Goal: Task Accomplishment & Management: Use online tool/utility

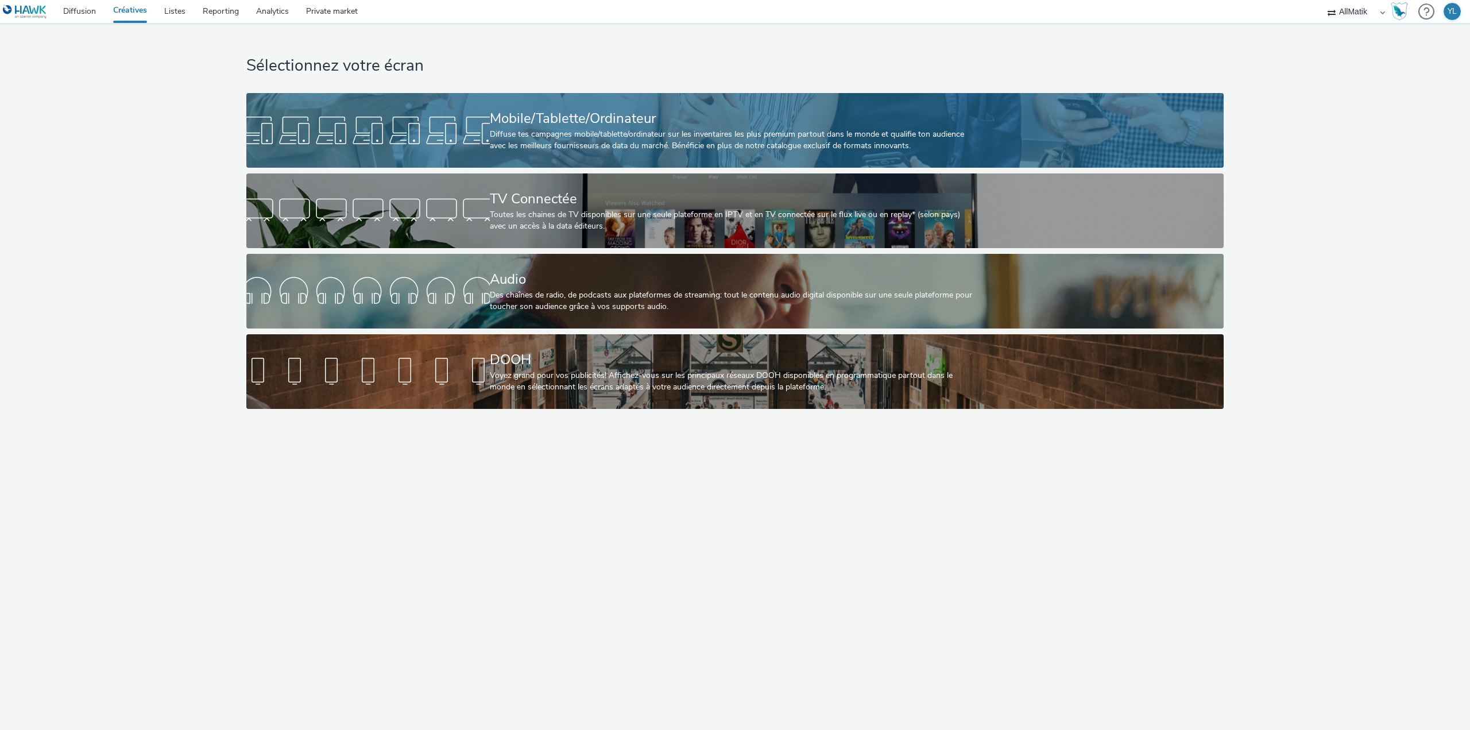
click at [614, 141] on div "Diffuse tes campagnes mobile/tablette/ordinateur sur les inventaires les plus p…" at bounding box center [733, 141] width 486 height 24
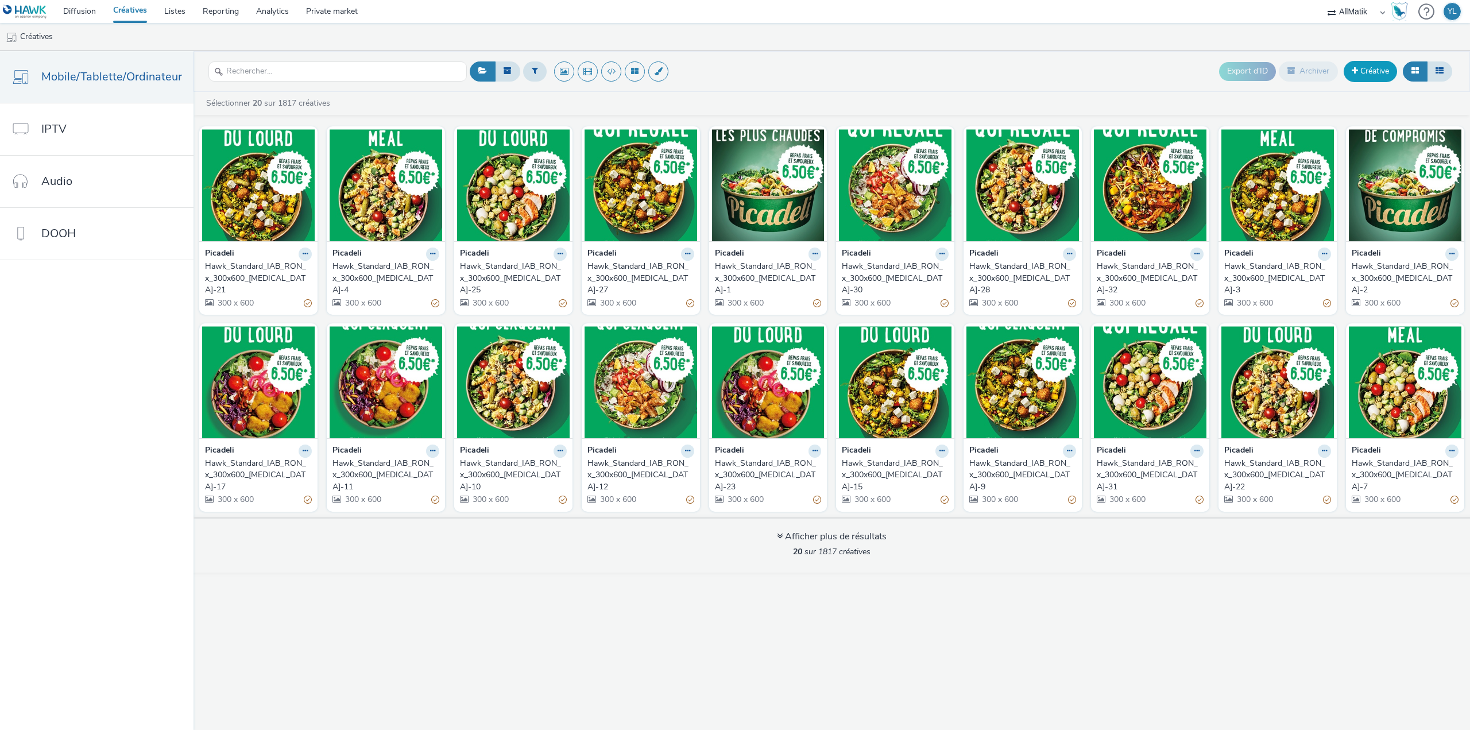
click at [1364, 65] on link "Créative" at bounding box center [1370, 71] width 53 height 21
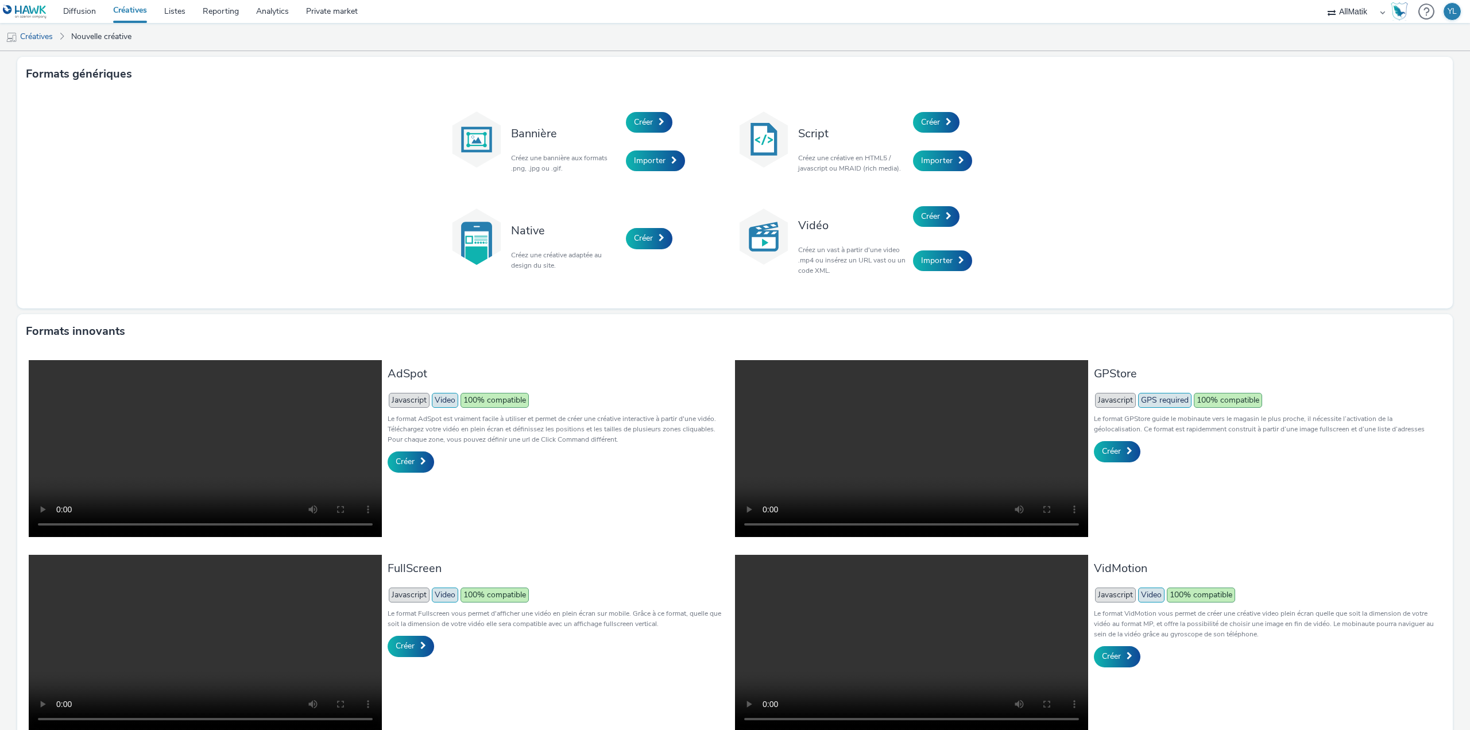
click at [1372, 188] on div "Bannière Créez une bannière aux formats .png, .jpg ou .gif. Créer Importer Scri…" at bounding box center [735, 199] width 1436 height 217
click at [659, 159] on span "Importer" at bounding box center [650, 160] width 32 height 11
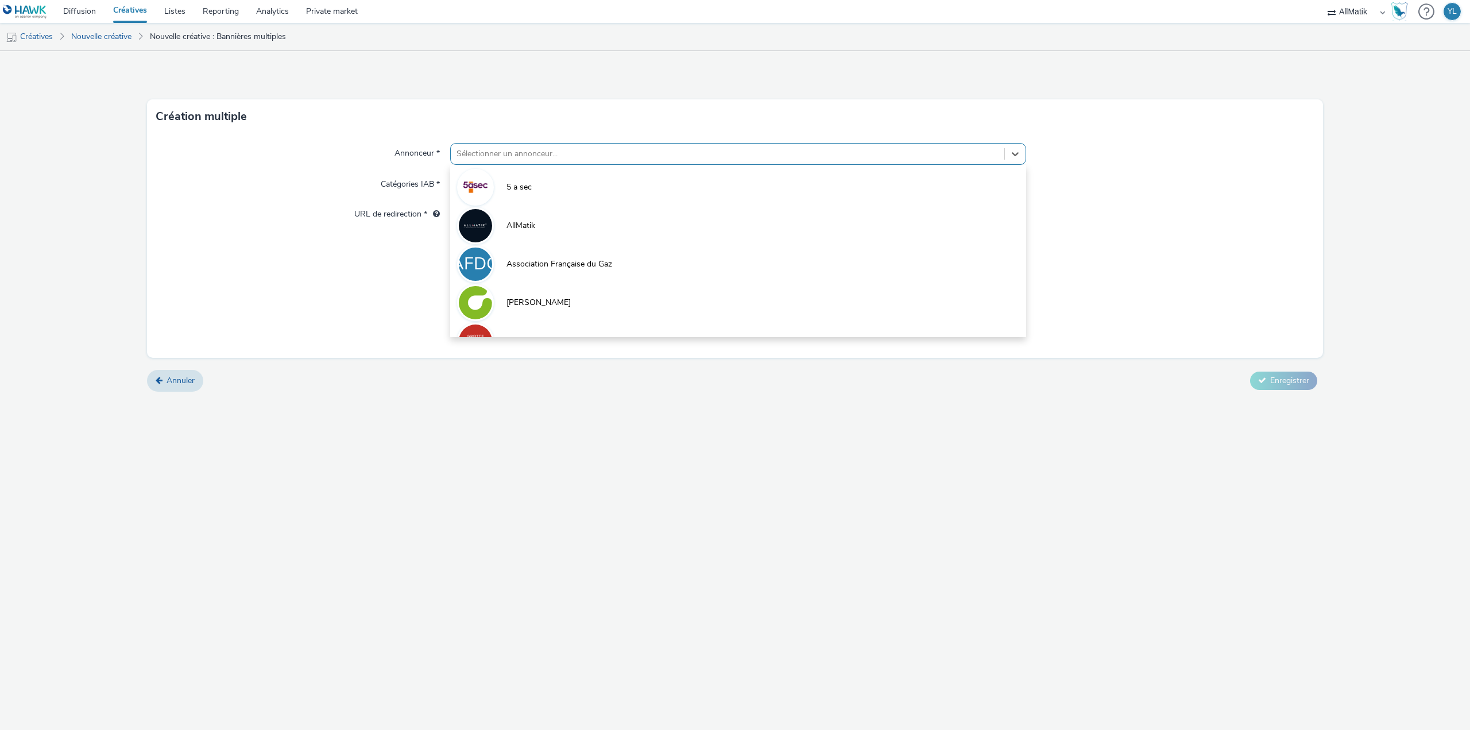
click at [651, 154] on div at bounding box center [728, 154] width 542 height 14
click at [1019, 130] on div "Création multiple" at bounding box center [735, 116] width 1176 height 34
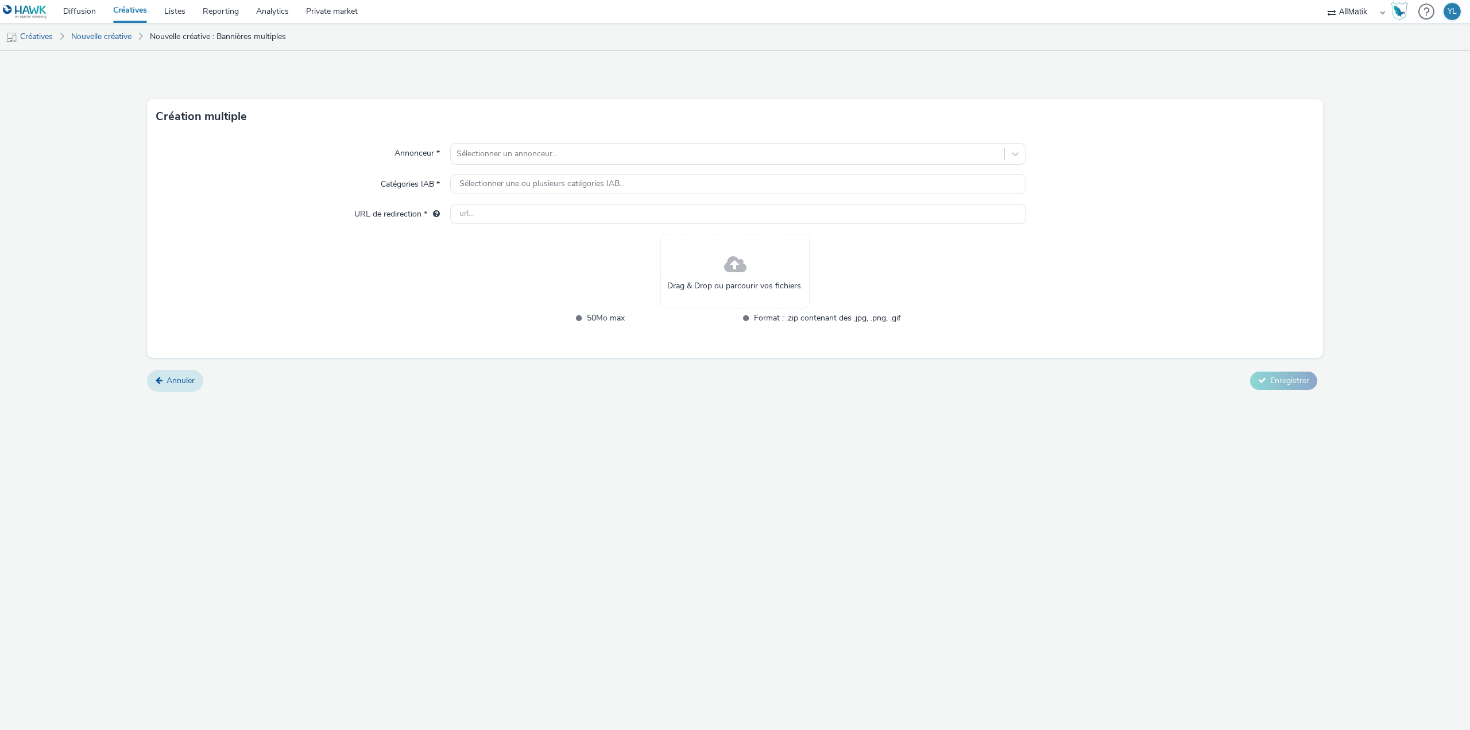
click at [154, 388] on link "Annuler" at bounding box center [175, 381] width 56 height 22
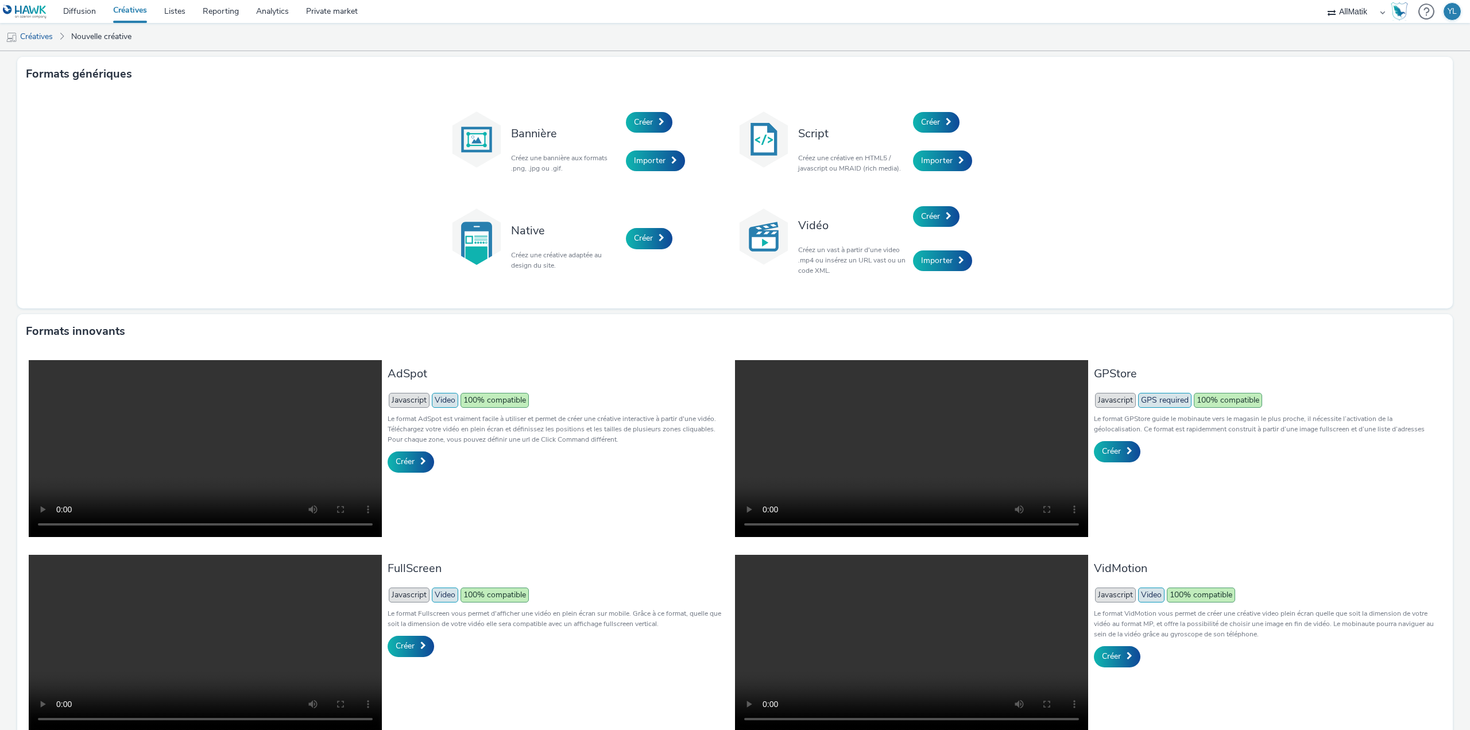
click at [130, 11] on link "Créatives" at bounding box center [130, 11] width 51 height 23
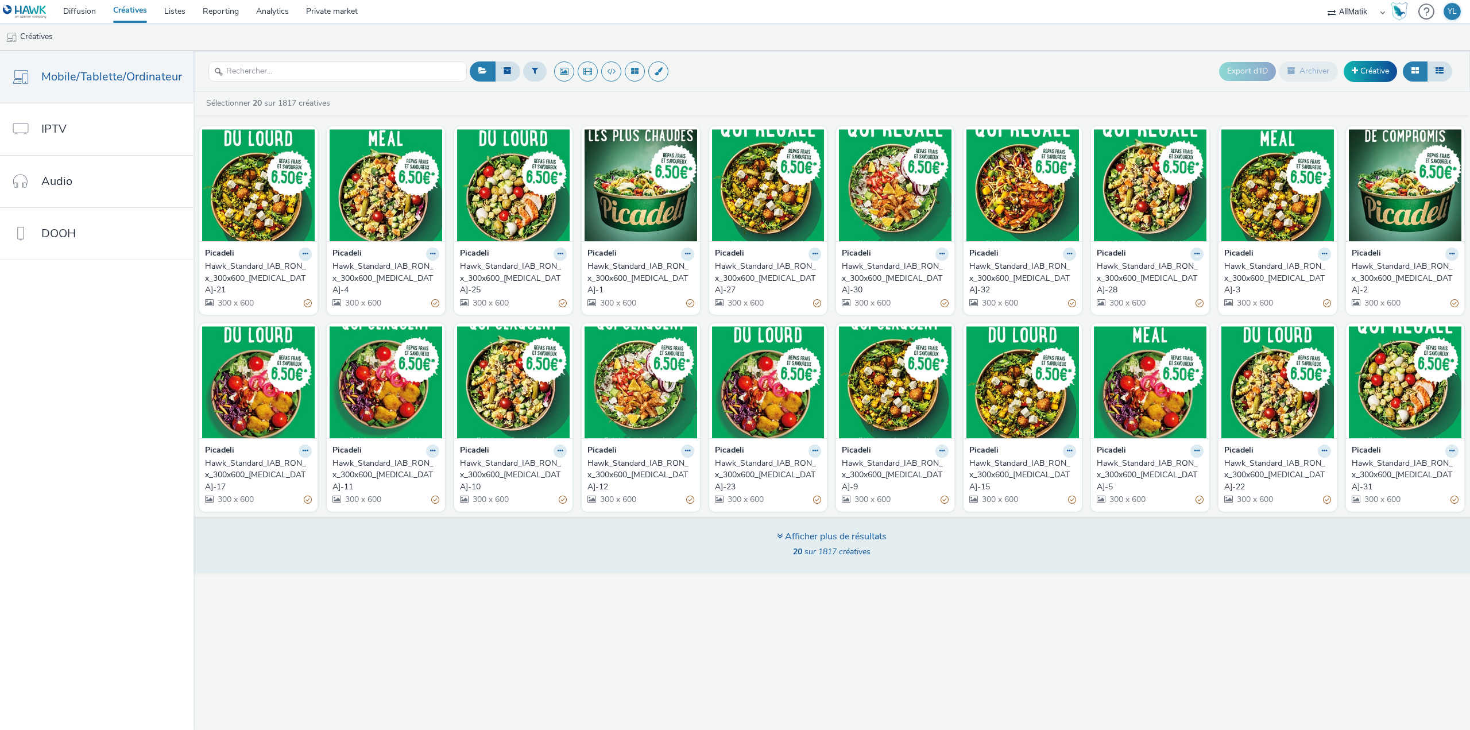
click at [787, 530] on div "Afficher plus de résultats" at bounding box center [832, 536] width 110 height 13
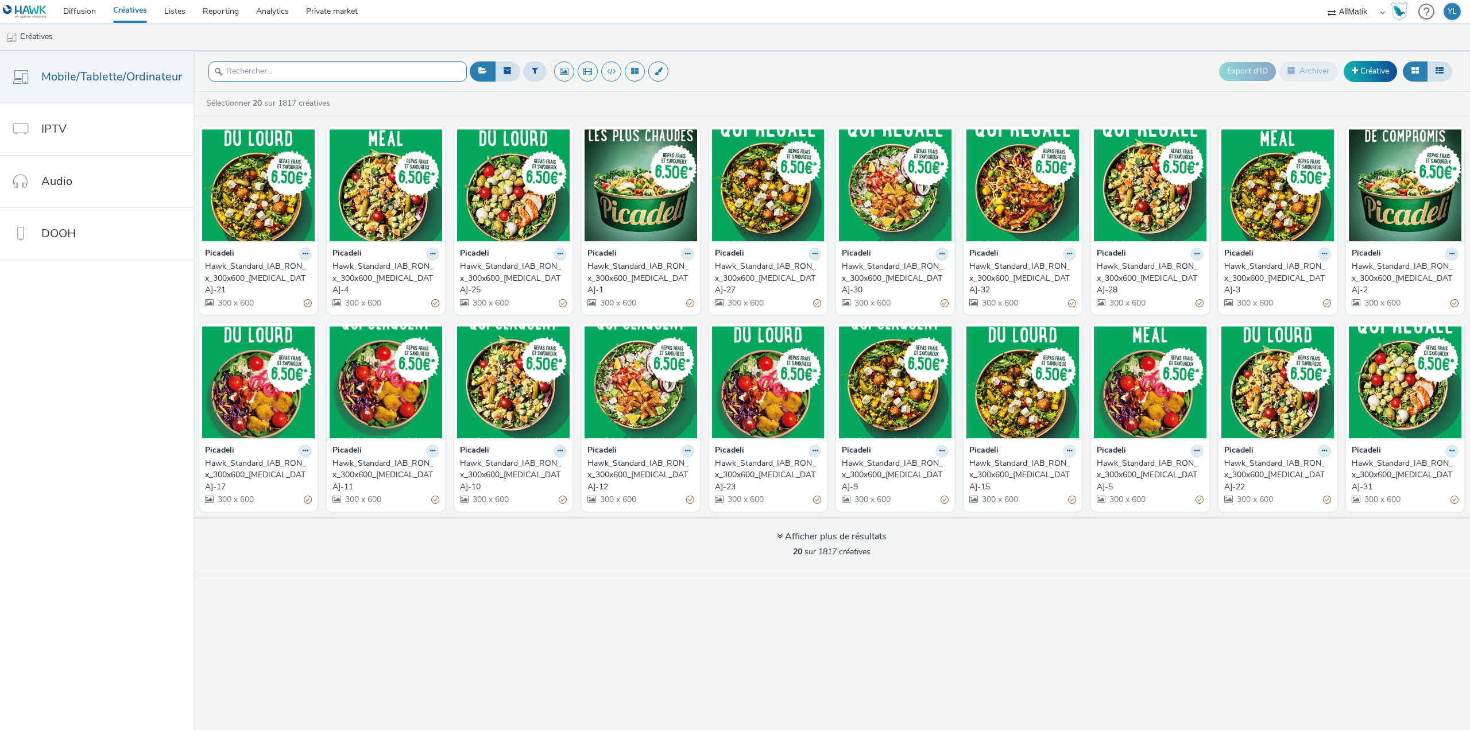
click at [326, 67] on input "text" at bounding box center [337, 71] width 258 height 20
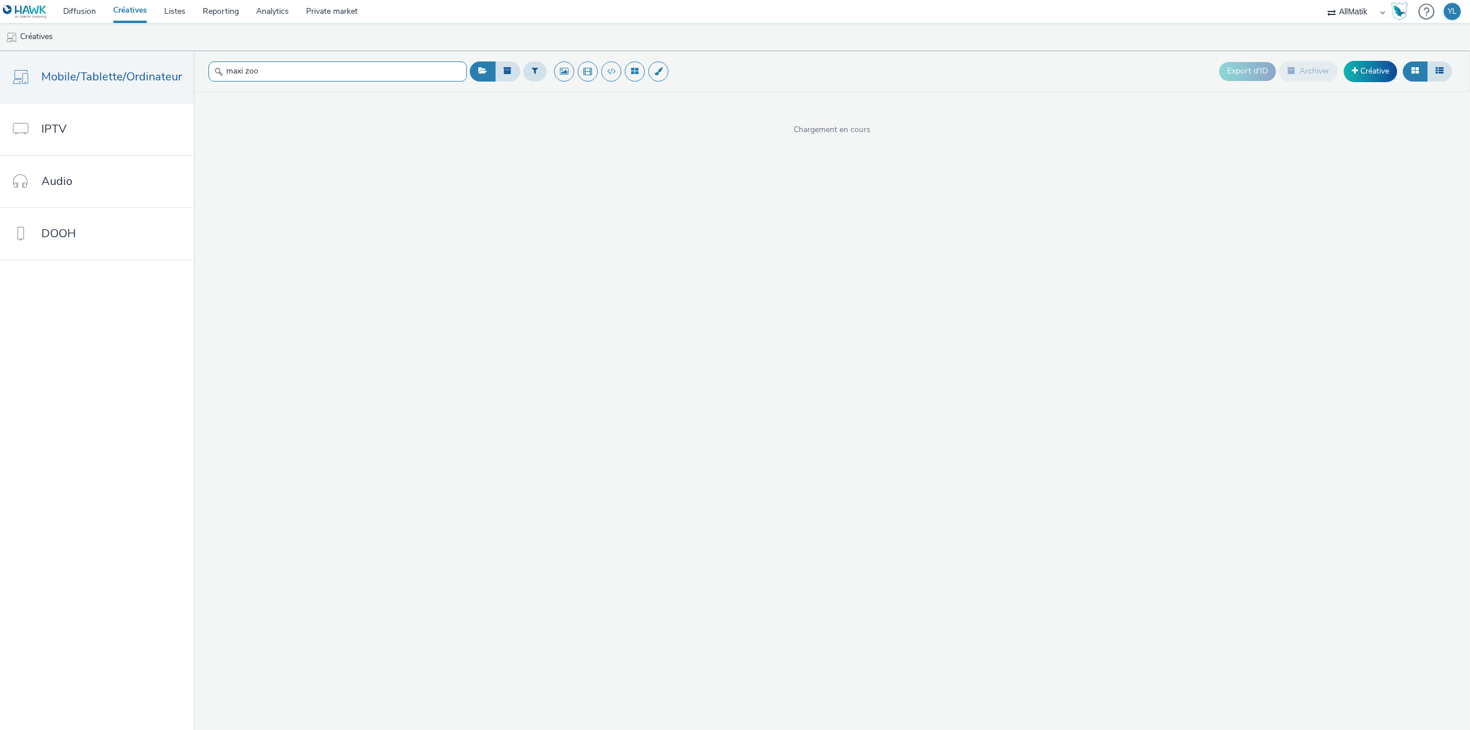
type input "maxi zoo"
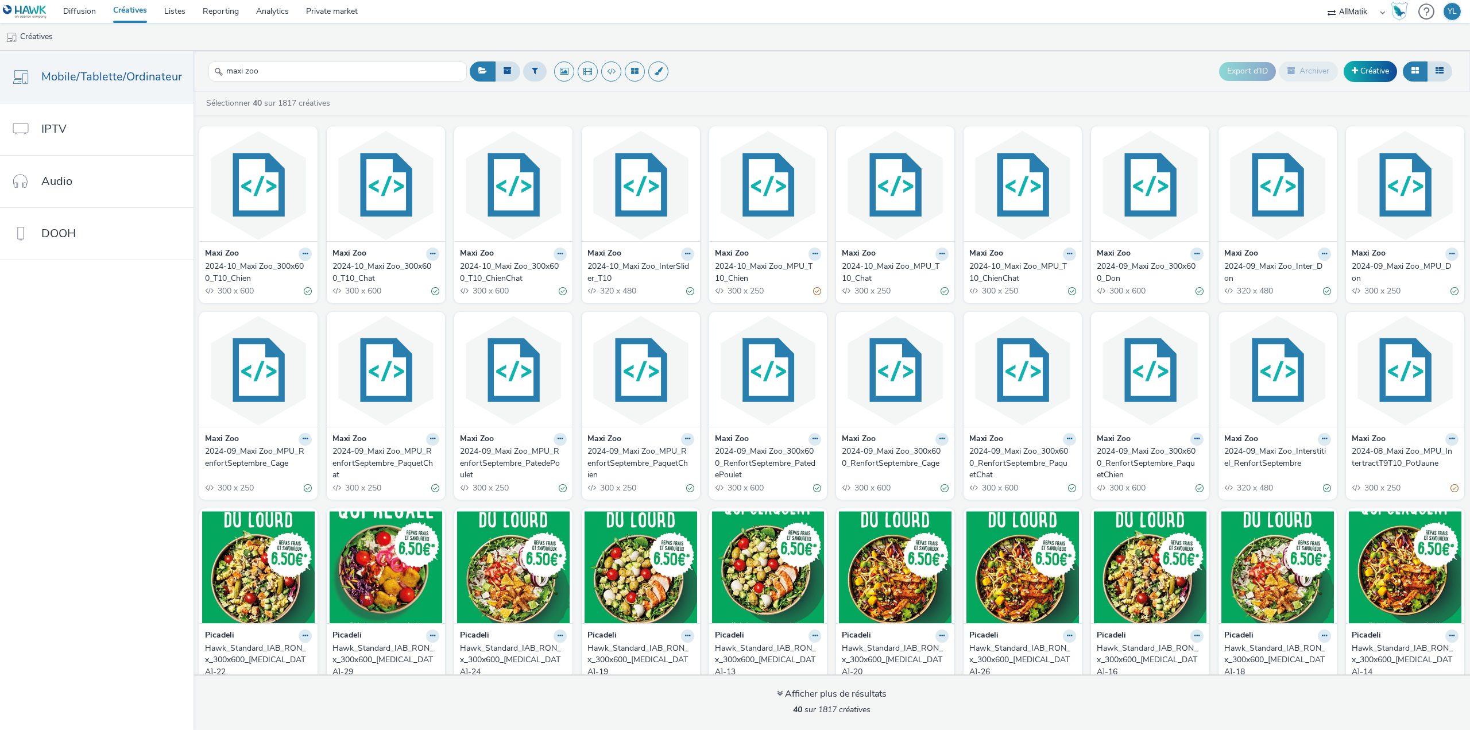
click at [127, 15] on link "Créatives" at bounding box center [130, 11] width 51 height 23
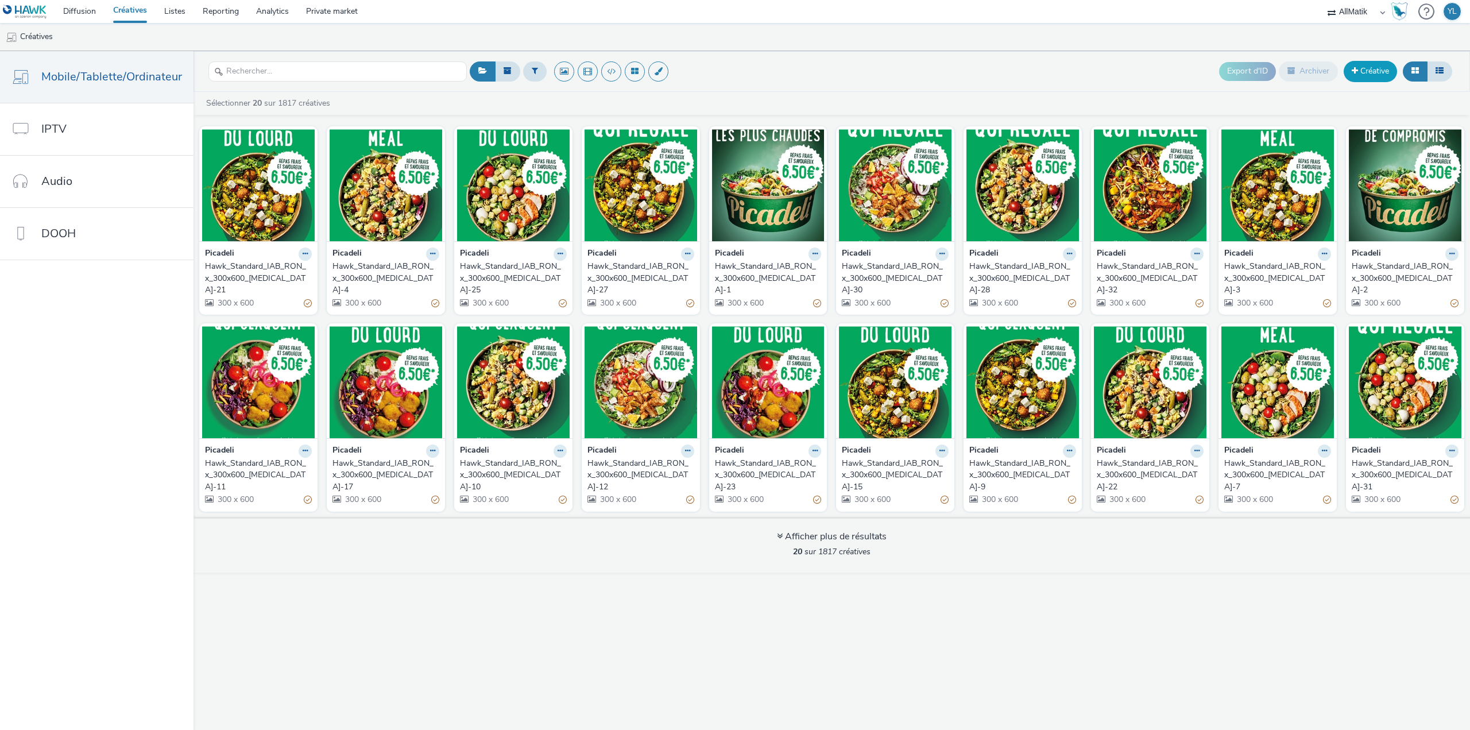
click at [1368, 72] on link "Créative" at bounding box center [1370, 71] width 53 height 21
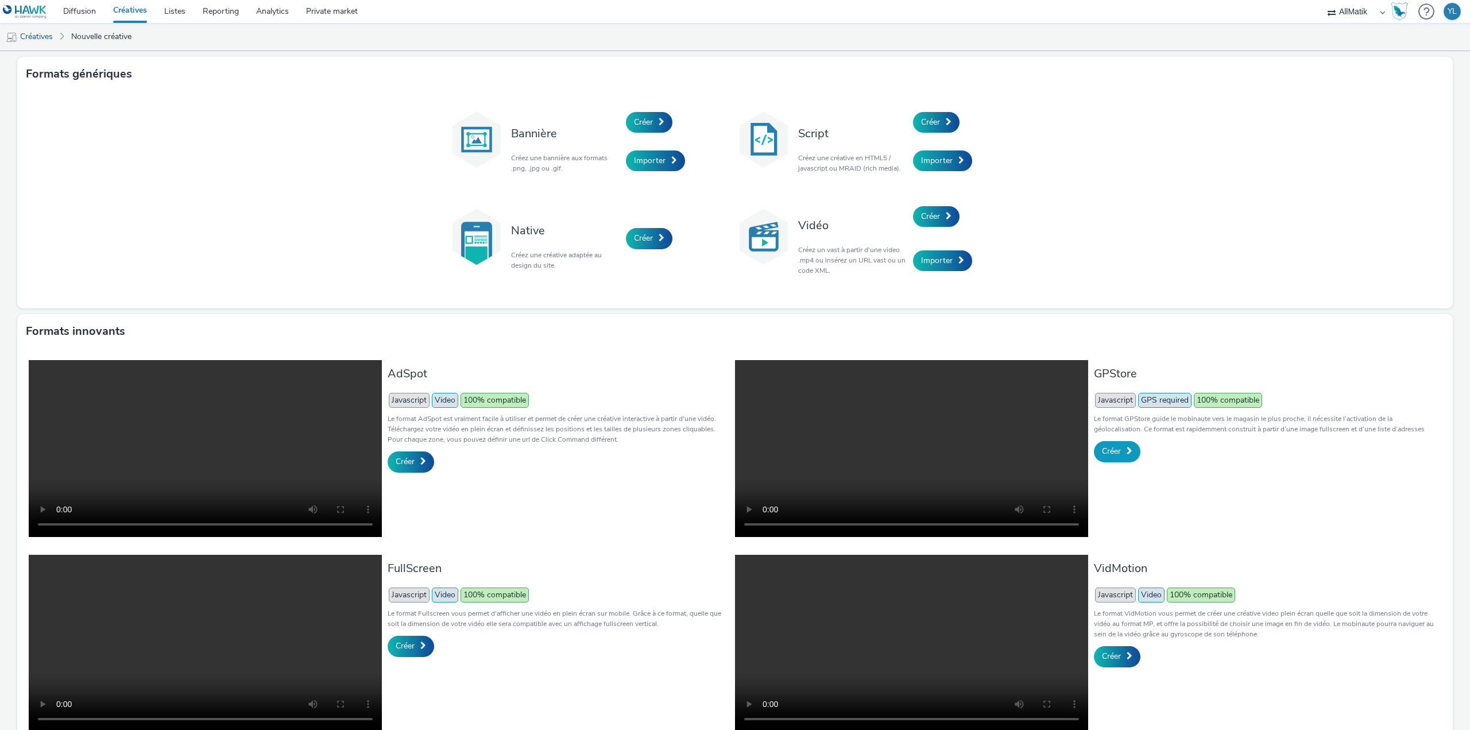
click at [1117, 450] on link "Créer" at bounding box center [1117, 451] width 47 height 21
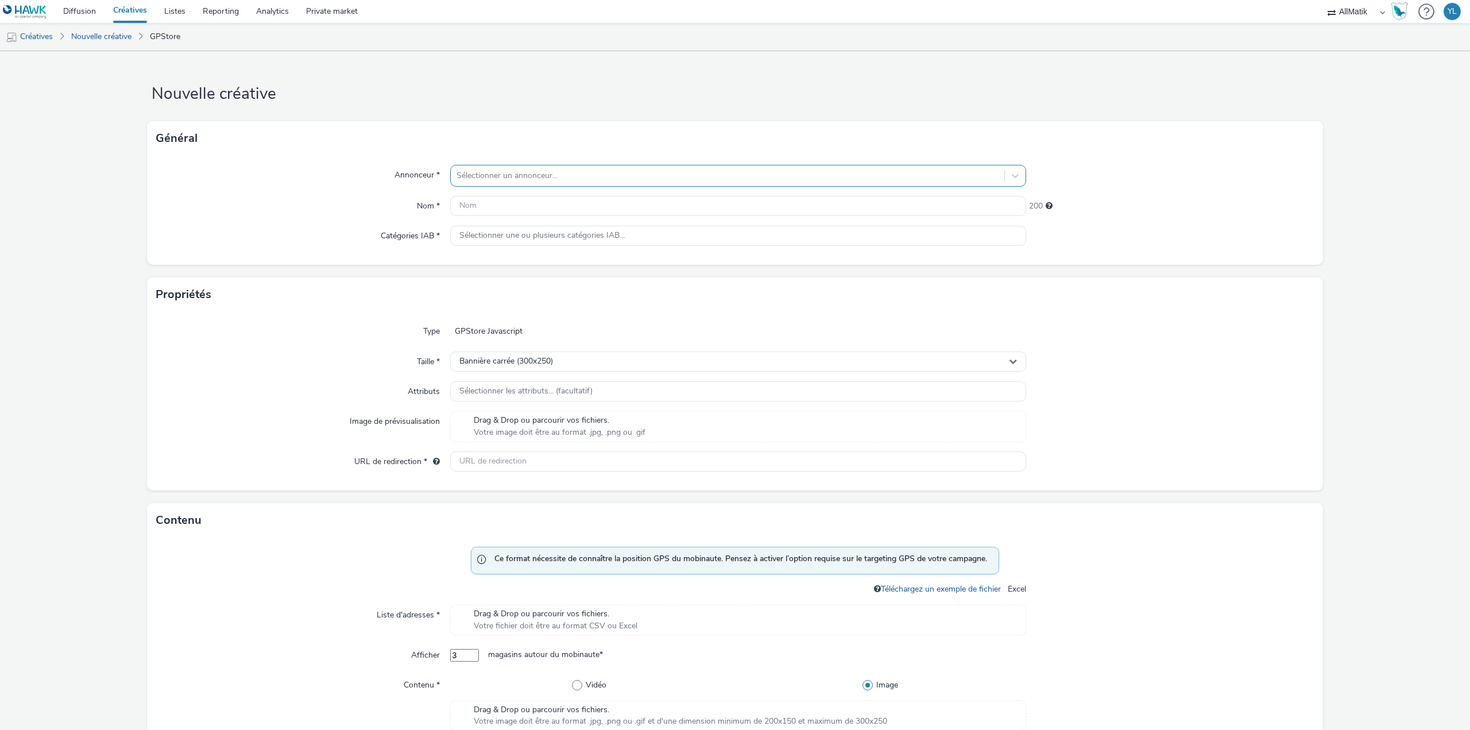
click at [562, 171] on div at bounding box center [728, 176] width 542 height 14
click at [583, 133] on div "Général" at bounding box center [735, 138] width 1176 height 34
click at [505, 164] on div "Annonceur * Sélectionner un annonceur... Nom * 200 Catégories IAB * Sélectionne…" at bounding box center [735, 210] width 1176 height 109
click at [503, 167] on div "Sélectionner un annonceur..." at bounding box center [728, 176] width 554 height 18
type input "z"
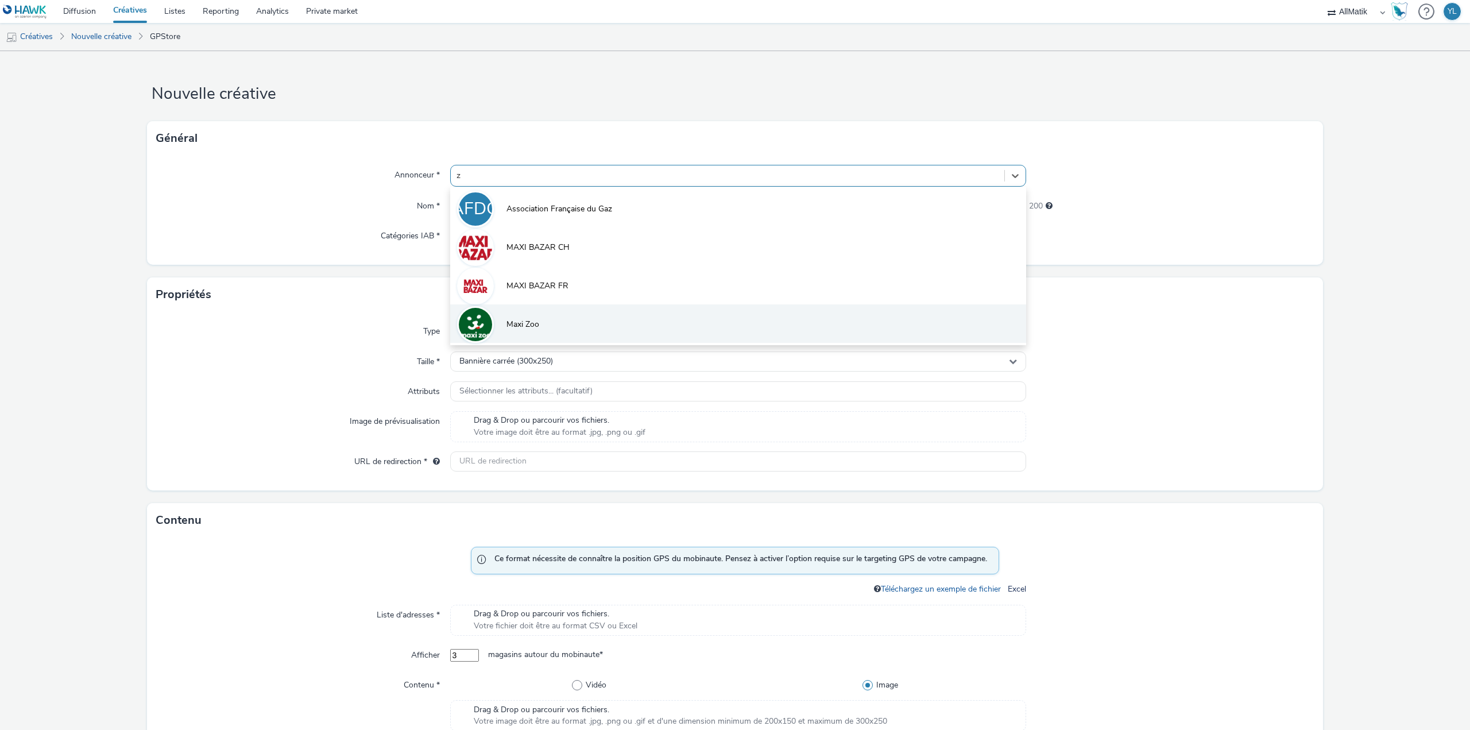
click at [520, 310] on li "Maxi Zoo" at bounding box center [738, 323] width 576 height 38
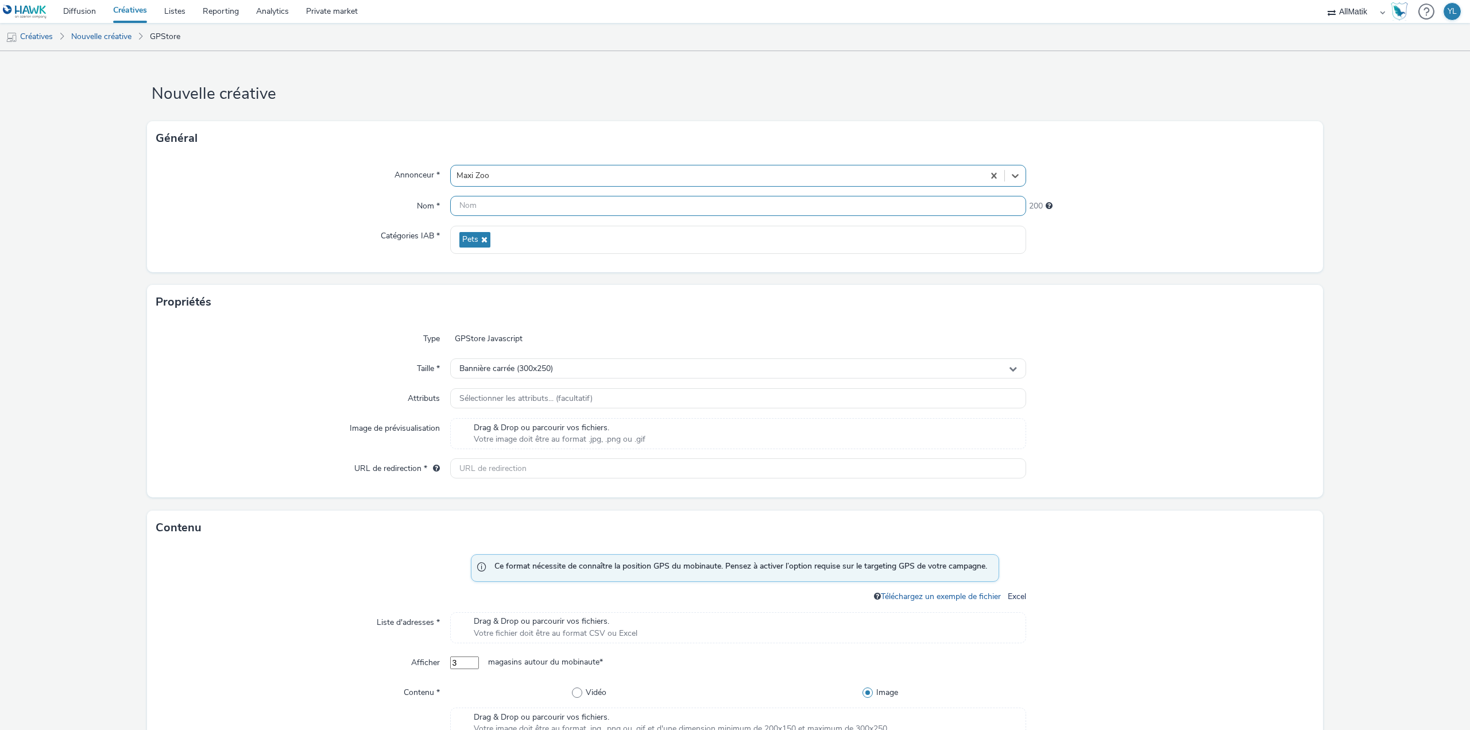
click at [494, 207] on input "text" at bounding box center [738, 206] width 576 height 20
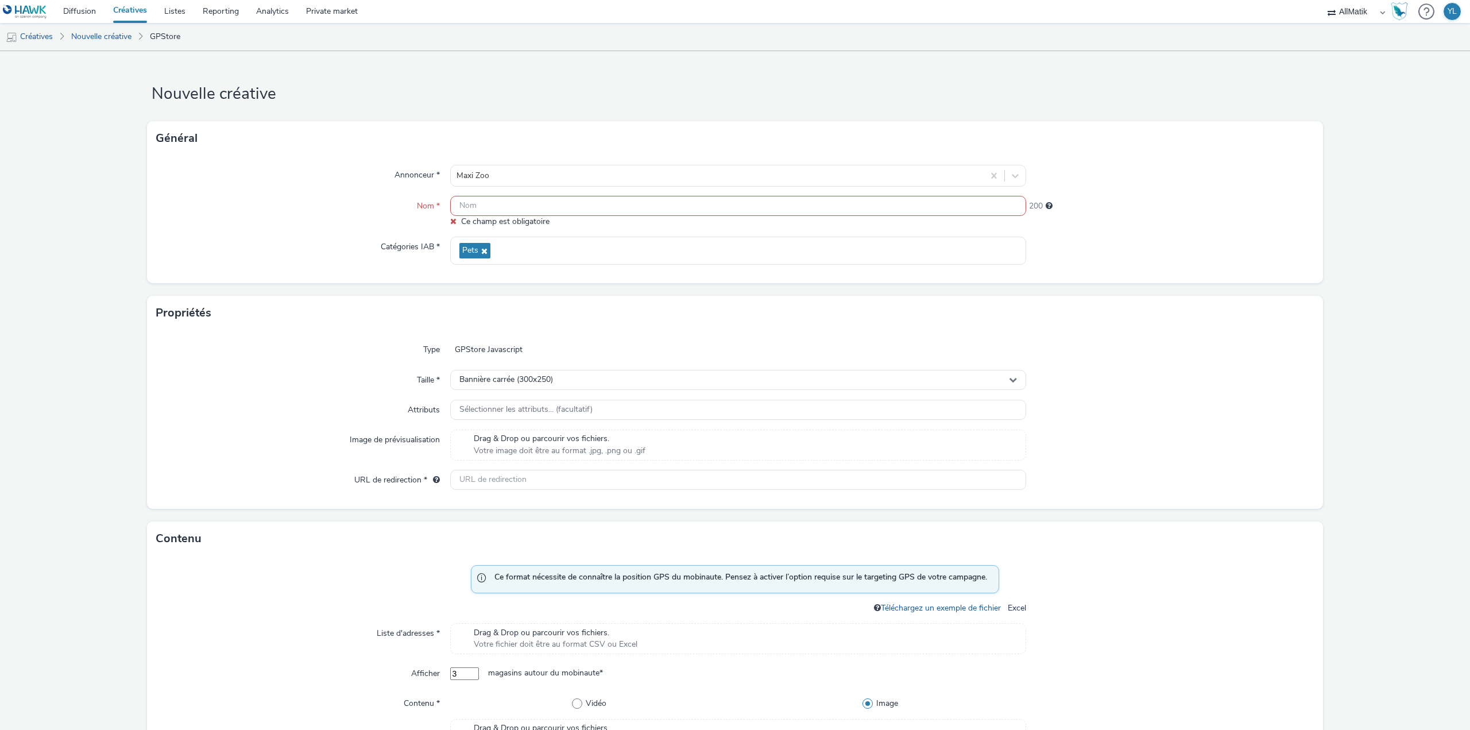
click at [619, 213] on input "text" at bounding box center [738, 206] width 576 height 20
drag, startPoint x: 591, startPoint y: 207, endPoint x: 622, endPoint y: 206, distance: 31.0
click at [622, 206] on input "text" at bounding box center [738, 206] width 576 height 20
drag, startPoint x: 571, startPoint y: 221, endPoint x: 450, endPoint y: 213, distance: 120.8
click at [450, 213] on div "Ce champ est obligatoire" at bounding box center [738, 212] width 576 height 32
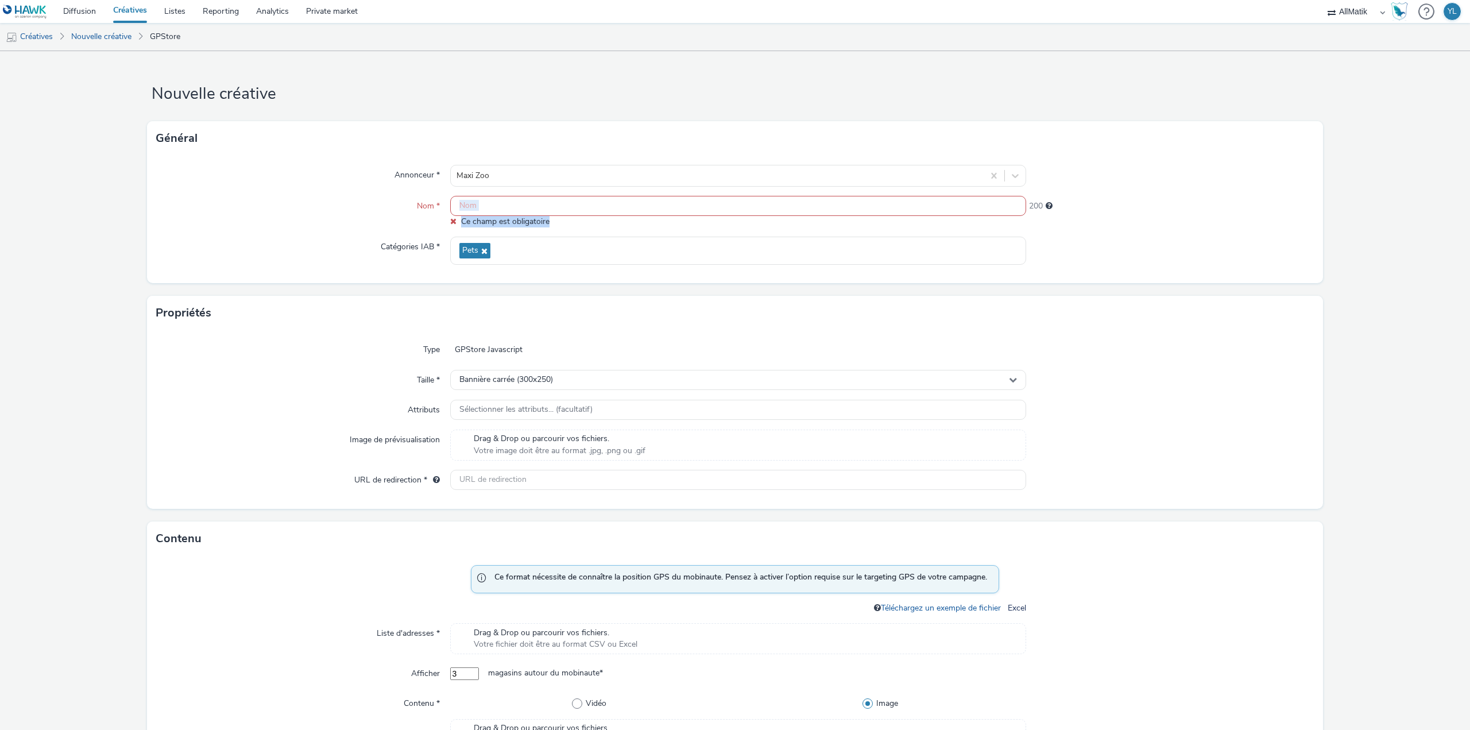
click at [457, 206] on input "text" at bounding box center [738, 206] width 576 height 20
click at [46, 34] on link "Créatives" at bounding box center [29, 37] width 59 height 28
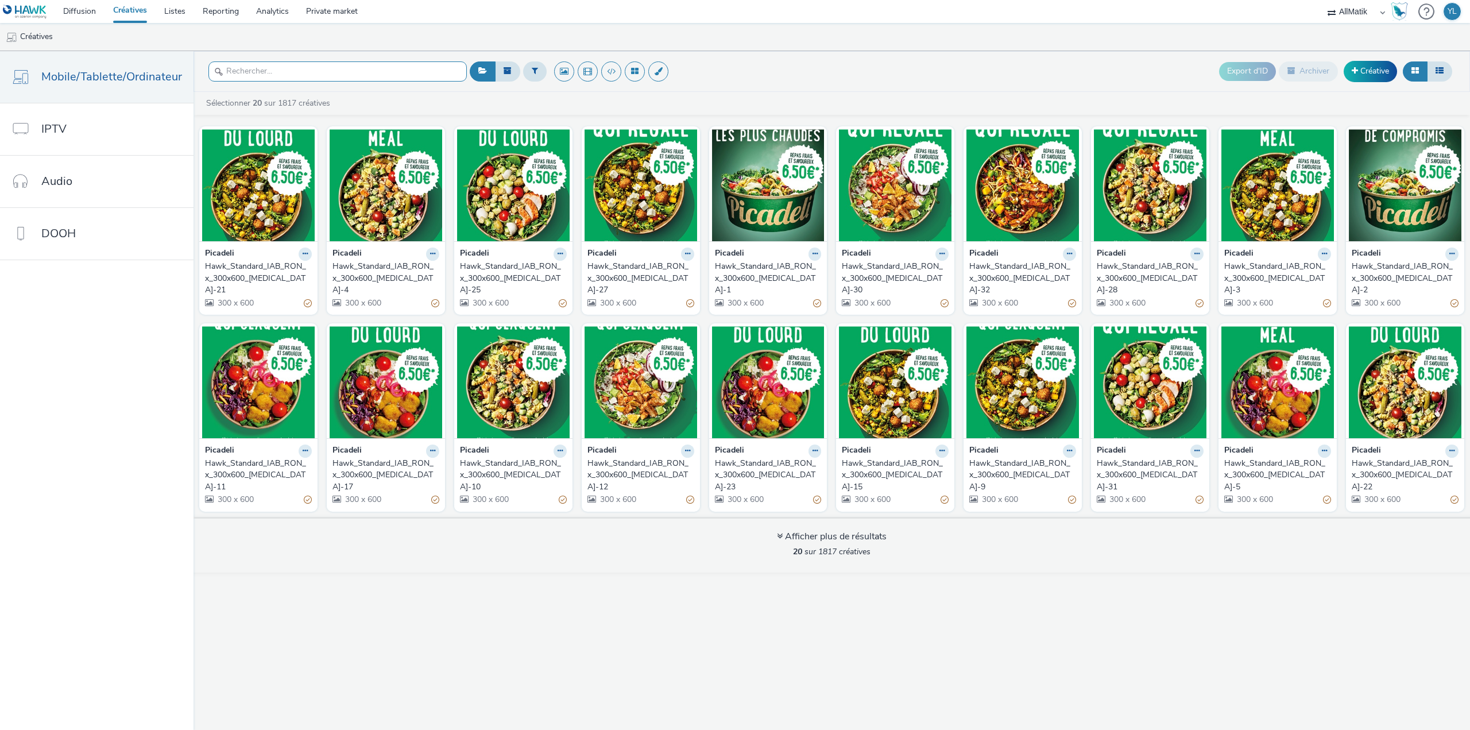
click at [326, 77] on input "text" at bounding box center [337, 71] width 258 height 20
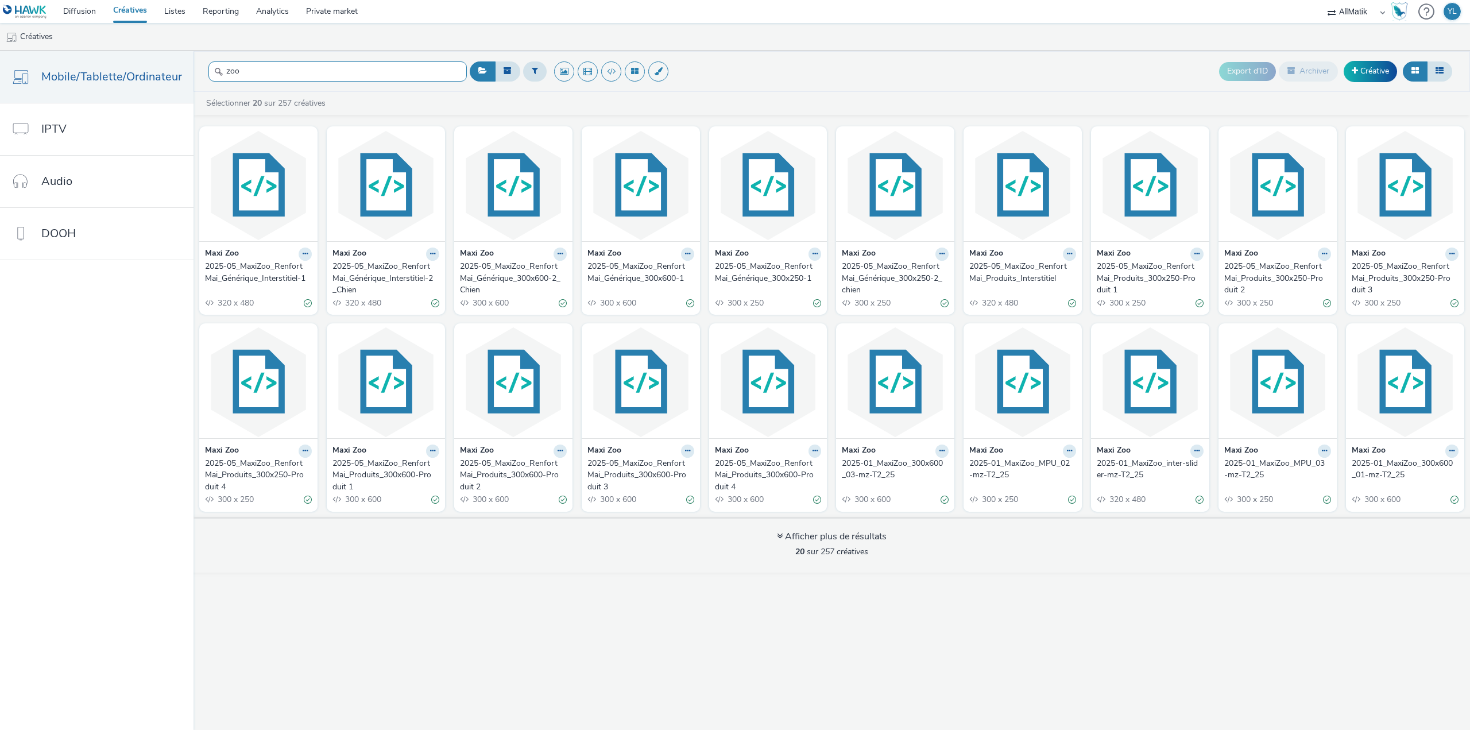
click at [441, 78] on input "zoo" at bounding box center [337, 71] width 258 height 20
type input "zoo"
drag, startPoint x: 618, startPoint y: 71, endPoint x: 827, endPoint y: 75, distance: 209.1
click at [817, 78] on div "Export d'ID Archiver Créative" at bounding box center [961, 71] width 988 height 28
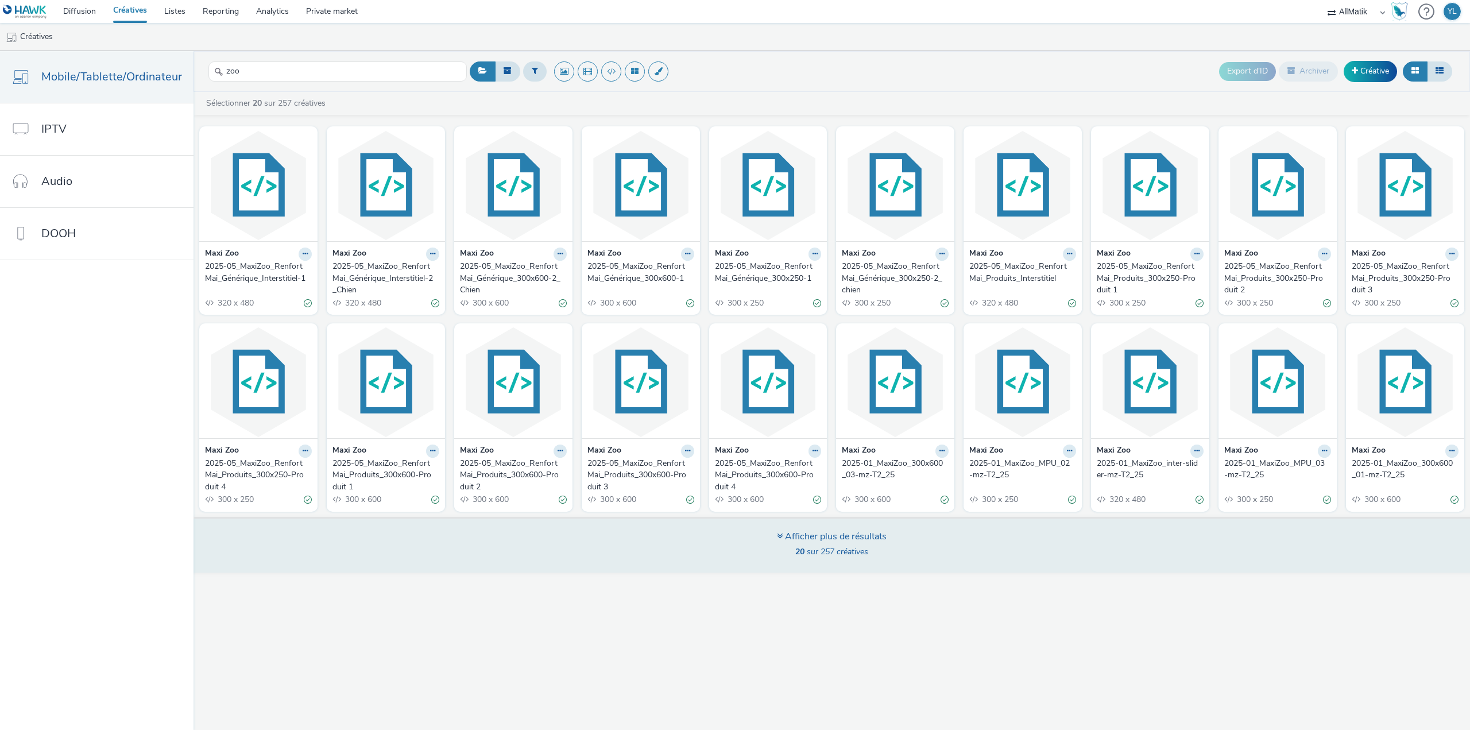
click at [849, 535] on div "Afficher plus de résultats" at bounding box center [832, 536] width 110 height 13
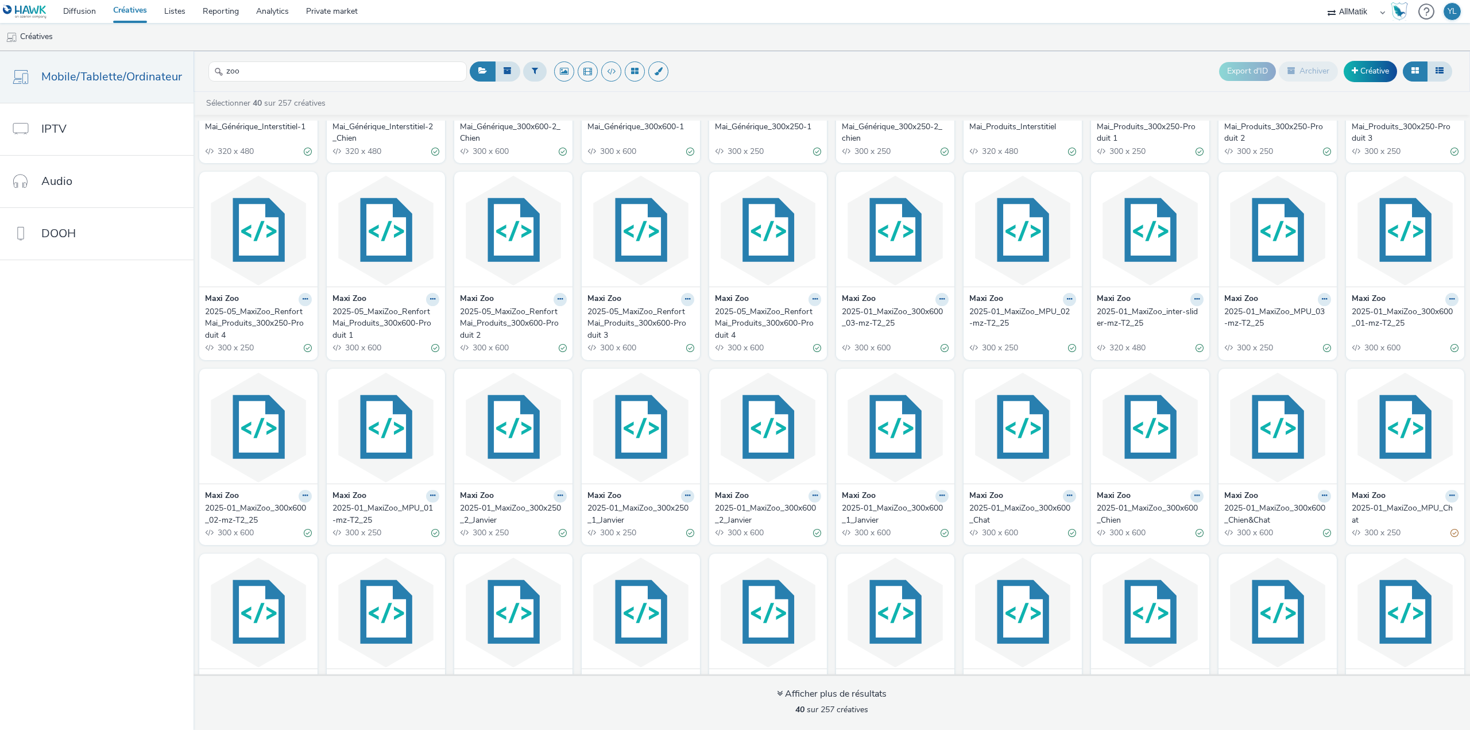
scroll to position [212, 0]
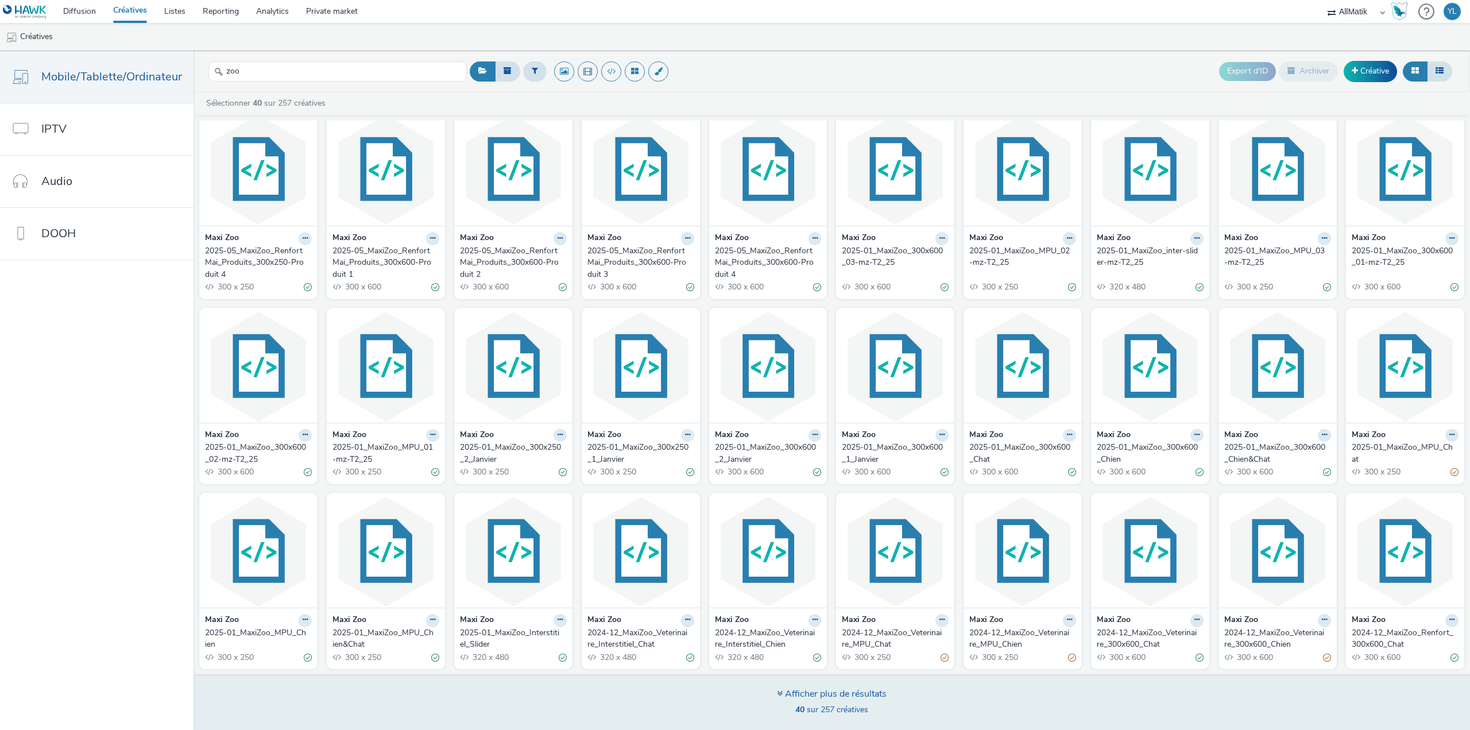
click at [845, 691] on div "Afficher plus de résultats" at bounding box center [832, 693] width 110 height 13
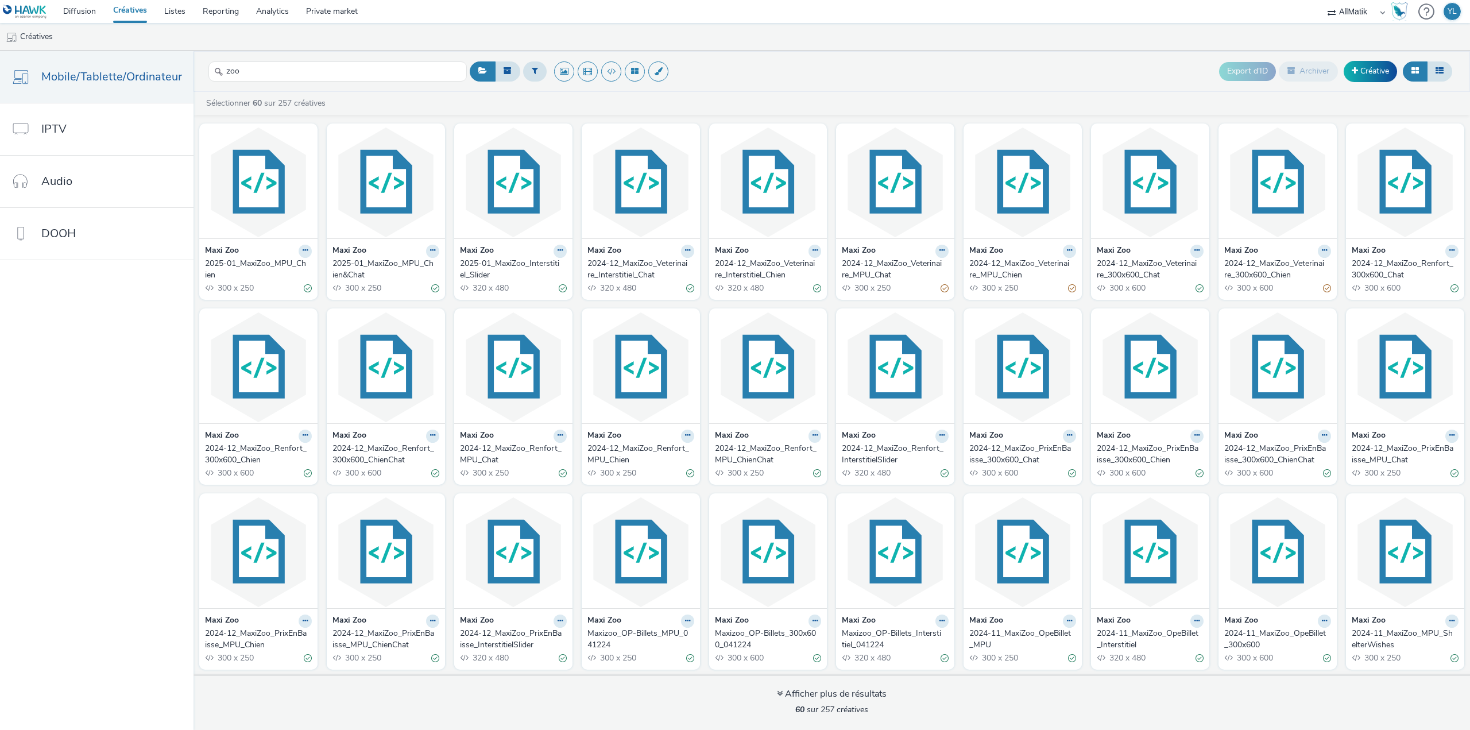
scroll to position [582, 0]
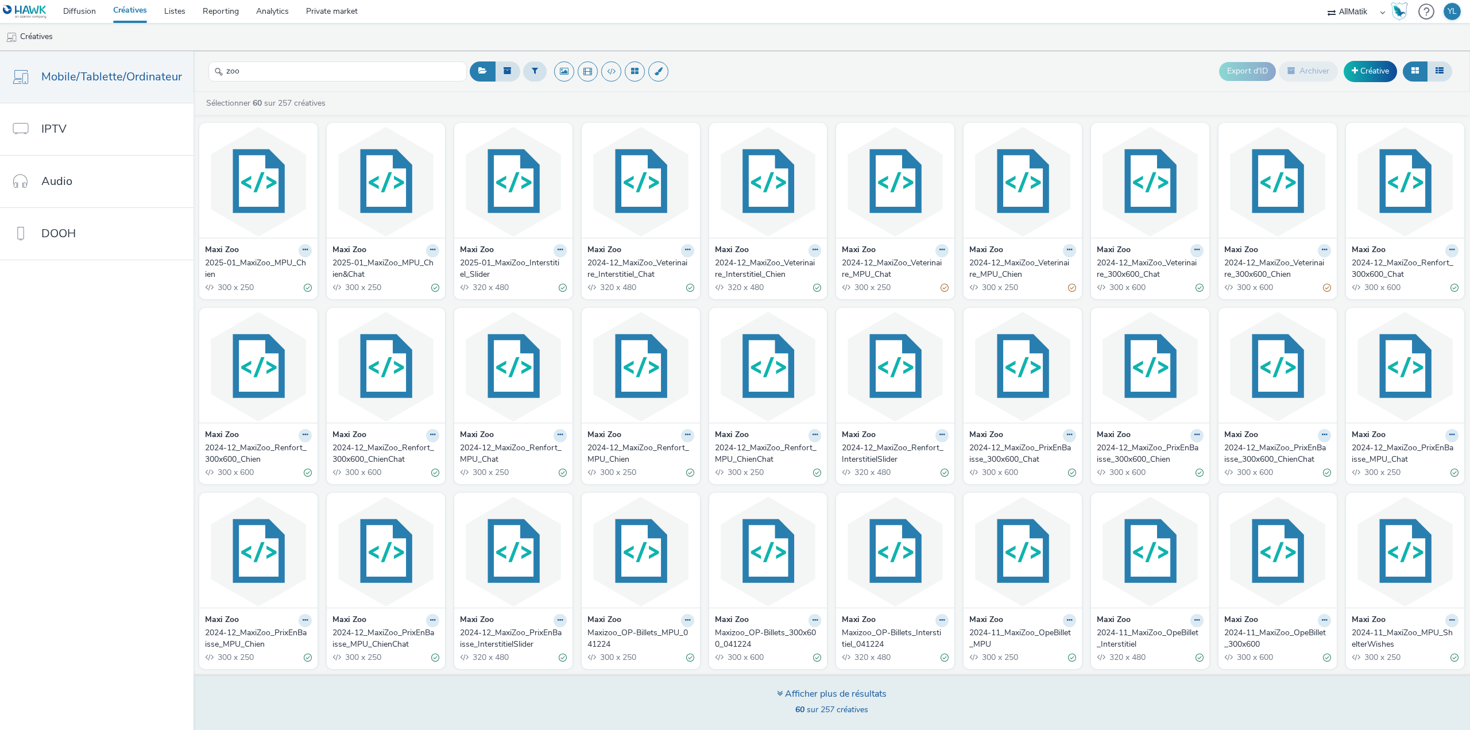
click at [878, 699] on div "Afficher plus de résultats" at bounding box center [832, 693] width 110 height 13
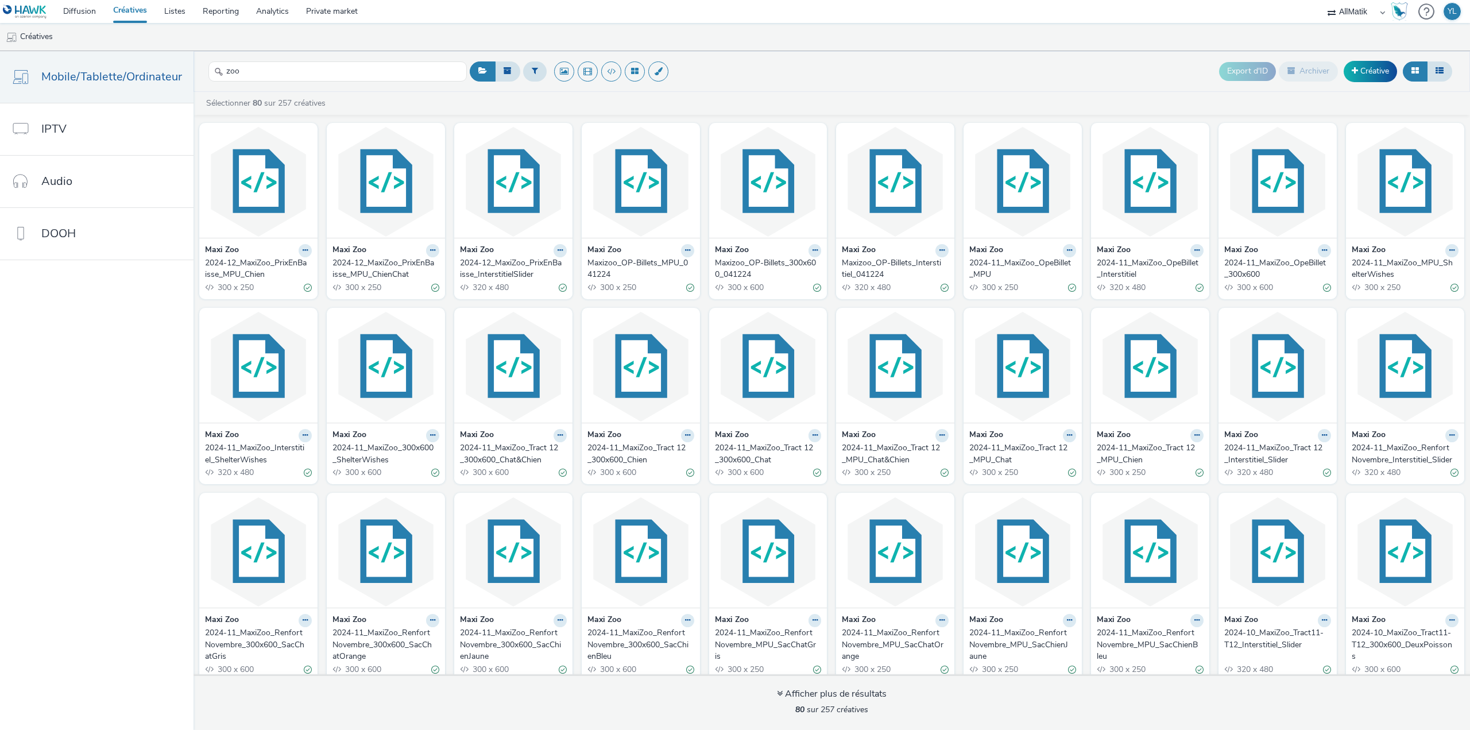
scroll to position [964, 0]
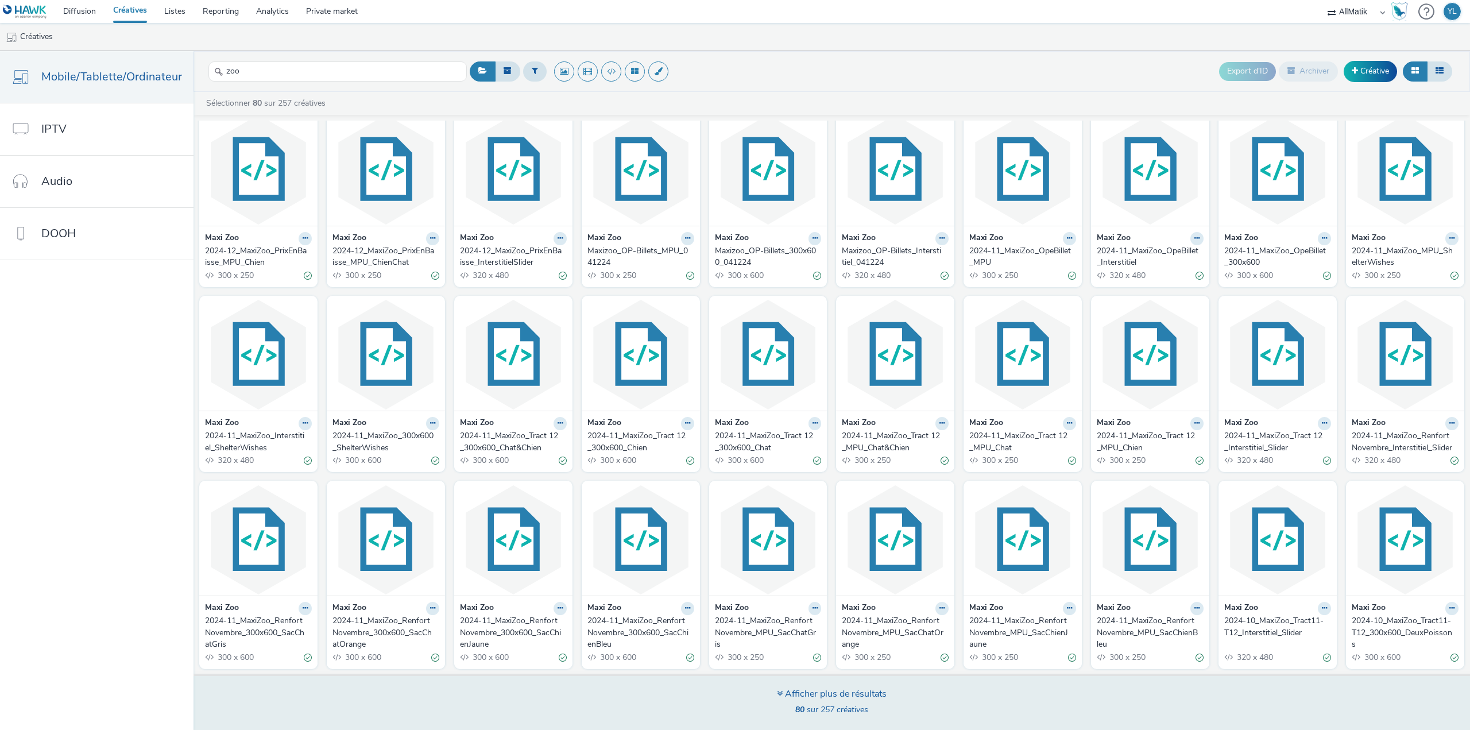
click at [899, 691] on div "Afficher plus de résultats 80 sur 257 créatives" at bounding box center [831, 702] width 1285 height 56
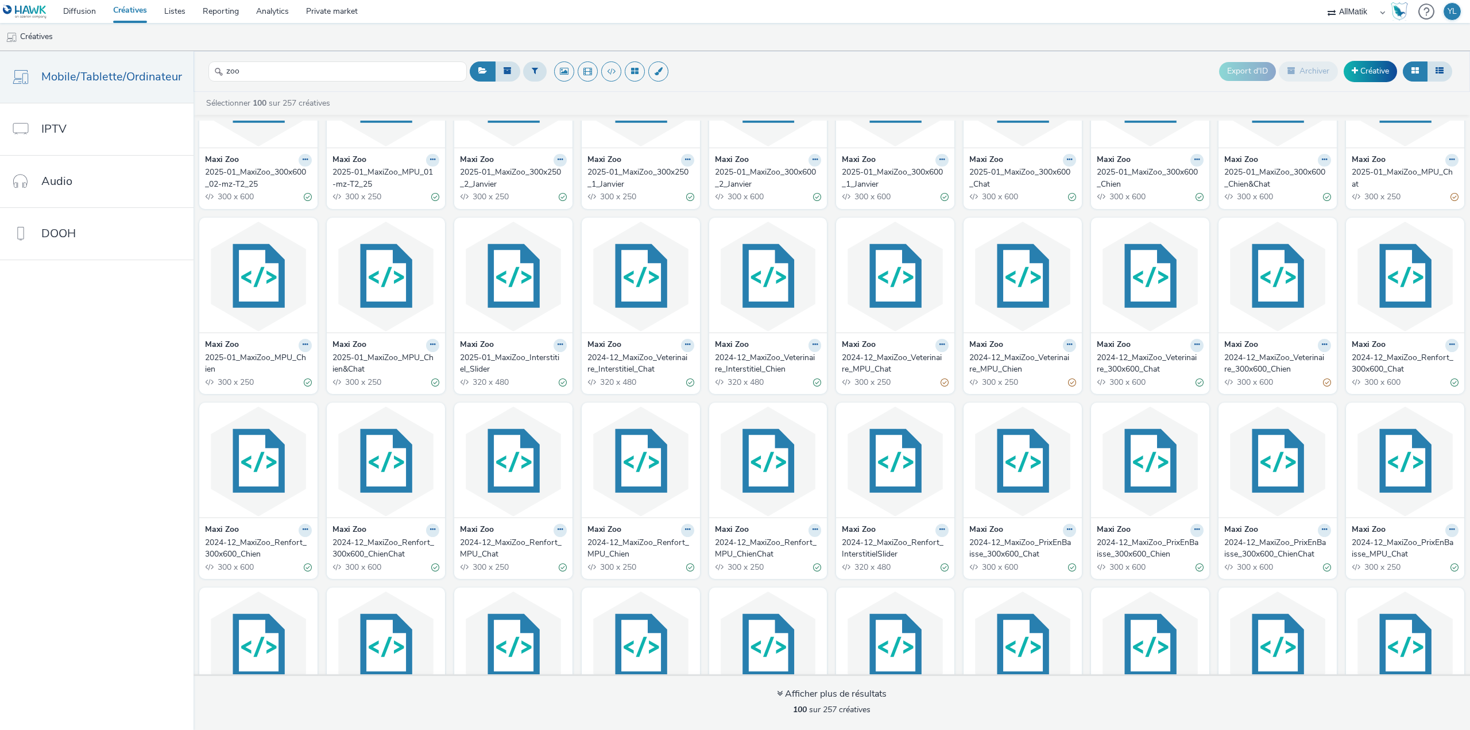
scroll to position [0, 0]
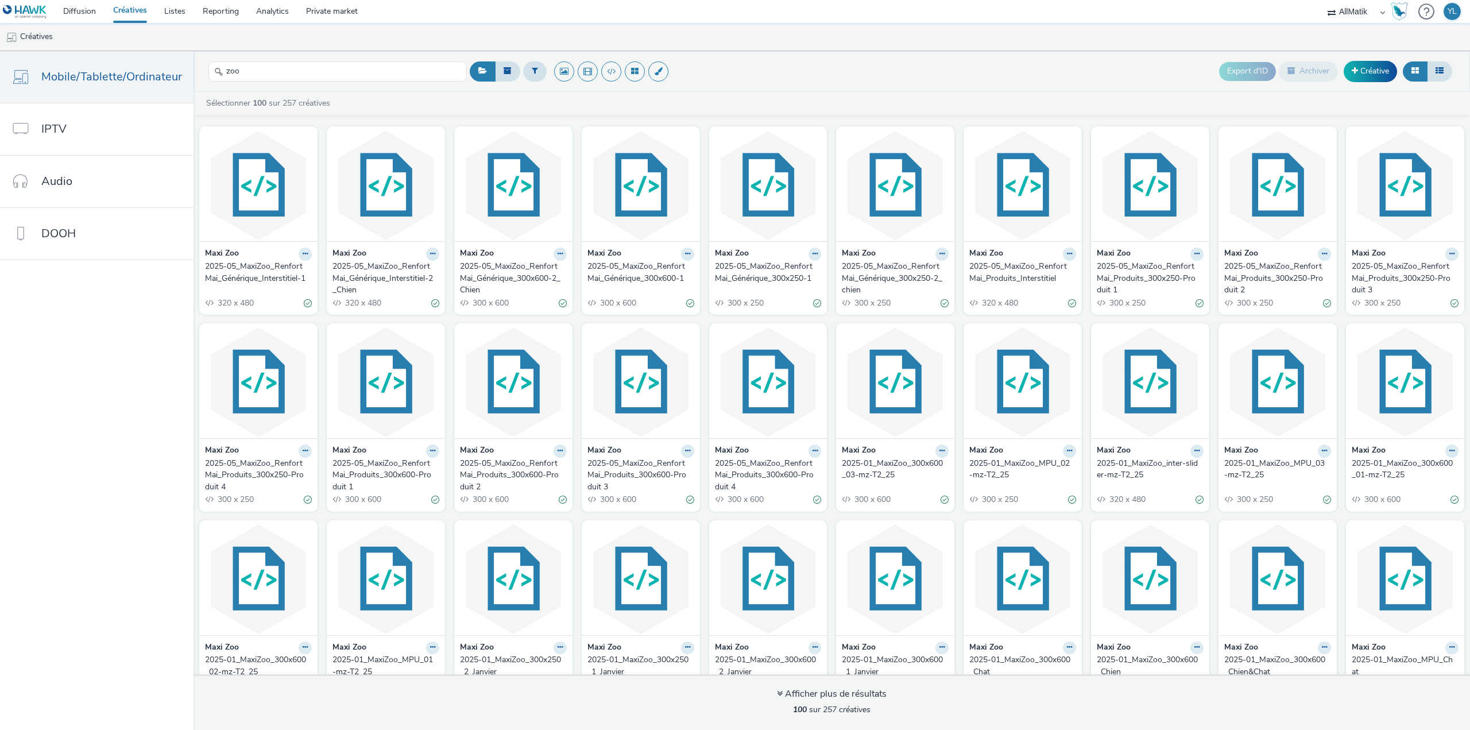
click at [285, 95] on div "Sélectionner 100 sur 257 créatives Maxi Zoo 2025-05_MaxiZoo_RenfortMai_Génériqu…" at bounding box center [832, 411] width 1277 height 638
click at [281, 100] on link "Sélectionner 100 sur 257 créatives" at bounding box center [270, 103] width 130 height 11
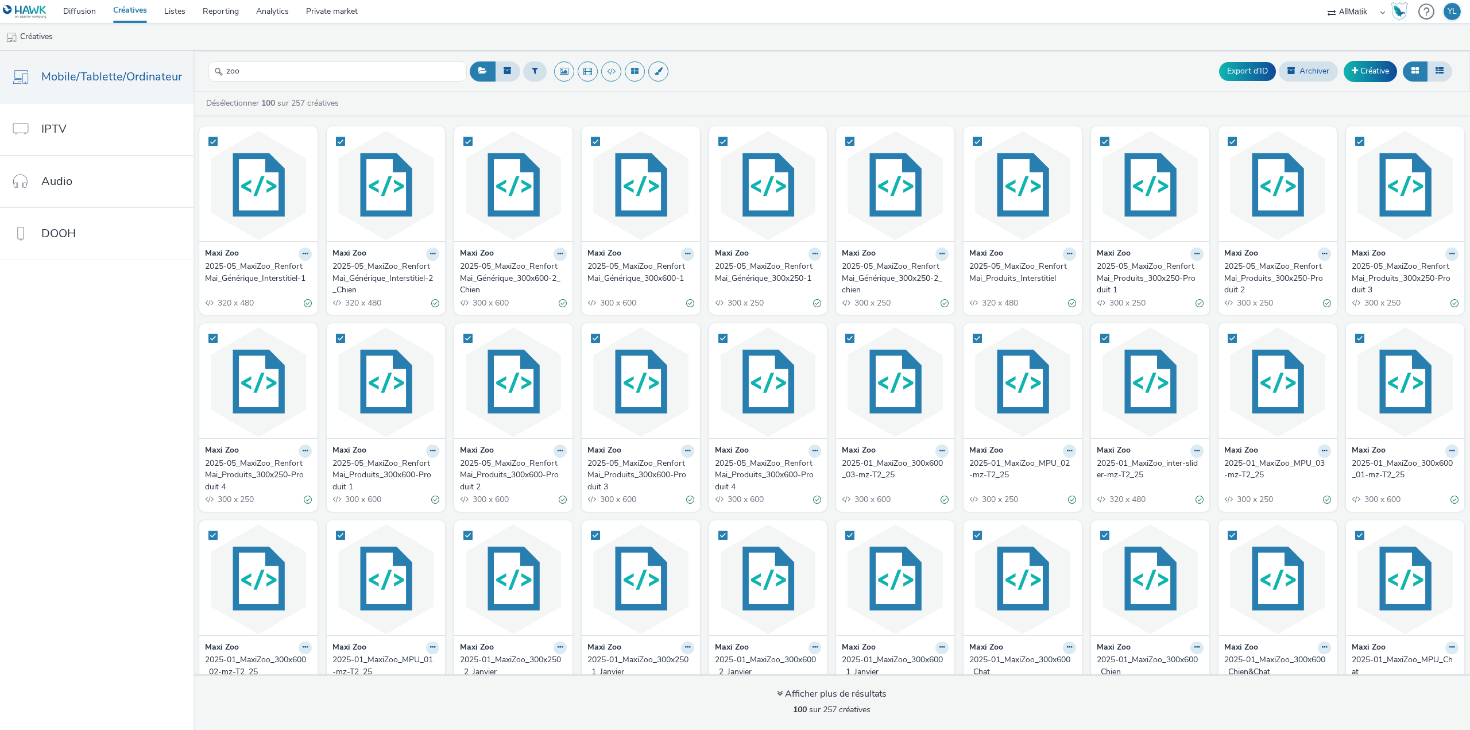
checkbox input "true"
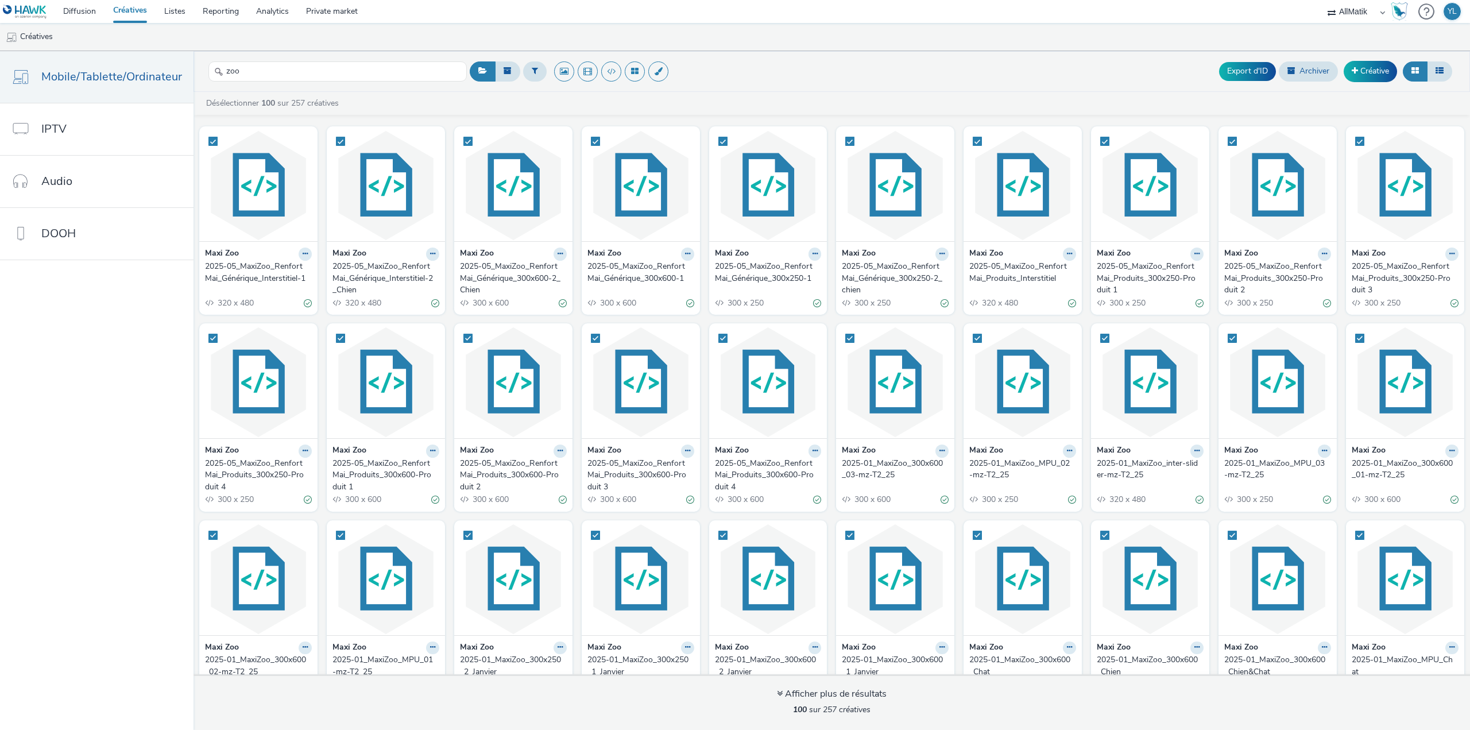
checkbox input "true"
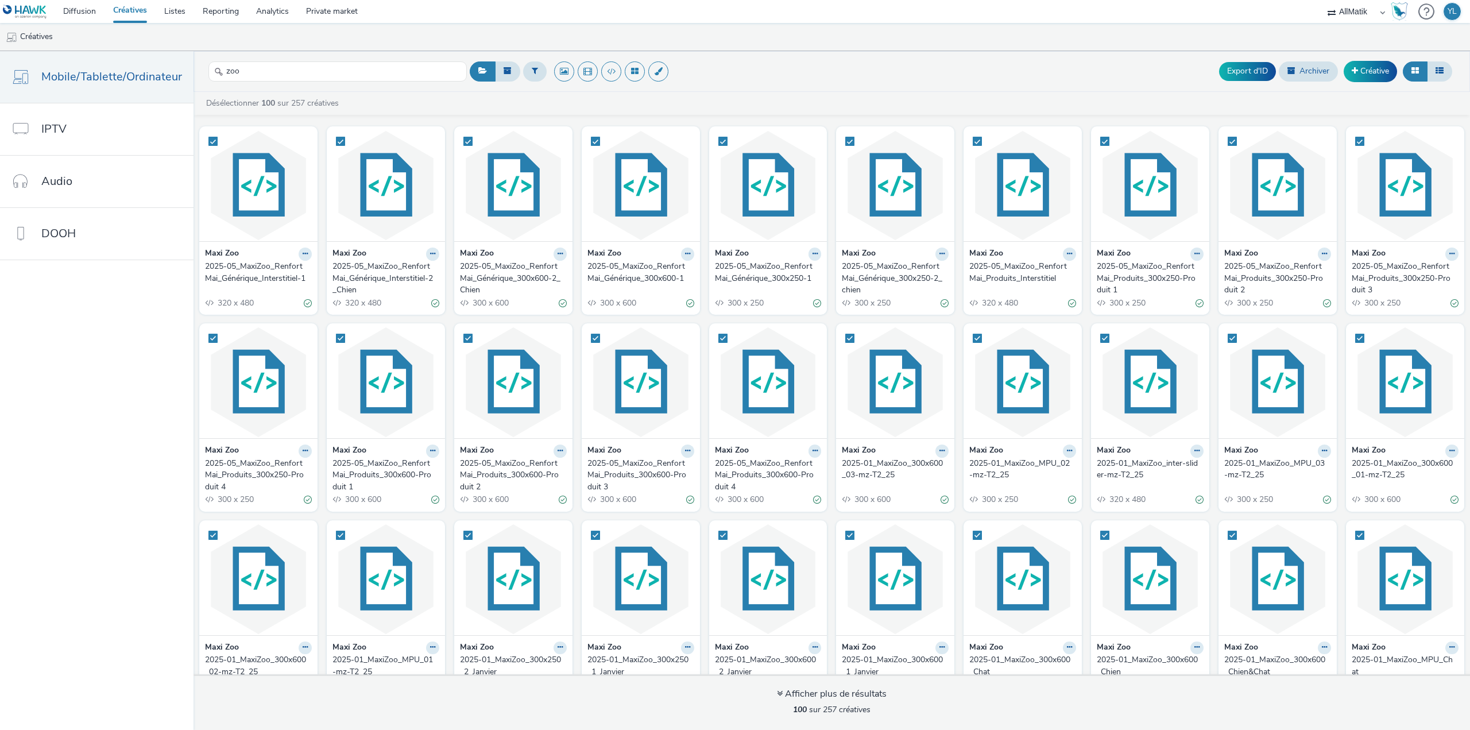
checkbox input "true"
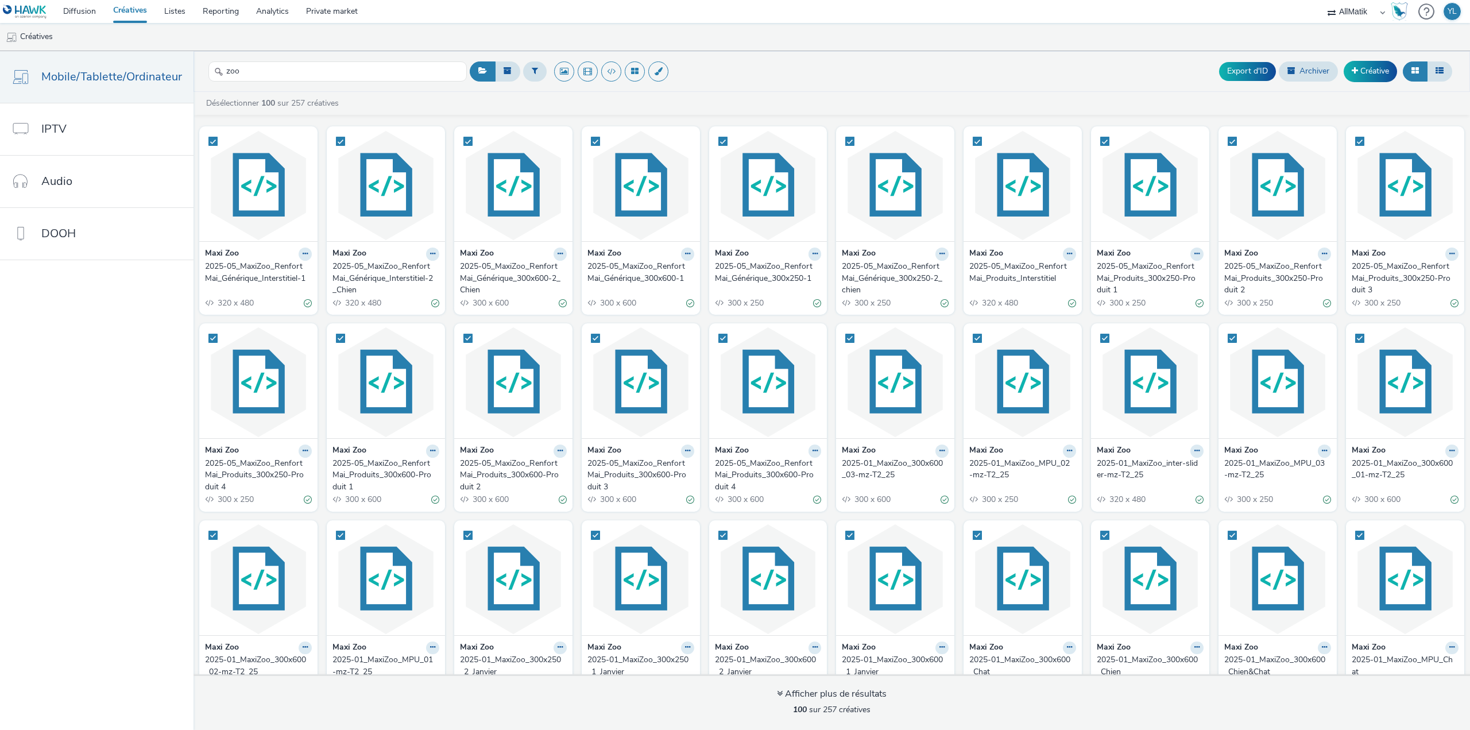
checkbox input "true"
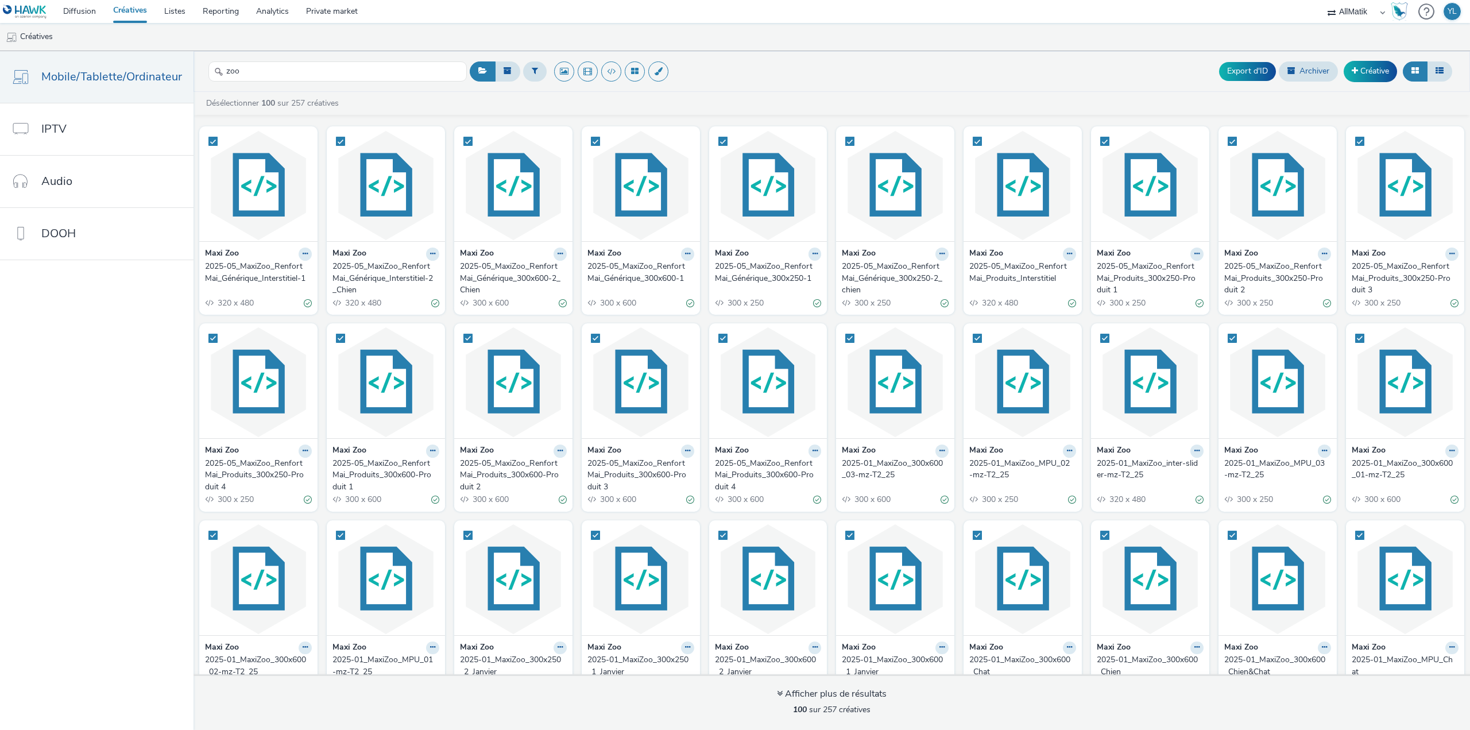
checkbox input "true"
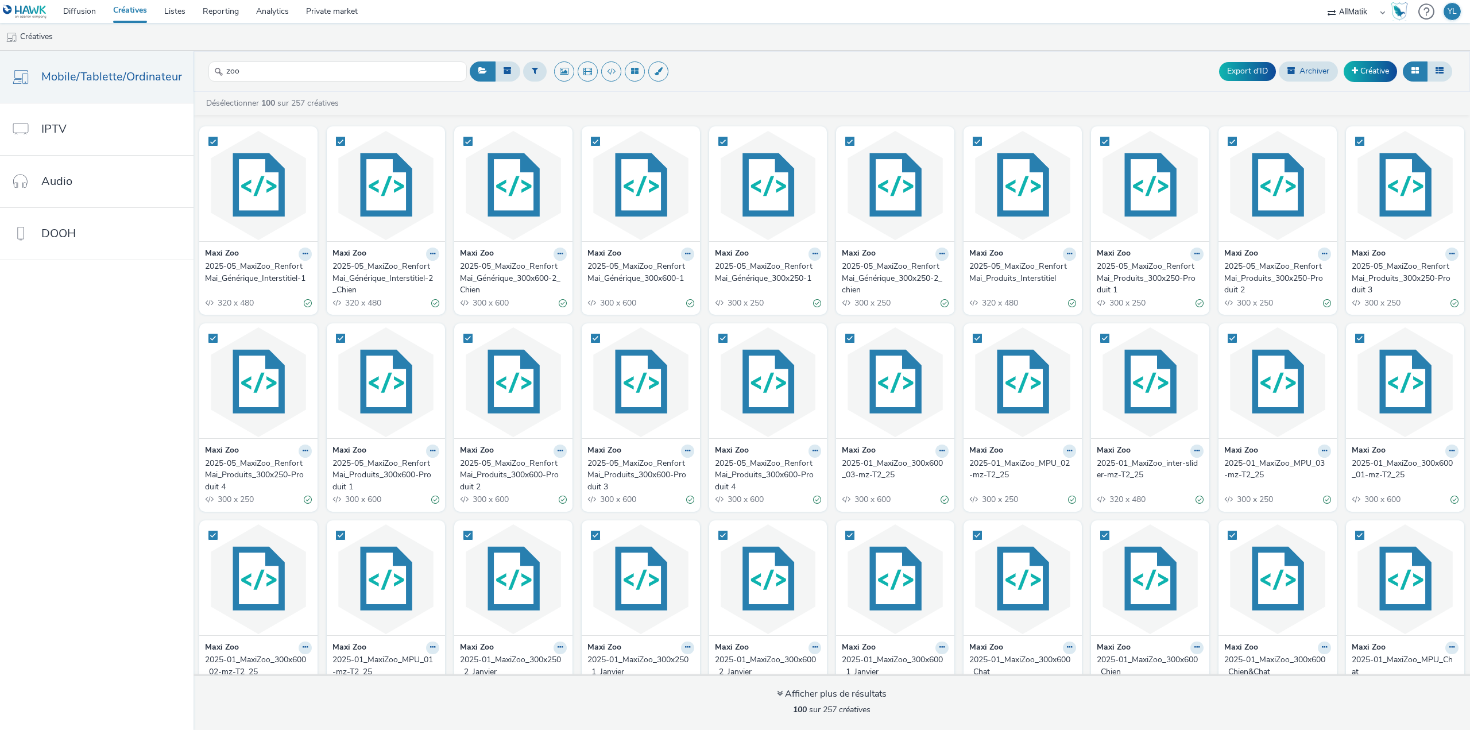
checkbox input "true"
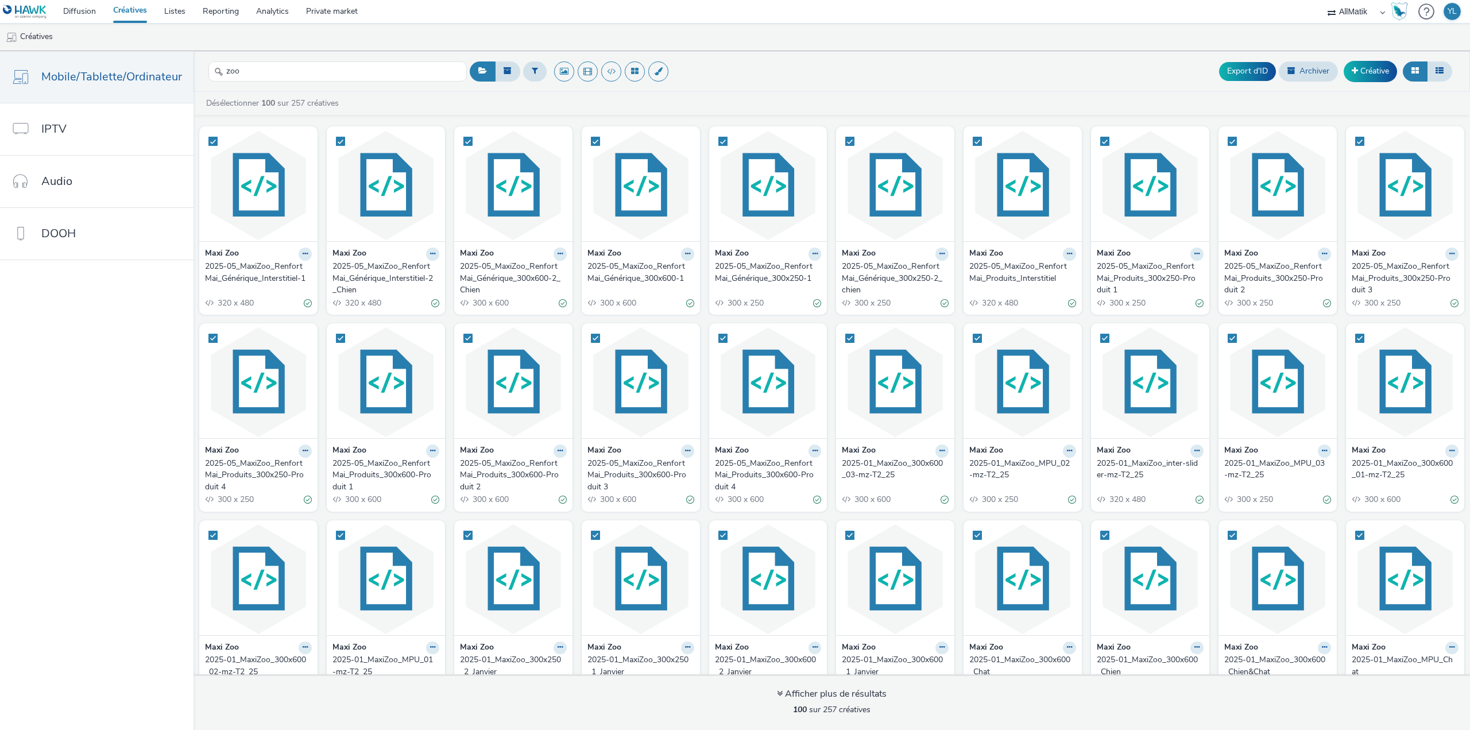
checkbox input "true"
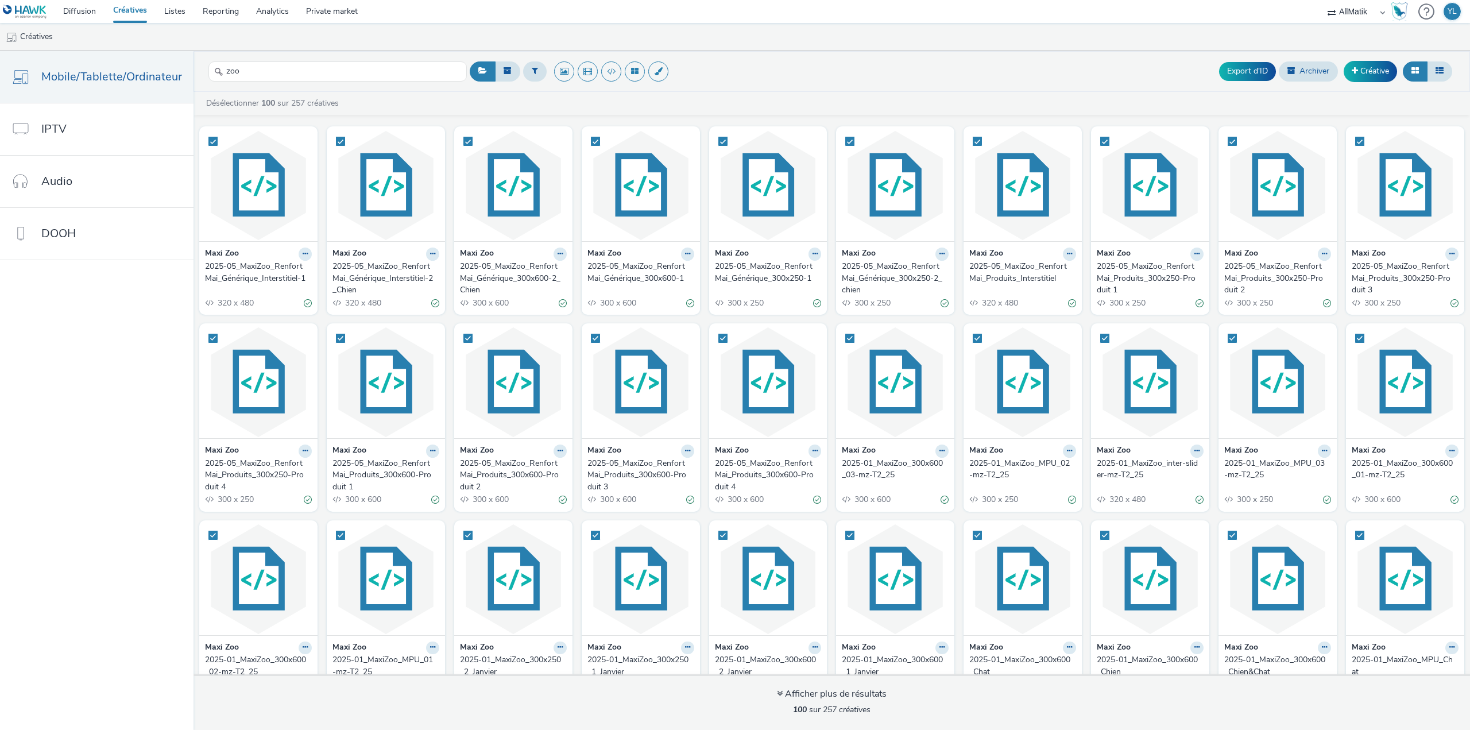
checkbox input "true"
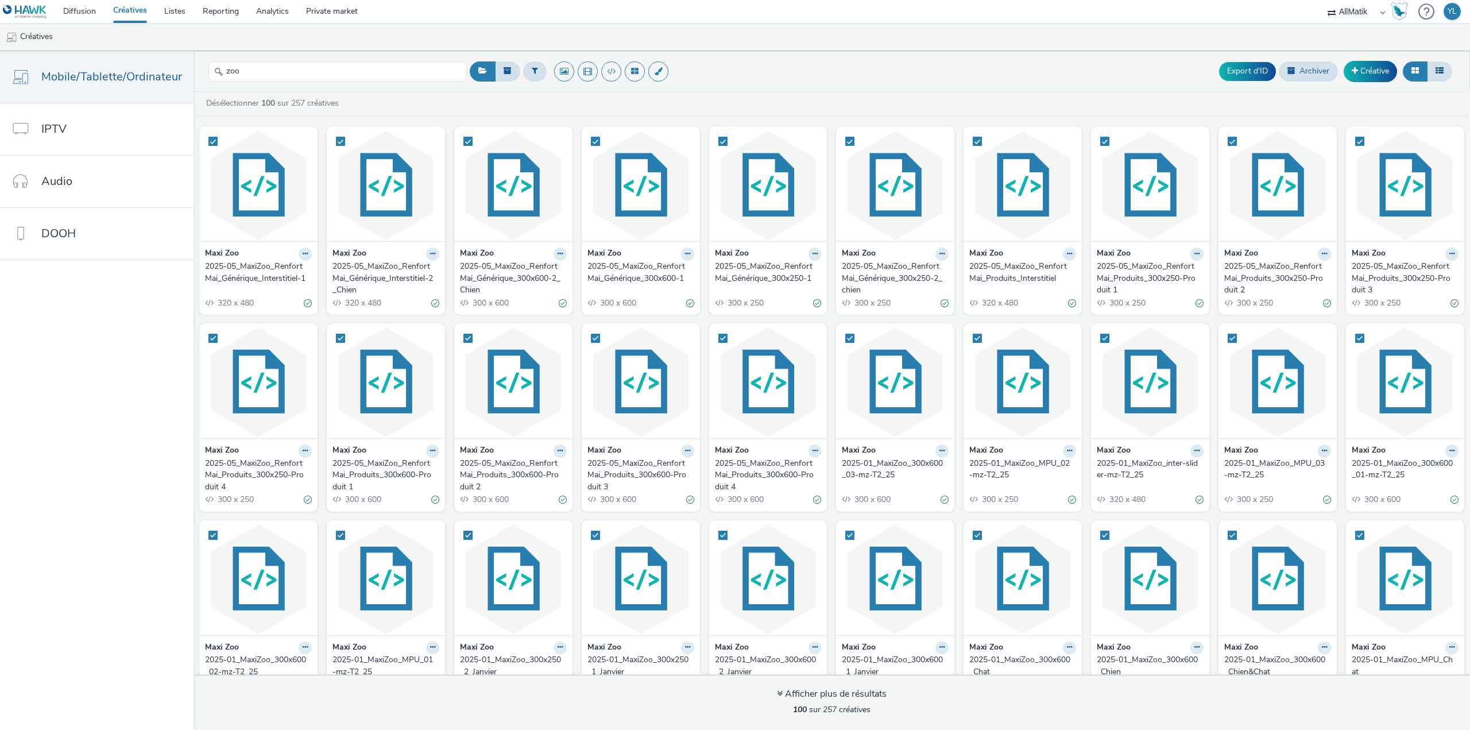
checkbox input "true"
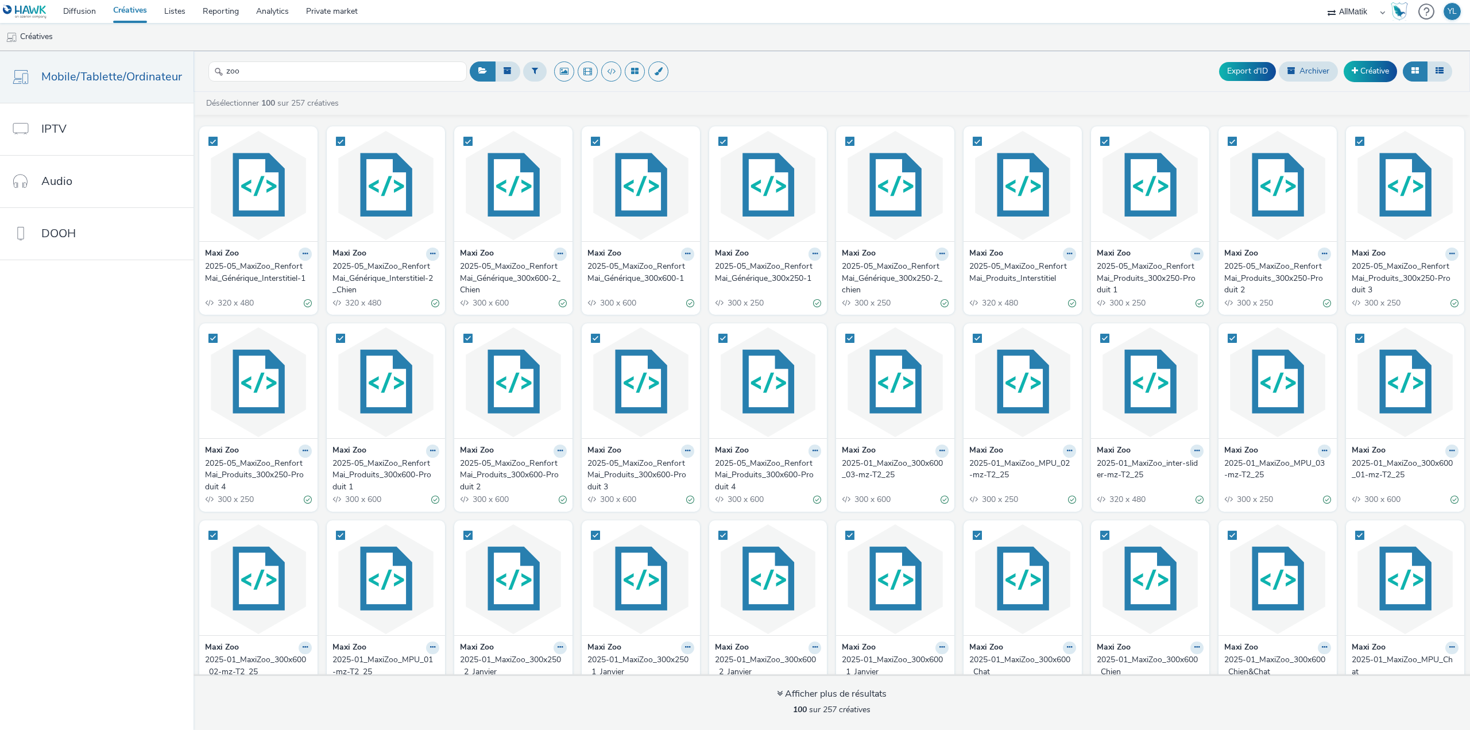
checkbox input "true"
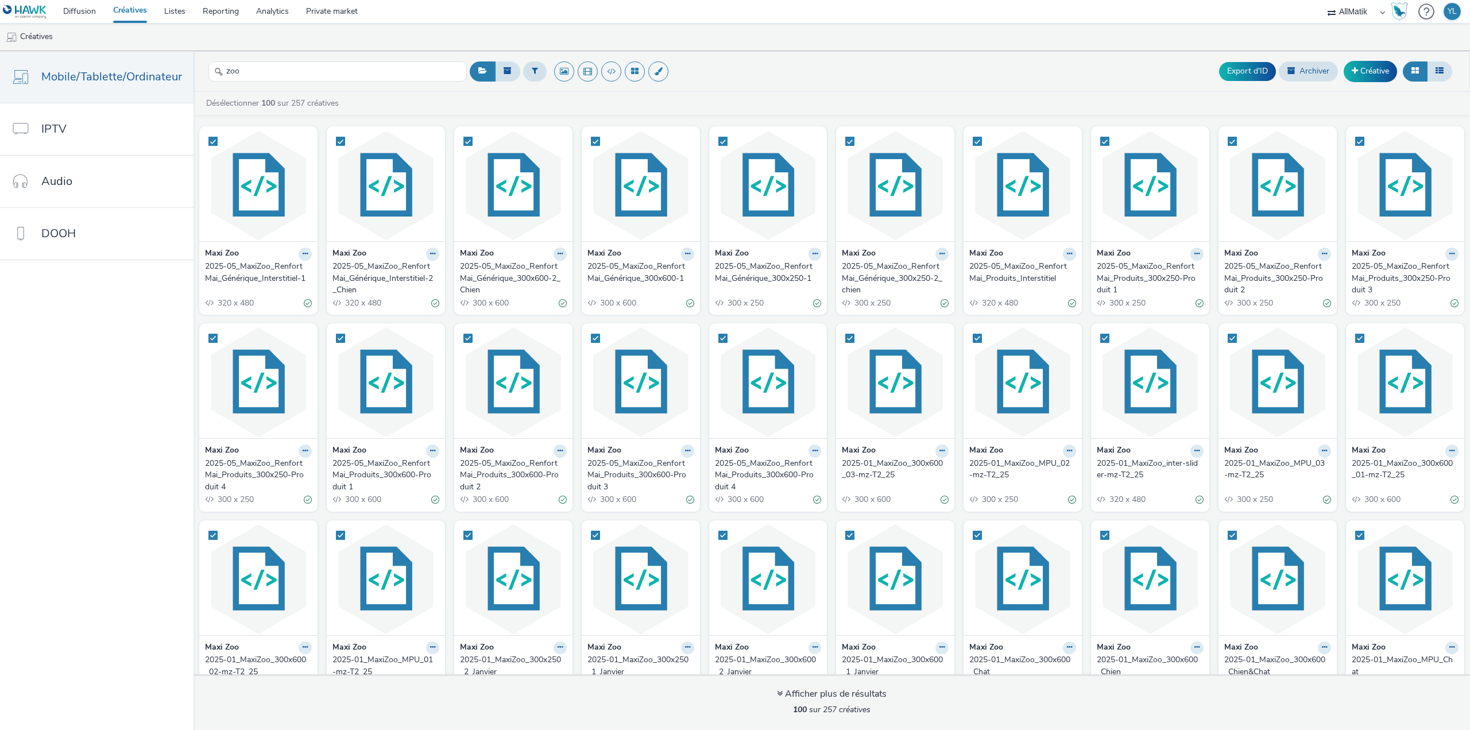
checkbox input "true"
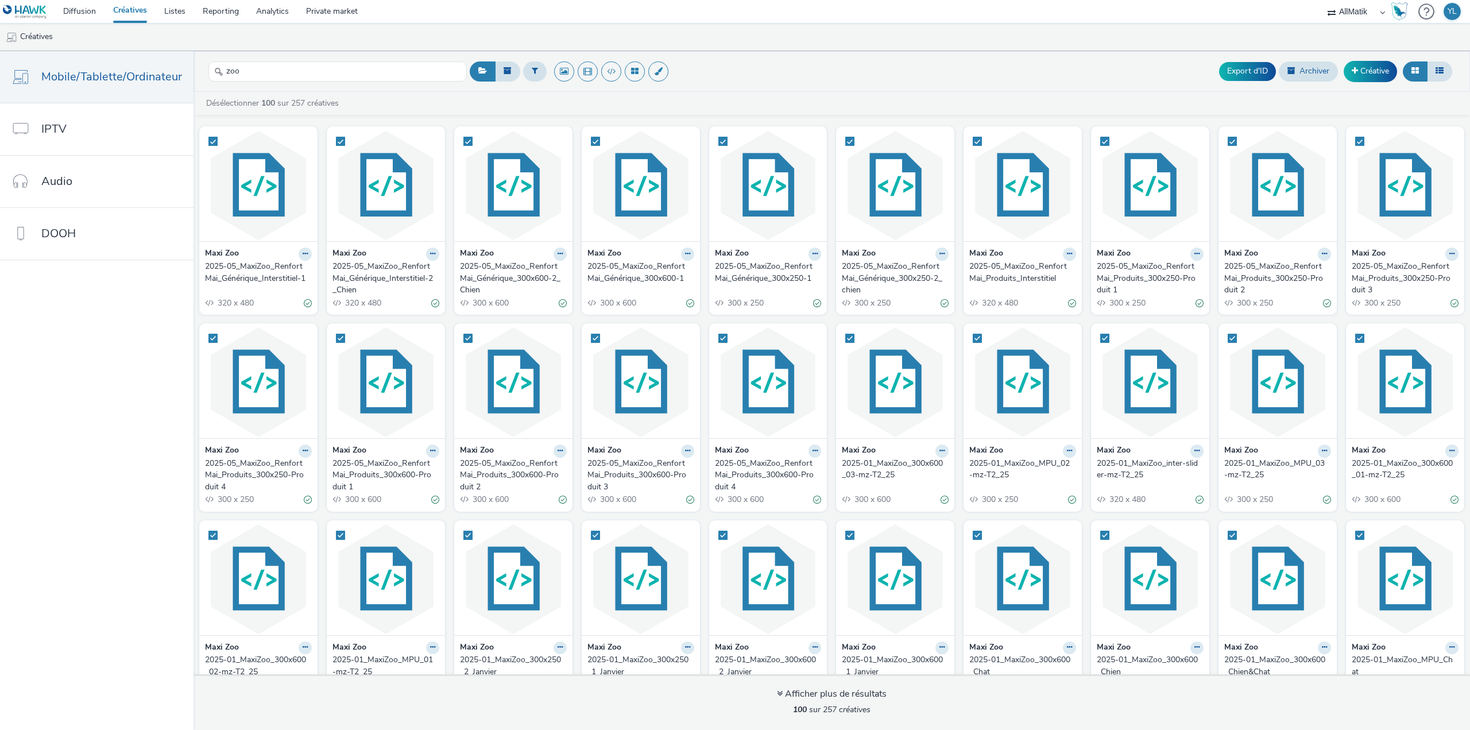
checkbox input "true"
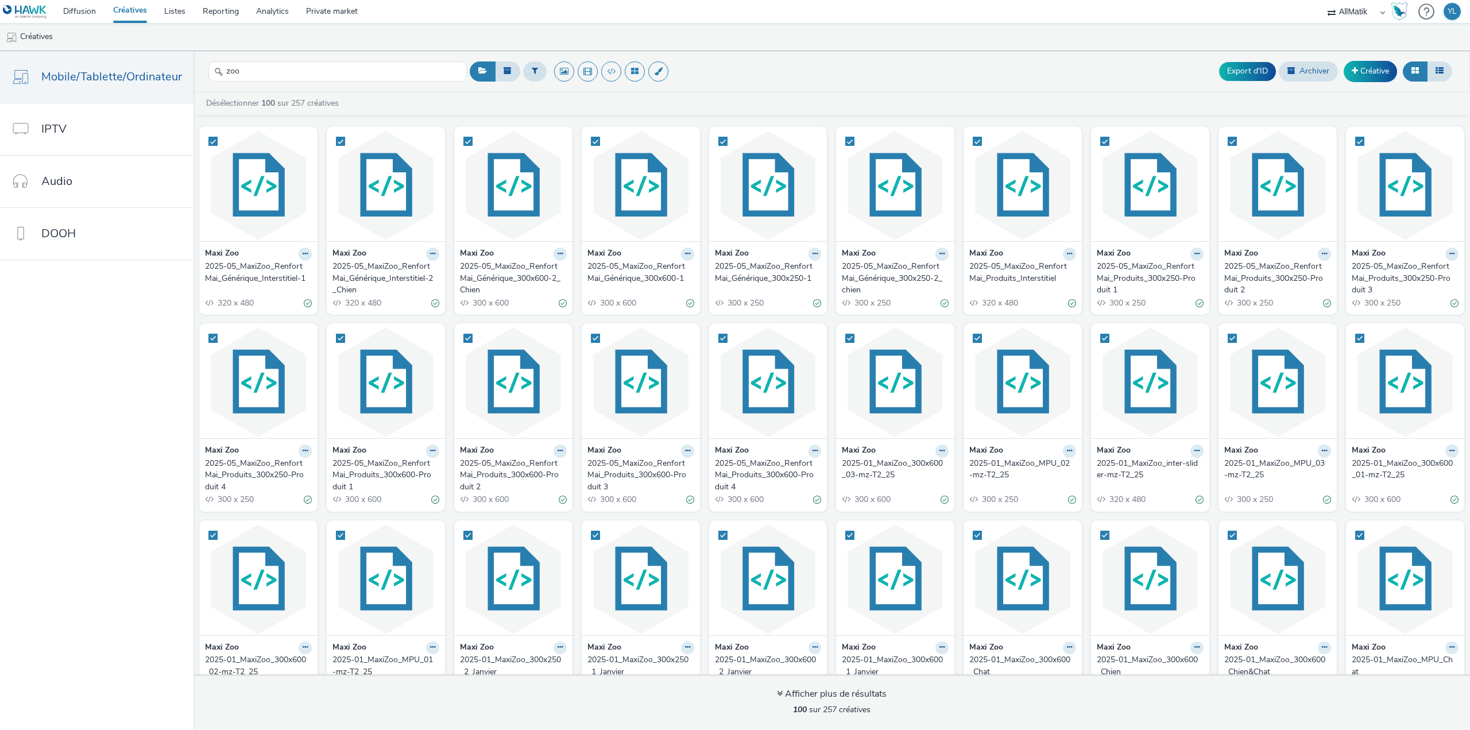
checkbox input "true"
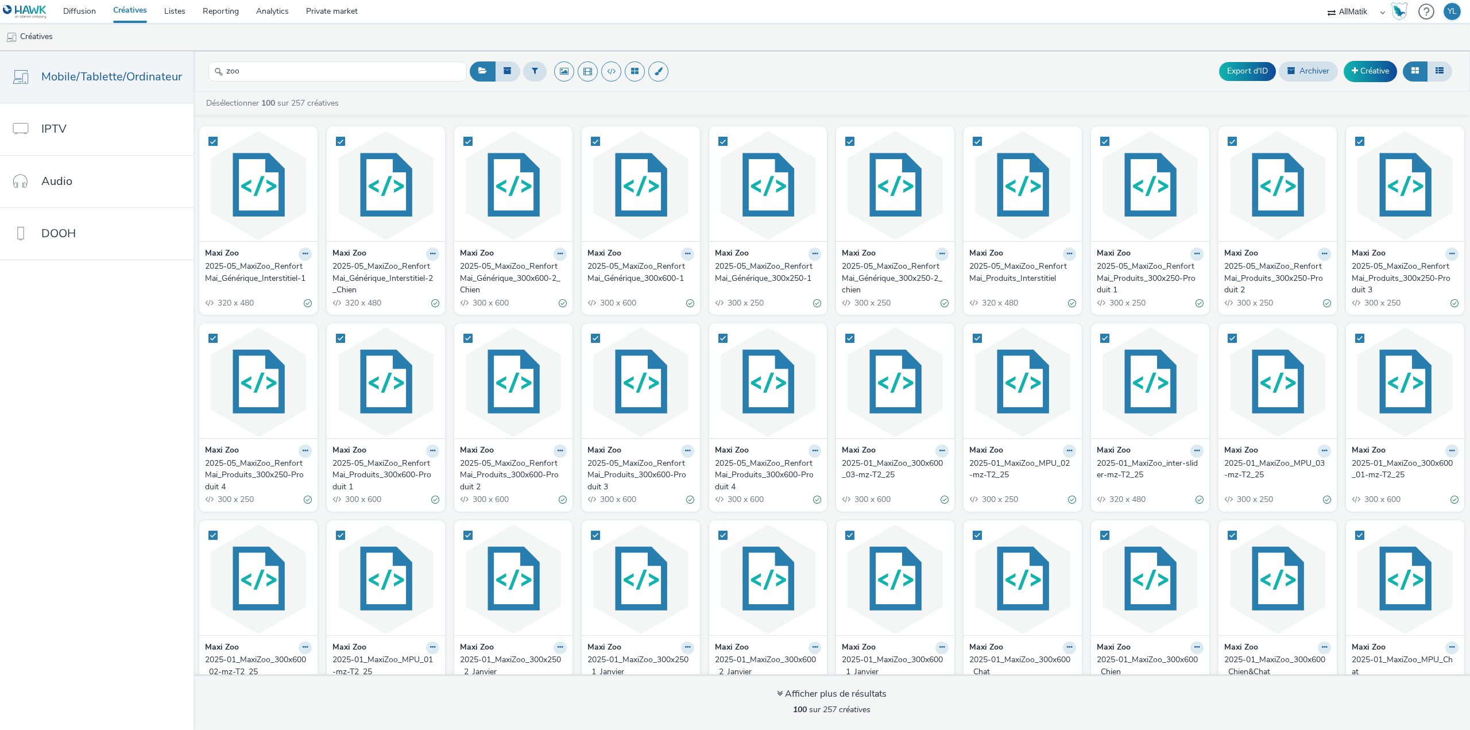
checkbox input "true"
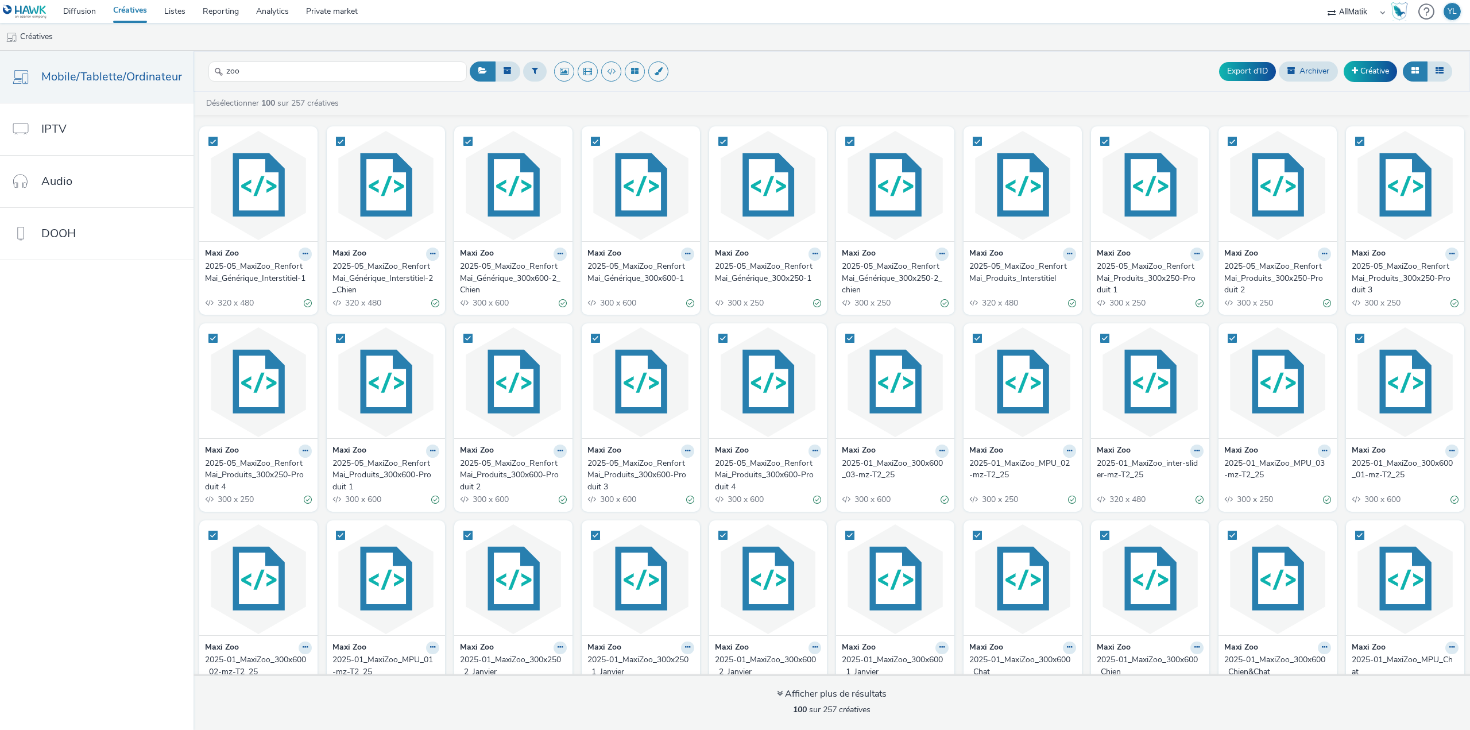
checkbox input "true"
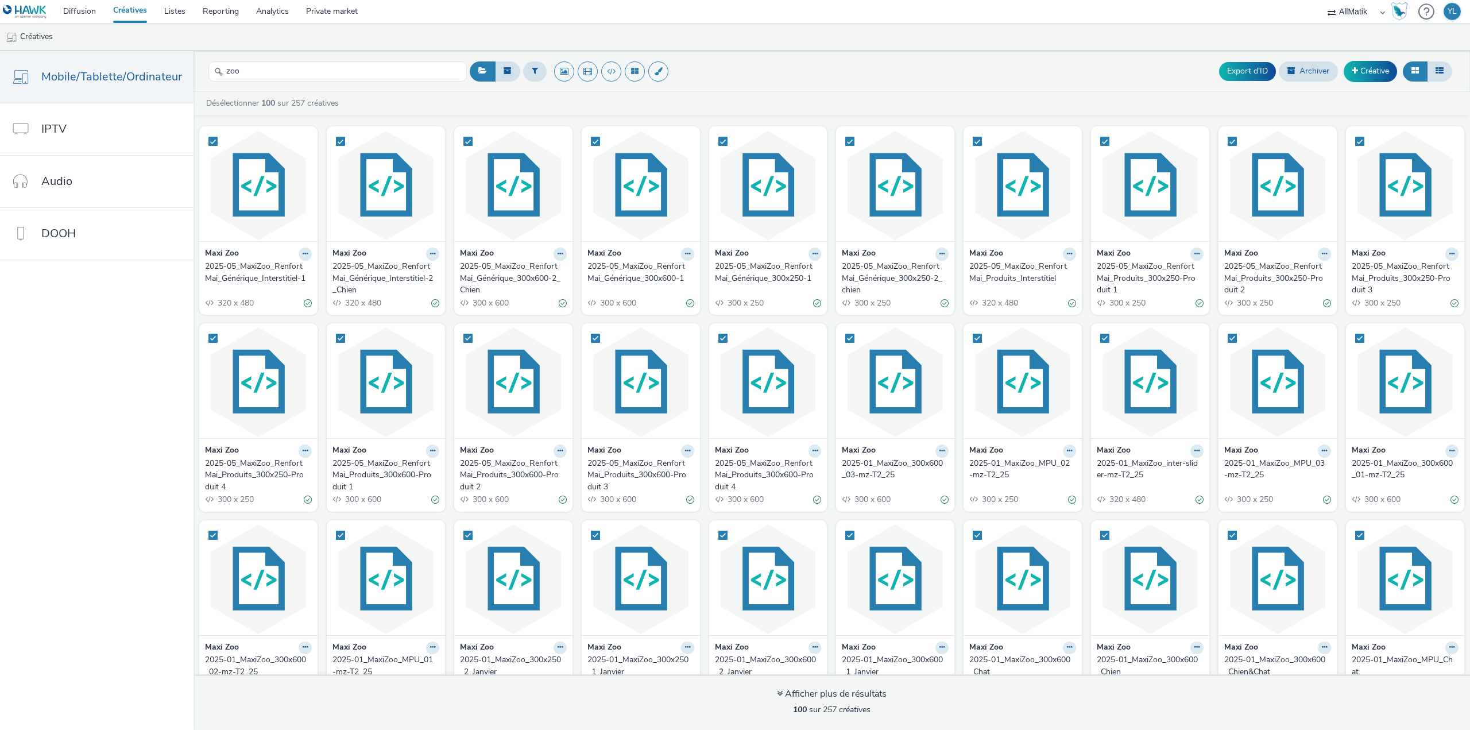
checkbox input "true"
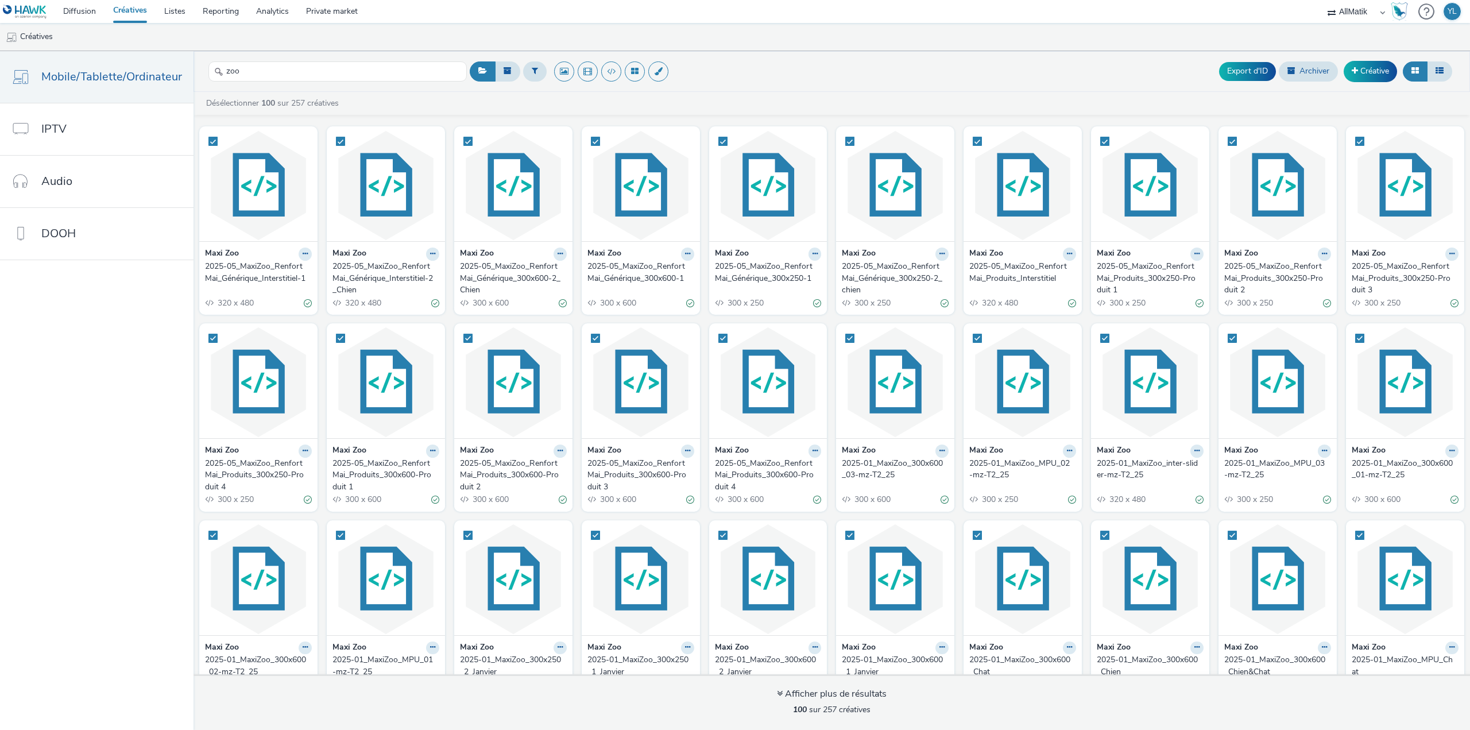
checkbox input "true"
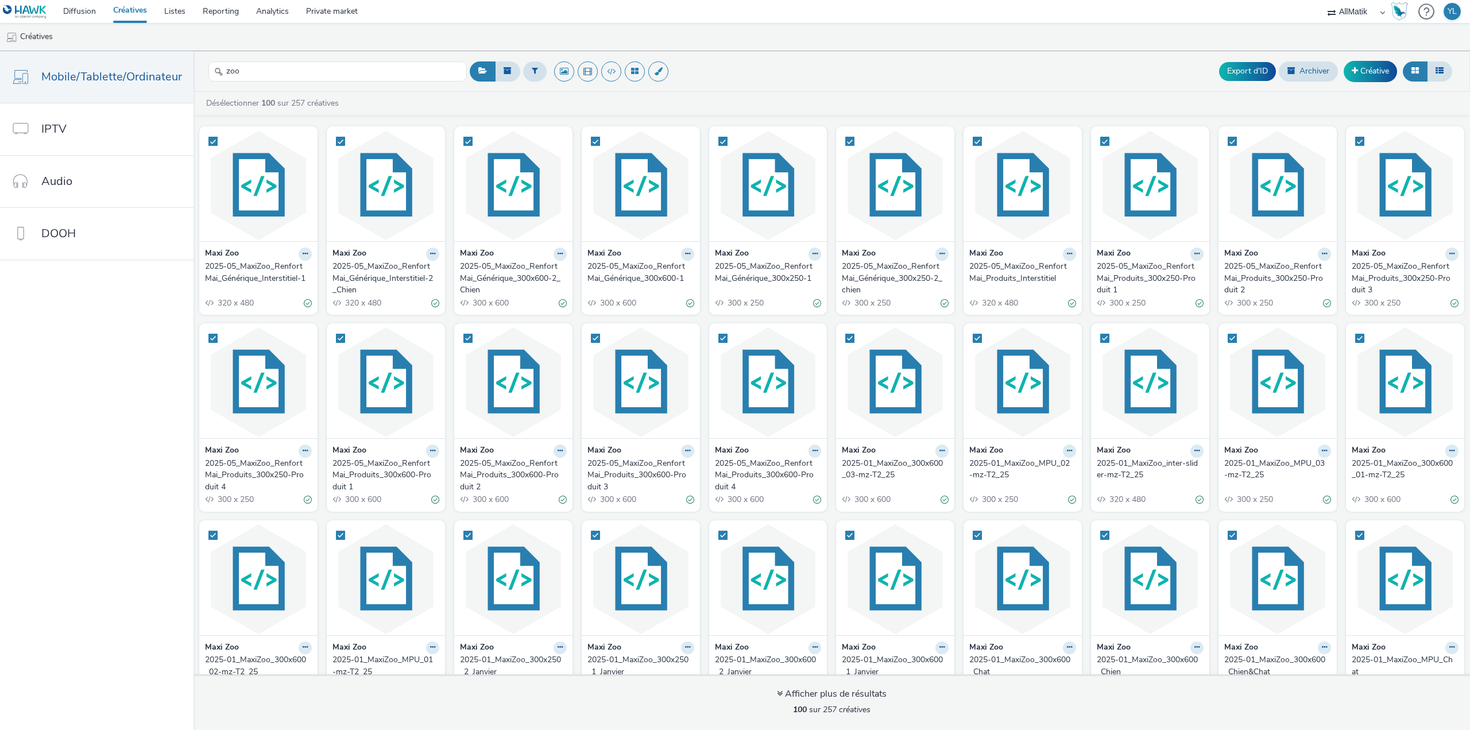
checkbox input "true"
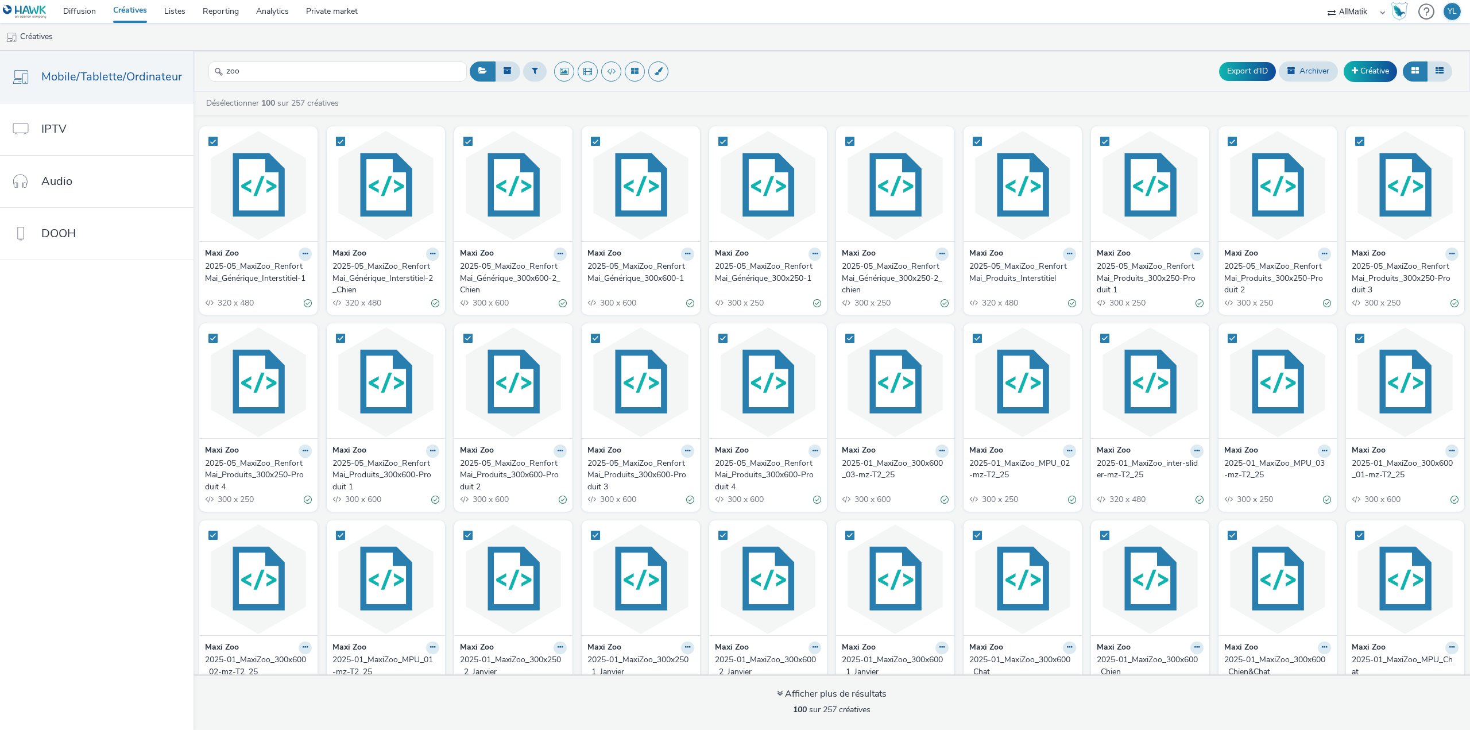
checkbox input "true"
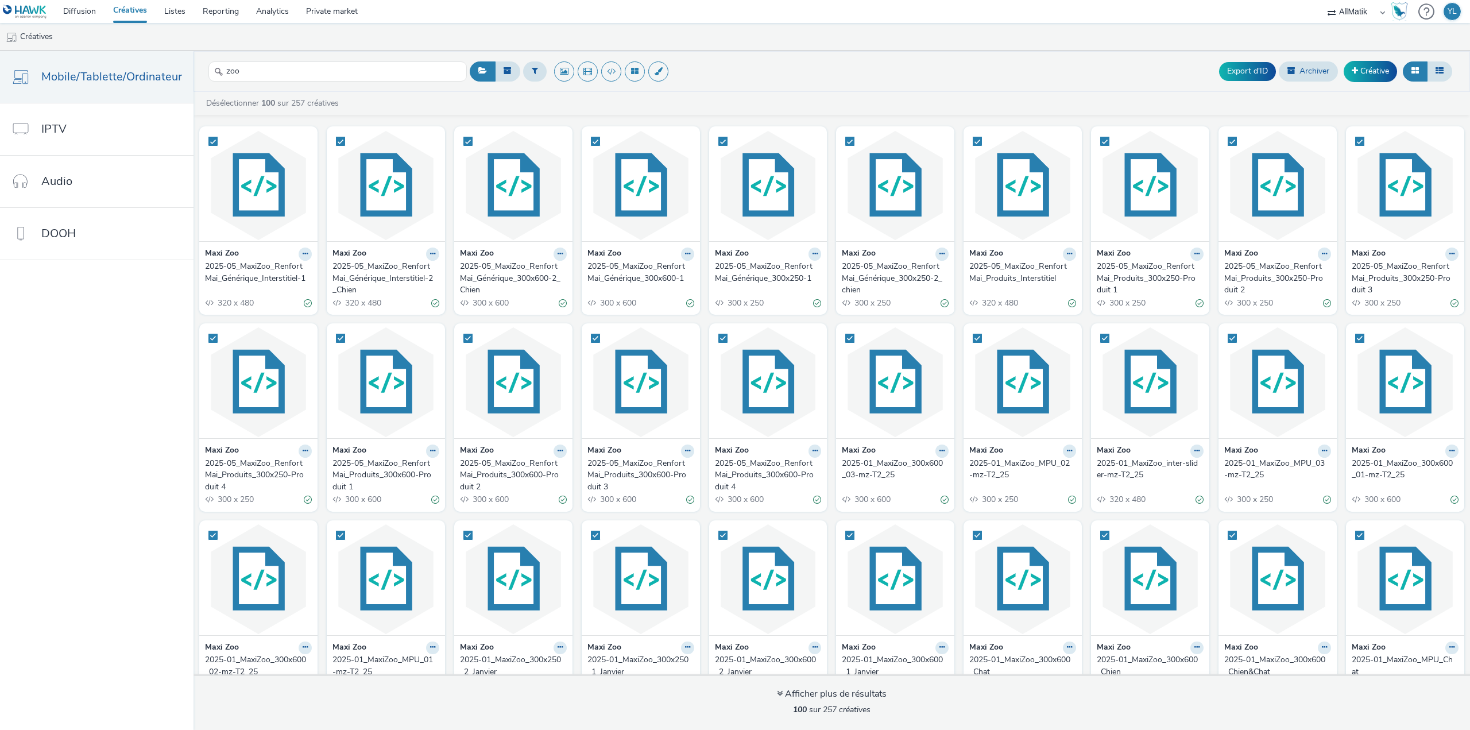
checkbox input "true"
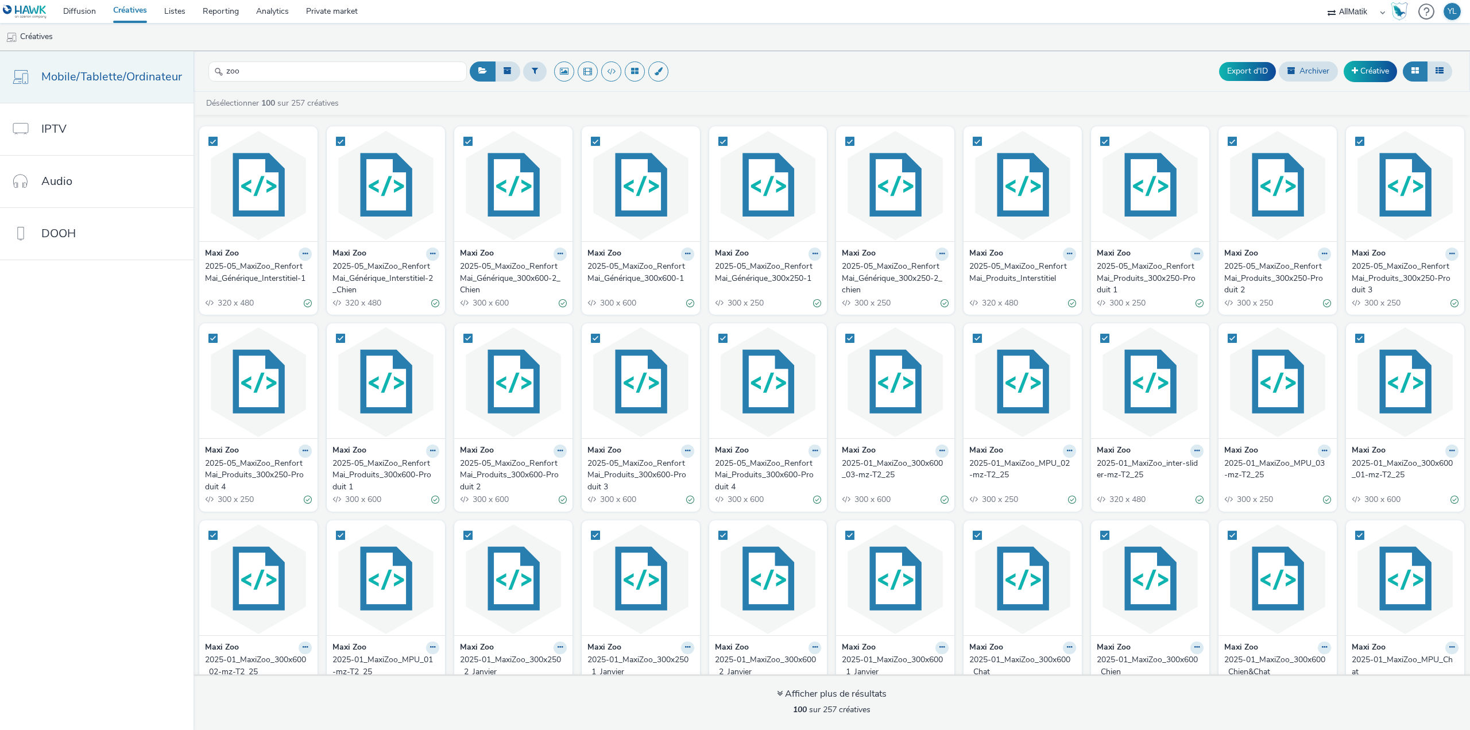
click at [105, 65] on link "Mobile/Tablette/Ordinateur" at bounding box center [97, 77] width 194 height 52
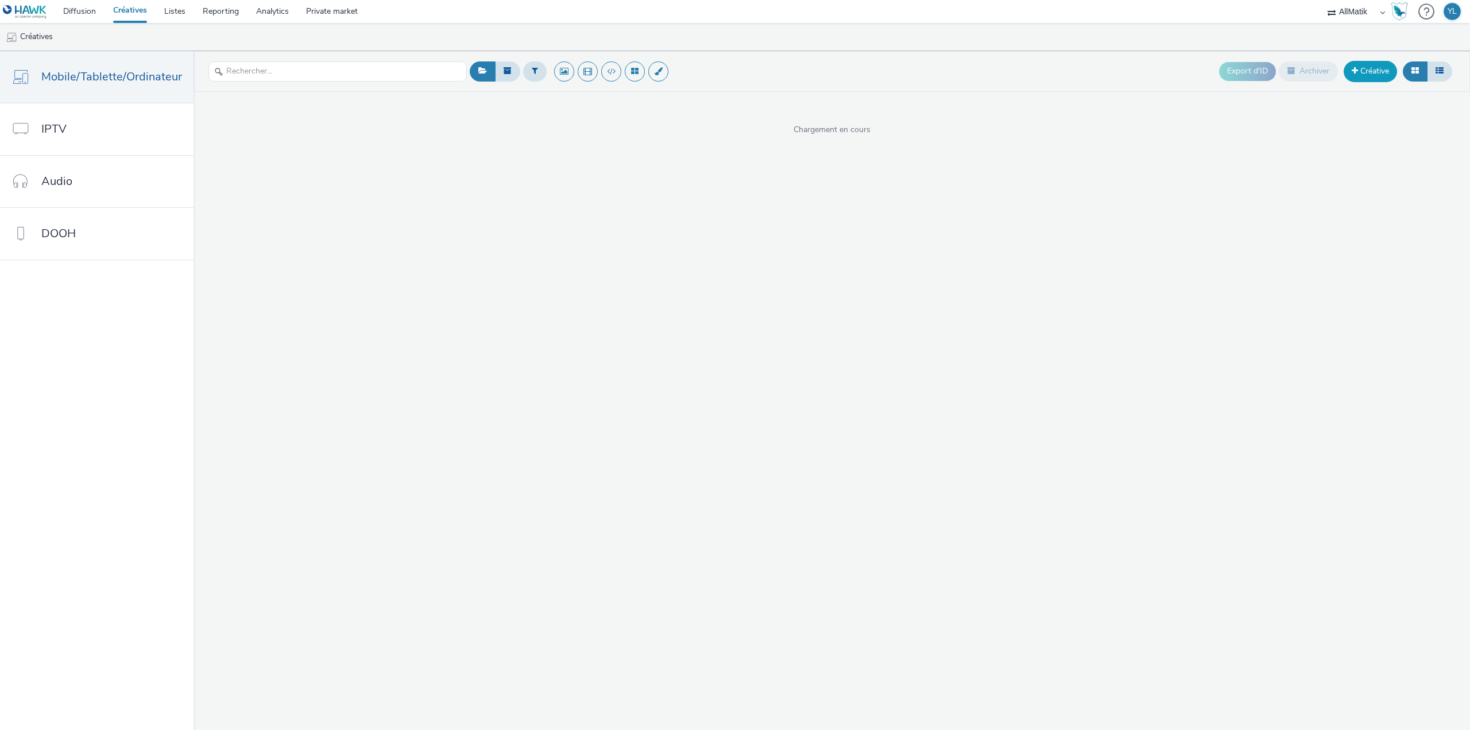
click at [1360, 67] on link "Créative" at bounding box center [1370, 71] width 53 height 21
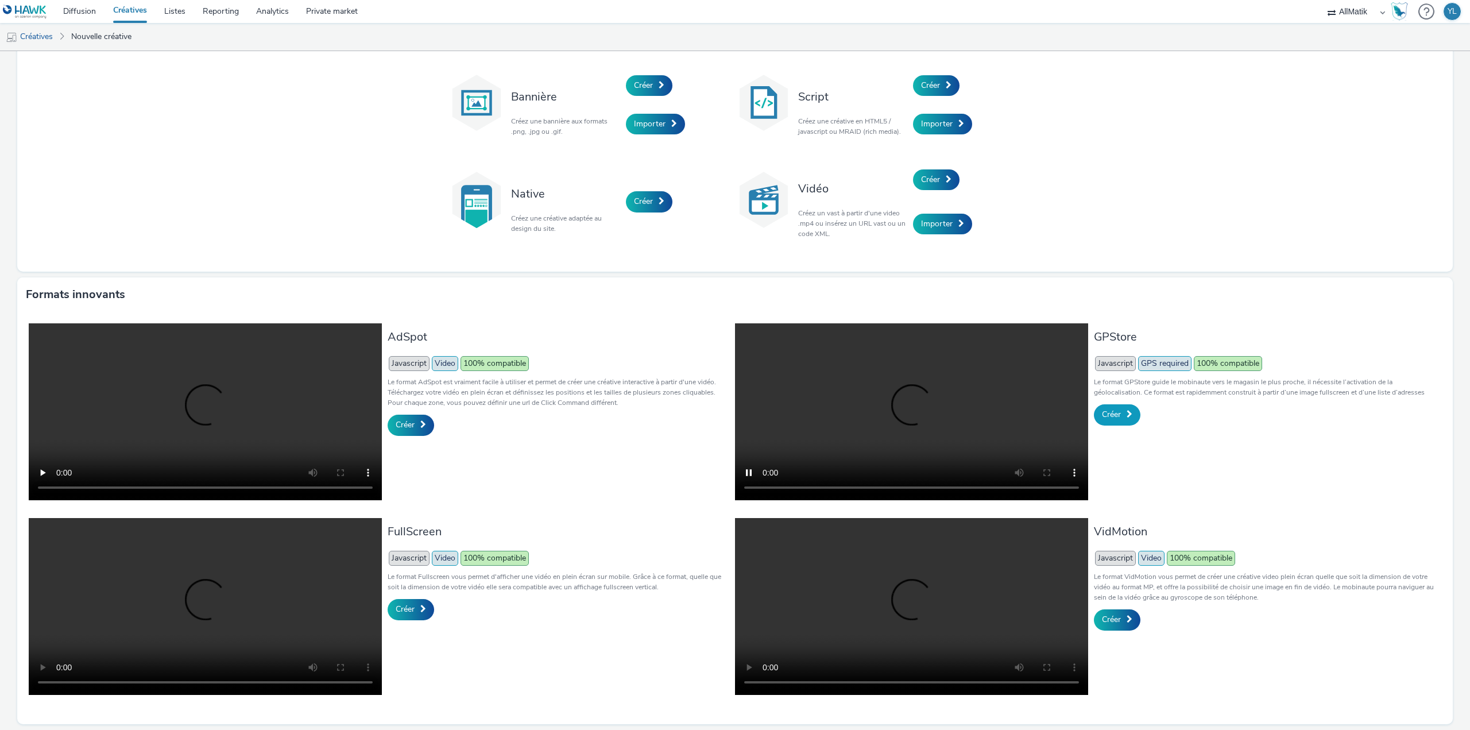
scroll to position [57, 0]
click at [1109, 409] on span "Créer" at bounding box center [1111, 414] width 19 height 11
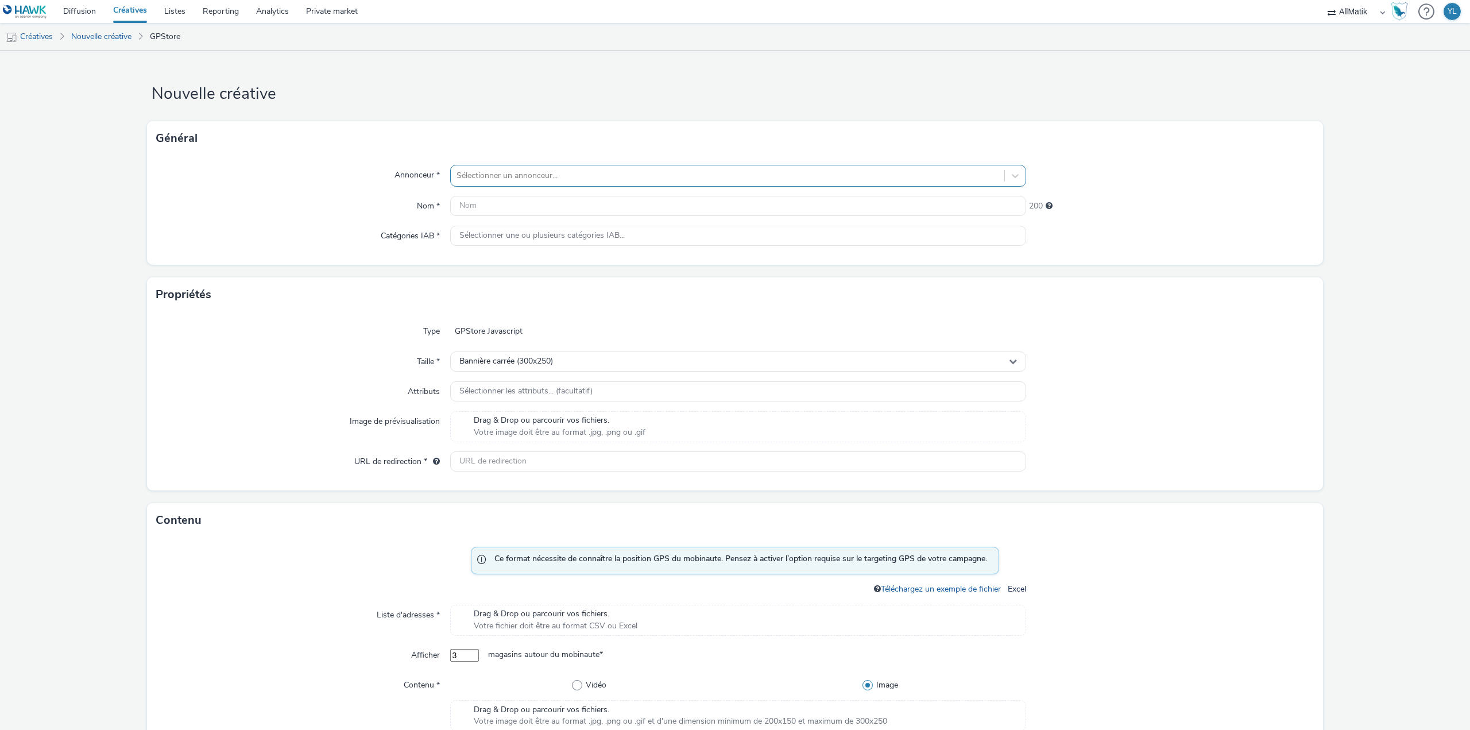
click at [628, 169] on div at bounding box center [728, 176] width 542 height 14
type input "zoo"
click at [614, 198] on li "Maxi Zoo" at bounding box center [738, 208] width 576 height 38
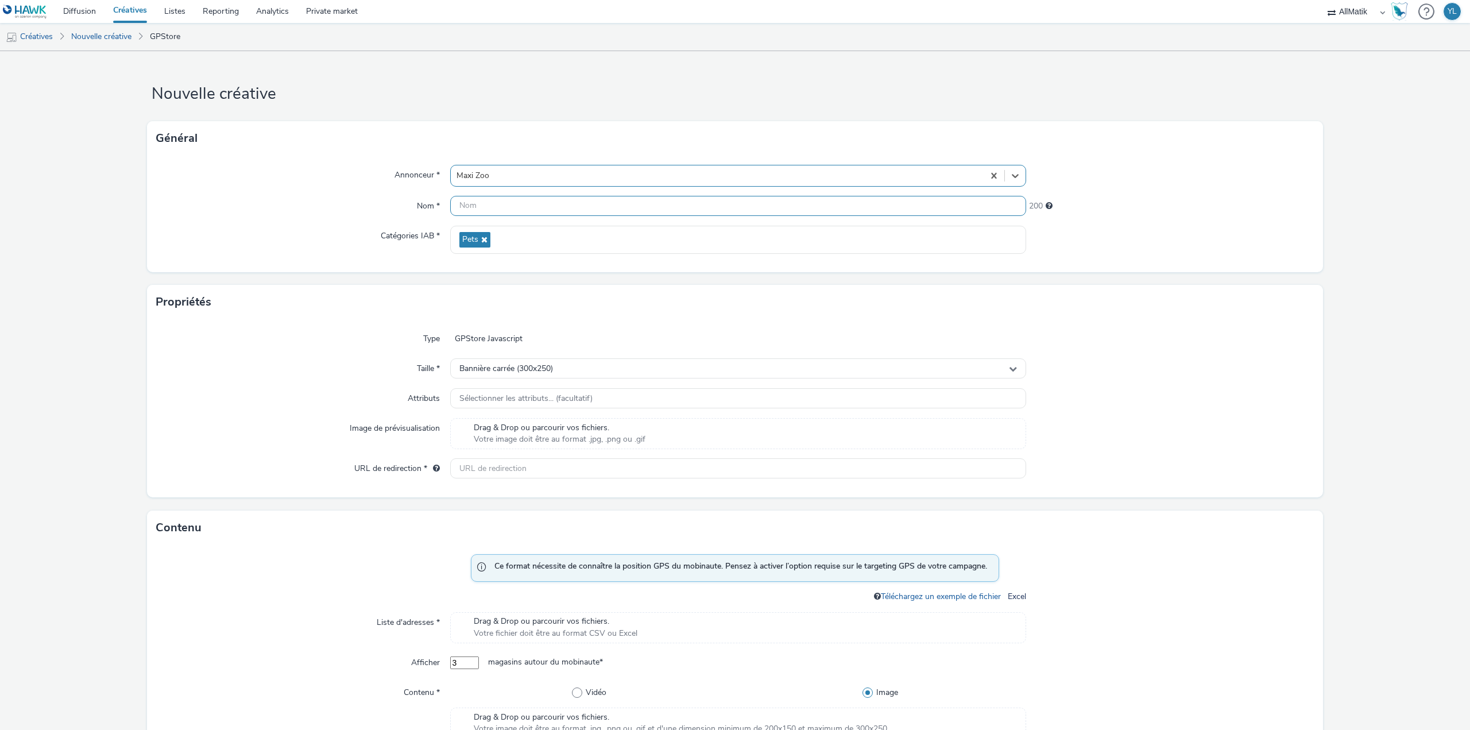
click at [590, 204] on input "text" at bounding box center [738, 206] width 576 height 20
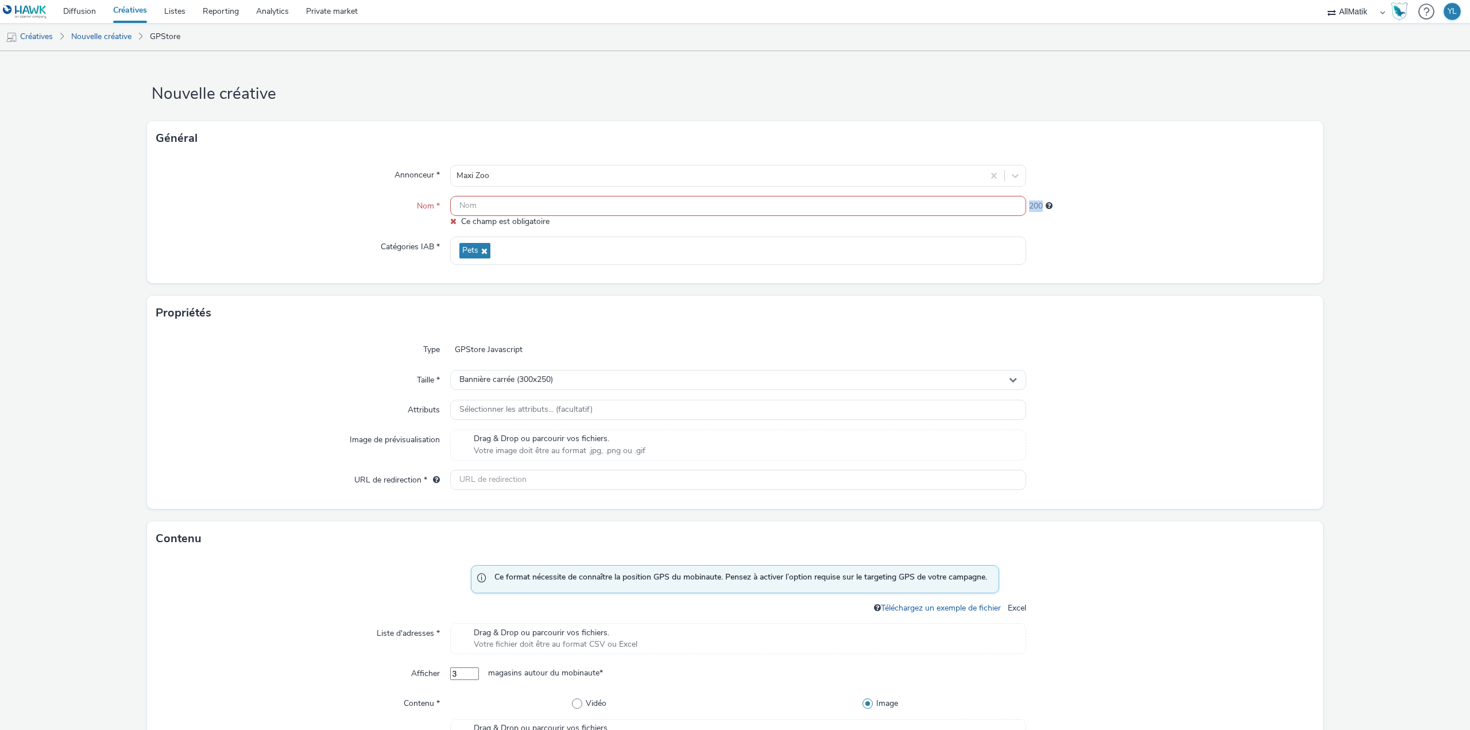
drag, startPoint x: 1024, startPoint y: 206, endPoint x: 1036, endPoint y: 206, distance: 12.6
click at [1036, 206] on span "200" at bounding box center [1036, 205] width 14 height 11
click at [1037, 227] on div "200" at bounding box center [1170, 212] width 288 height 32
click at [627, 199] on input "text" at bounding box center [738, 206] width 576 height 20
click at [505, 206] on input "text" at bounding box center [738, 206] width 576 height 20
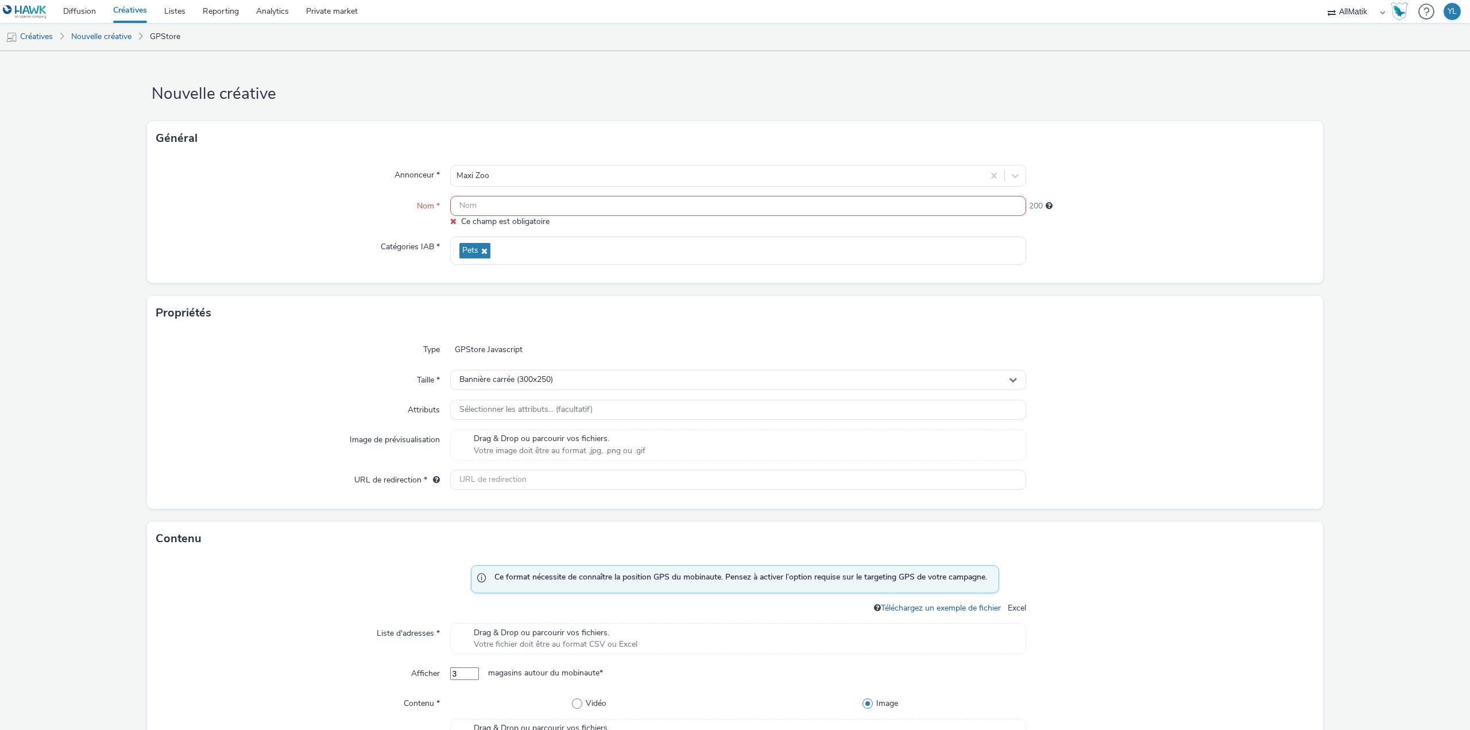
drag, startPoint x: 474, startPoint y: 208, endPoint x: 463, endPoint y: 231, distance: 25.7
click at [474, 208] on input "text" at bounding box center [738, 206] width 576 height 20
drag, startPoint x: 1051, startPoint y: 181, endPoint x: 1065, endPoint y: 165, distance: 20.8
click at [1049, 183] on div at bounding box center [1170, 176] width 288 height 22
click at [566, 211] on input "text" at bounding box center [738, 206] width 576 height 20
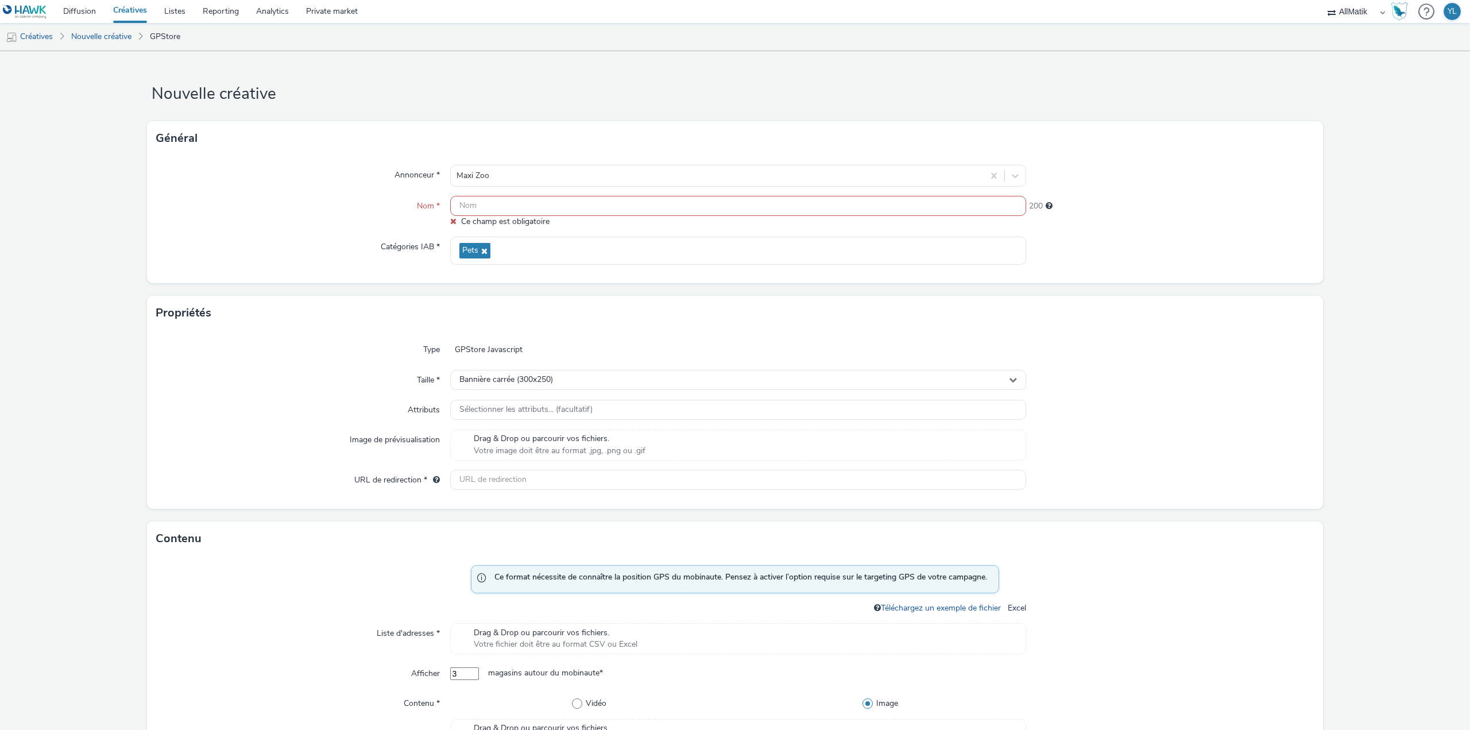
paste input "Villers Semeuse - PROMO - 300x250"
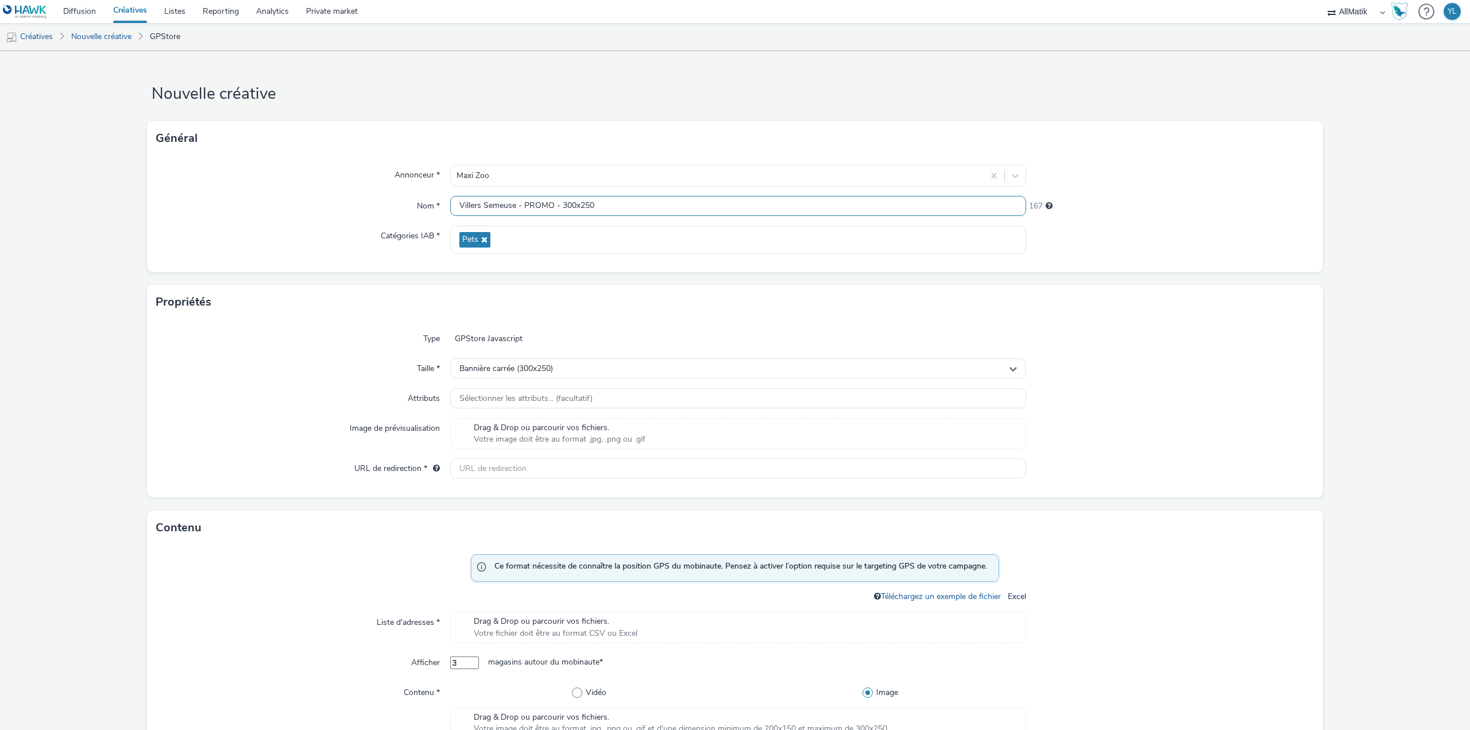
type input "Villers Semeuse - PROMO - 300x250"
click at [1125, 197] on div "167" at bounding box center [1170, 204] width 288 height 16
click at [1055, 238] on div at bounding box center [1170, 240] width 288 height 28
click at [594, 399] on div "Sélectionner les attributs... (facultatif)" at bounding box center [738, 398] width 576 height 20
click at [1100, 400] on div at bounding box center [1170, 398] width 288 height 21
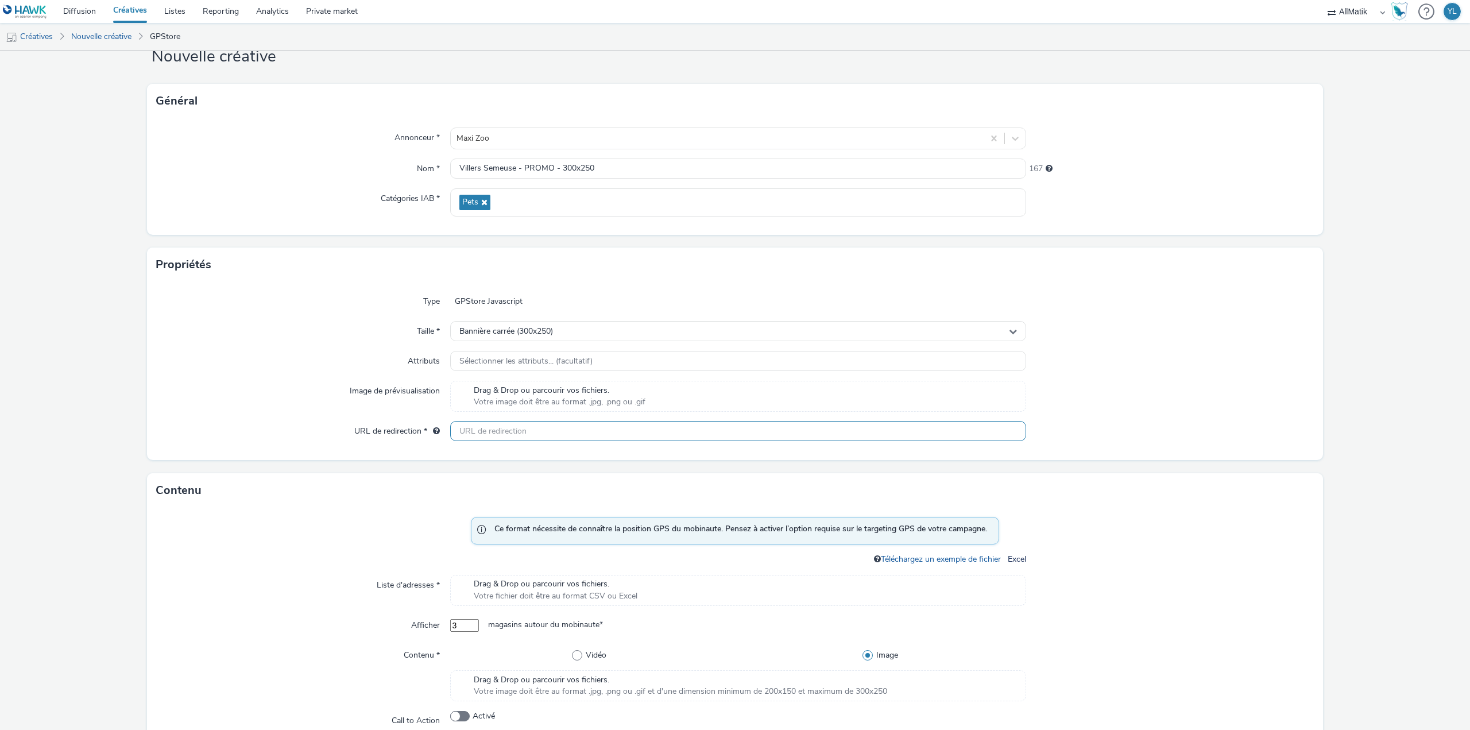
scroll to position [57, 0]
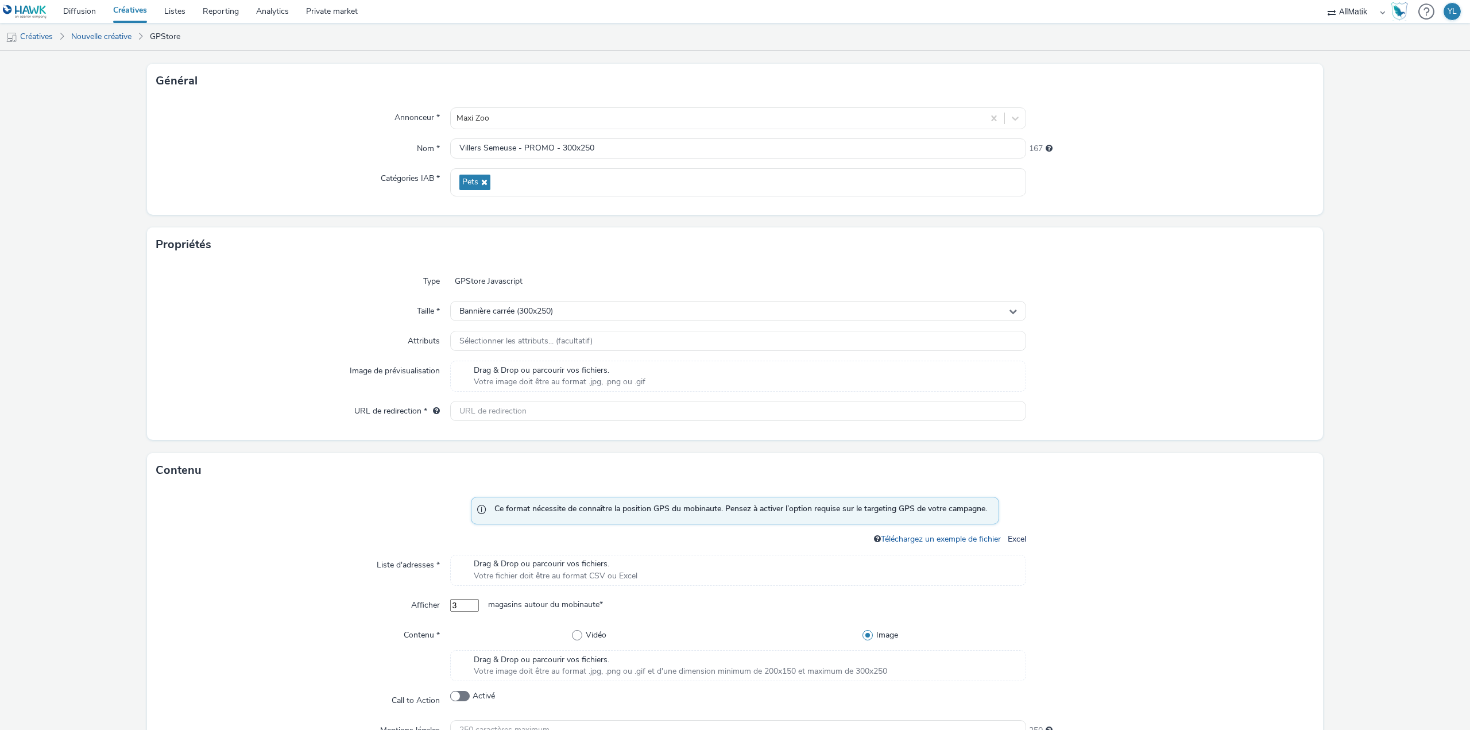
click at [459, 368] on div "Drag & Drop ou parcourir vos fichiers. Votre image doit être au format .jpg, .p…" at bounding box center [738, 376] width 576 height 31
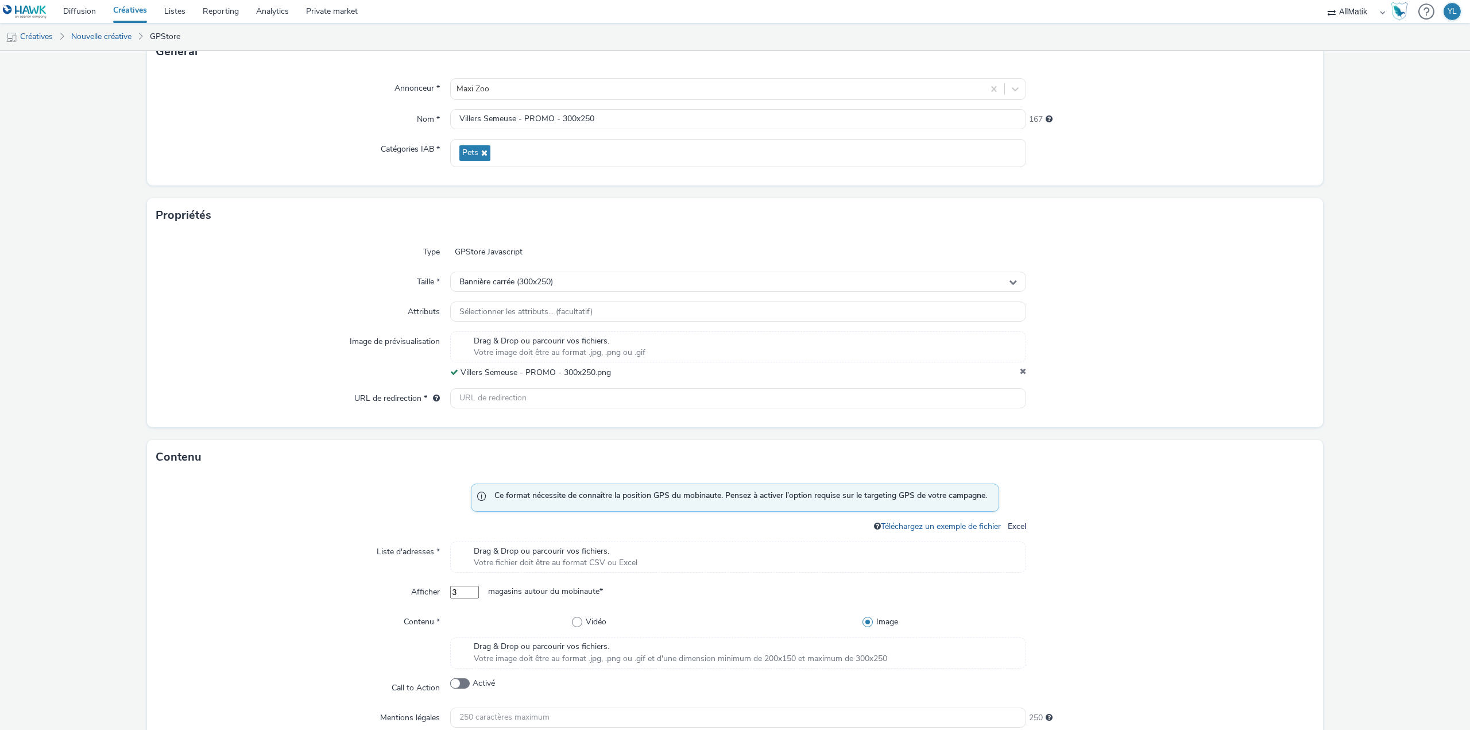
scroll to position [115, 0]
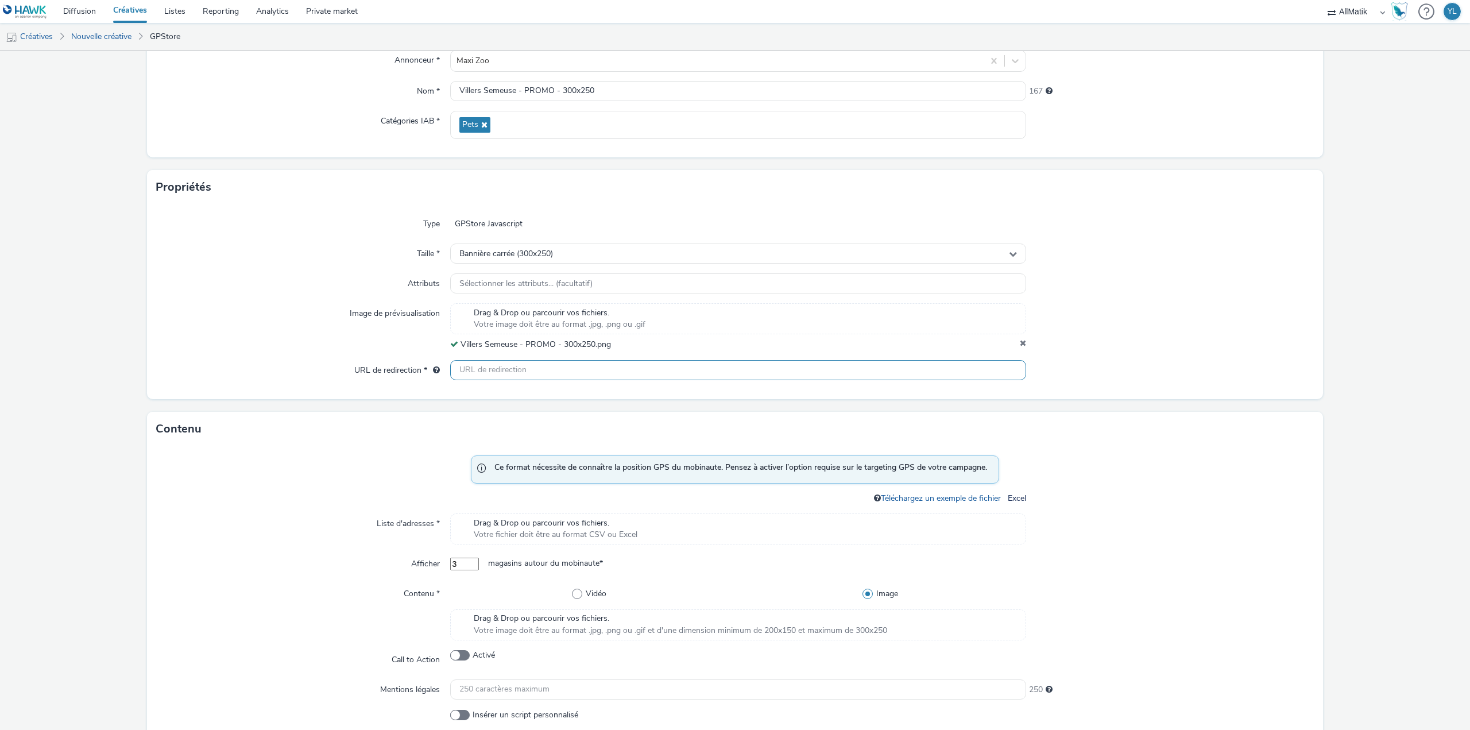
click at [490, 362] on input "text" at bounding box center [738, 370] width 576 height 20
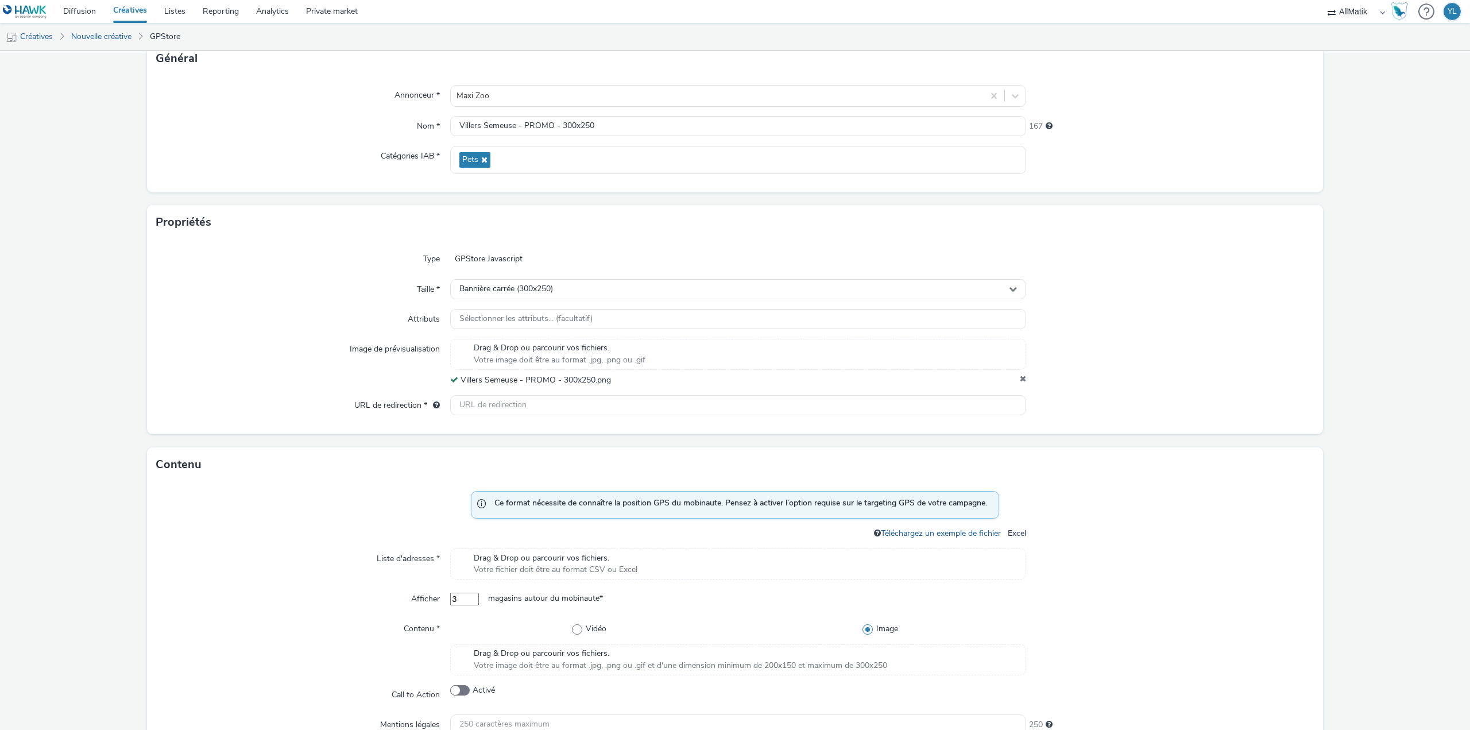
scroll to position [114, 0]
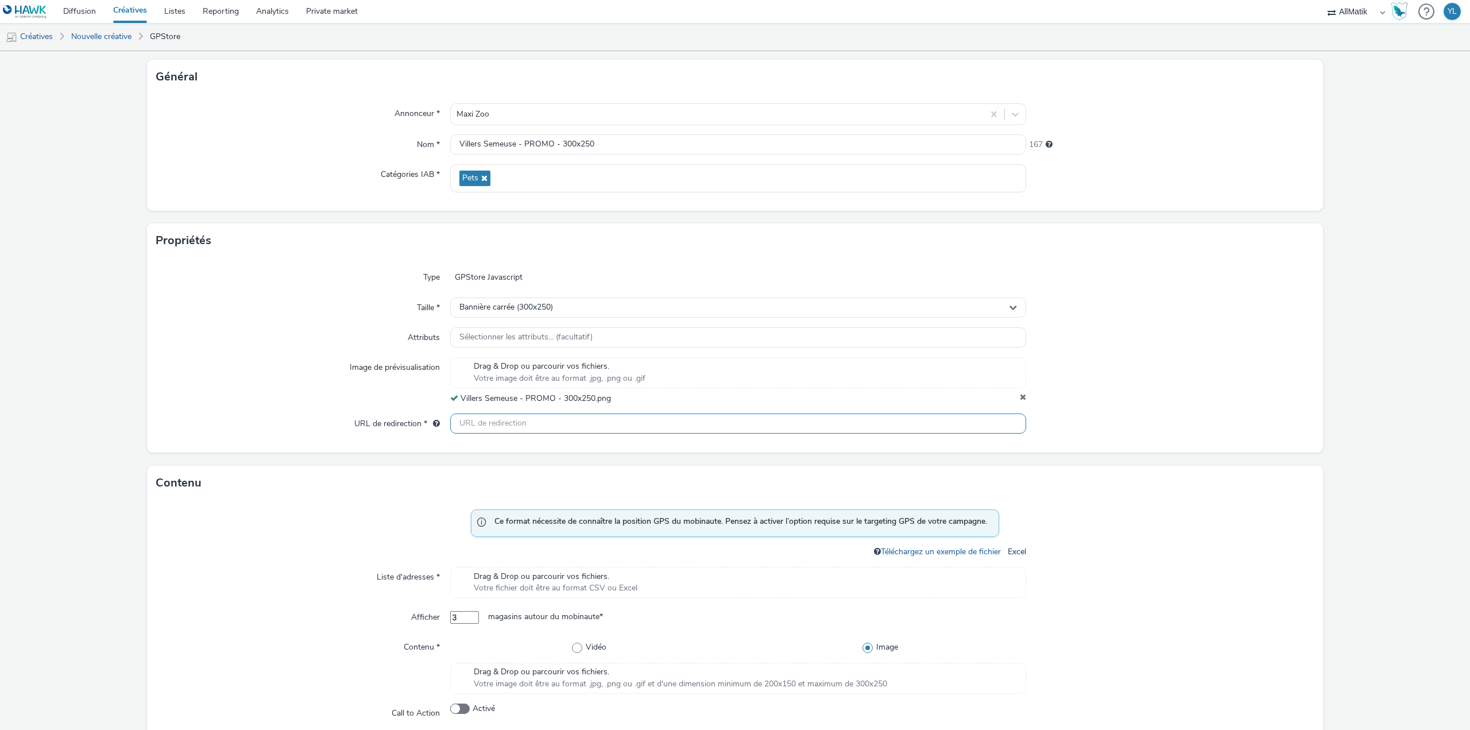
click at [608, 428] on input "text" at bounding box center [738, 423] width 576 height 20
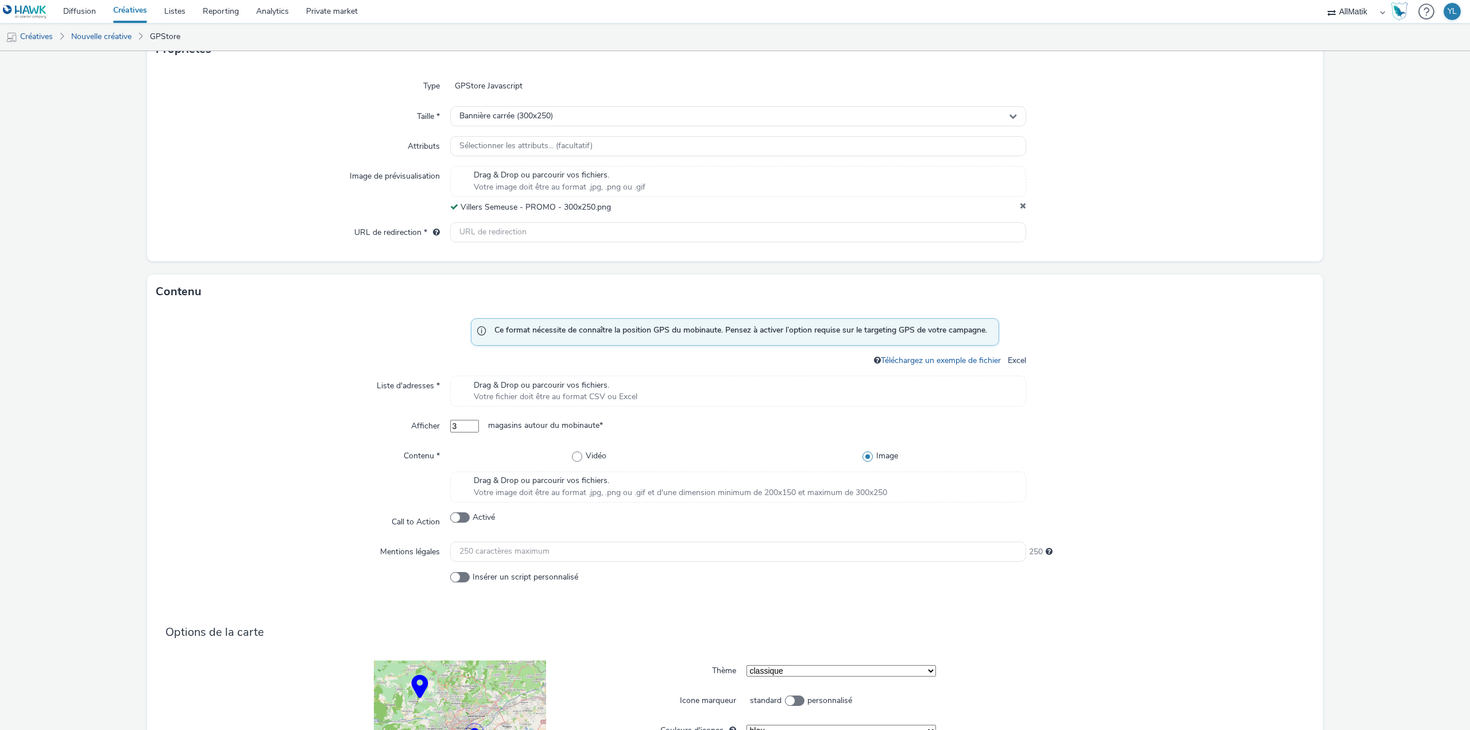
scroll to position [286, 0]
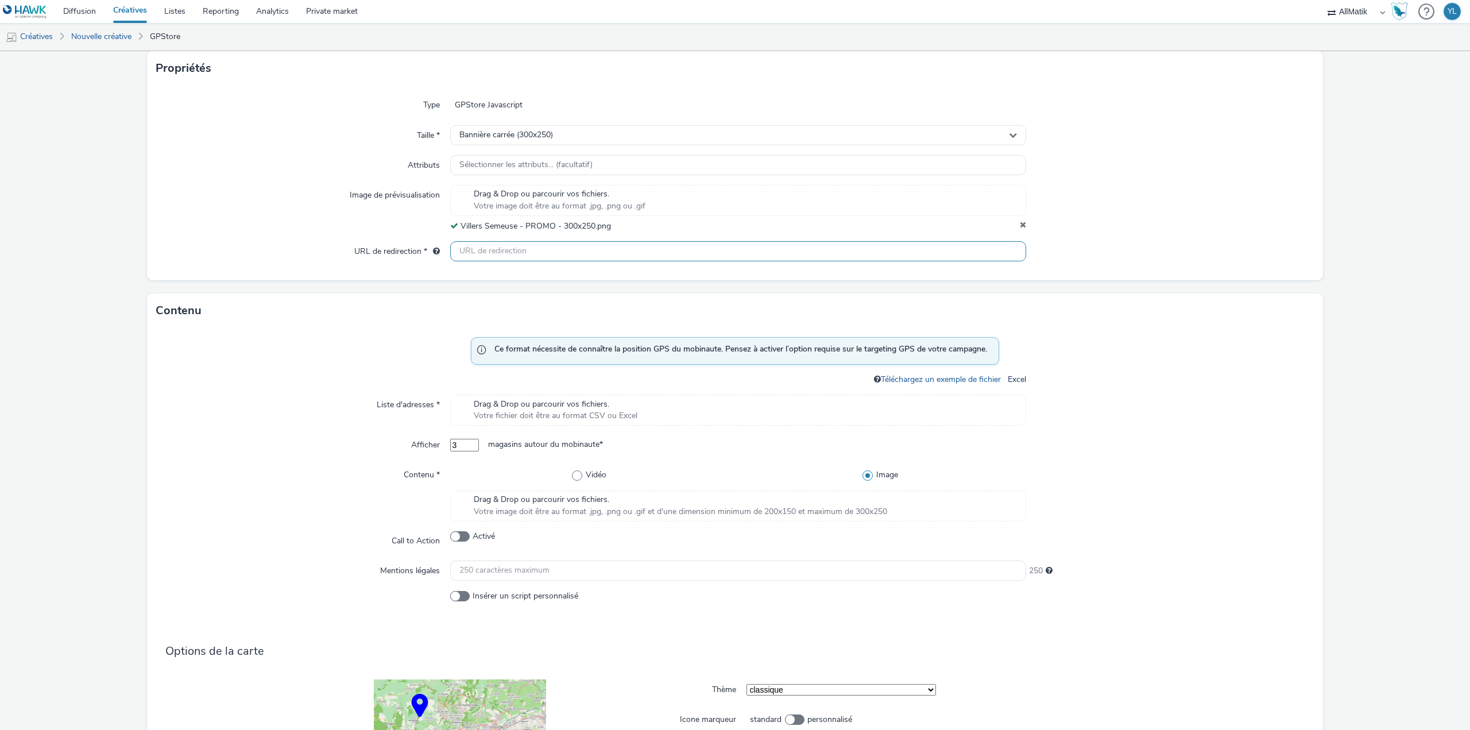
click at [511, 246] on input "text" at bounding box center [738, 251] width 576 height 20
click at [474, 254] on input "text" at bounding box center [738, 251] width 576 height 20
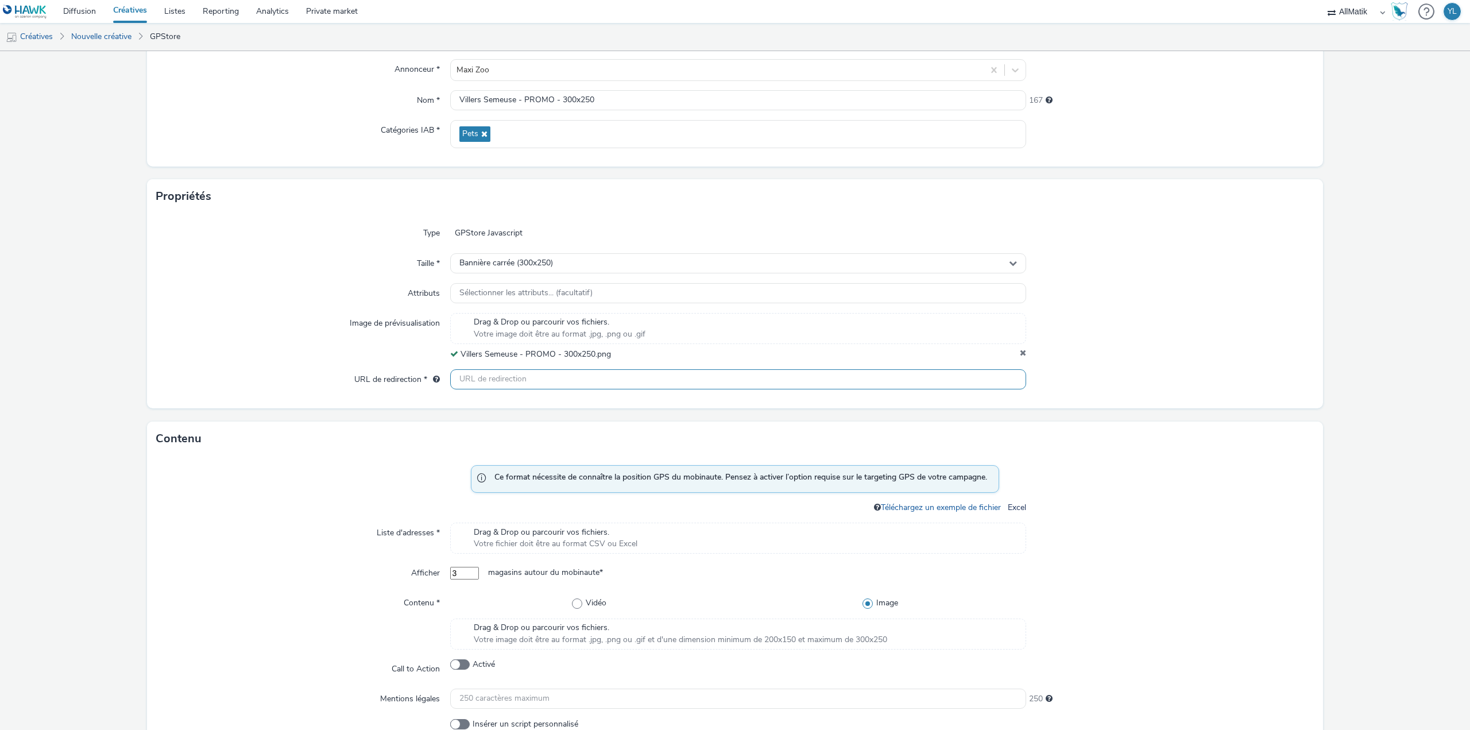
scroll to position [172, 0]
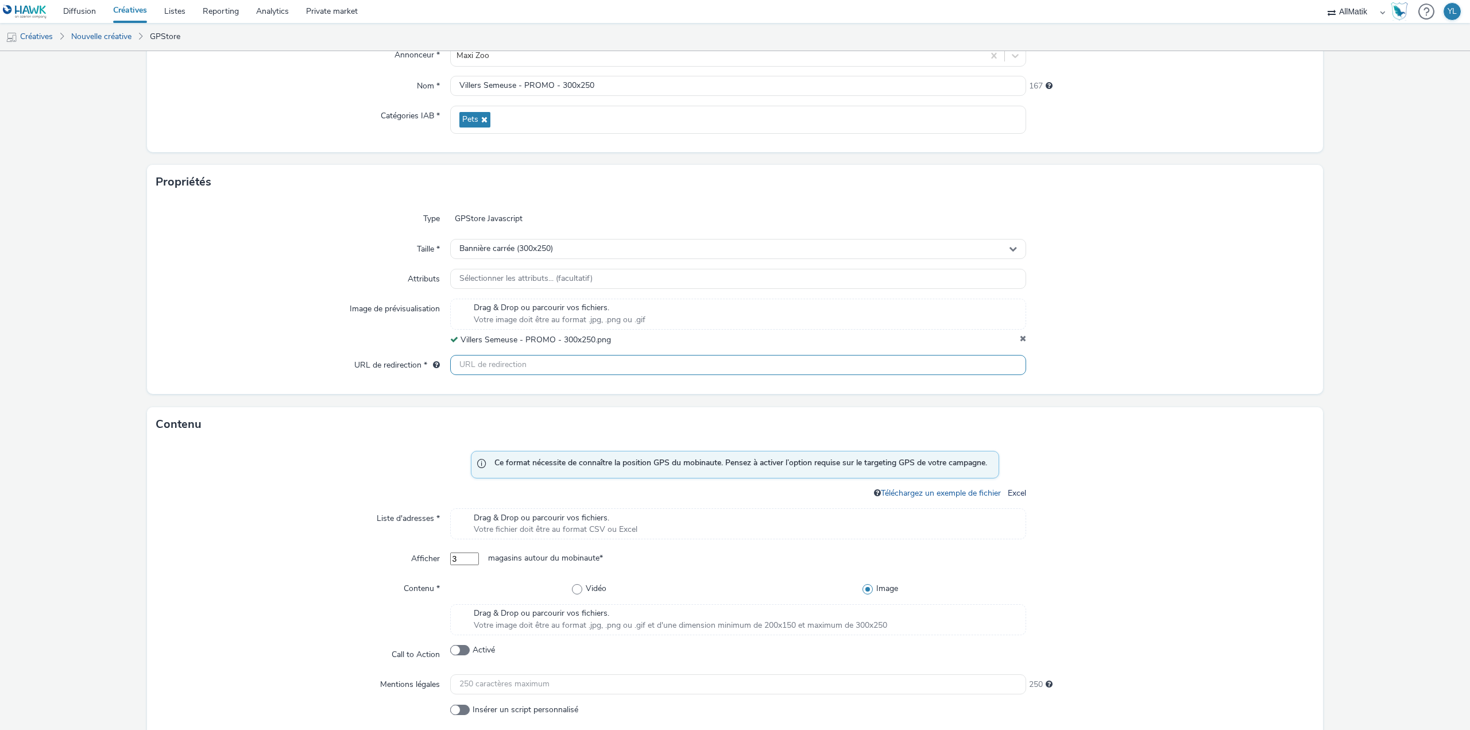
click at [595, 358] on input "text" at bounding box center [738, 365] width 576 height 20
click at [488, 277] on span "Sélectionner les attributs... (facultatif)" at bounding box center [525, 279] width 133 height 10
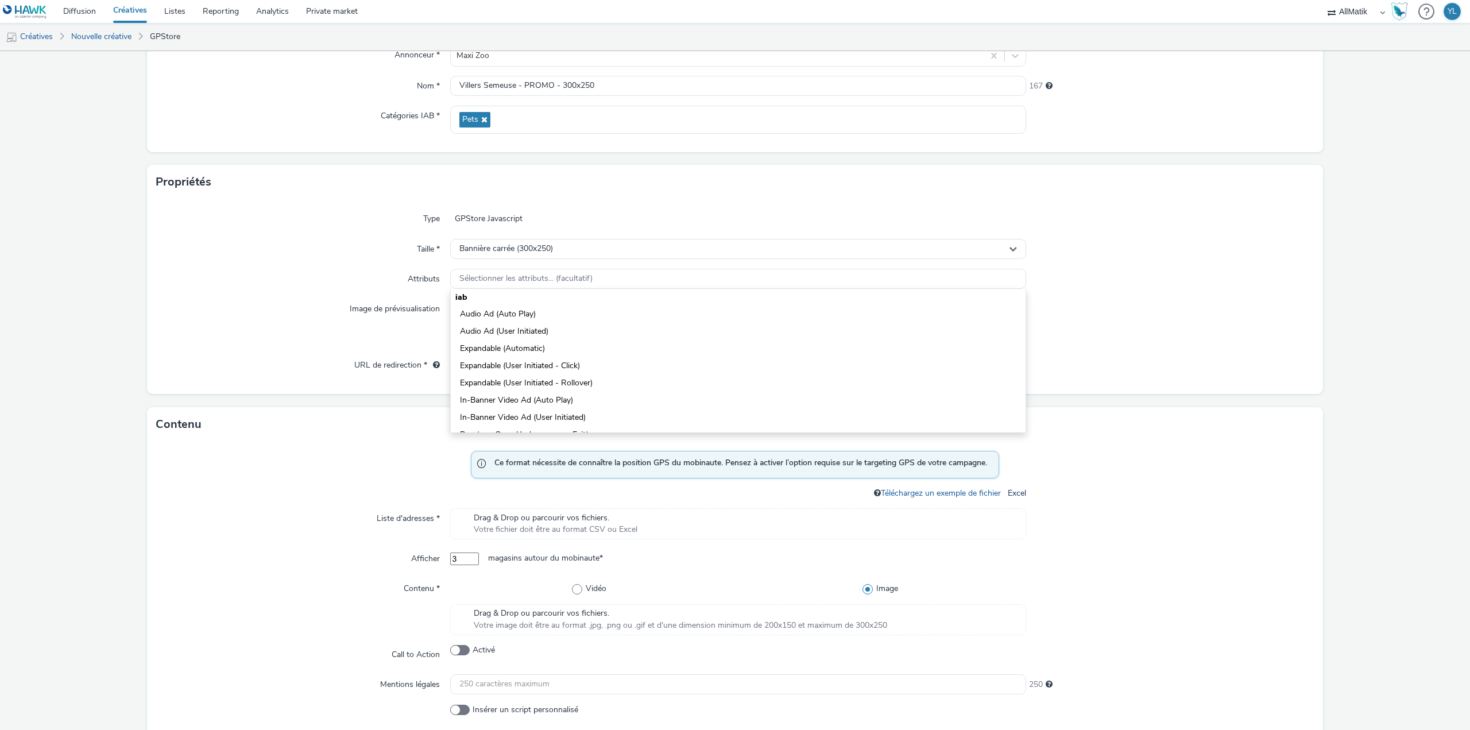
click at [420, 291] on div "Type GPStore Javascript Taille * Bannière carrée (300x250) Attributs Sélectionn…" at bounding box center [735, 296] width 1176 height 195
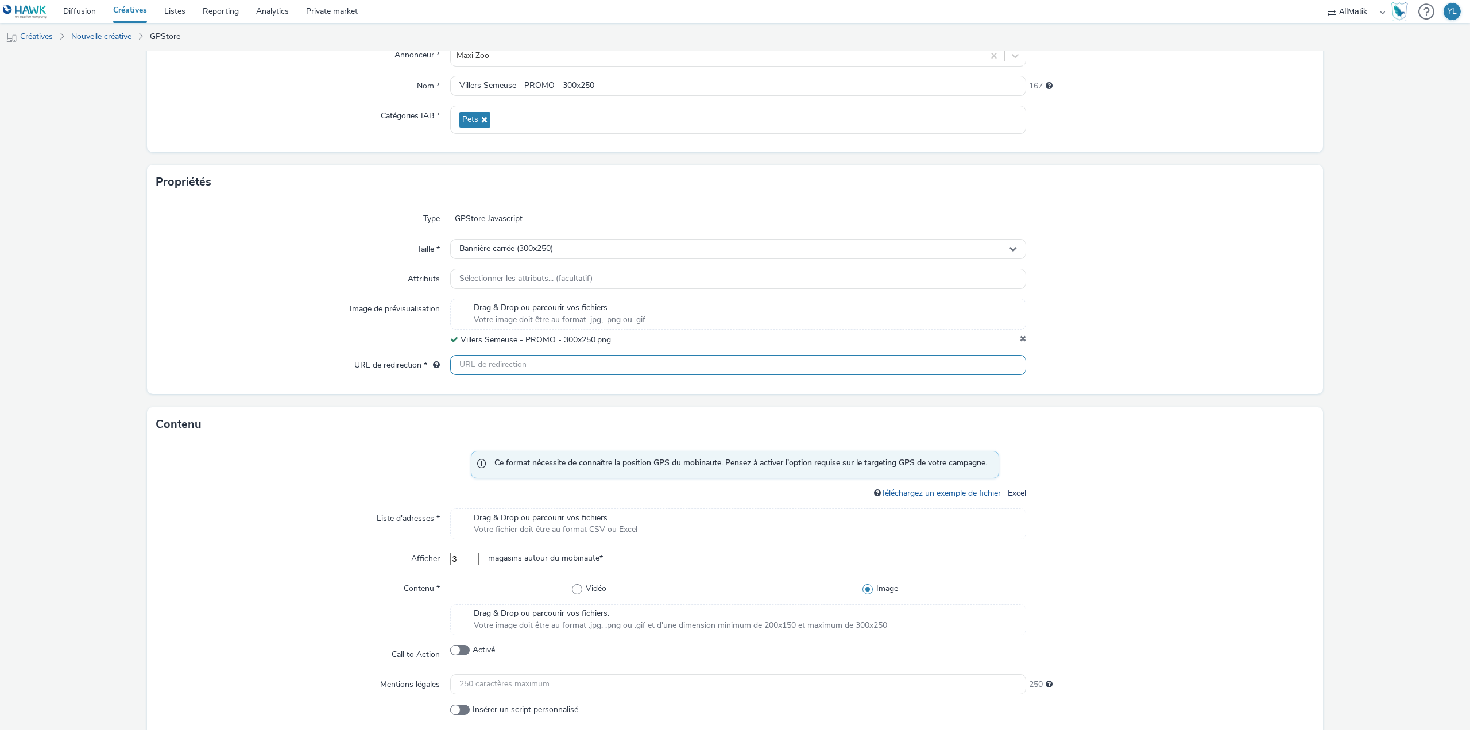
click at [477, 370] on input "text" at bounding box center [738, 365] width 576 height 20
paste input "[URL][DOMAIN_NAME]"
type input "[URL][DOMAIN_NAME]"
click at [458, 393] on div "Type GPStore Javascript Taille * Bannière carrée (300x250) Attributs Sélectionn…" at bounding box center [735, 296] width 1176 height 195
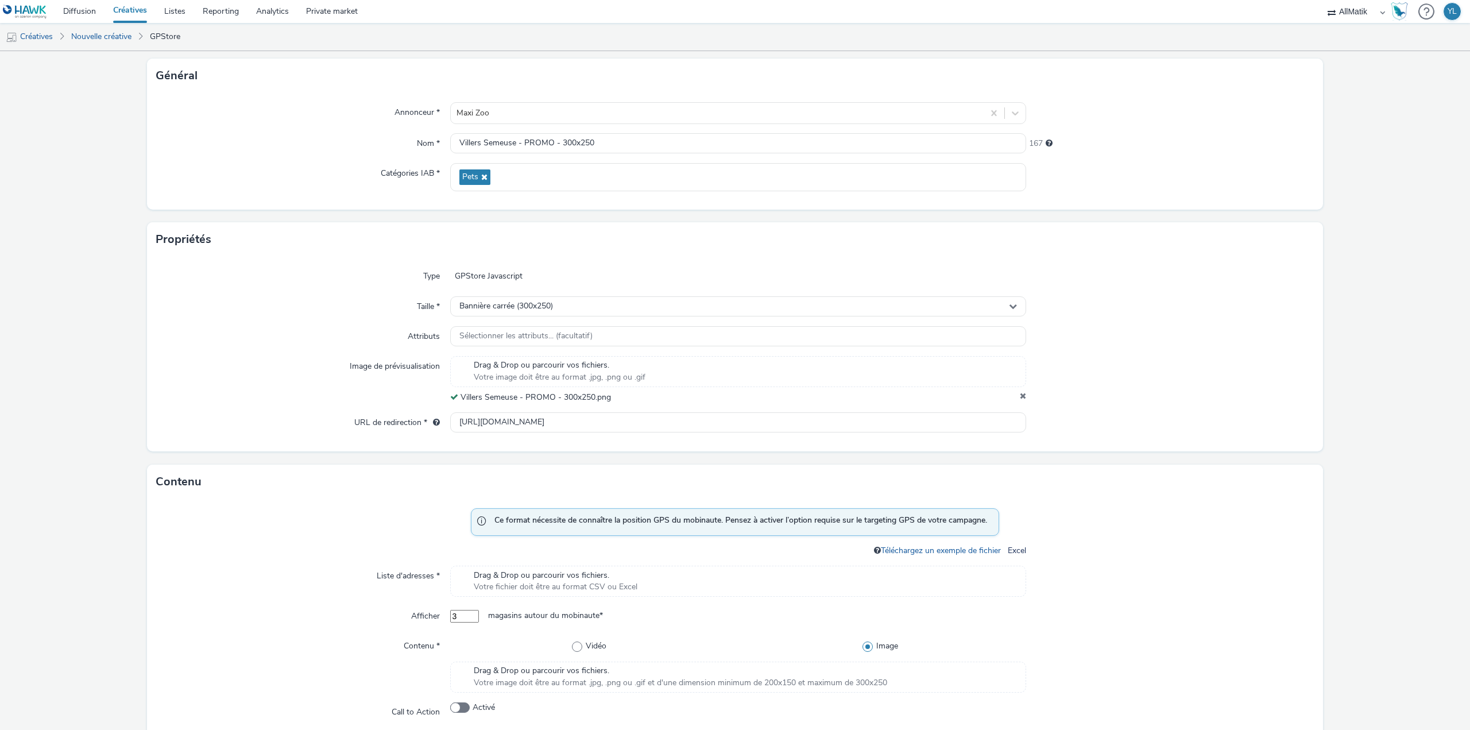
scroll to position [57, 0]
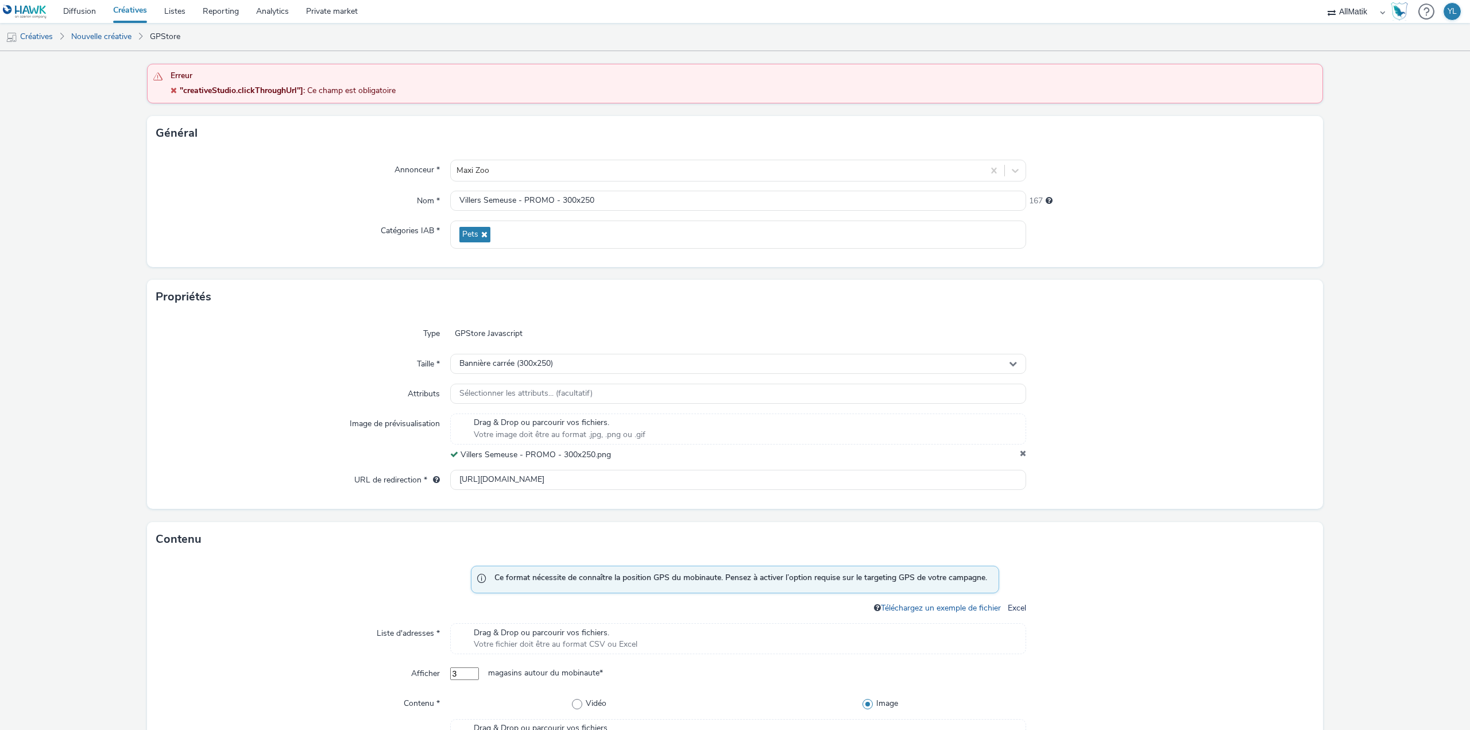
click at [900, 309] on div "Propriétés" at bounding box center [735, 297] width 1176 height 34
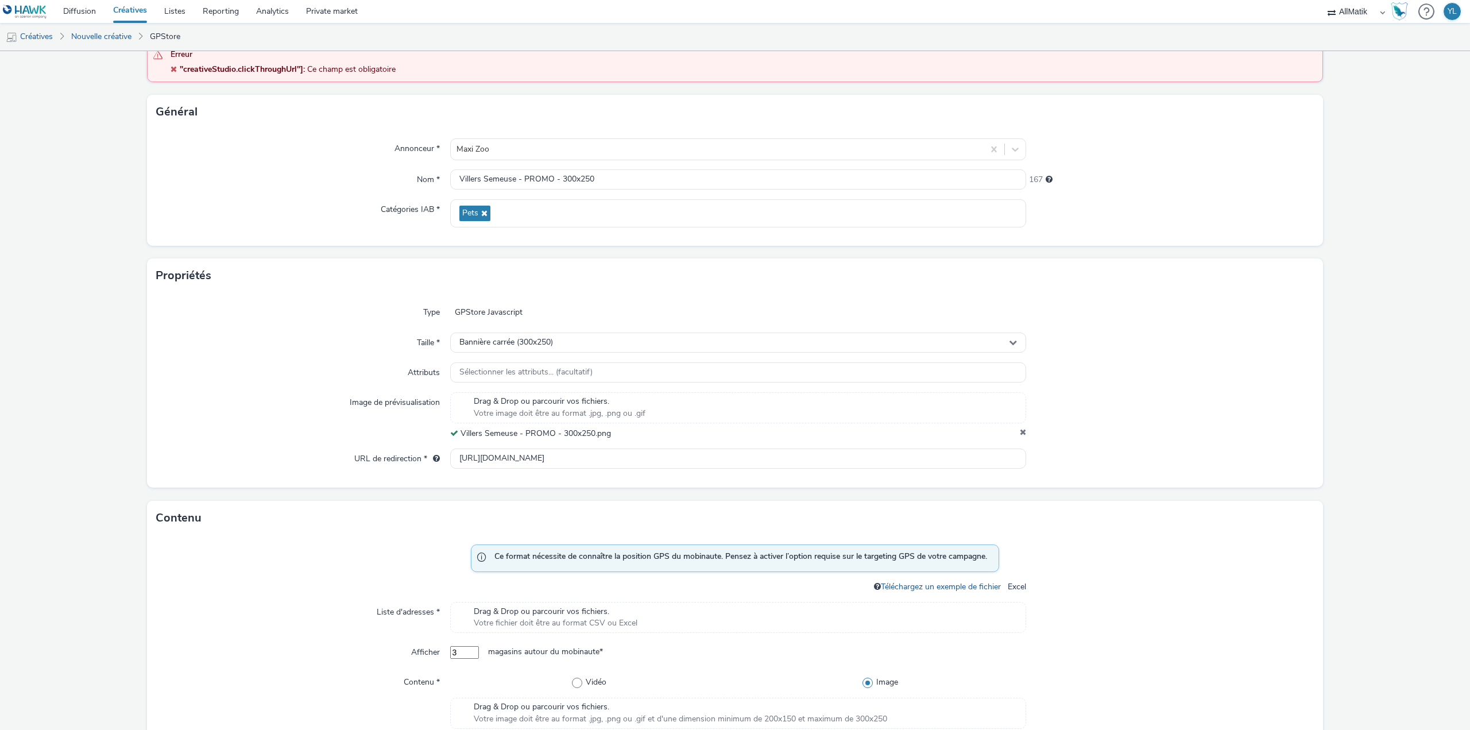
scroll to position [115, 0]
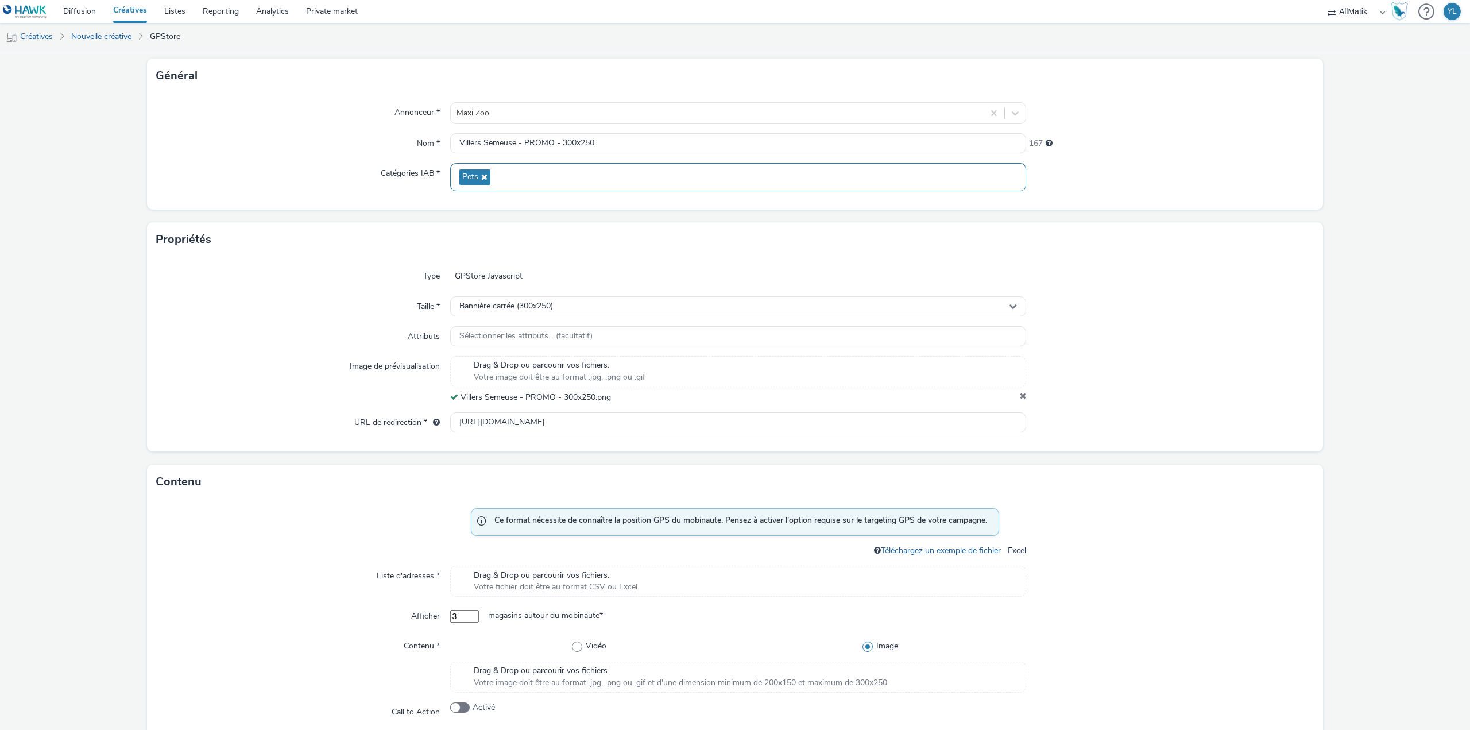
click at [518, 167] on div "Pets" at bounding box center [738, 177] width 576 height 28
click at [284, 212] on form "Nouvelle créative Erreur "creativeStudio.clickThroughUrl"] : Ce champ est oblig…" at bounding box center [735, 504] width 1470 height 1137
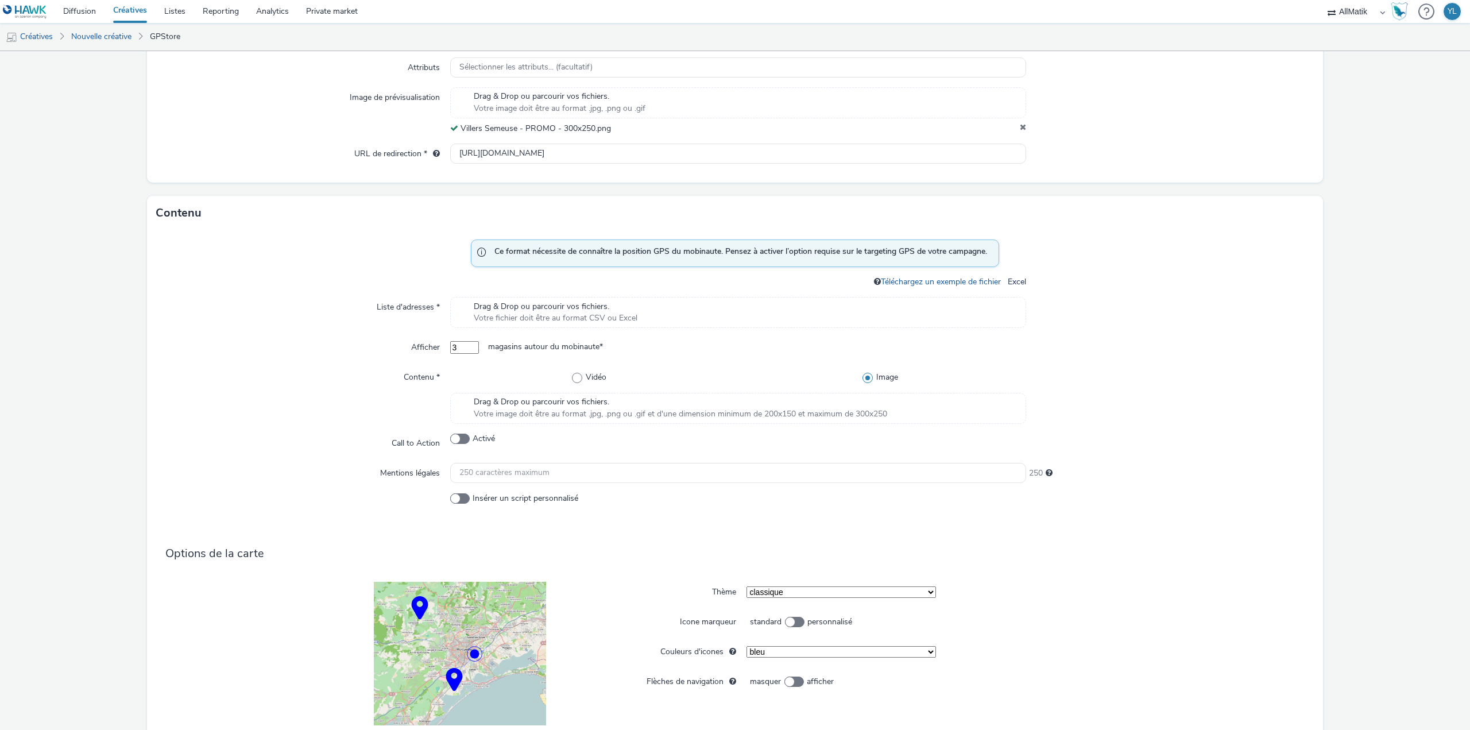
scroll to position [402, 0]
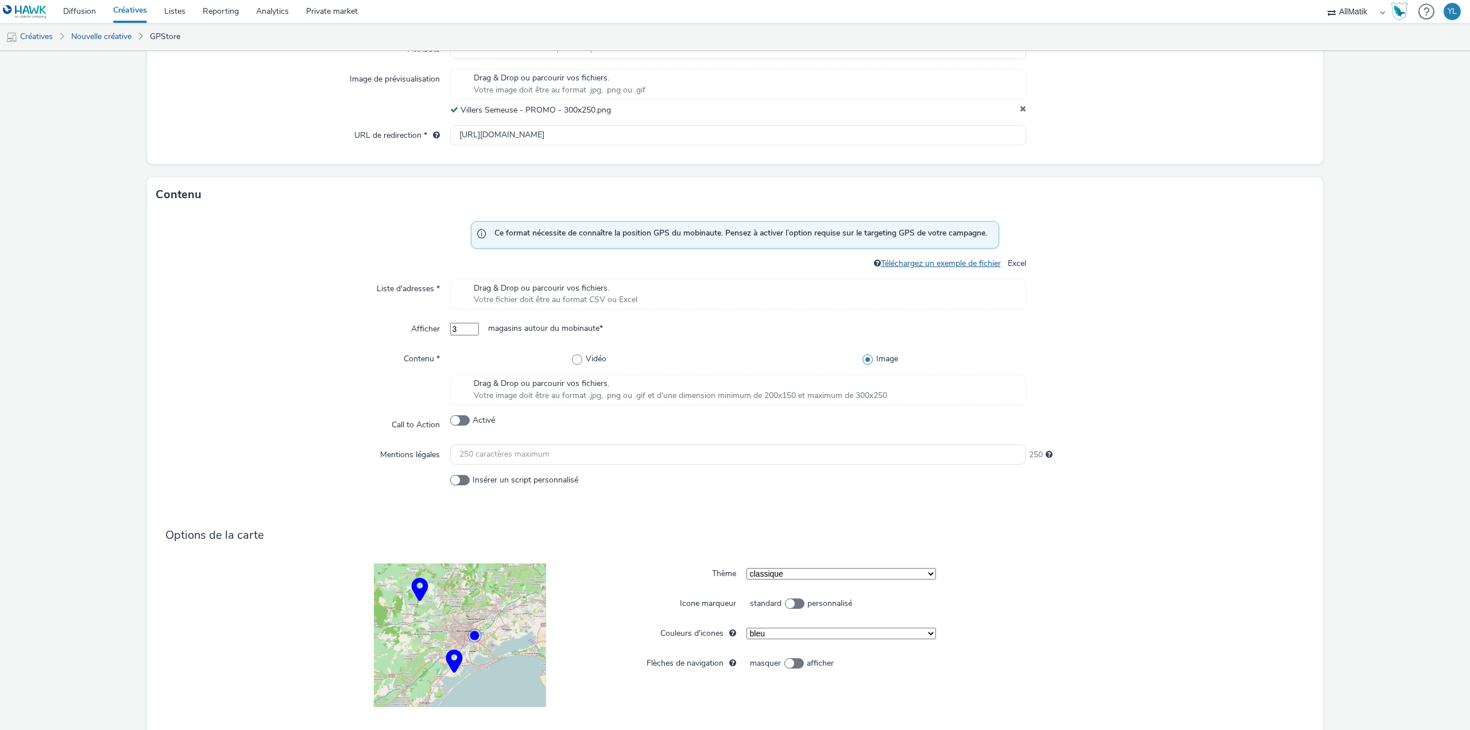
click at [912, 262] on link "Téléchargez un exemple de fichier" at bounding box center [943, 263] width 125 height 11
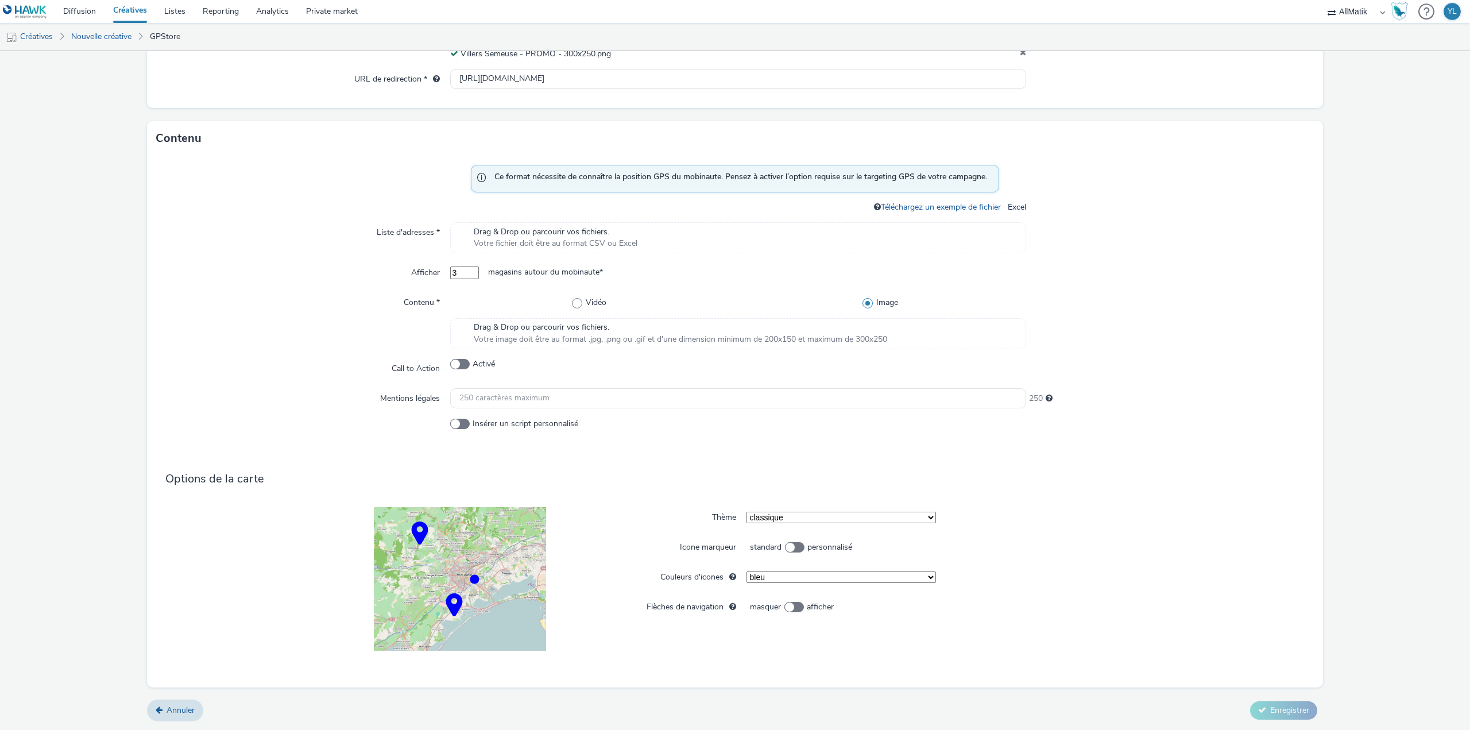
click at [462, 331] on div "Drag & Drop ou parcourir vos fichiers. Votre image doit être au format .jpg, .p…" at bounding box center [738, 333] width 576 height 31
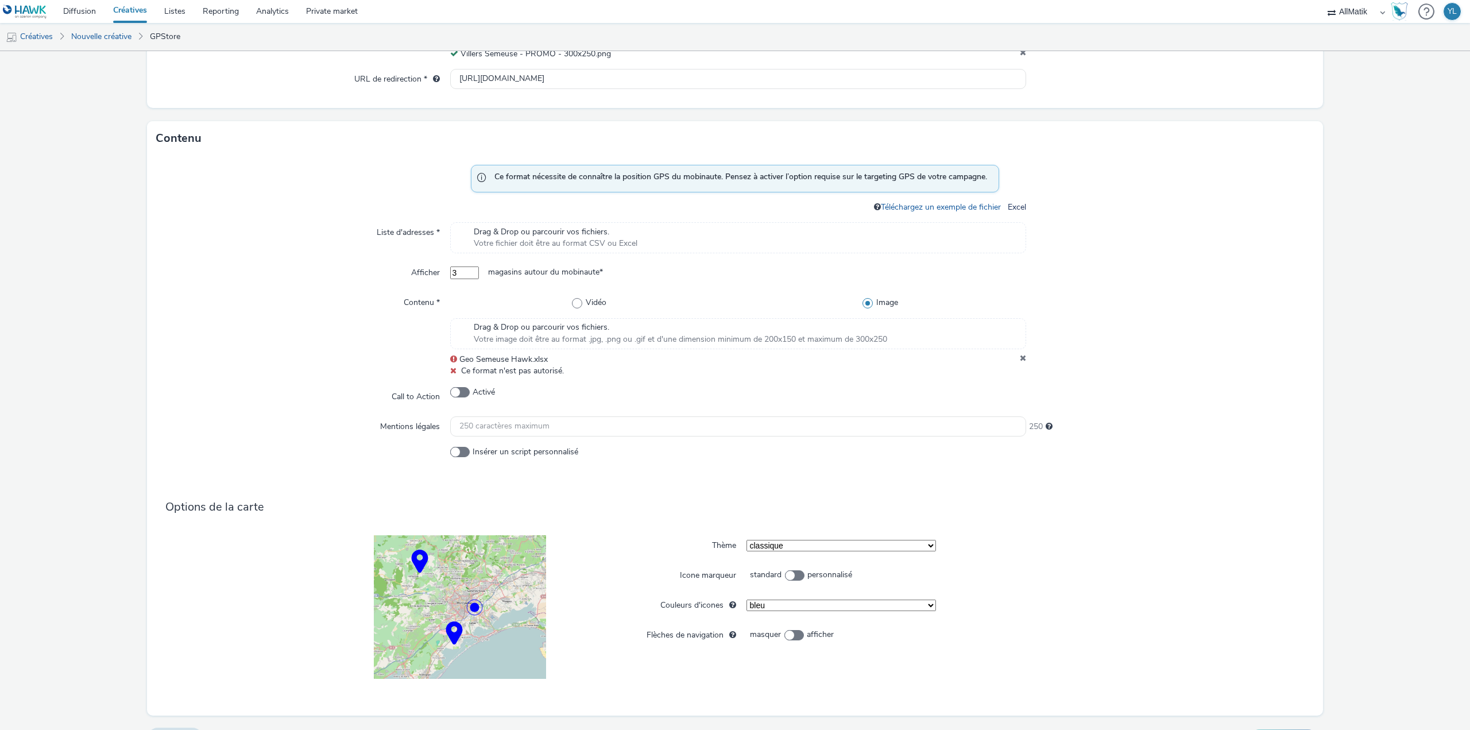
click at [1020, 359] on icon at bounding box center [1023, 359] width 6 height 11
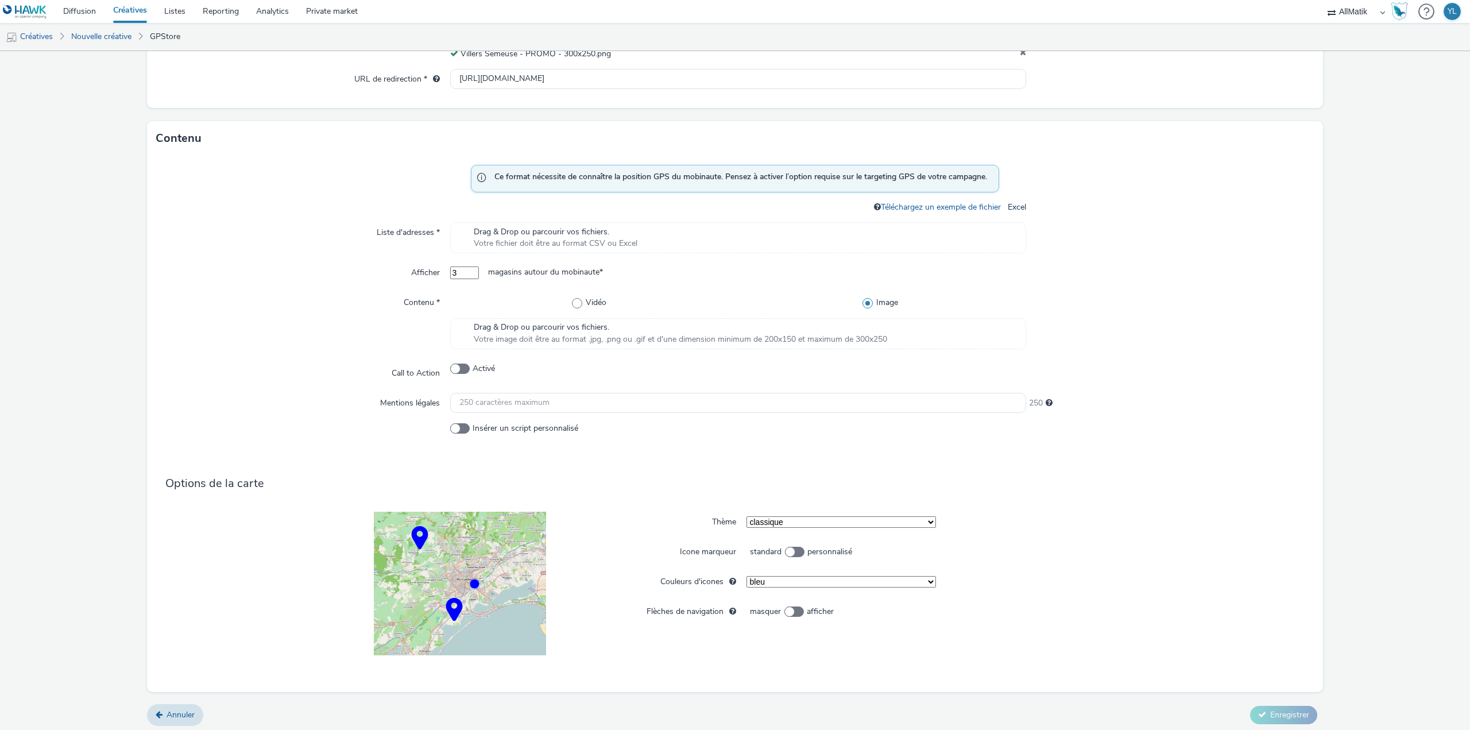
click at [459, 235] on div "Drag & Drop ou parcourir vos fichiers. Votre fichier doit être au format CSV ou…" at bounding box center [738, 237] width 576 height 31
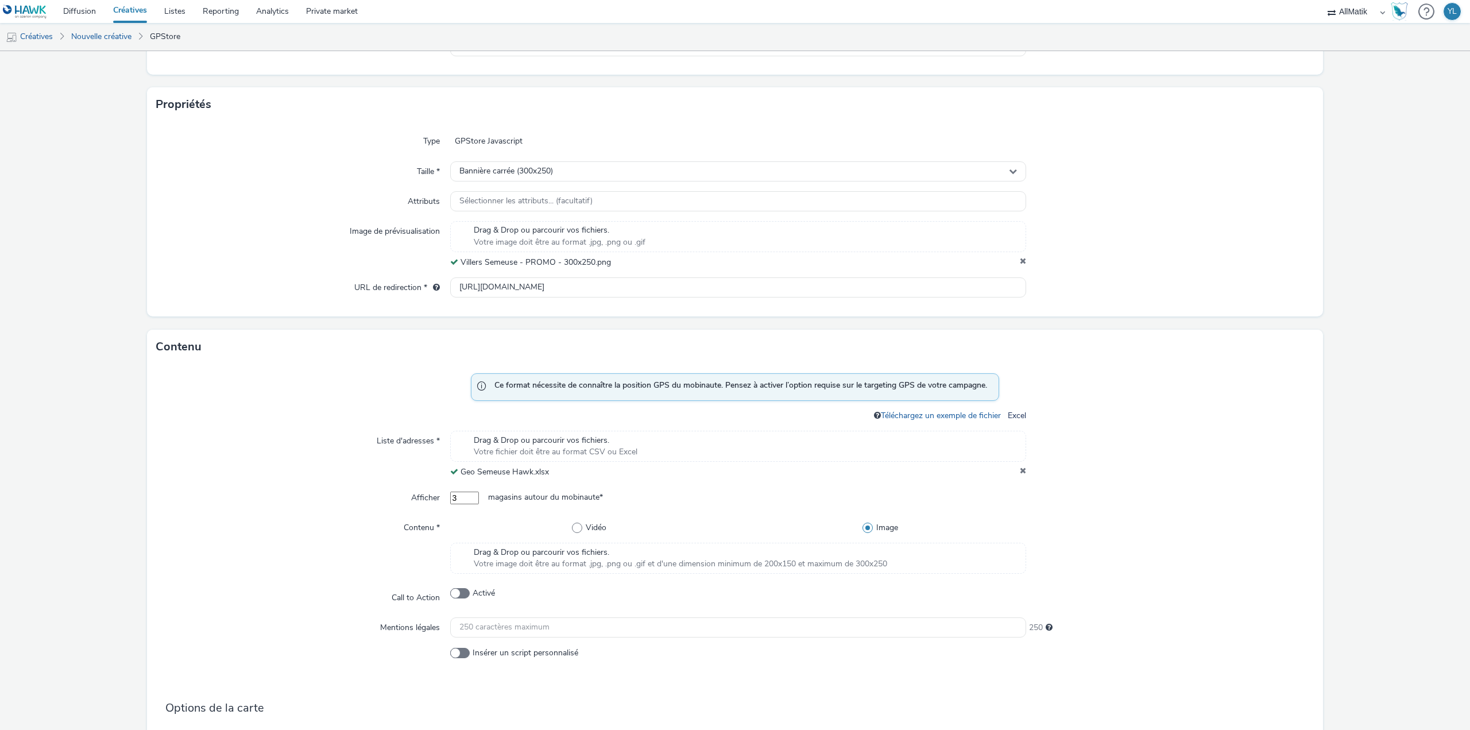
scroll to position [422, 0]
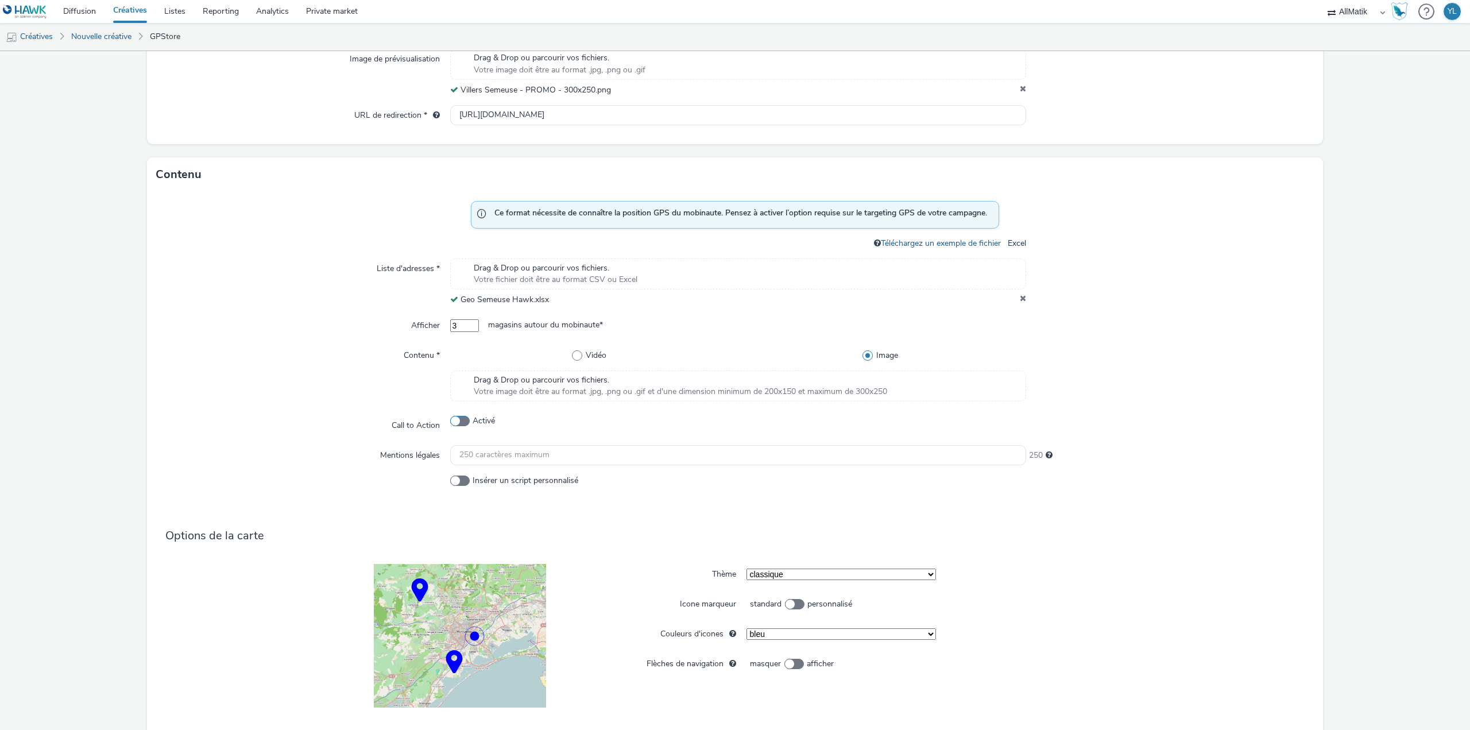
click at [465, 417] on span at bounding box center [460, 421] width 20 height 10
click at [458, 417] on input "Activé" at bounding box center [453, 420] width 7 height 7
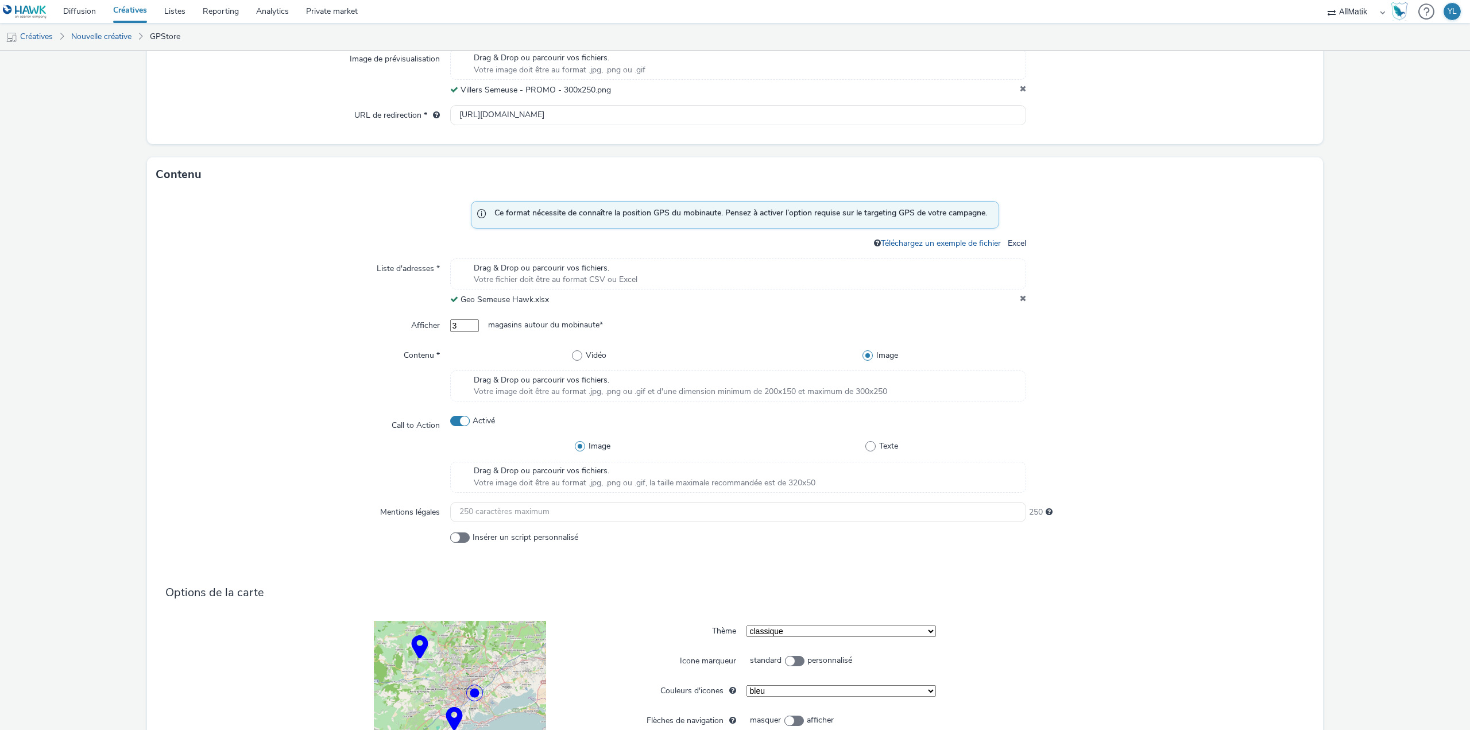
click at [465, 417] on span at bounding box center [460, 421] width 20 height 10
click at [458, 417] on input "Activé" at bounding box center [453, 420] width 7 height 7
checkbox input "false"
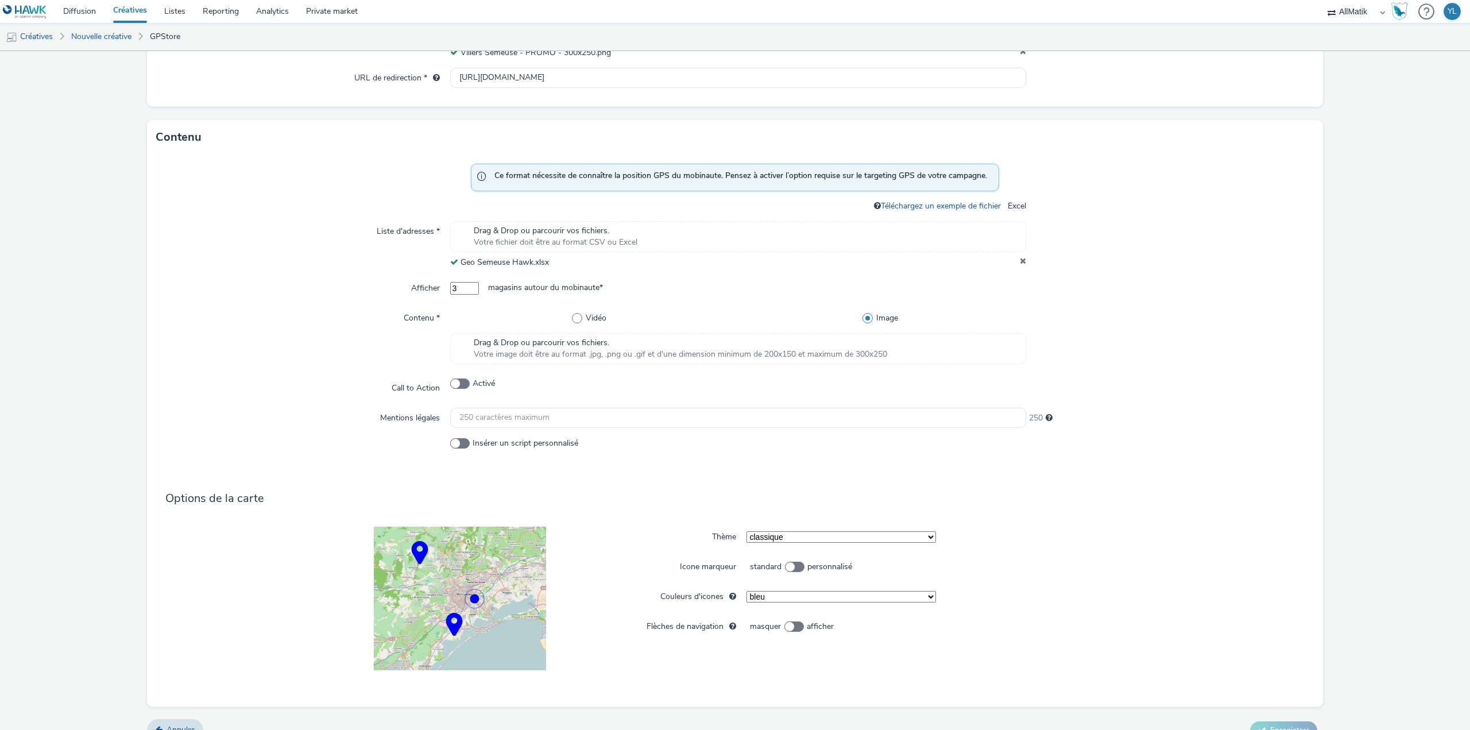
scroll to position [479, 0]
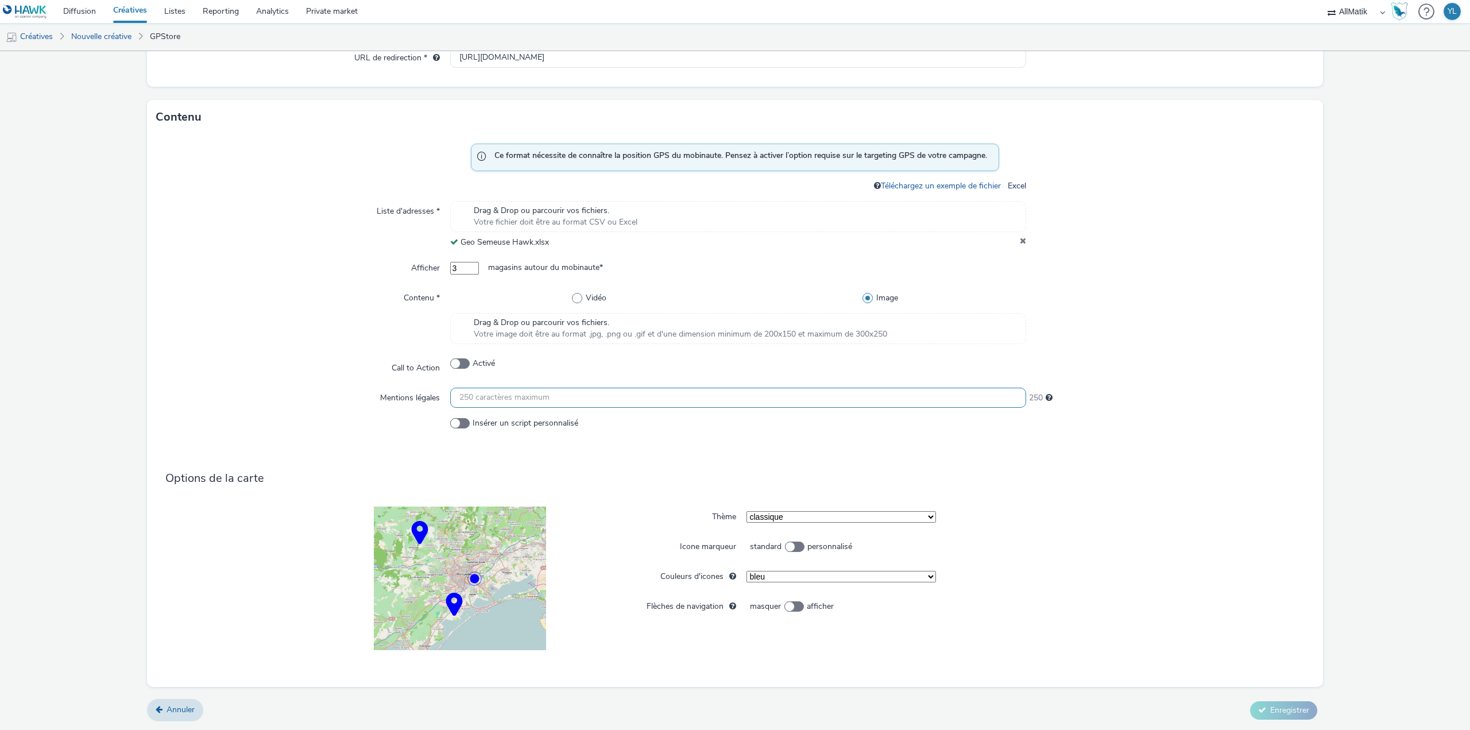
click at [486, 398] on input "text" at bounding box center [738, 398] width 576 height 20
click at [1152, 445] on div "Ce format nécessite de connaître la position GPS du mobinaute. Pensez à activer…" at bounding box center [735, 410] width 1176 height 553
click at [815, 516] on select "classique light noir et blanc complète" at bounding box center [840, 516] width 189 height 11
click at [825, 489] on div "Options de la carte" at bounding box center [735, 472] width 1158 height 50
click at [755, 576] on select "bleu vert orange jaune rouge violet mauve" at bounding box center [840, 576] width 189 height 11
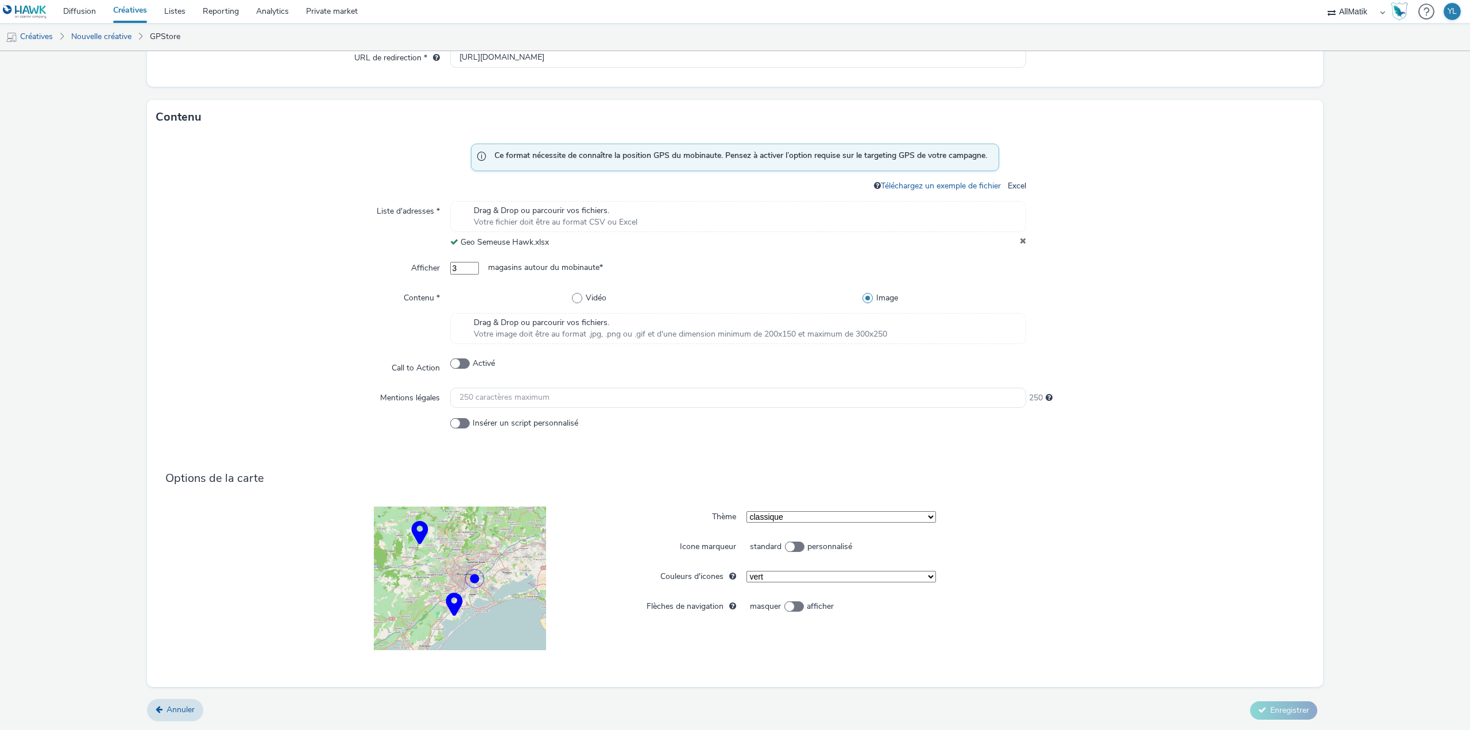
click at [746, 571] on select "bleu vert orange jaune rouge violet mauve" at bounding box center [840, 576] width 189 height 11
select select "1"
click at [784, 609] on span at bounding box center [794, 606] width 20 height 10
click at [754, 609] on input "masquer afficher" at bounding box center [749, 606] width 7 height 7
click at [784, 609] on span at bounding box center [794, 606] width 20 height 10
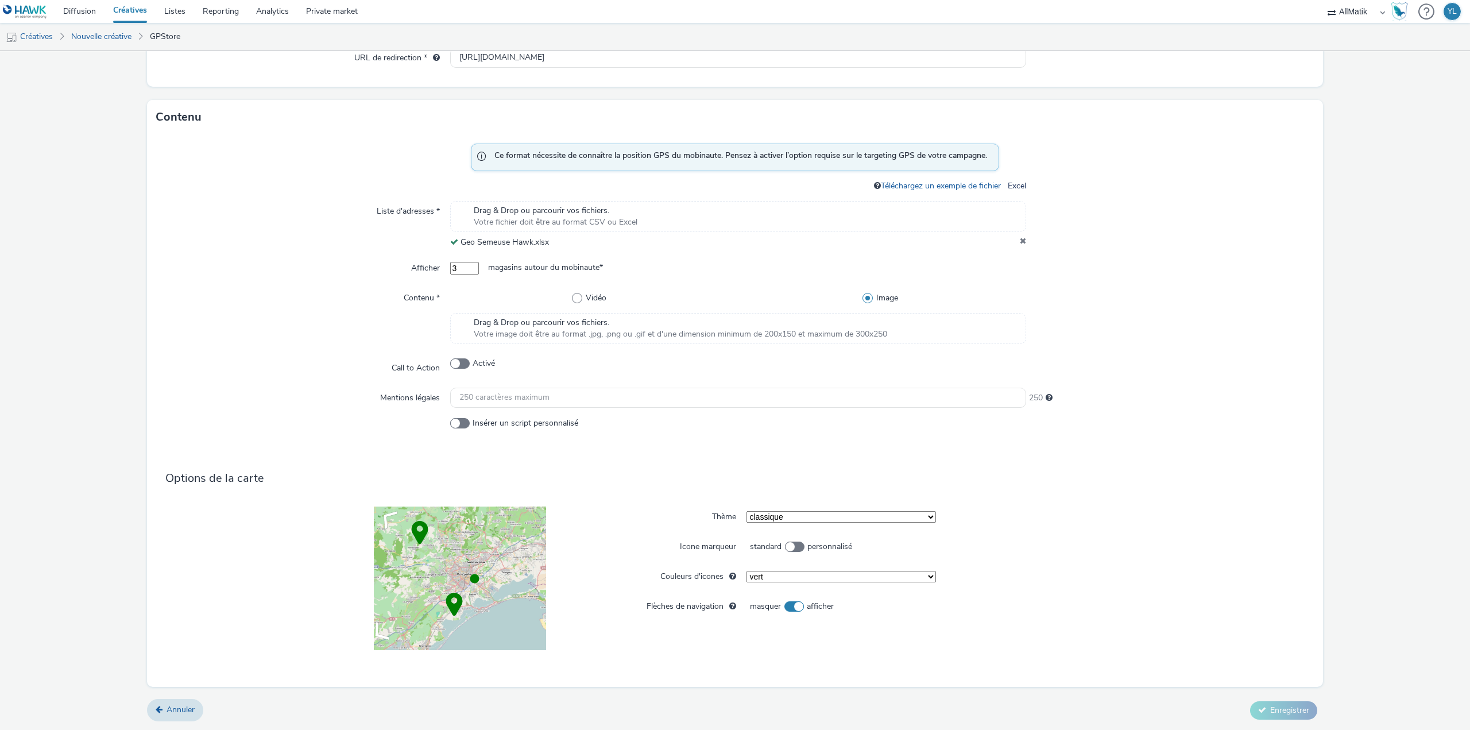
click at [754, 609] on input "masquer afficher" at bounding box center [749, 606] width 7 height 7
checkbox input "false"
click at [787, 546] on span at bounding box center [795, 546] width 20 height 10
click at [754, 546] on input "standard personnalisé" at bounding box center [749, 546] width 7 height 7
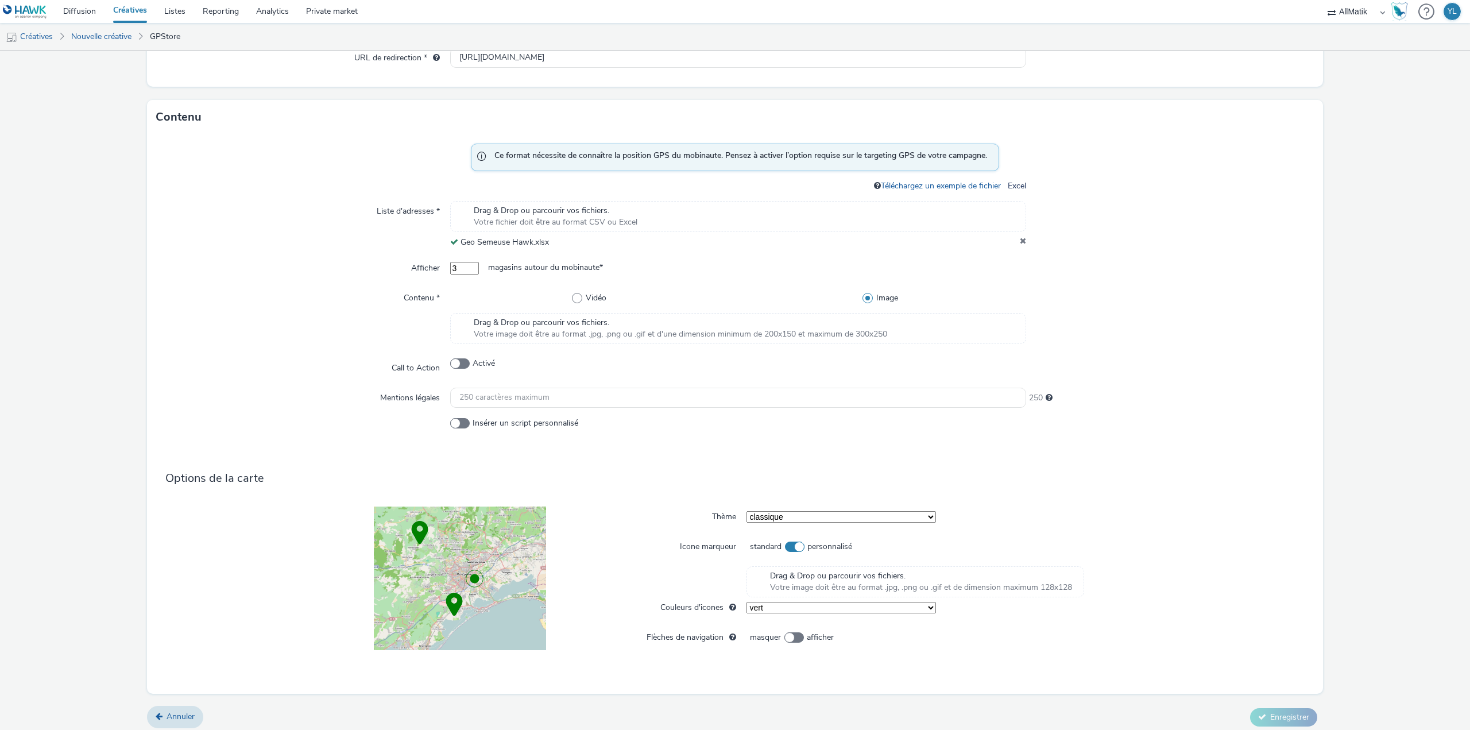
click at [787, 546] on span at bounding box center [795, 546] width 20 height 10
click at [754, 546] on input "standard personnalisé" at bounding box center [749, 546] width 7 height 7
checkbox input "false"
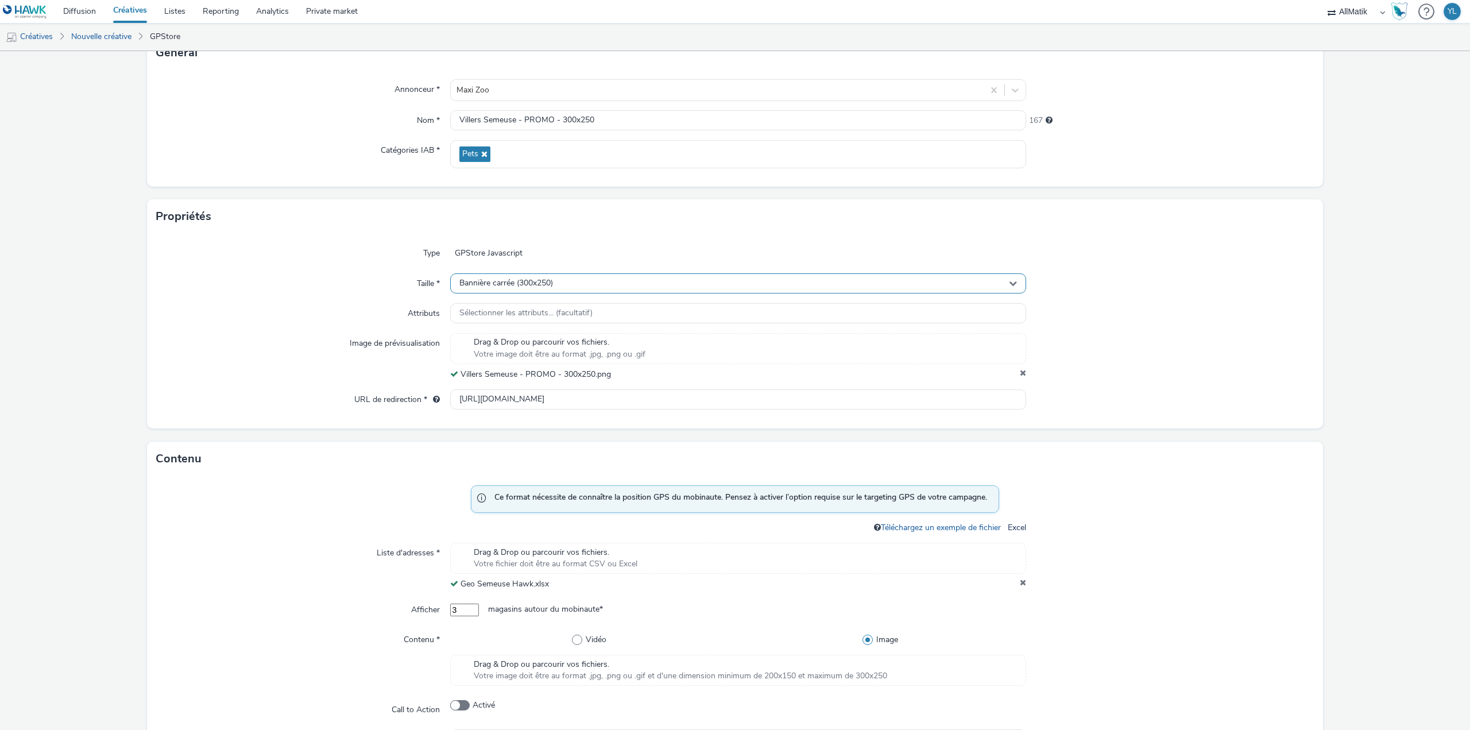
scroll to position [135, 0]
click at [582, 289] on div "Bannière carrée (300x250)" at bounding box center [738, 286] width 576 height 20
click at [577, 230] on div "Propriétés" at bounding box center [735, 219] width 1176 height 34
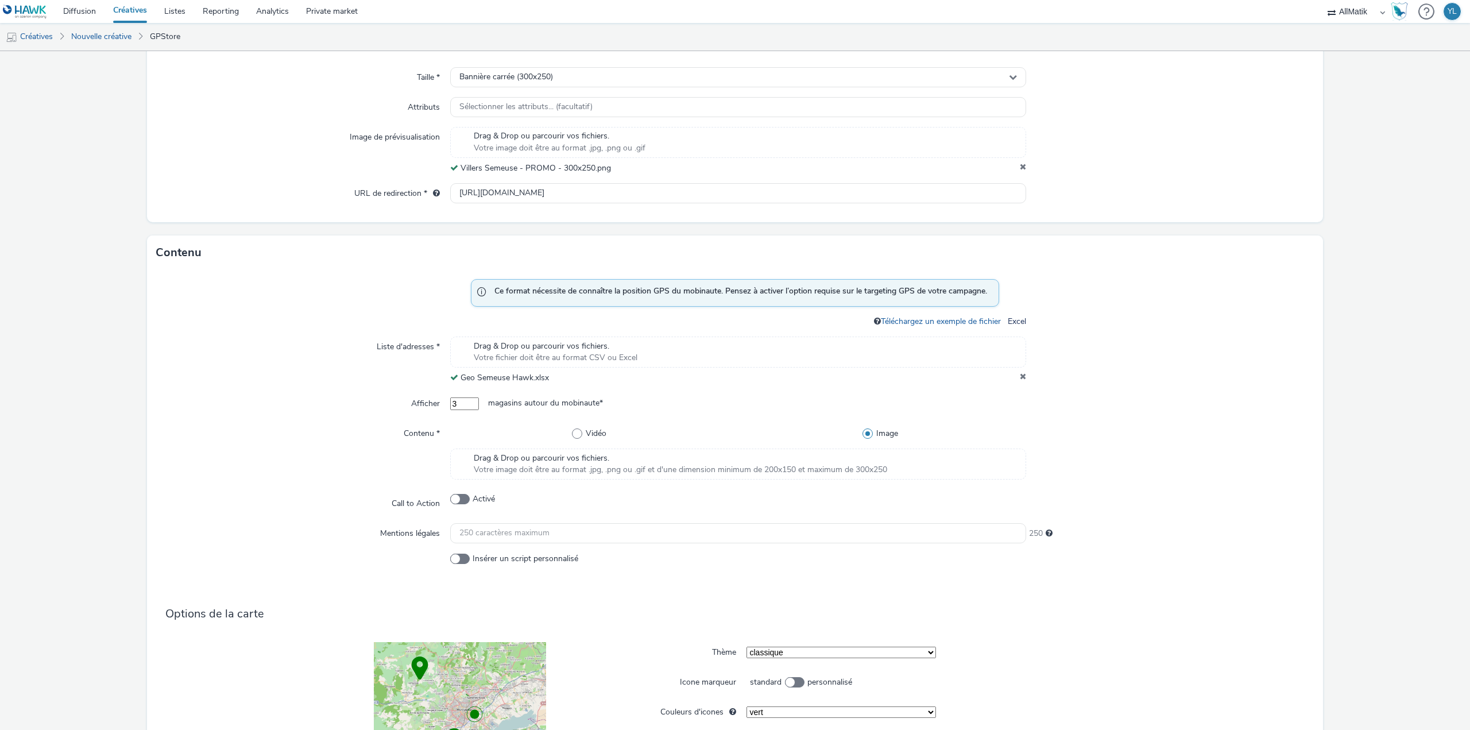
scroll to position [365, 0]
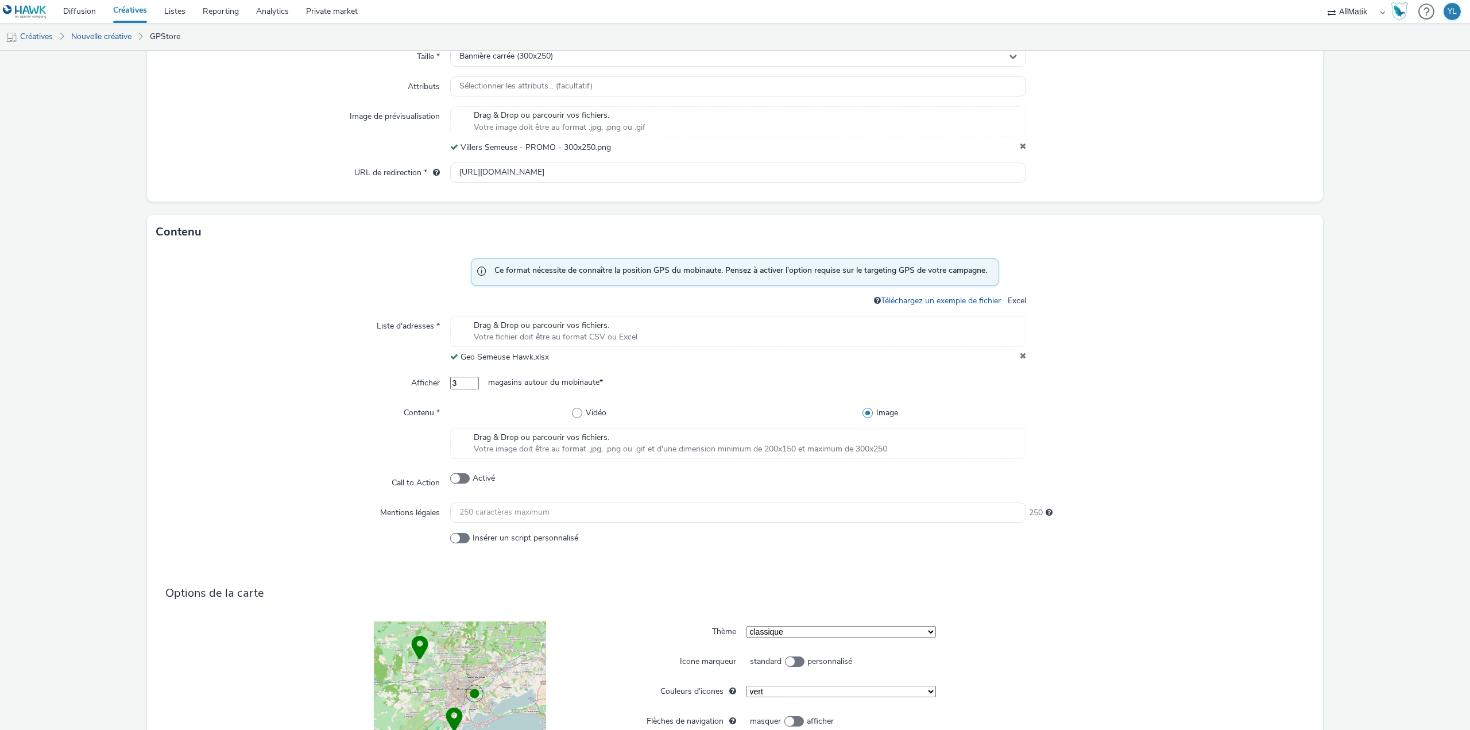
click at [455, 444] on div "Drag & Drop ou parcourir vos fichiers. Votre image doit être au format .jpg, .p…" at bounding box center [738, 443] width 576 height 31
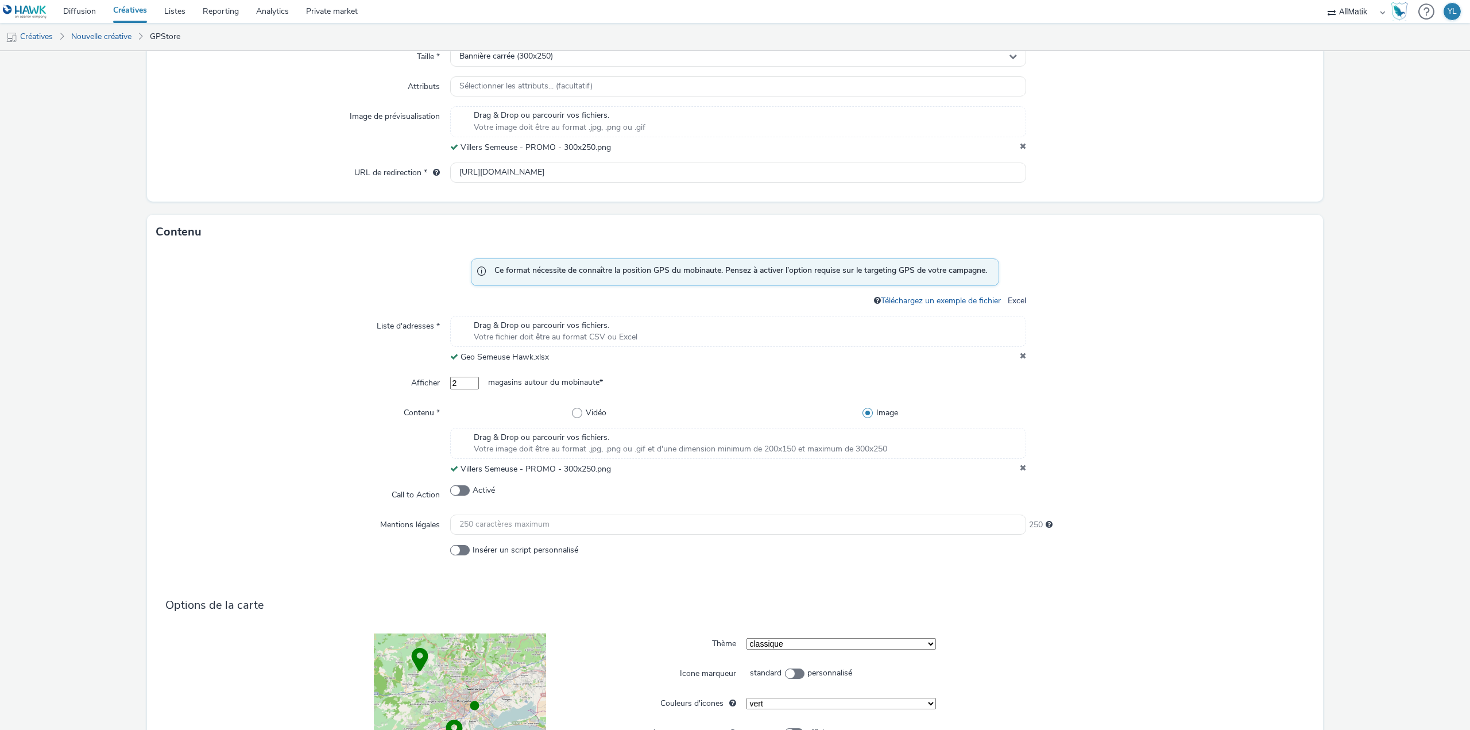
click at [479, 384] on input "2" at bounding box center [464, 383] width 29 height 13
type input "3"
click at [479, 381] on input "3" at bounding box center [464, 383] width 29 height 13
click at [478, 404] on div "Vidéo Image" at bounding box center [738, 415] width 576 height 25
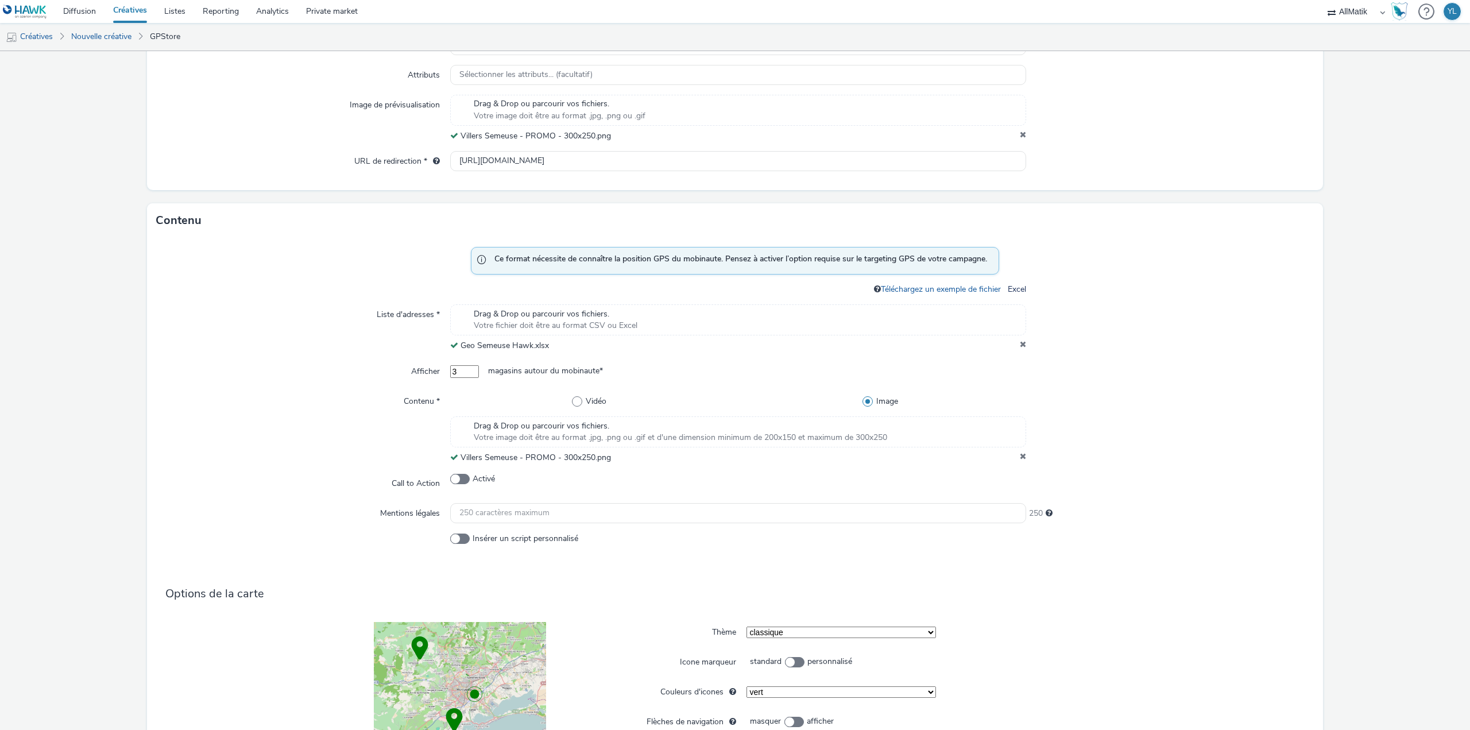
scroll to position [491, 0]
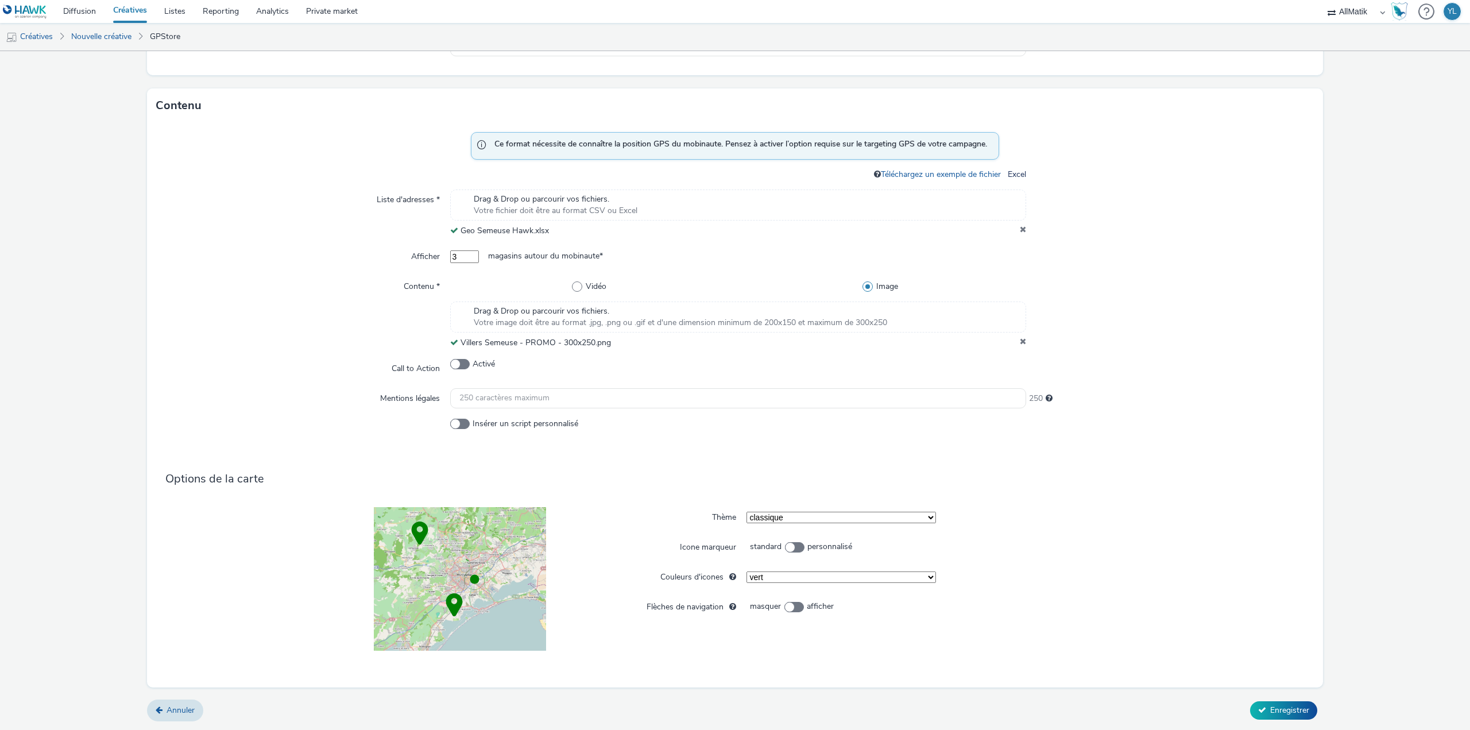
click at [764, 518] on select "classique light noir et blanc complète" at bounding box center [840, 517] width 189 height 11
click at [746, 512] on select "classique light noir et blanc complète" at bounding box center [840, 517] width 189 height 11
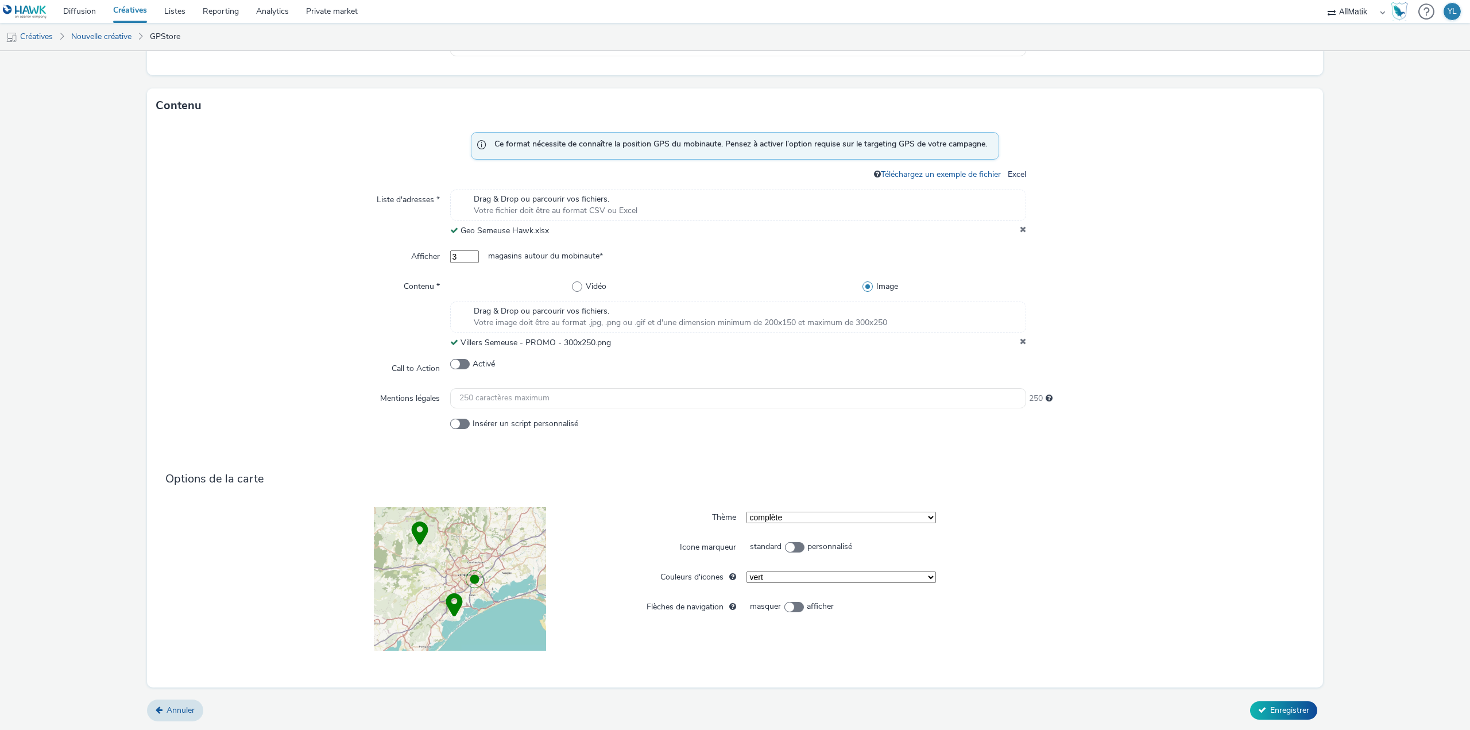
click at [761, 519] on select "classique light noir et blanc complète" at bounding box center [840, 517] width 189 height 11
click at [746, 512] on select "classique light noir et blanc complète" at bounding box center [840, 517] width 189 height 11
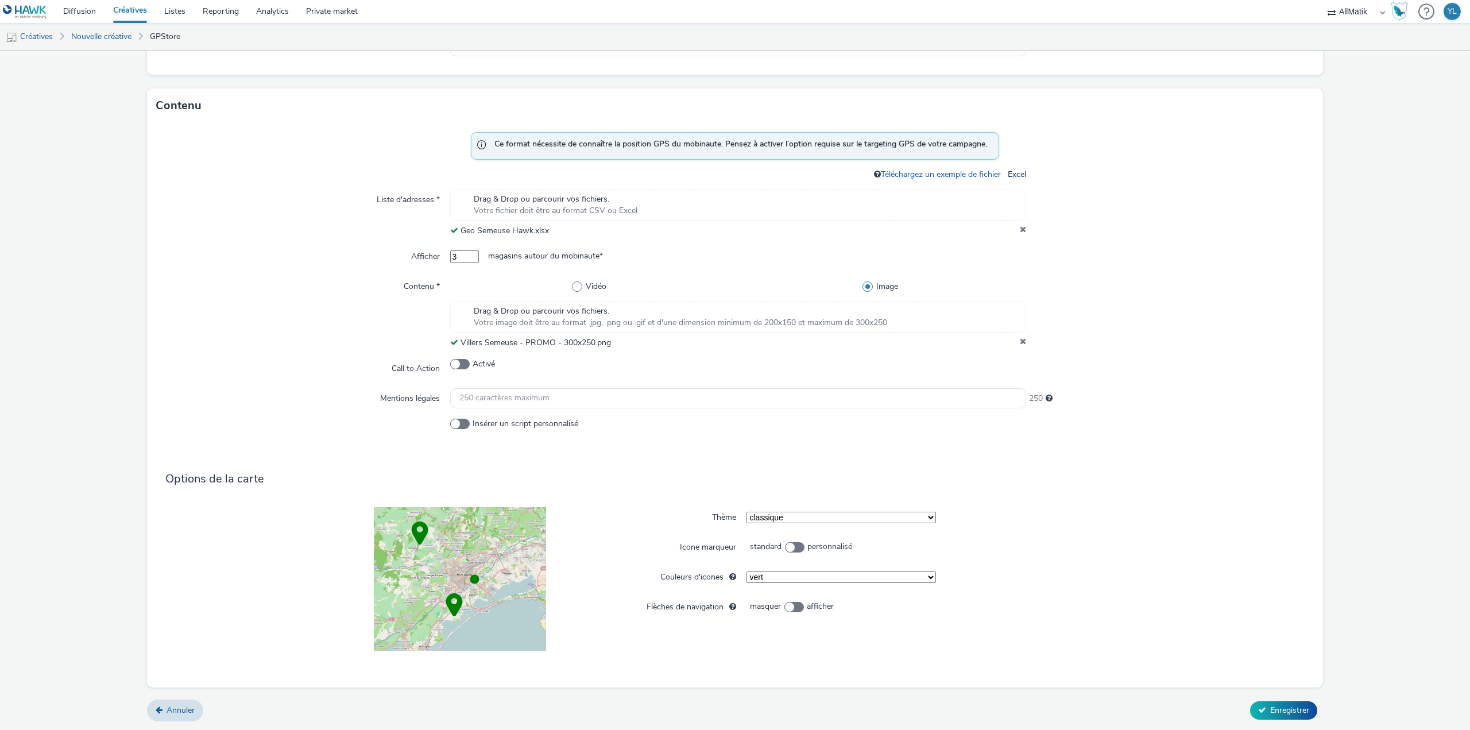
click at [765, 519] on select "classique light noir et blanc complète" at bounding box center [840, 517] width 189 height 11
click at [746, 512] on select "classique light noir et blanc complète" at bounding box center [840, 517] width 189 height 11
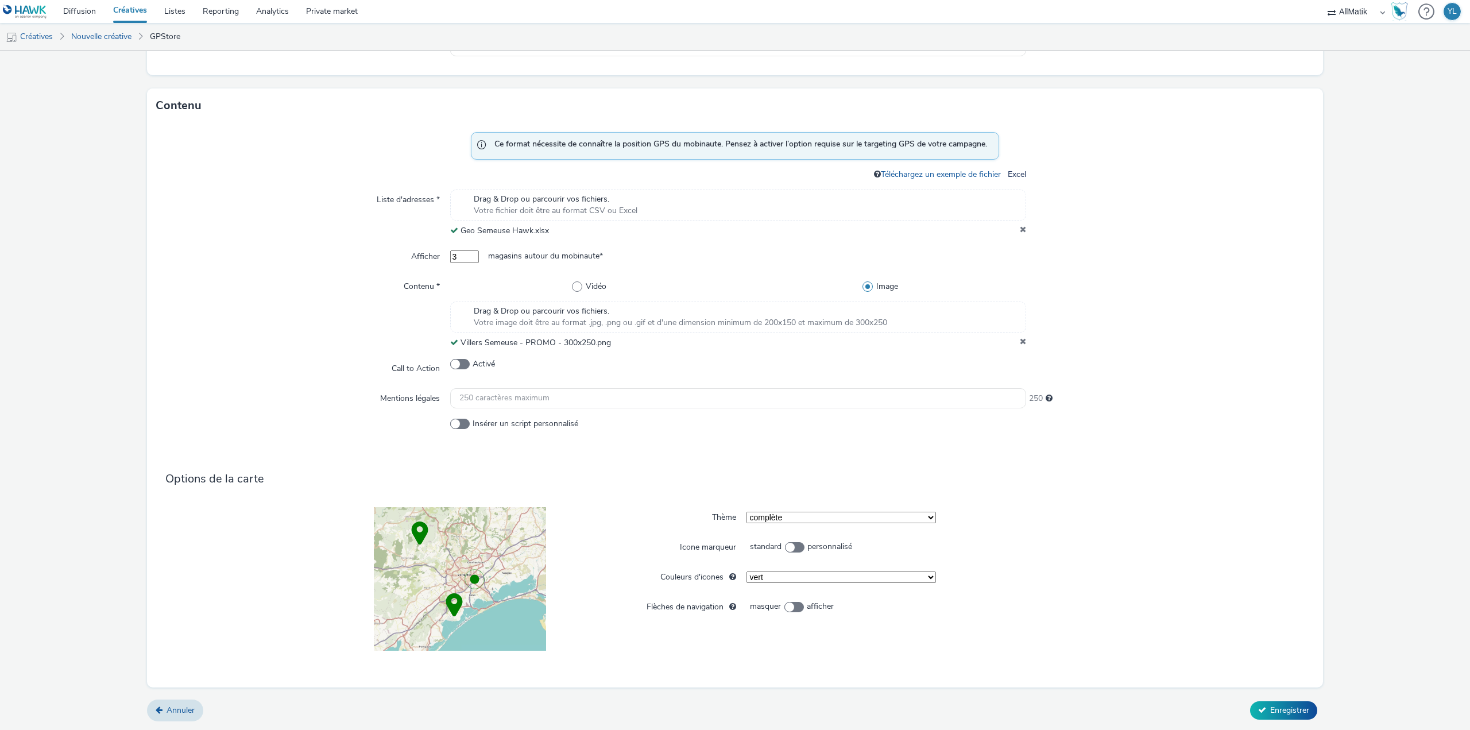
click at [761, 515] on select "classique light noir et blanc complète" at bounding box center [840, 517] width 189 height 11
click at [746, 512] on select "classique light noir et blanc complète" at bounding box center [840, 517] width 189 height 11
select select "0"
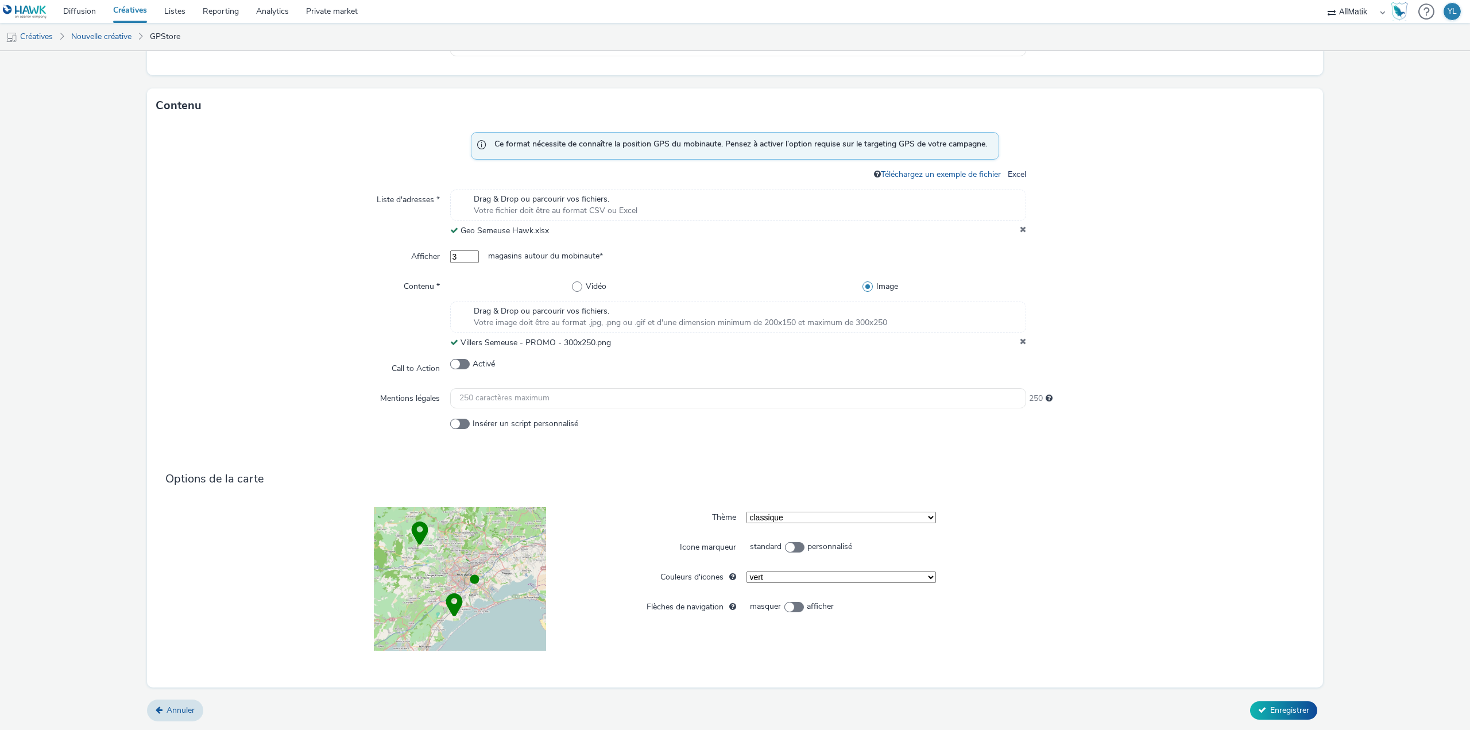
click at [662, 524] on div "Thème" at bounding box center [649, 517] width 195 height 21
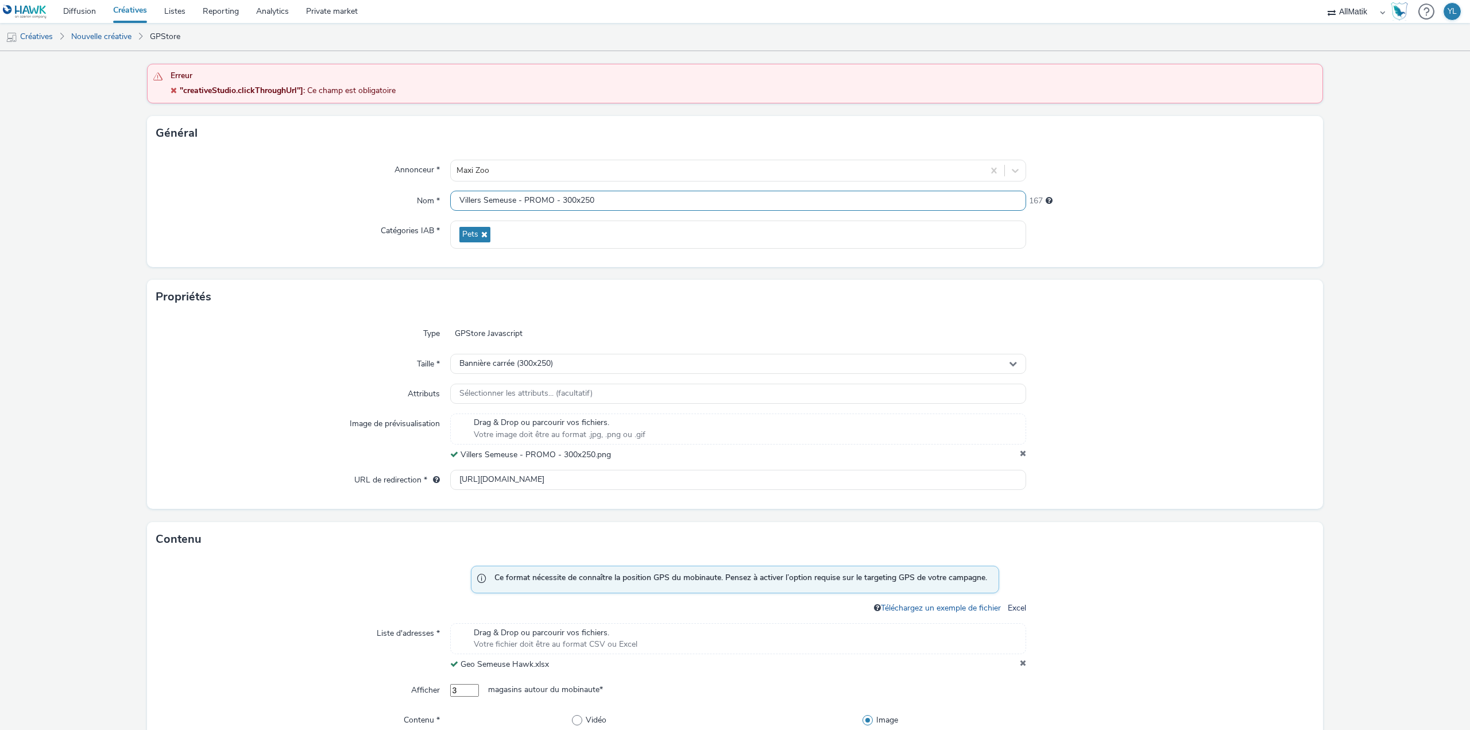
scroll to position [115, 0]
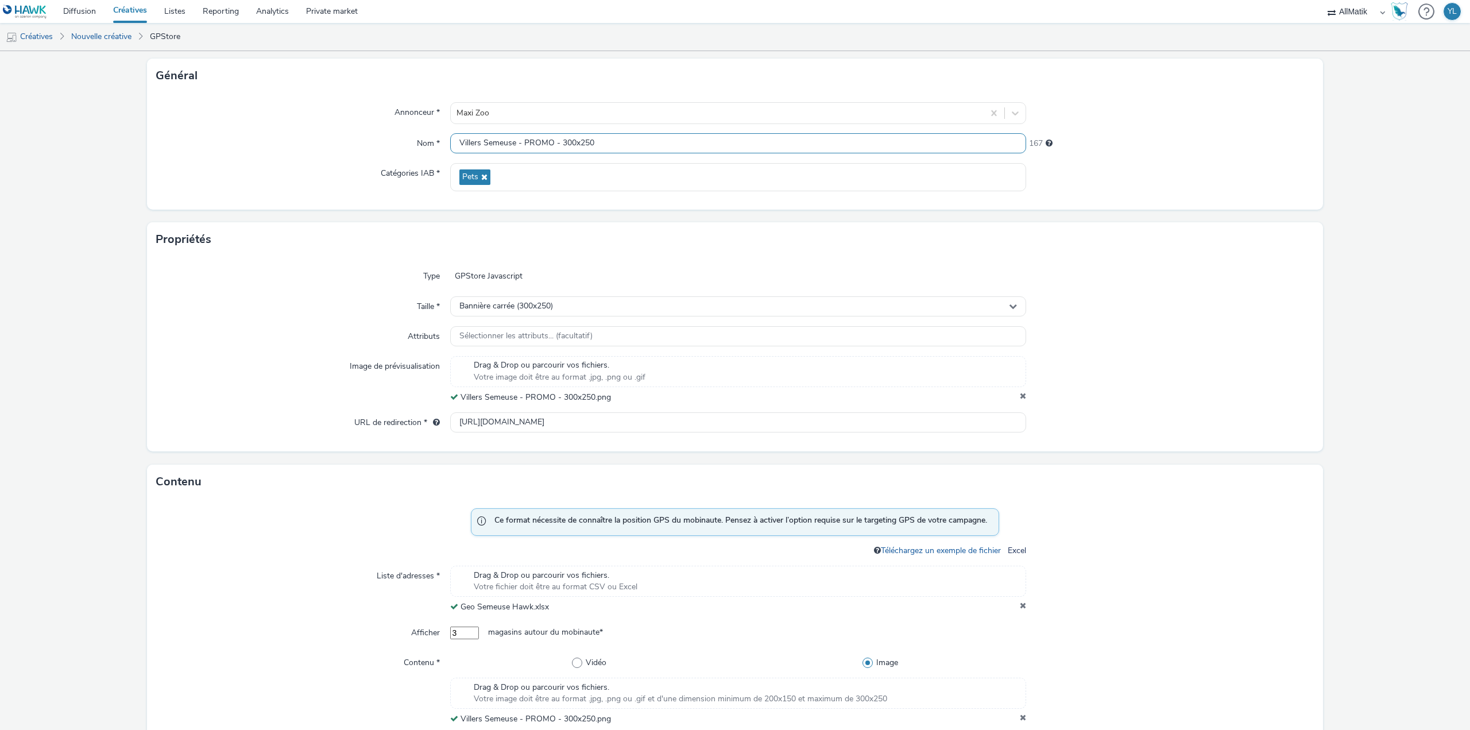
click at [535, 138] on input "Villers Semeuse - PROMO - 300x250" at bounding box center [738, 143] width 576 height 20
click at [613, 141] on input "Villers Semeuse - PROMO - 300x250" at bounding box center [738, 143] width 576 height 20
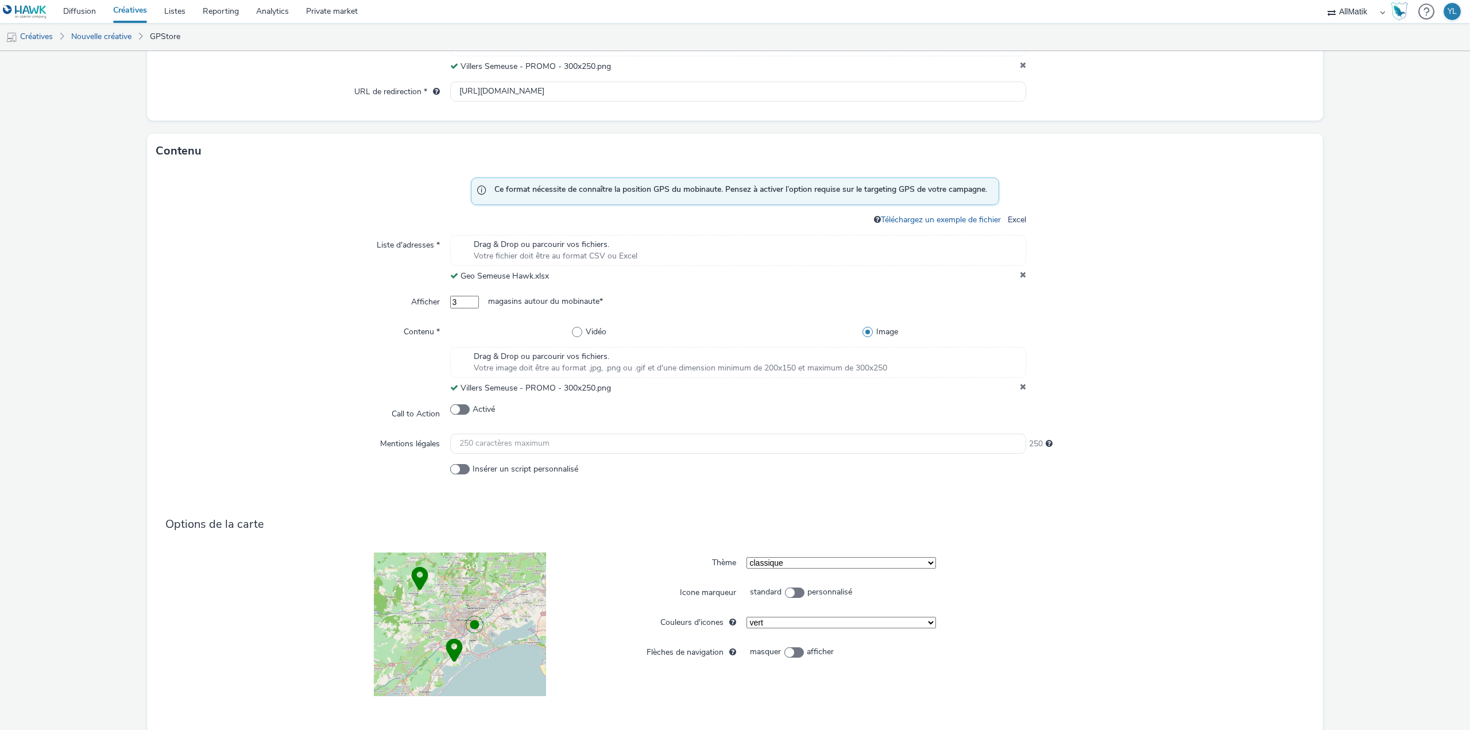
scroll to position [491, 0]
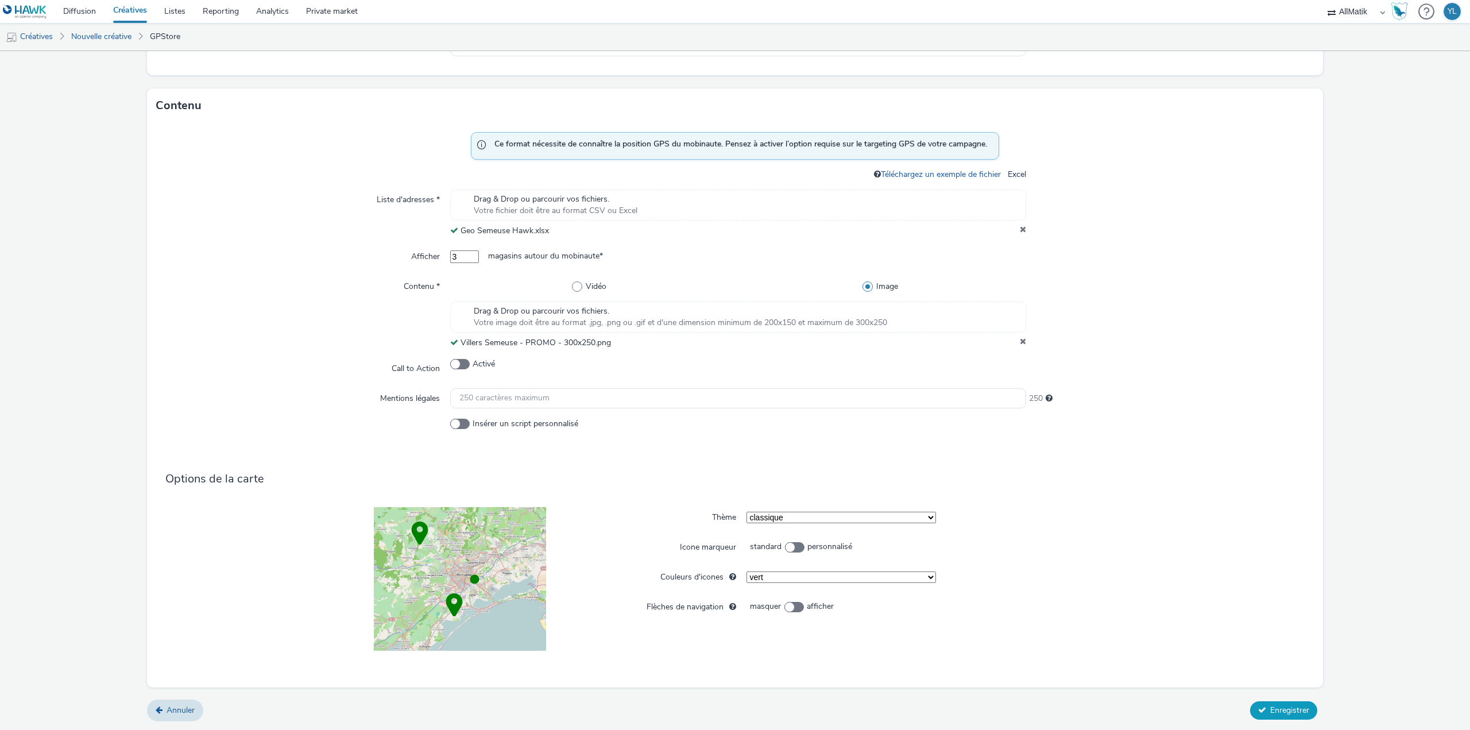
click at [1277, 708] on span "Enregistrer" at bounding box center [1289, 710] width 39 height 11
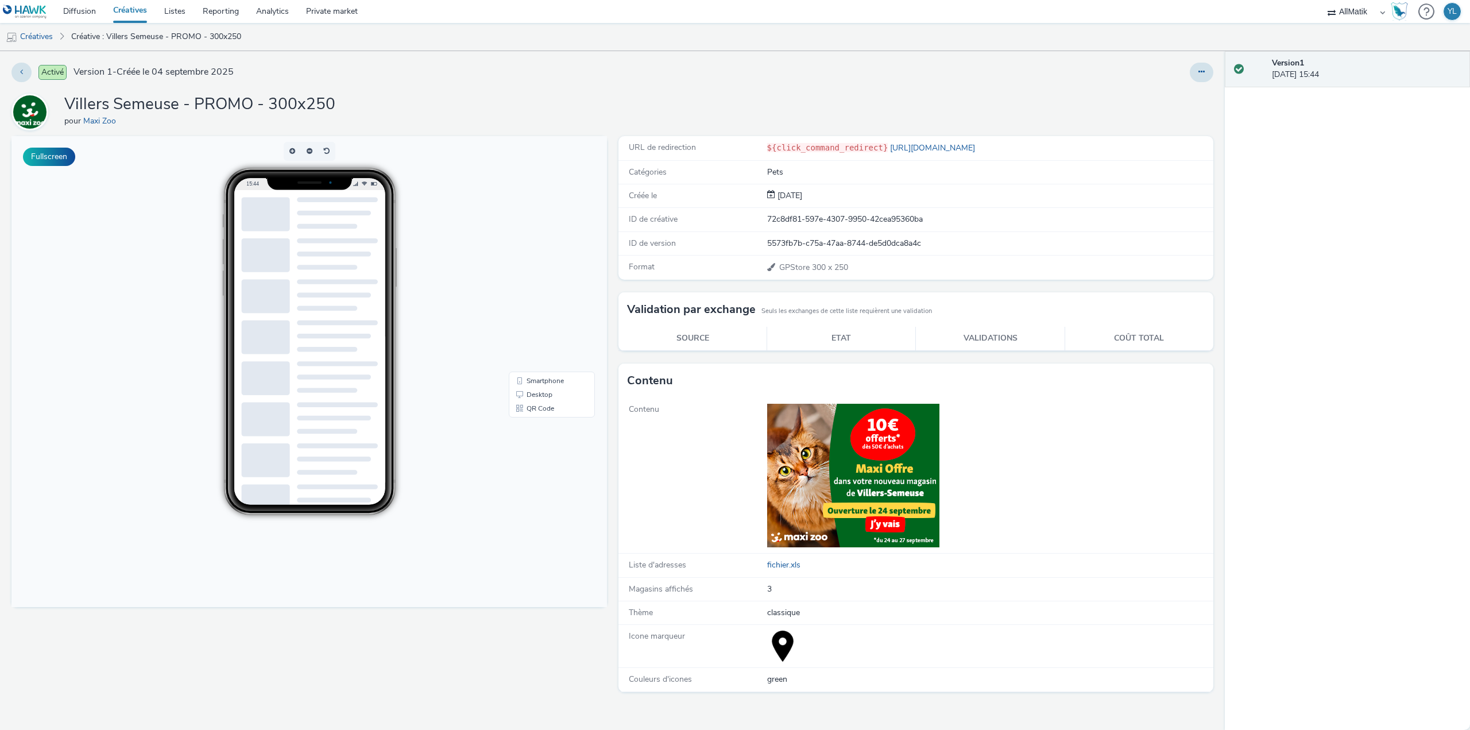
click at [122, 7] on link "Créatives" at bounding box center [130, 11] width 51 height 23
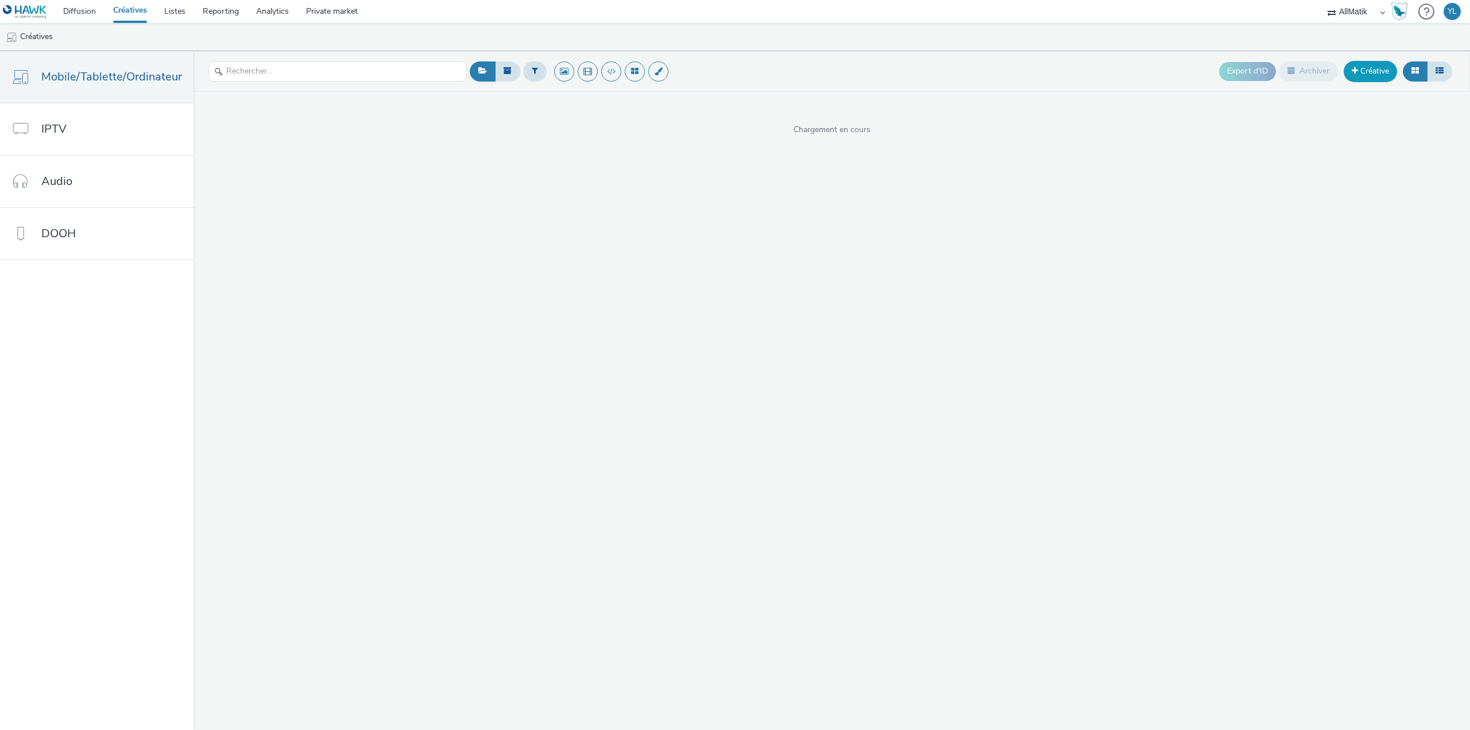
click at [1353, 69] on span at bounding box center [1355, 71] width 6 height 8
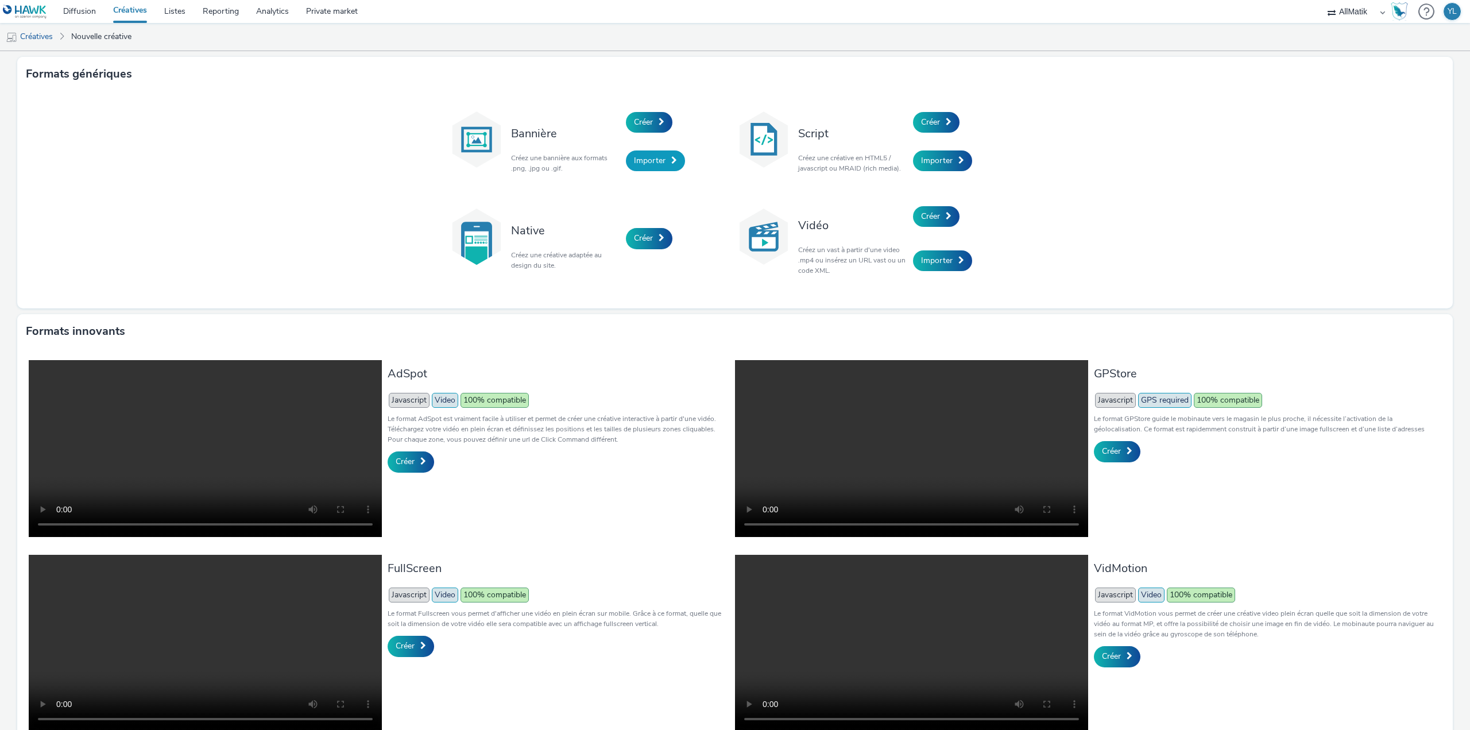
click at [645, 164] on span "Importer" at bounding box center [650, 160] width 32 height 11
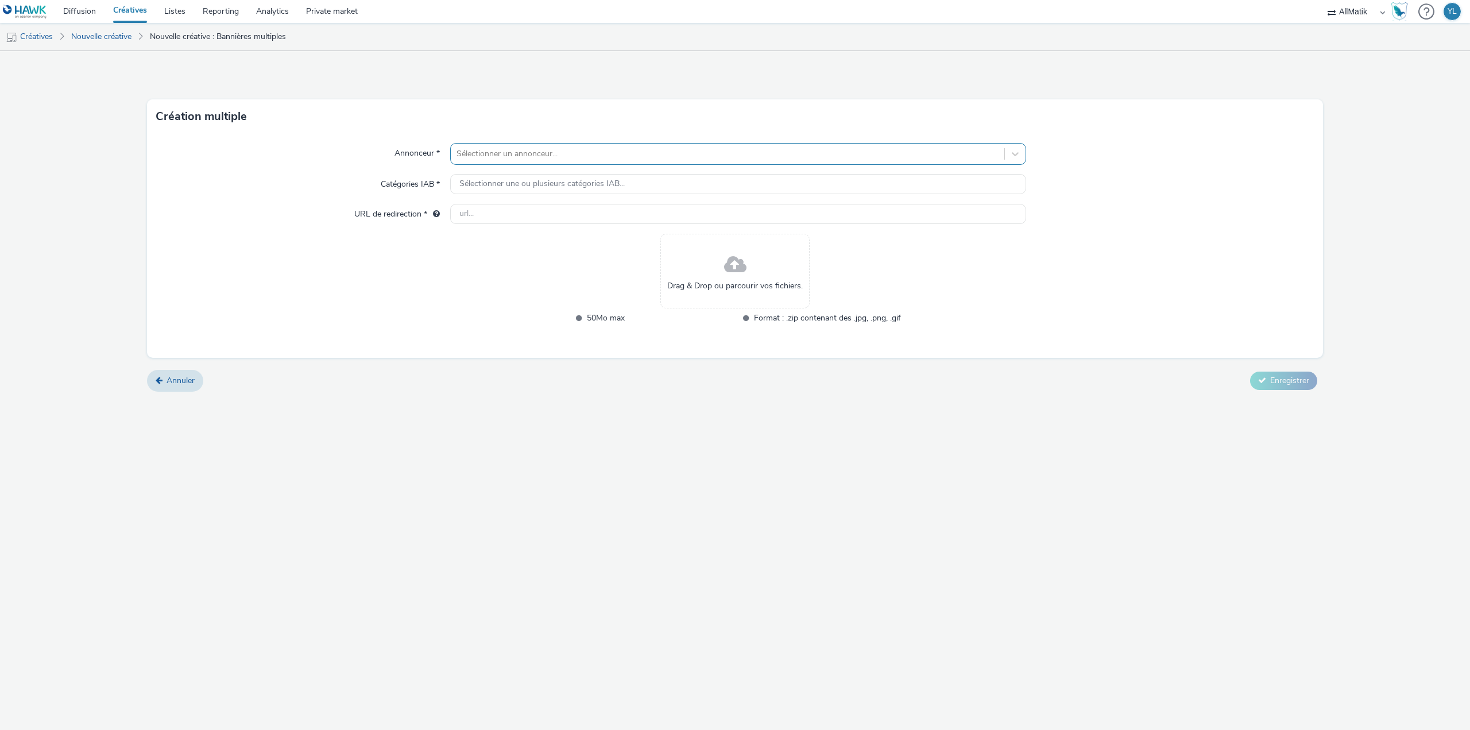
click at [622, 158] on div at bounding box center [728, 154] width 542 height 14
type input "zoo"
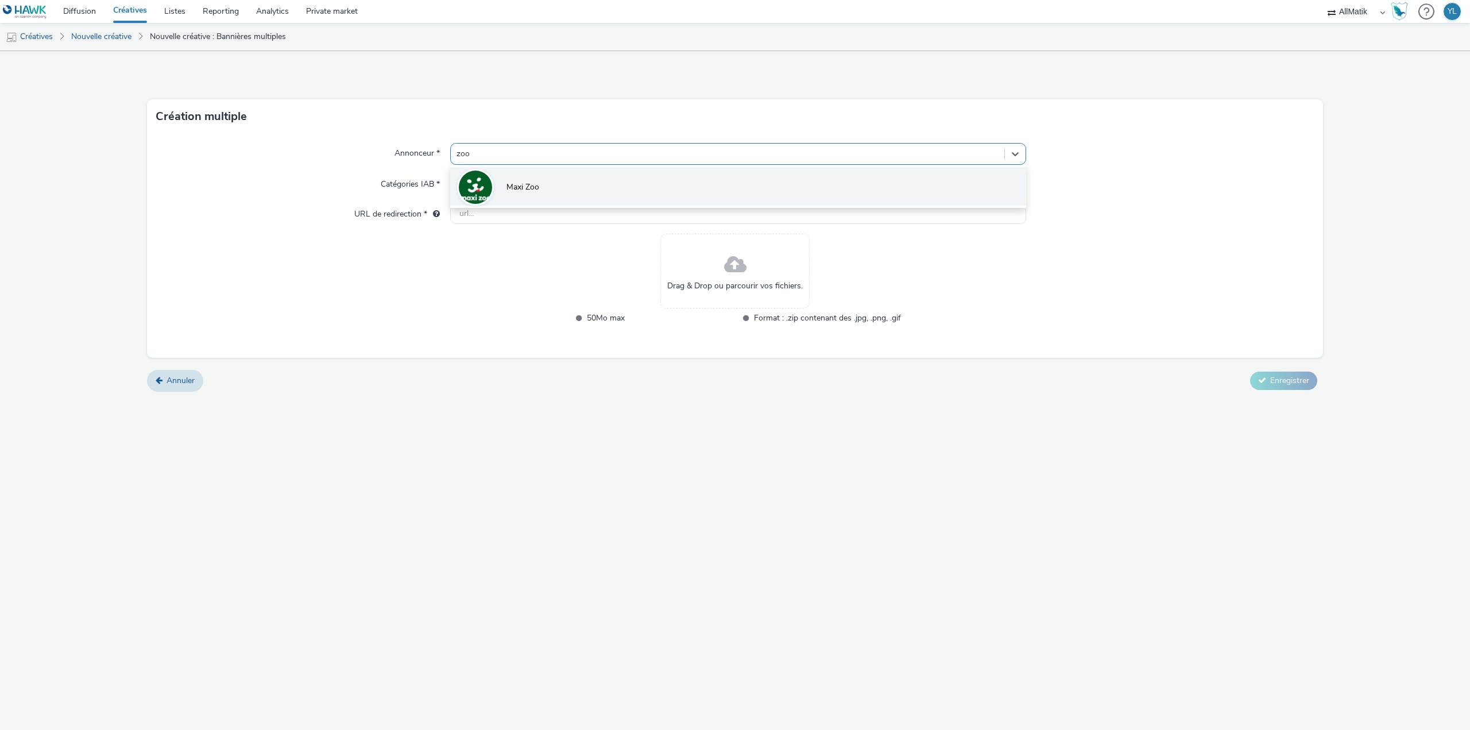
click at [579, 179] on li "Maxi Zoo" at bounding box center [738, 186] width 576 height 38
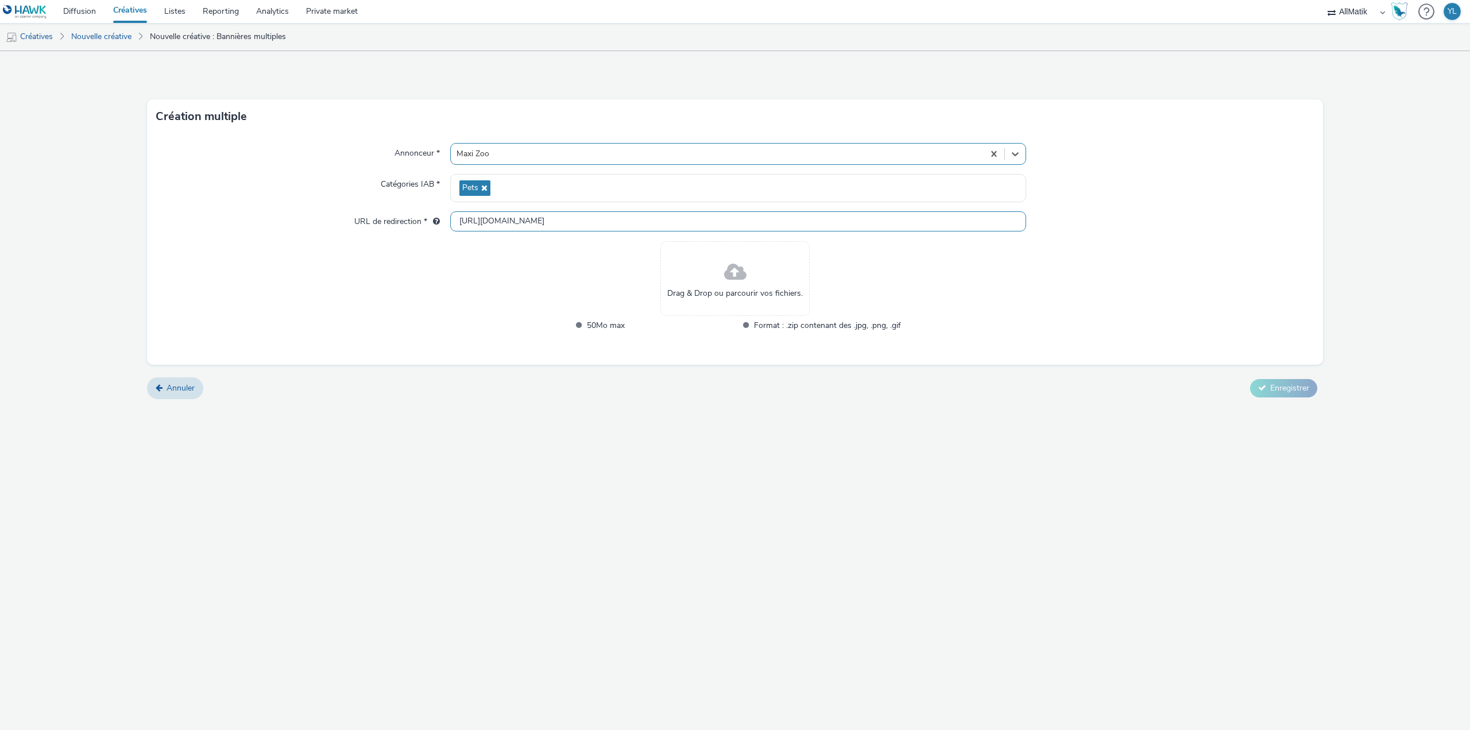
click at [544, 216] on input "[URL][DOMAIN_NAME]" at bounding box center [738, 221] width 576 height 20
click at [537, 221] on input "[URL][DOMAIN_NAME]" at bounding box center [738, 221] width 576 height 20
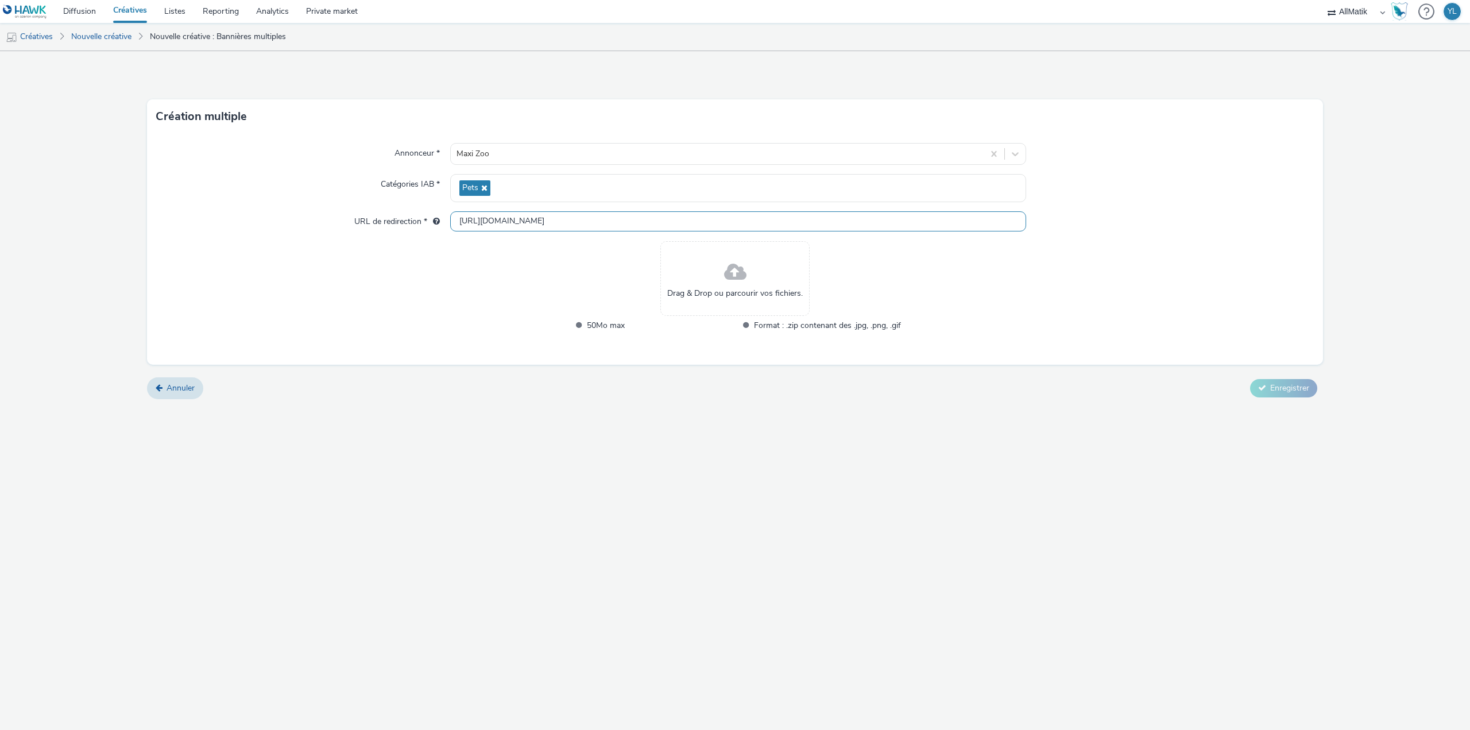
paste input "s://[DOMAIN_NAME][URL]"
type input "[URL][DOMAIN_NAME]"
click at [701, 403] on form "Création multiple Annonceur * Maxi Zoo Catégories IAB * Pets URL de redirection…" at bounding box center [735, 229] width 1470 height 357
click at [181, 384] on span "Annuler" at bounding box center [181, 387] width 28 height 11
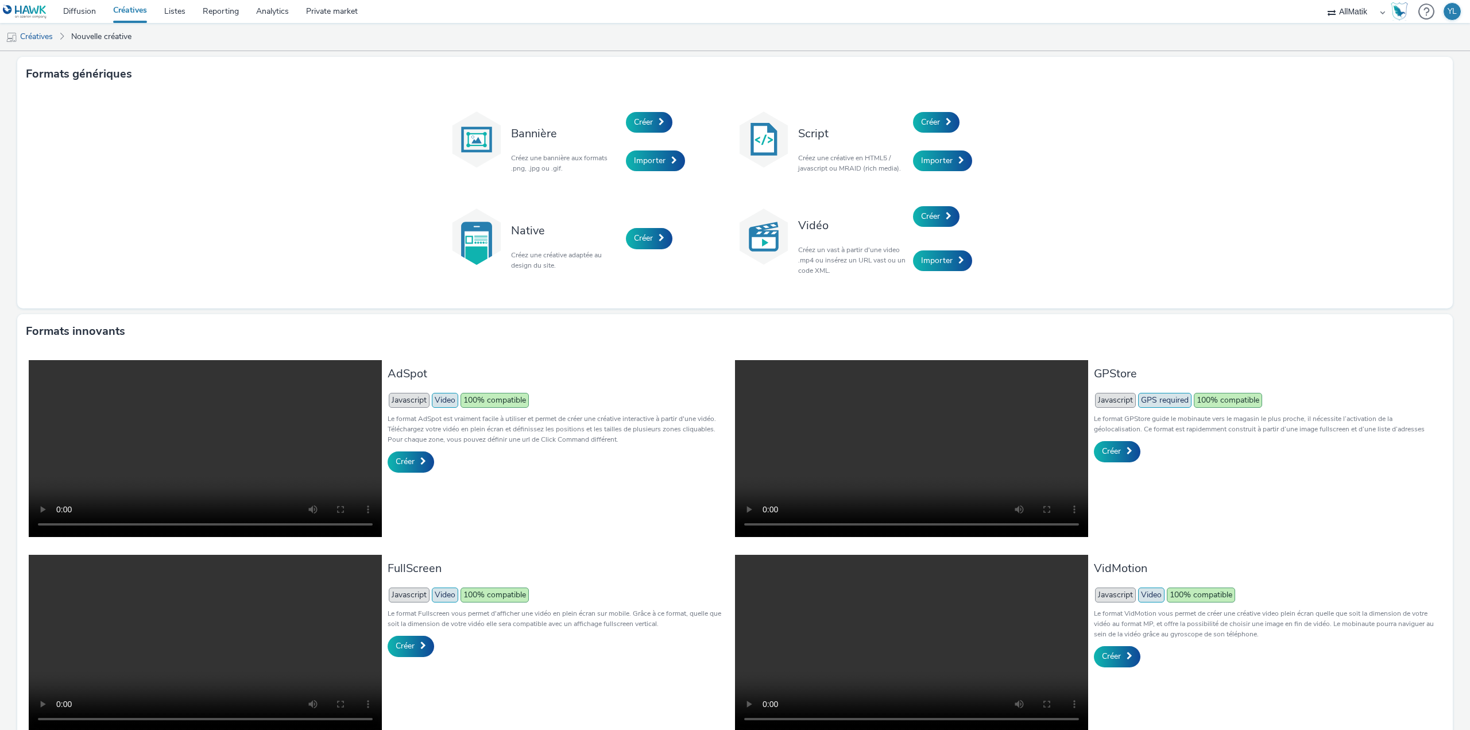
click at [1119, 462] on div "GPStore Javascript GPS required 100% compatible Le format GPStore guide le mobi…" at bounding box center [1265, 450] width 342 height 180
click at [1117, 455] on link "Créer" at bounding box center [1117, 451] width 47 height 21
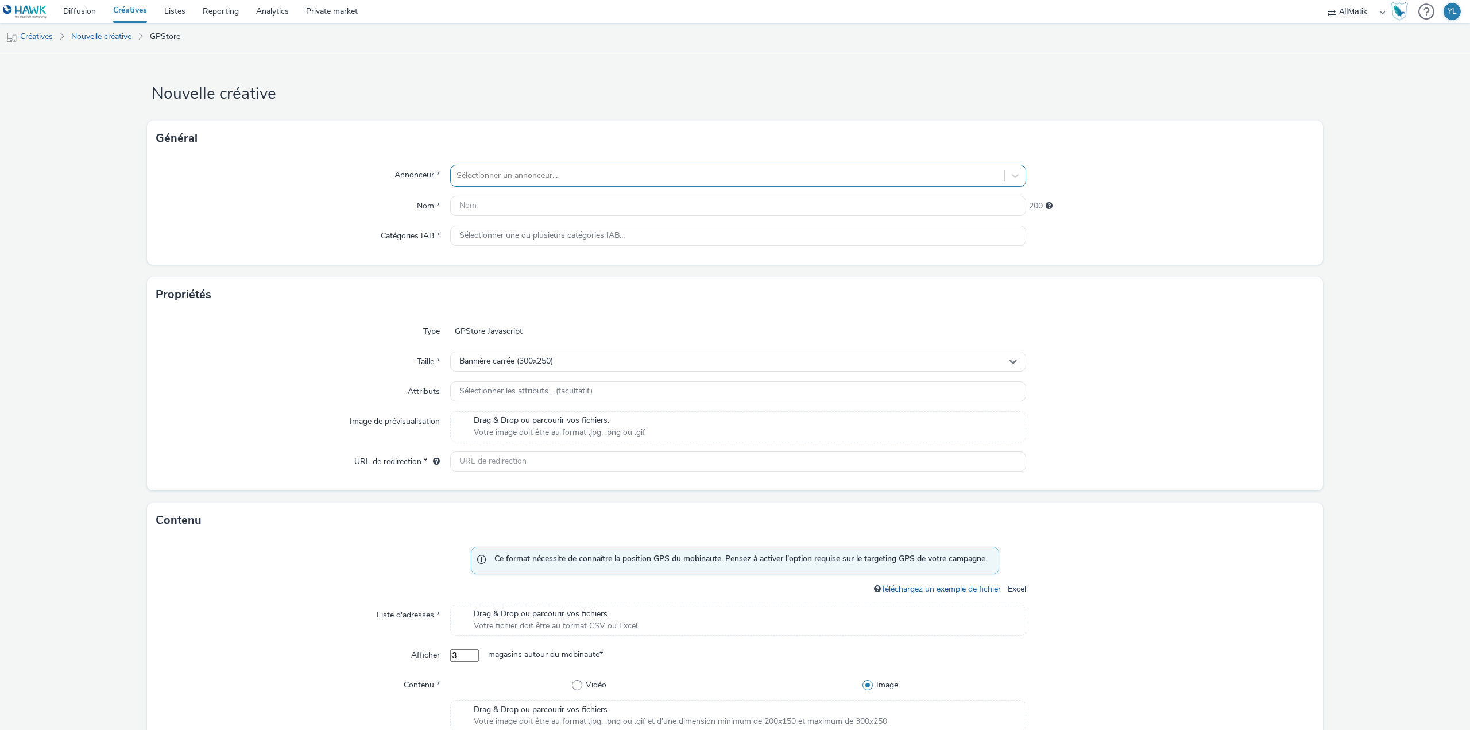
click at [524, 175] on div at bounding box center [728, 176] width 542 height 14
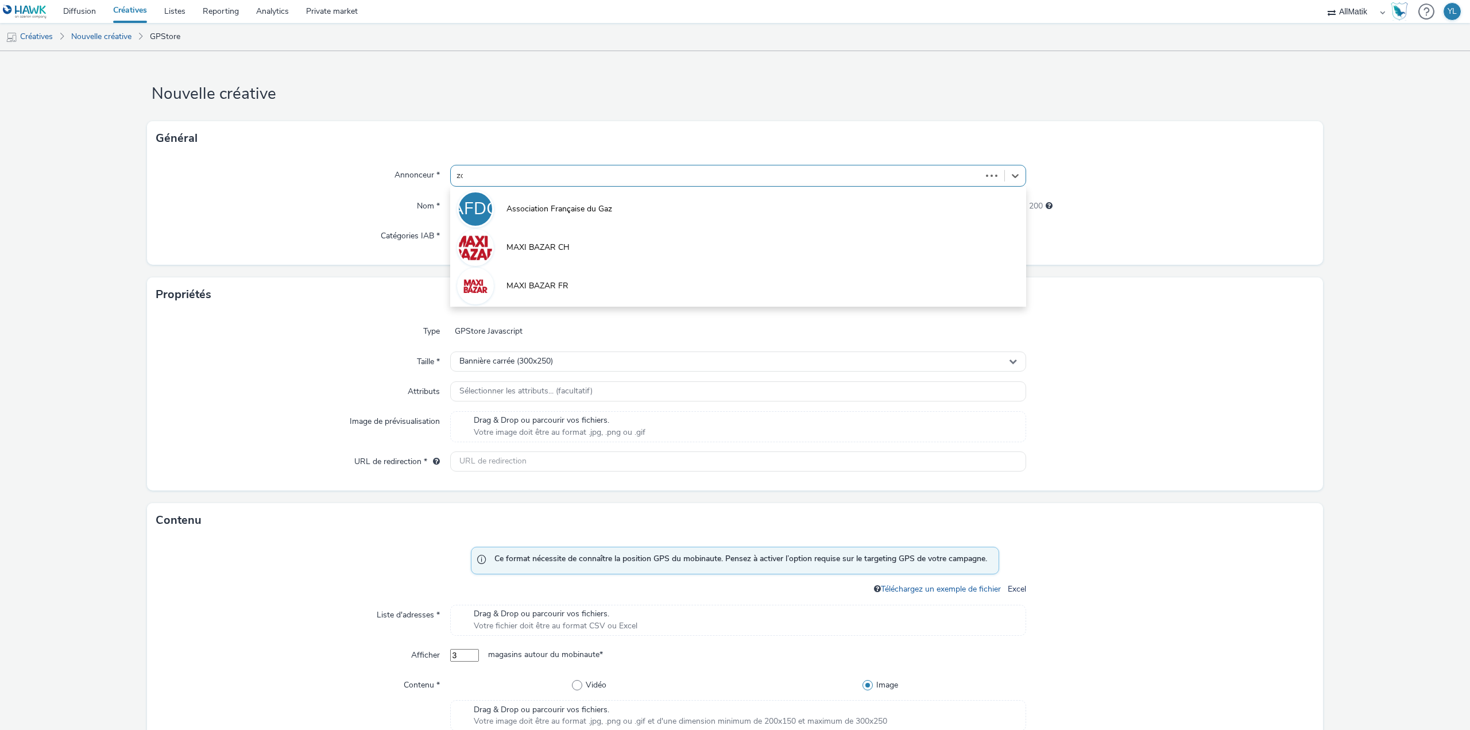
type input "zoo"
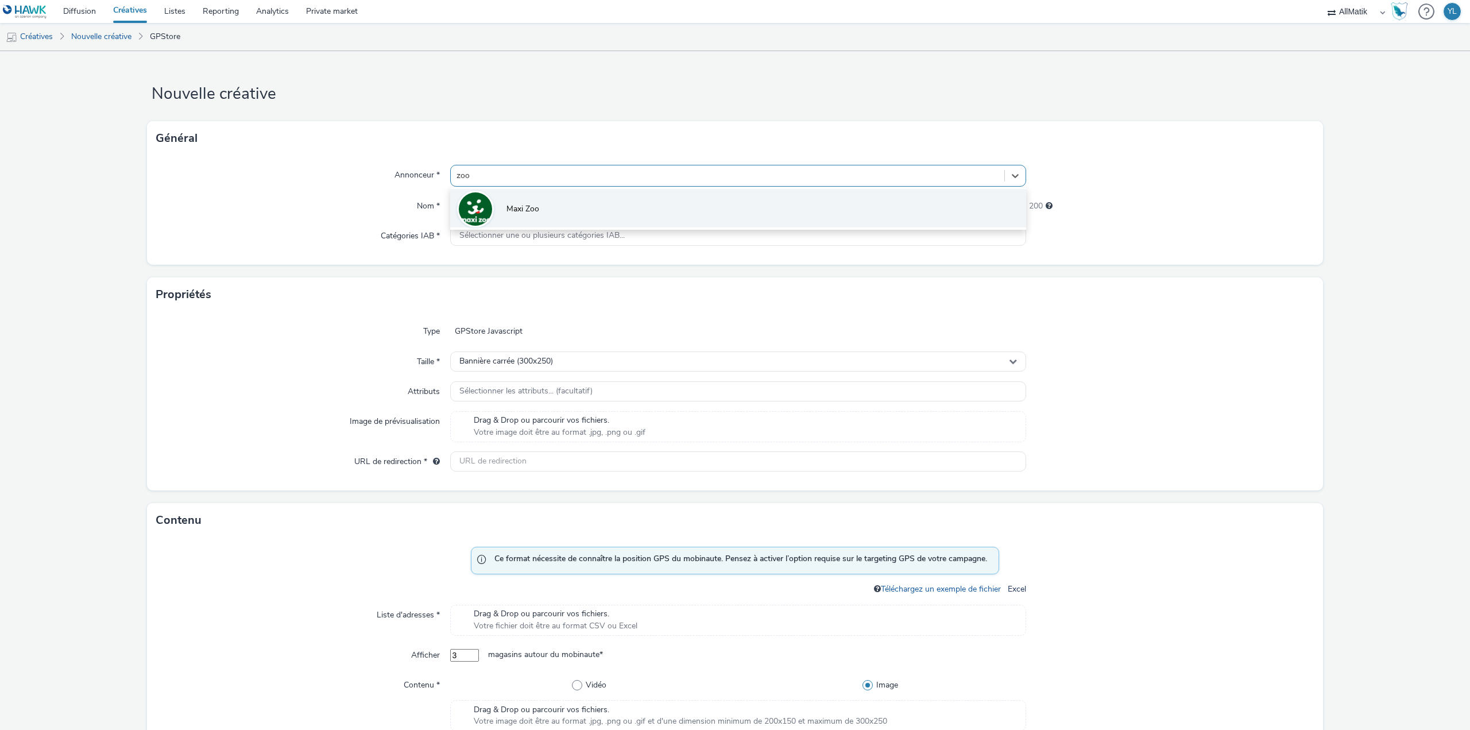
click at [521, 204] on span "Maxi Zoo" at bounding box center [522, 208] width 33 height 11
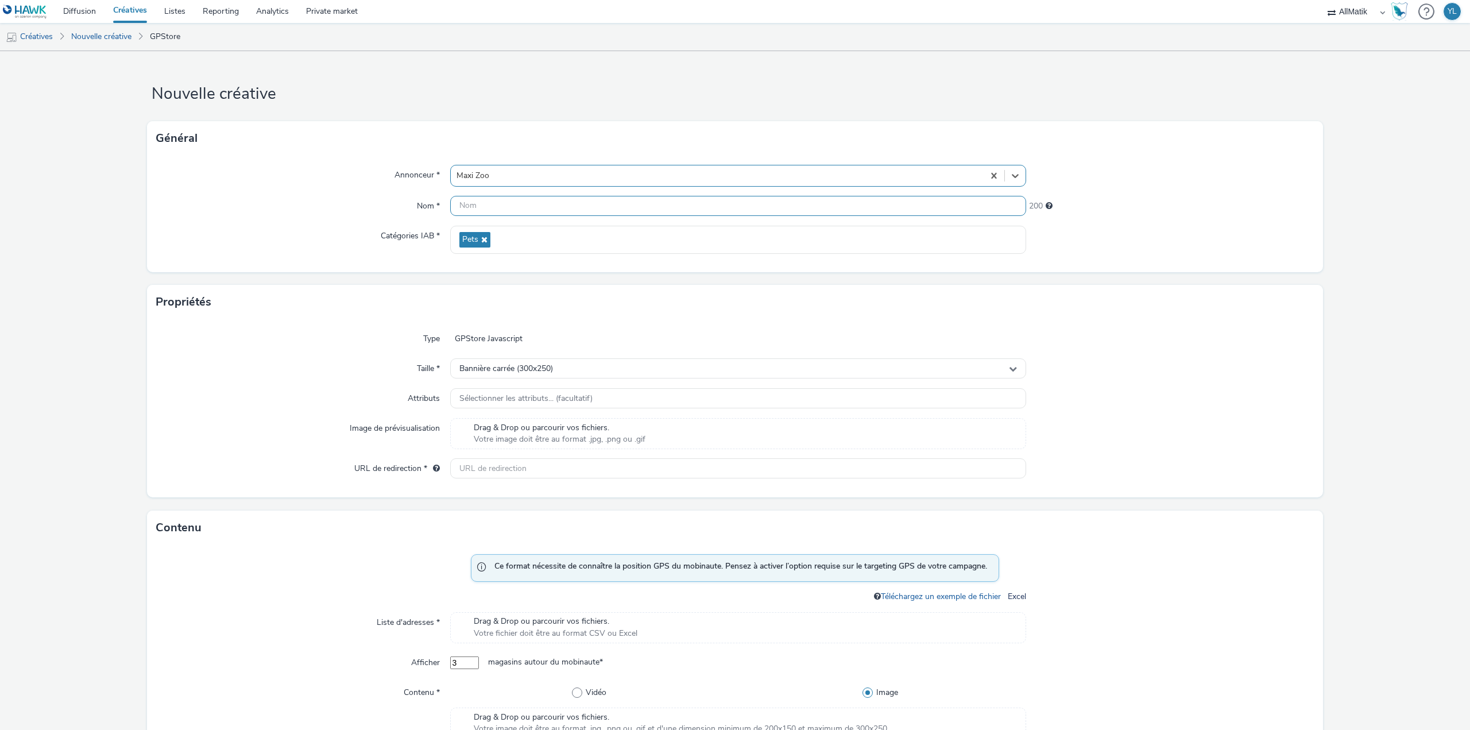
click at [511, 207] on input "text" at bounding box center [738, 206] width 576 height 20
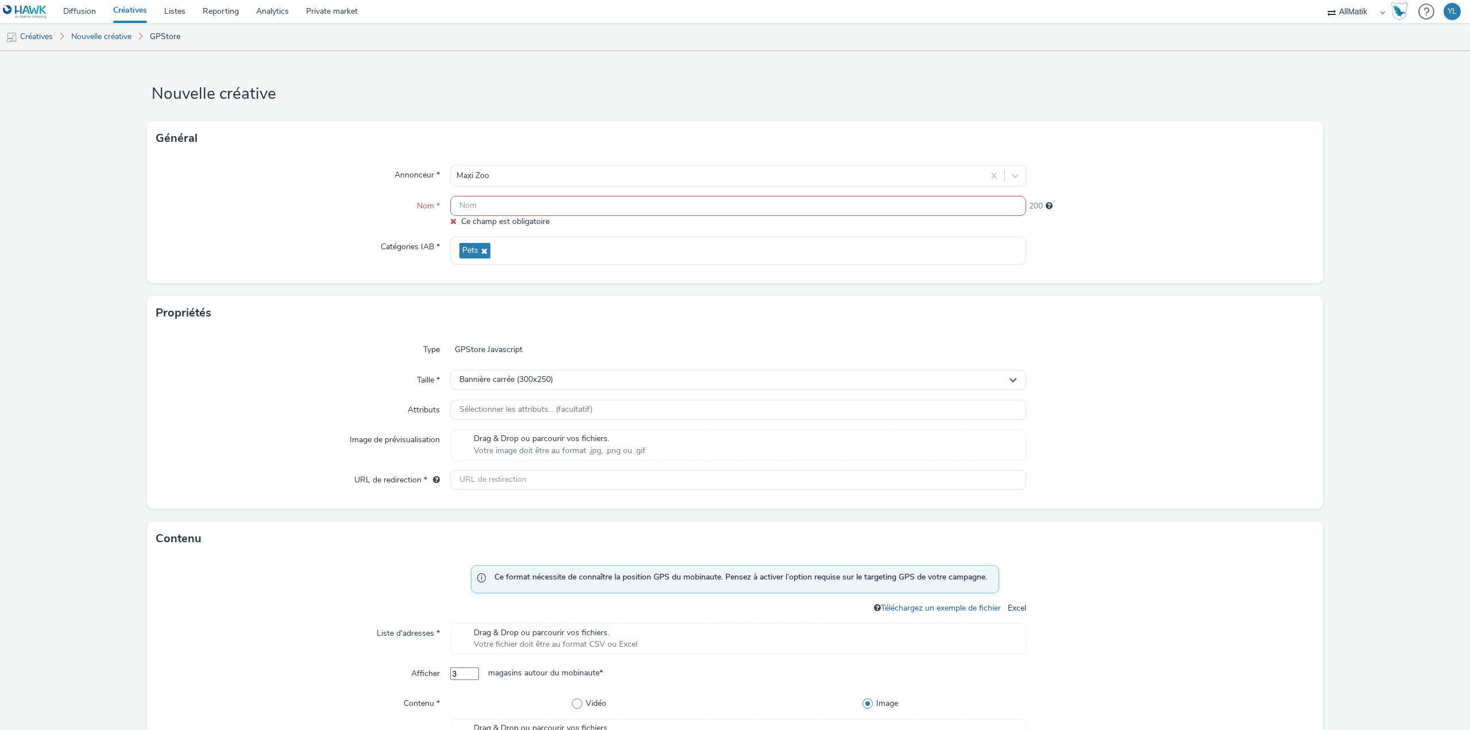
click at [722, 202] on input "text" at bounding box center [738, 206] width 576 height 20
paste input "Villers Semeuse - PROMO - 300x600"
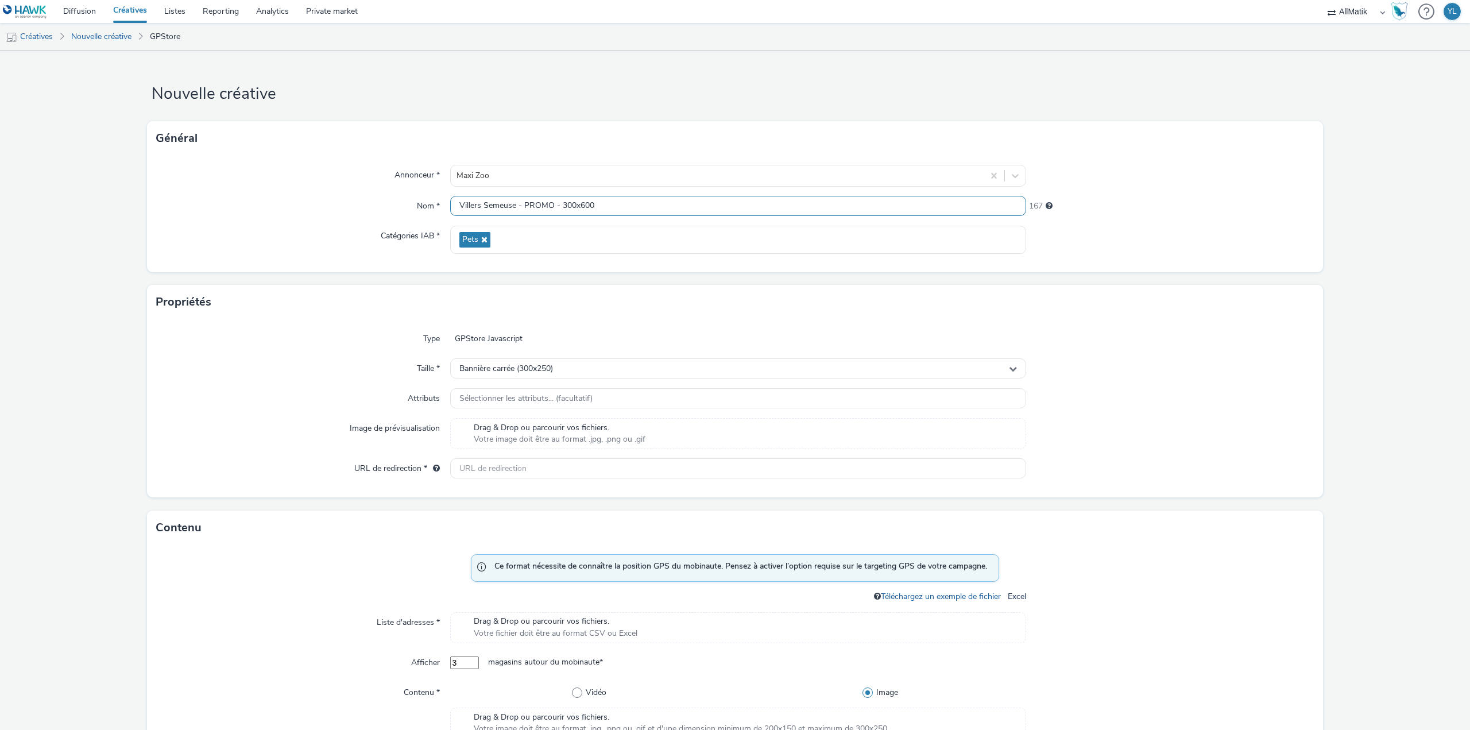
type input "Villers Semeuse - PROMO - 300x600"
click at [695, 263] on div "Annonceur * Maxi Zoo Nom * Villers Semeuse - PROMO - 300x600 167 Catégories IAB…" at bounding box center [735, 214] width 1176 height 117
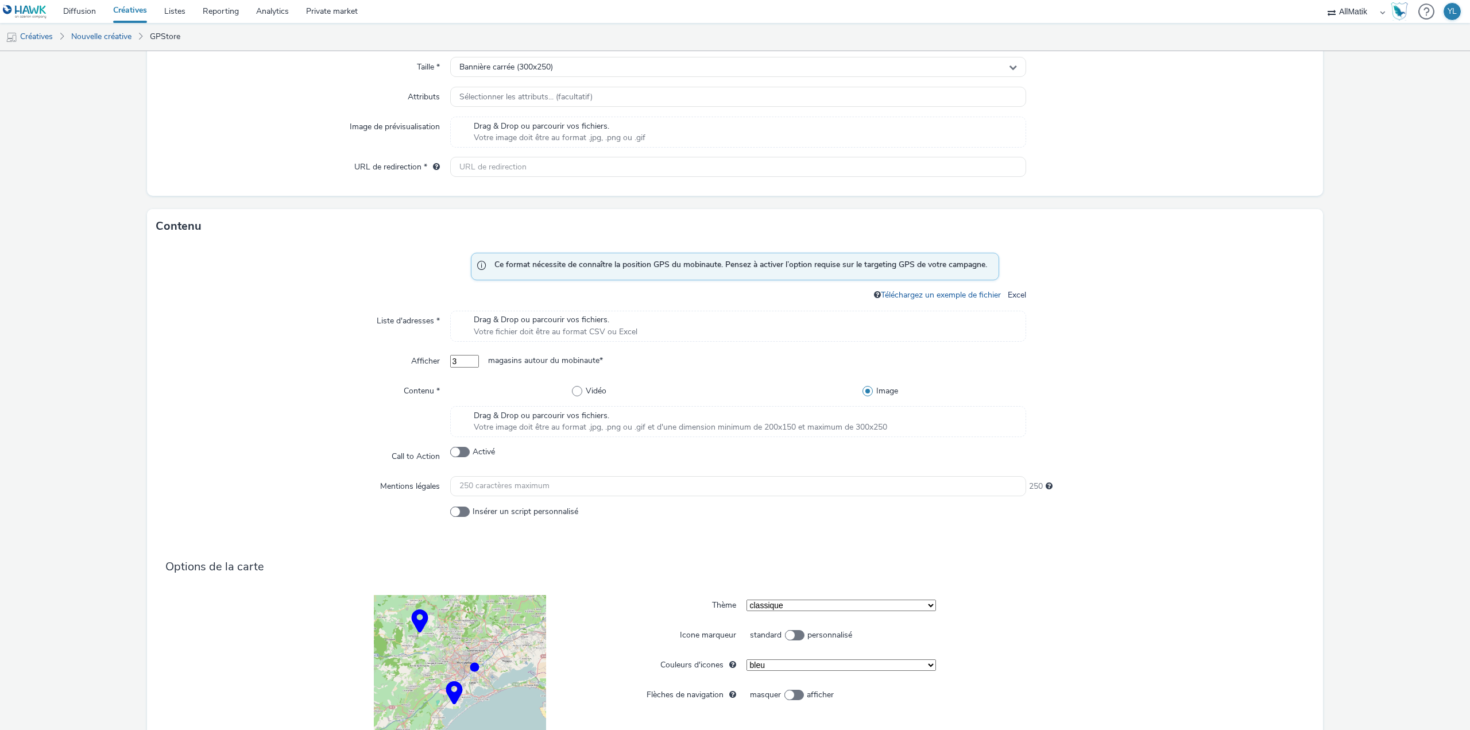
scroll to position [345, 0]
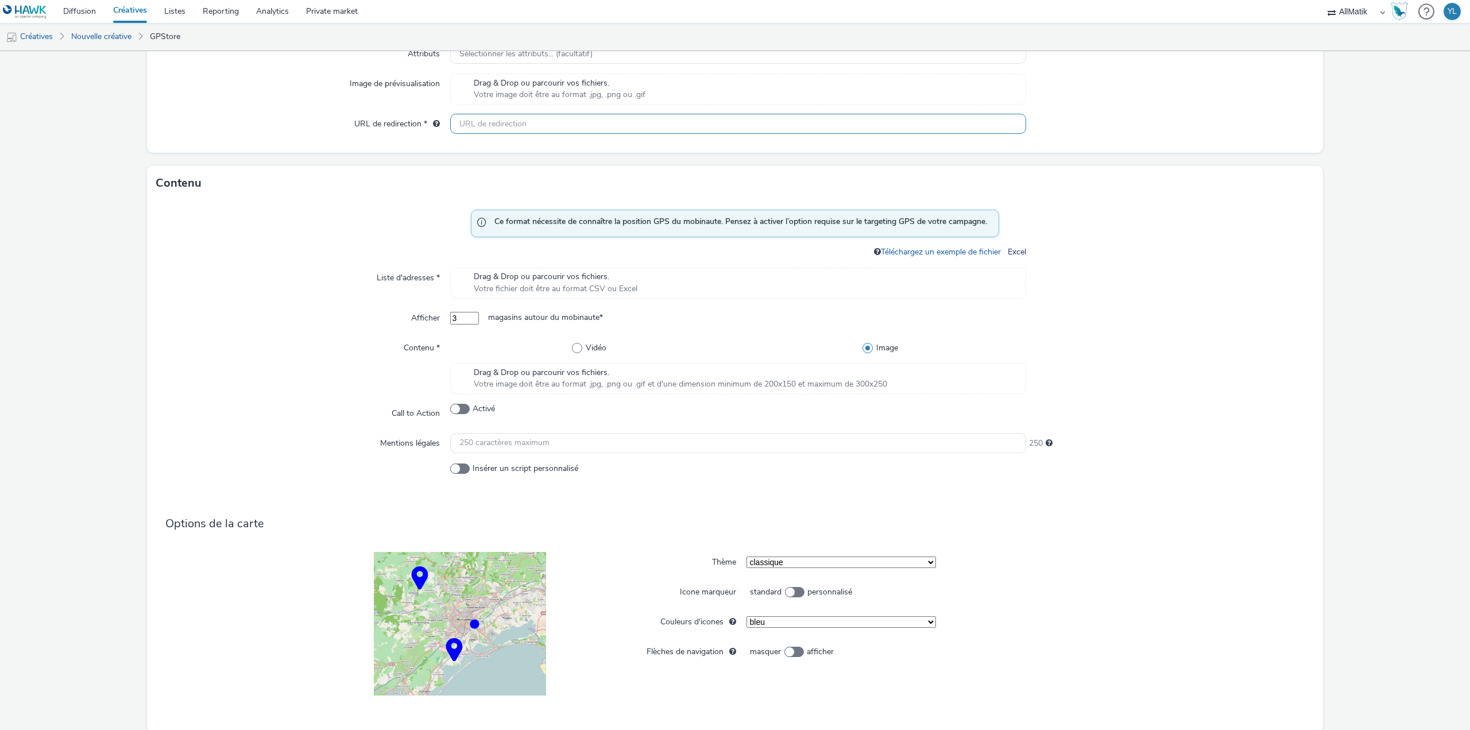
click at [523, 126] on input "text" at bounding box center [738, 124] width 576 height 20
paste input "[URL][DOMAIN_NAME]"
type input "[URL][DOMAIN_NAME]"
click at [1070, 160] on form "Nouvelle créative Général Annonceur * Maxi Zoo Nom * Villers Semeuse - PROMO - …" at bounding box center [735, 241] width 1470 height 1069
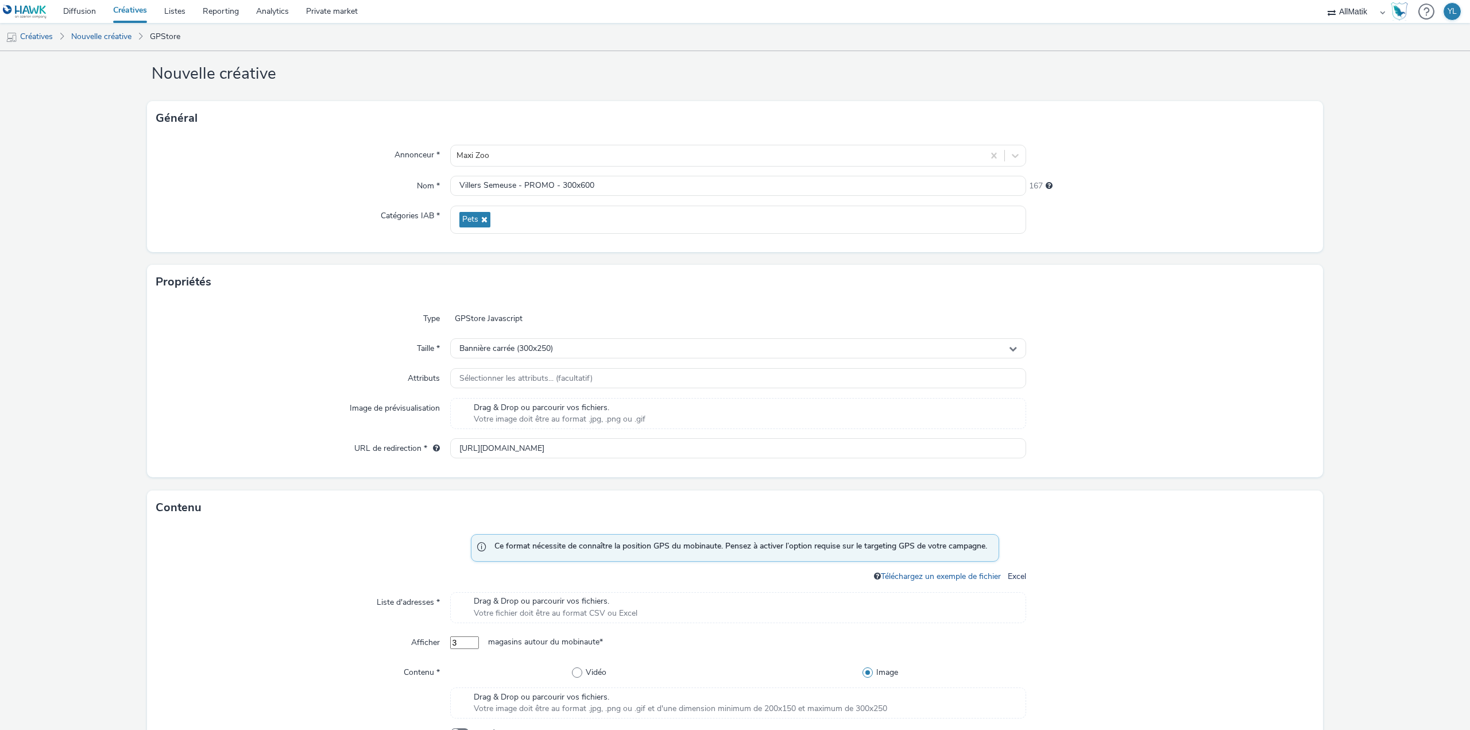
scroll to position [0, 0]
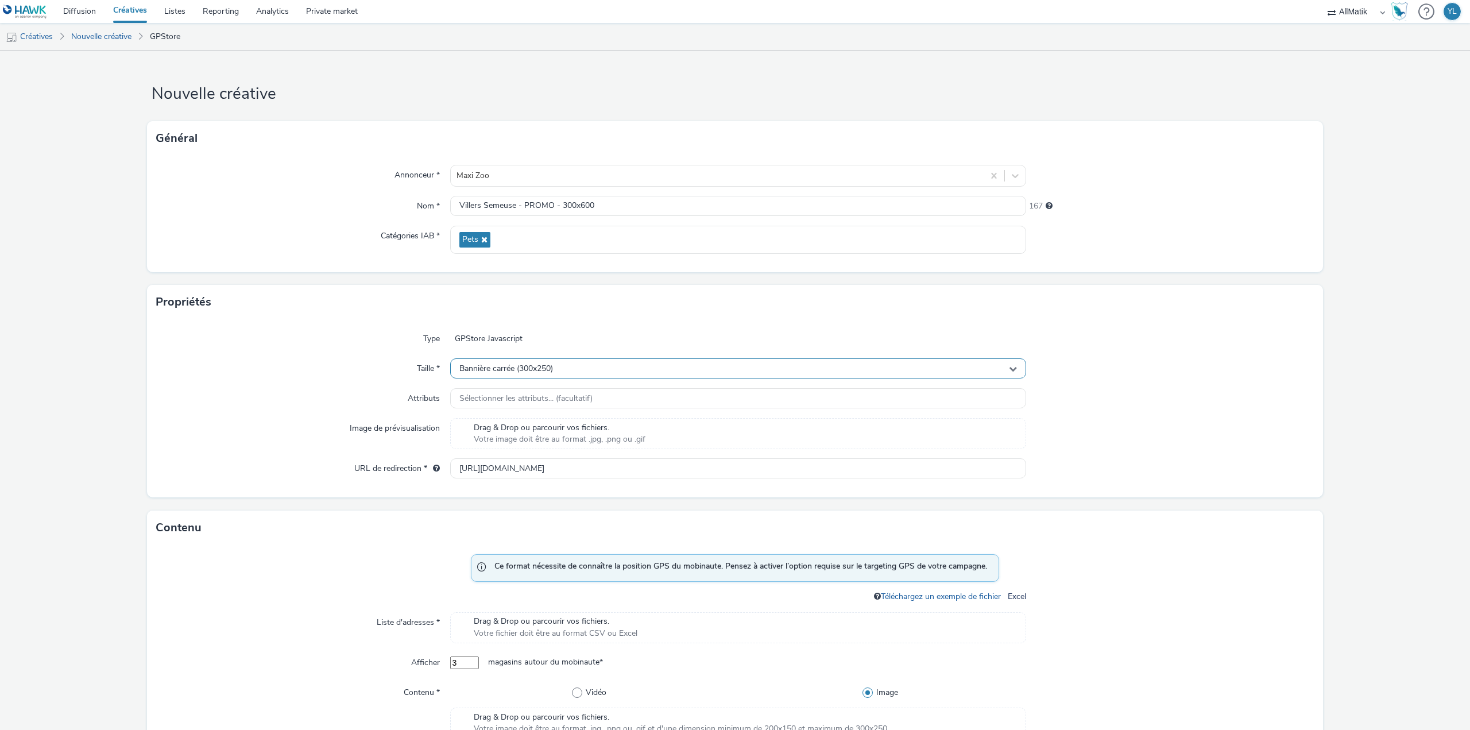
click at [532, 370] on span "Bannière carrée (300x250)" at bounding box center [506, 369] width 94 height 10
click at [502, 392] on input "text" at bounding box center [738, 392] width 575 height 20
type input "300"
click at [502, 392] on input "300" at bounding box center [738, 392] width 575 height 20
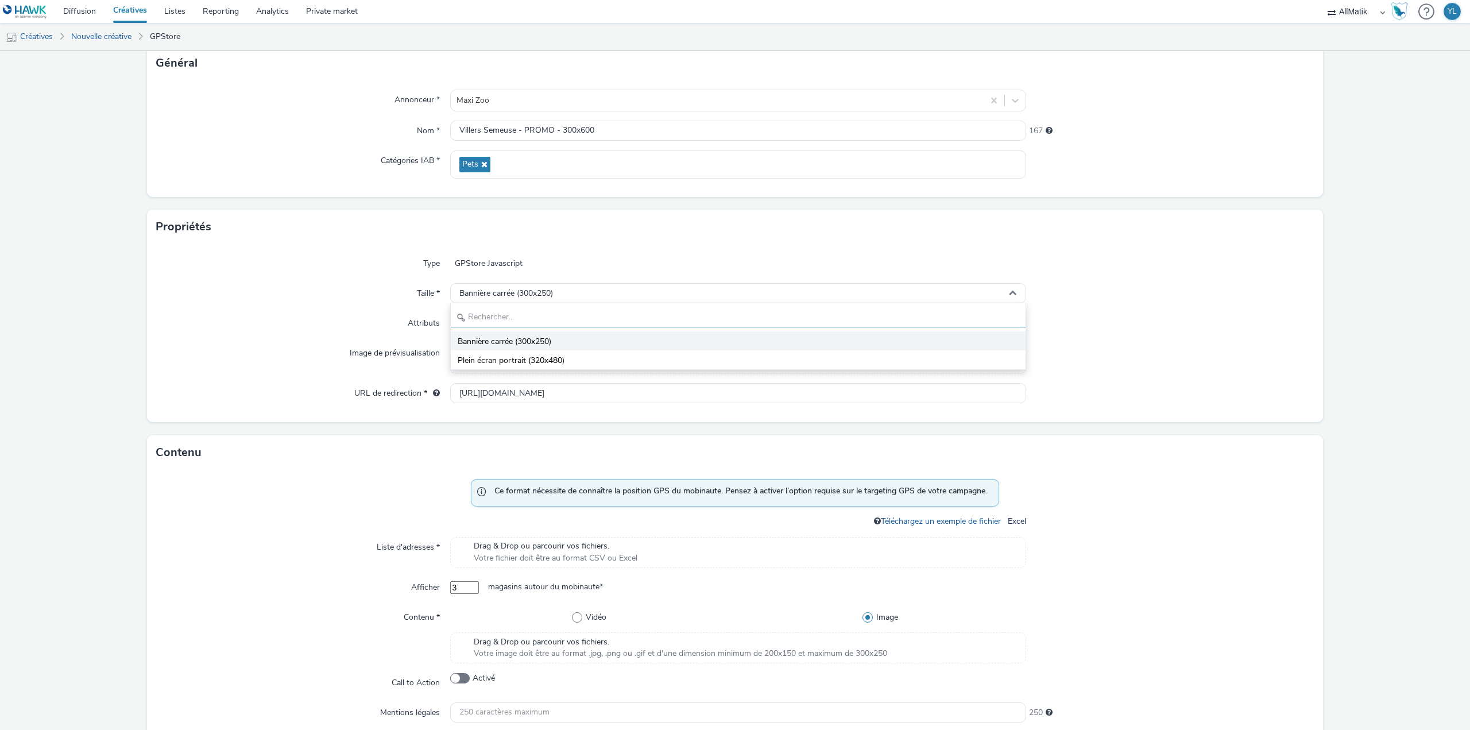
scroll to position [115, 0]
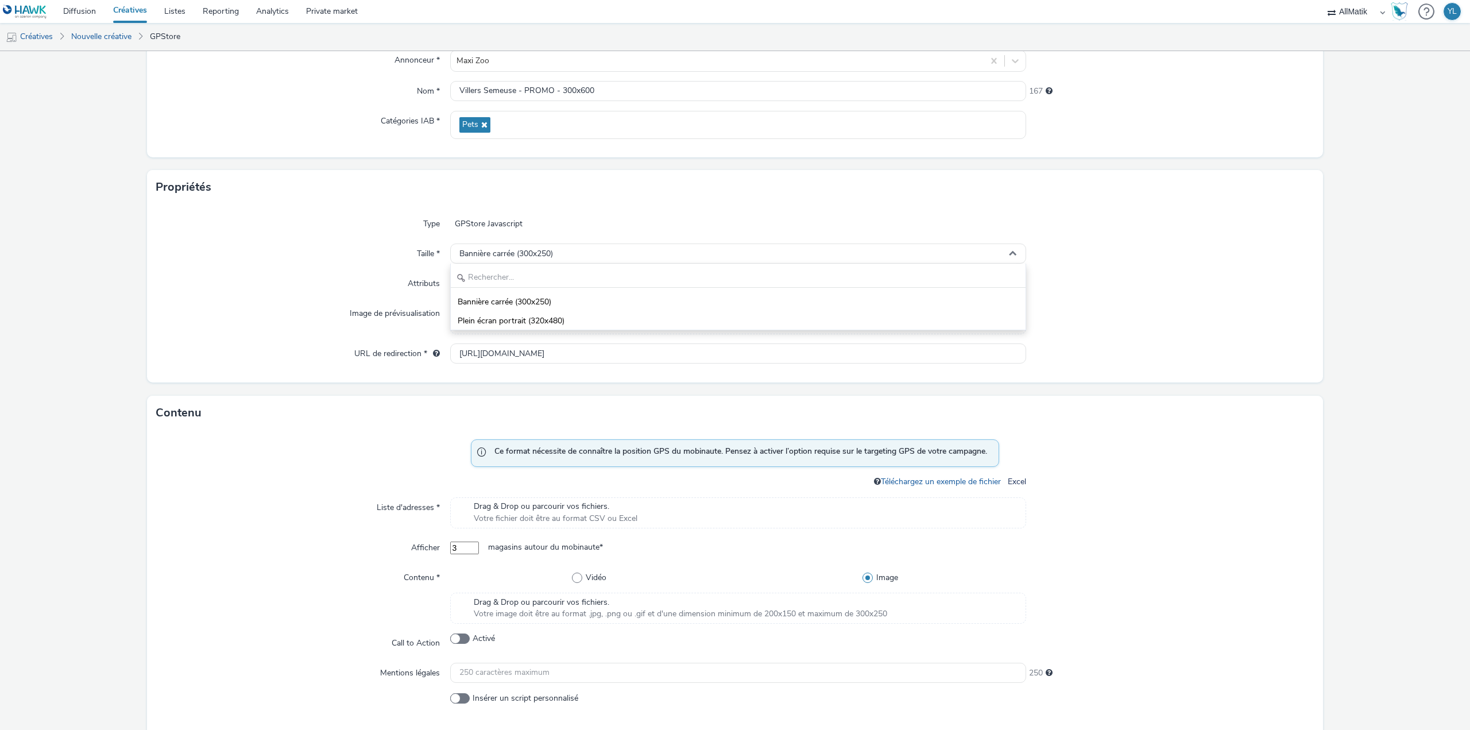
click at [1067, 343] on div at bounding box center [1170, 353] width 288 height 21
click at [881, 273] on div "Type GPStore Javascript Taille * Bannière carrée (300x250) Attributs Sélectionn…" at bounding box center [735, 293] width 1176 height 178
click at [880, 258] on div "Bannière carrée (300x250)" at bounding box center [738, 253] width 576 height 20
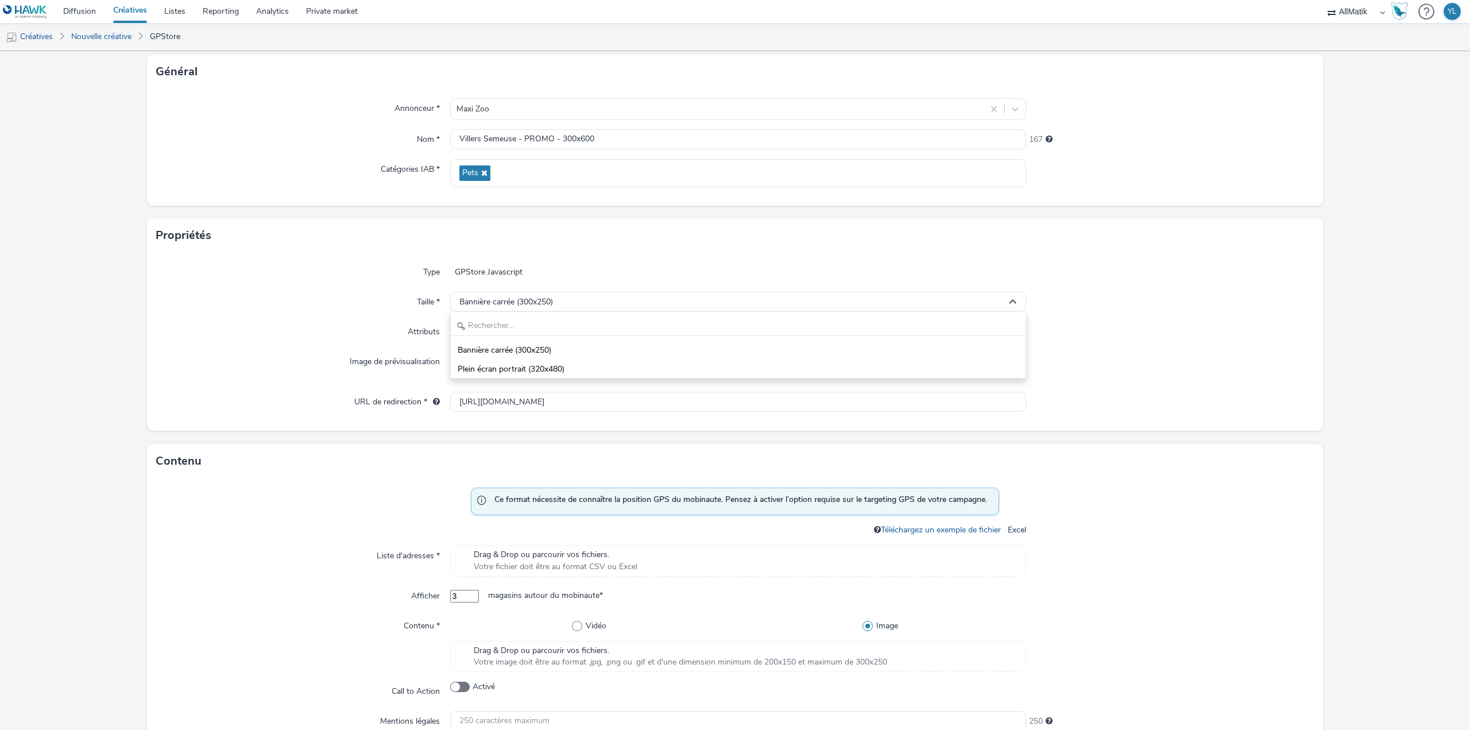
scroll to position [57, 0]
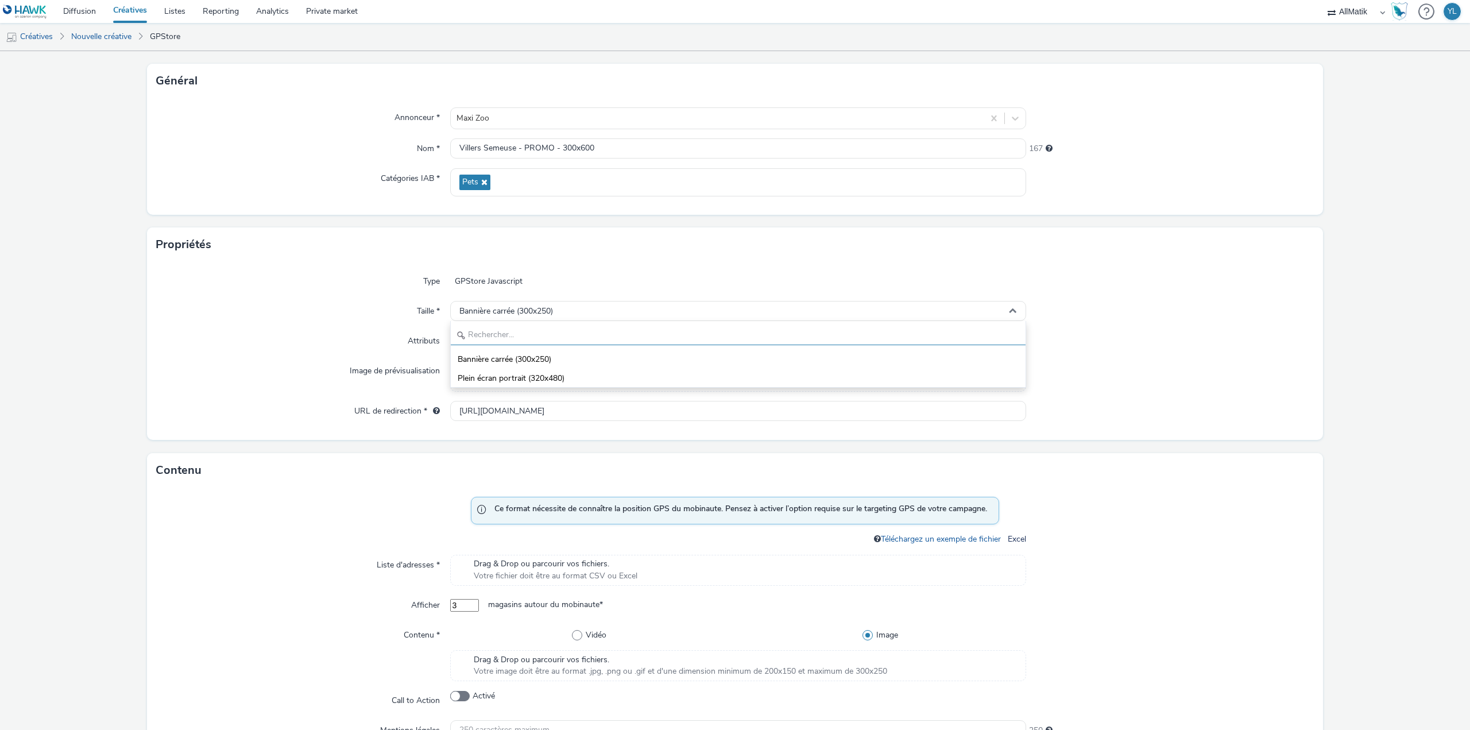
click at [681, 331] on input "text" at bounding box center [738, 335] width 575 height 20
click at [720, 153] on input "Villers Semeuse - PROMO - 300x600" at bounding box center [738, 148] width 576 height 20
paste input "20x48"
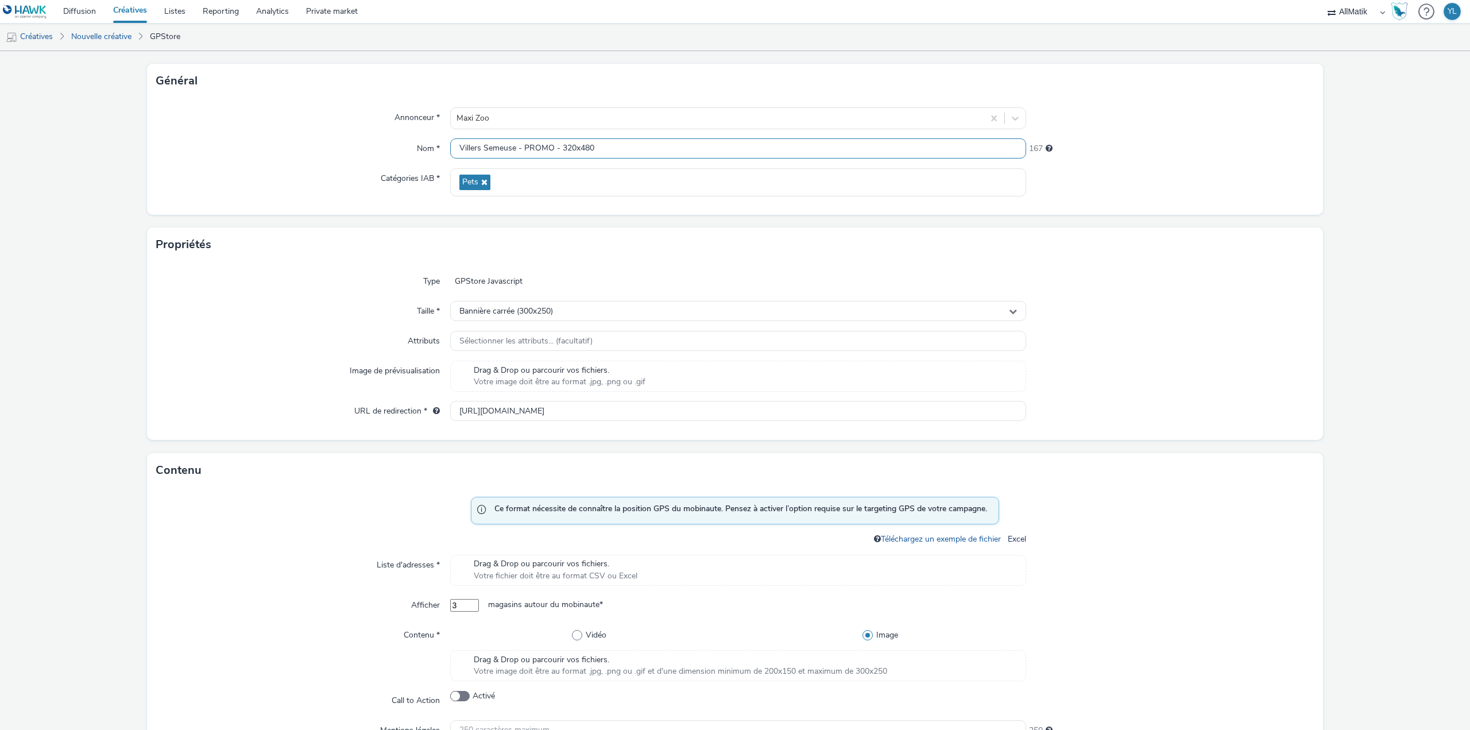
type input "Villers Semeuse - PROMO - 320x480"
click at [1143, 185] on div at bounding box center [1170, 182] width 288 height 28
click at [541, 307] on span "Bannière carrée (300x250)" at bounding box center [506, 312] width 94 height 10
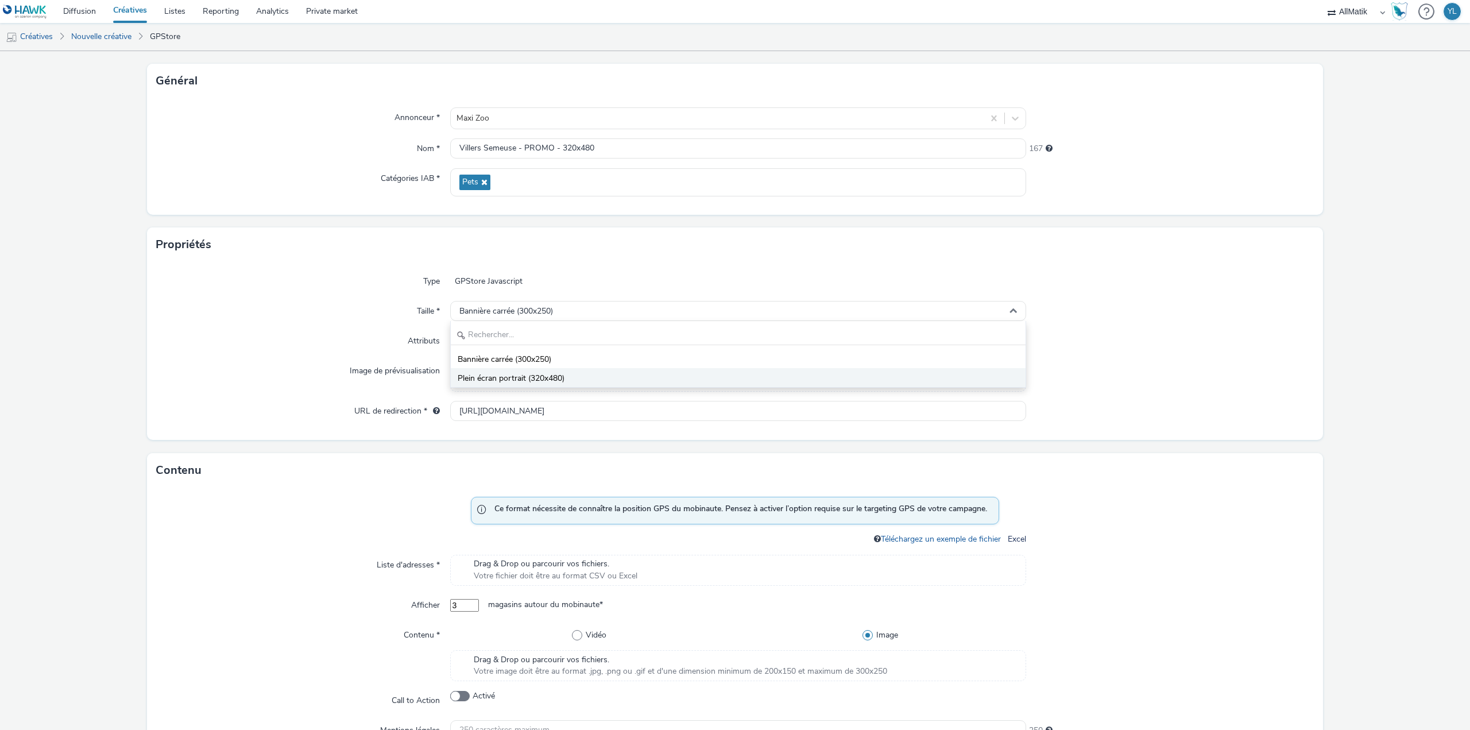
click at [562, 374] on span "Plein écran portrait (320x480)" at bounding box center [511, 378] width 107 height 11
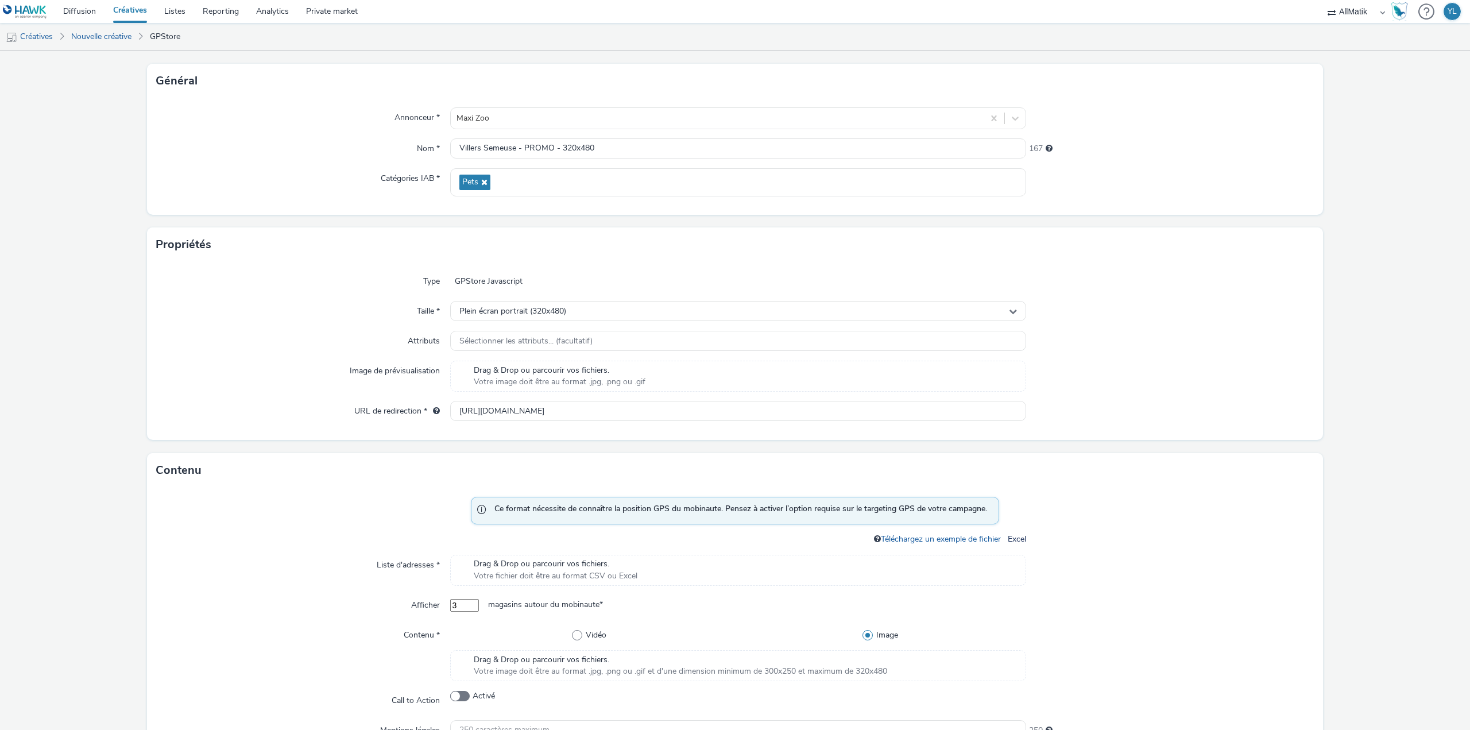
click at [590, 300] on div "Type GPStore Javascript Taille * Plein écran portrait (320x480) Attributs Sélec…" at bounding box center [735, 351] width 1176 height 178
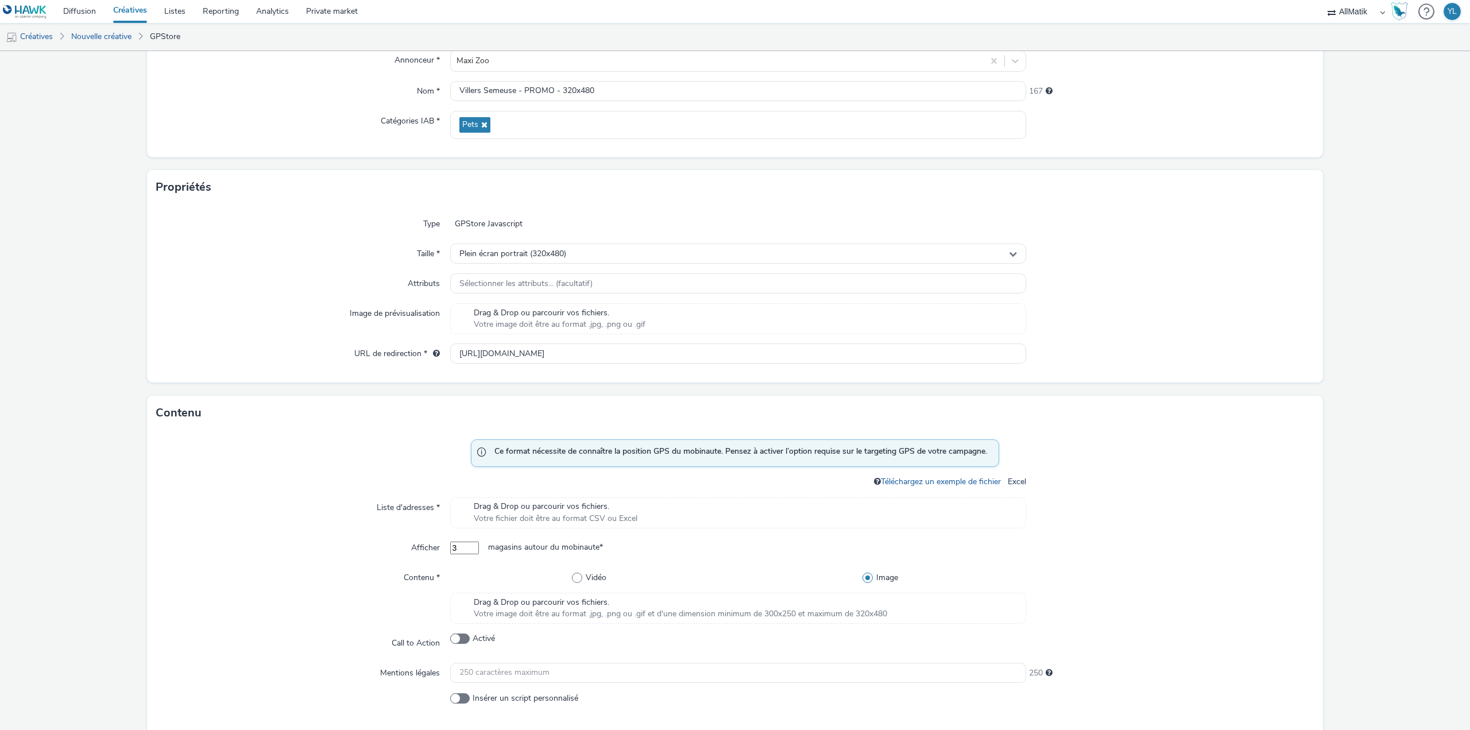
scroll to position [230, 0]
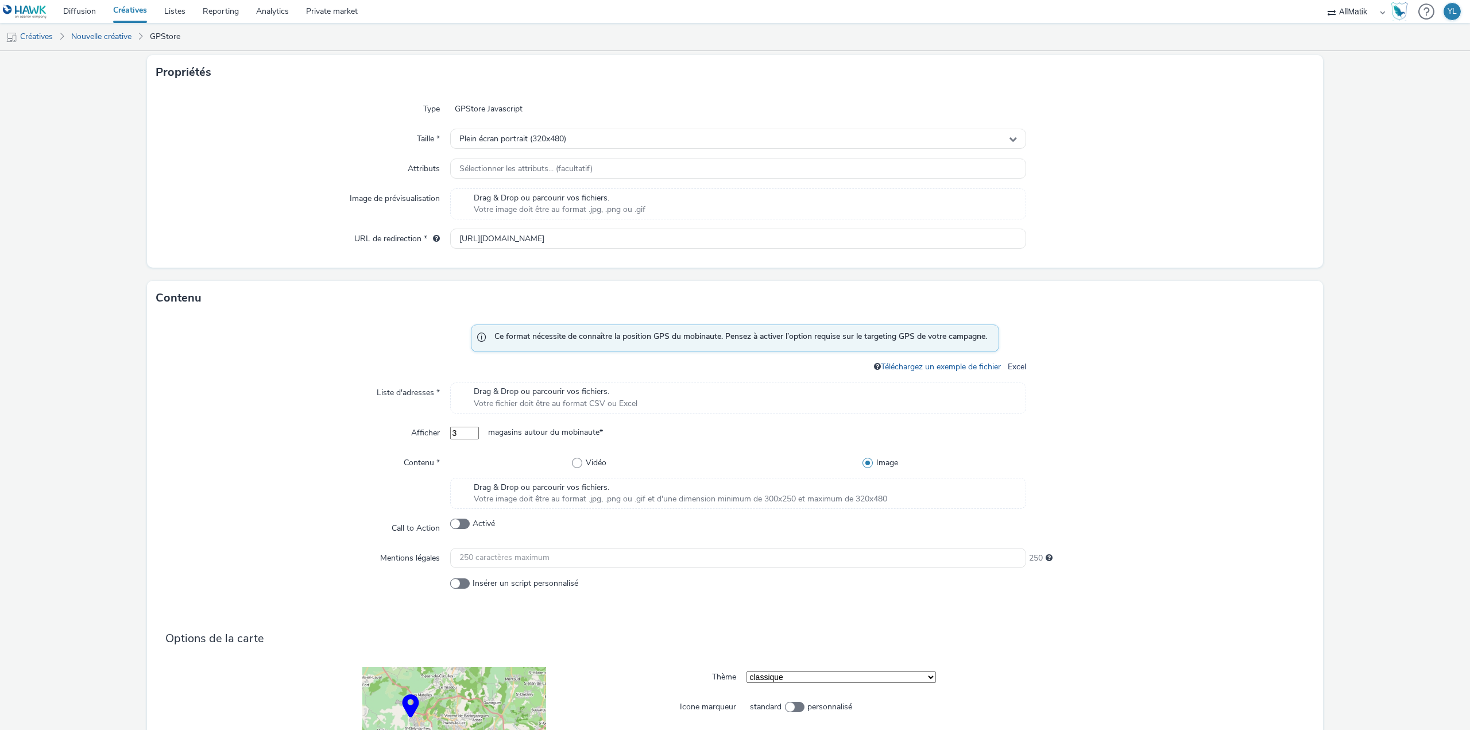
click at [459, 391] on div "Drag & Drop ou parcourir vos fichiers. Votre fichier doit être au format CSV ou…" at bounding box center [738, 397] width 576 height 31
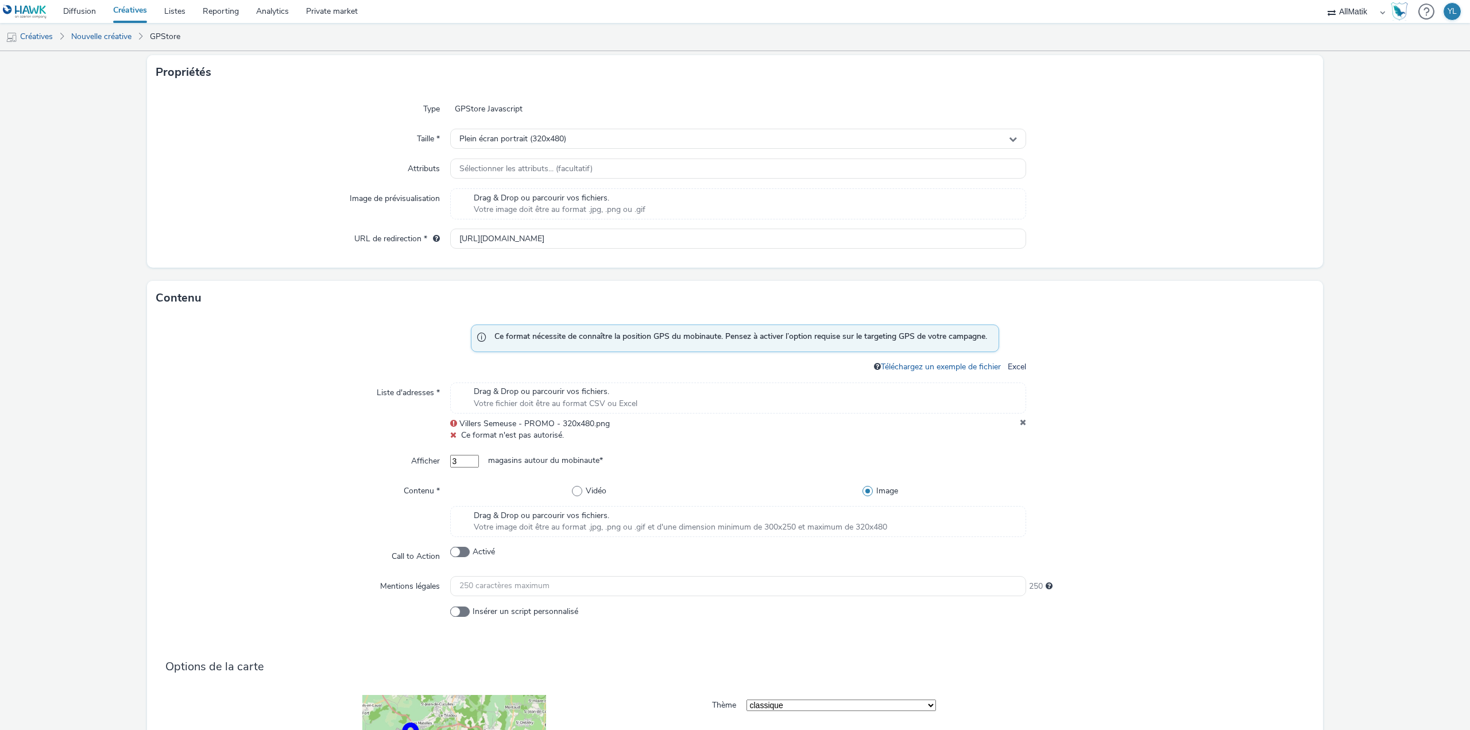
click at [1020, 420] on icon at bounding box center [1023, 423] width 6 height 11
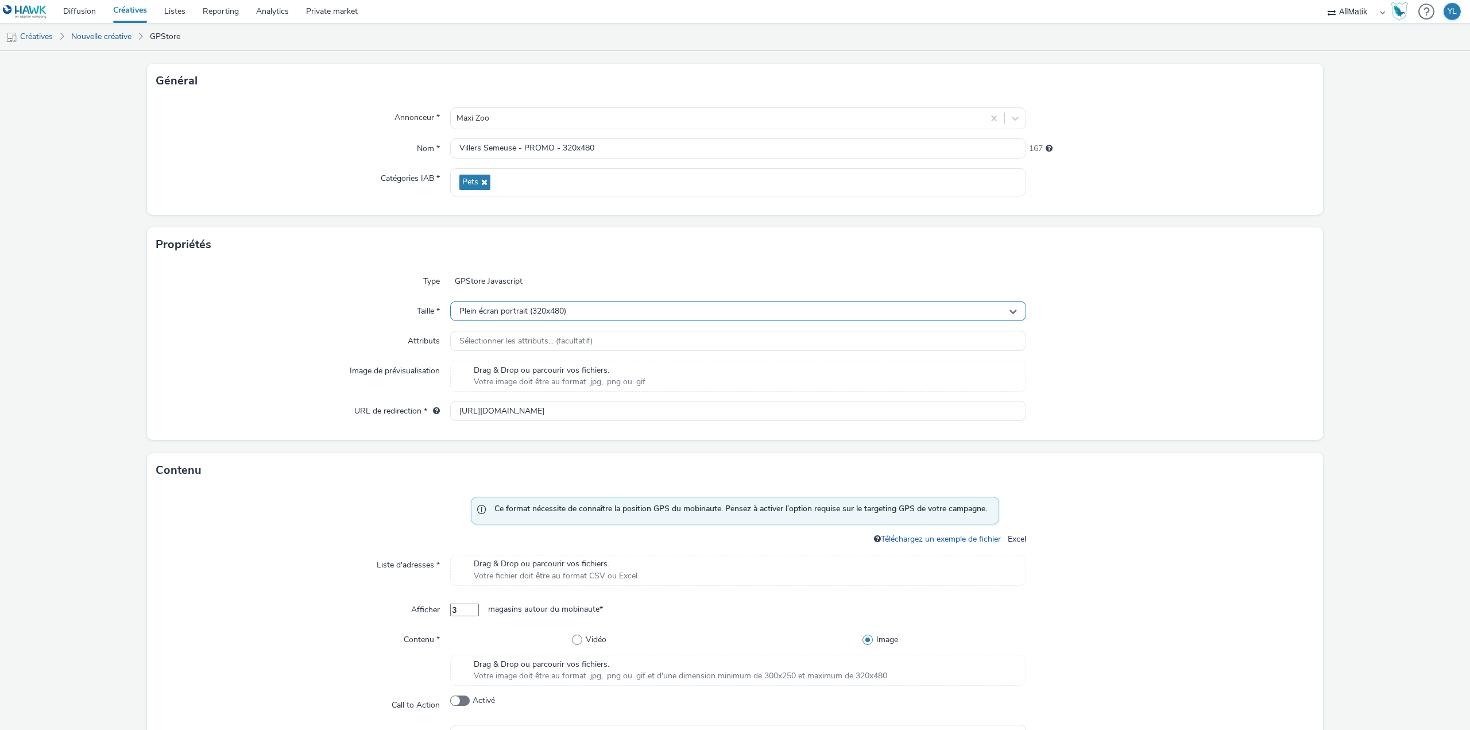
scroll to position [0, 0]
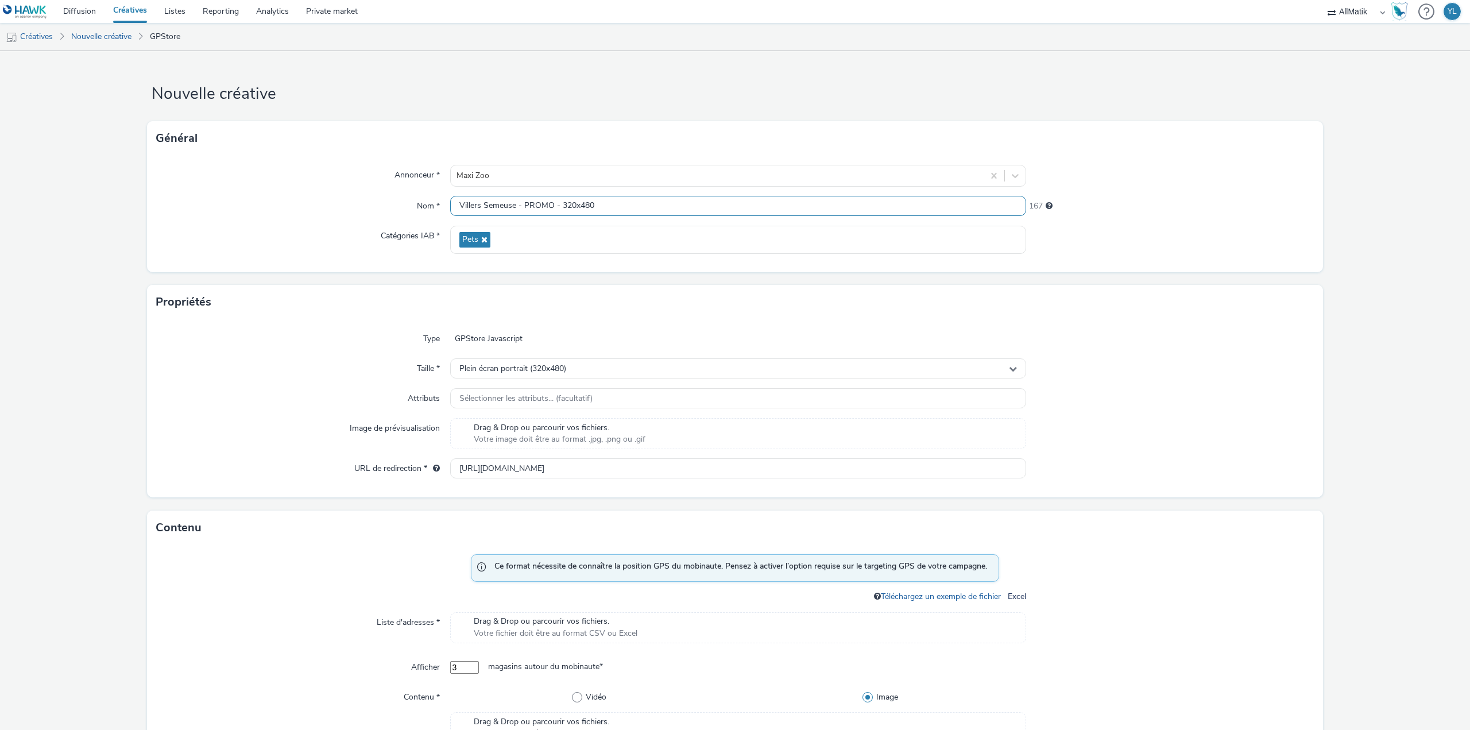
click at [555, 203] on input "Villers Semeuse - PROMO - 320x480" at bounding box center [738, 206] width 576 height 20
click at [1142, 331] on div at bounding box center [1170, 338] width 288 height 21
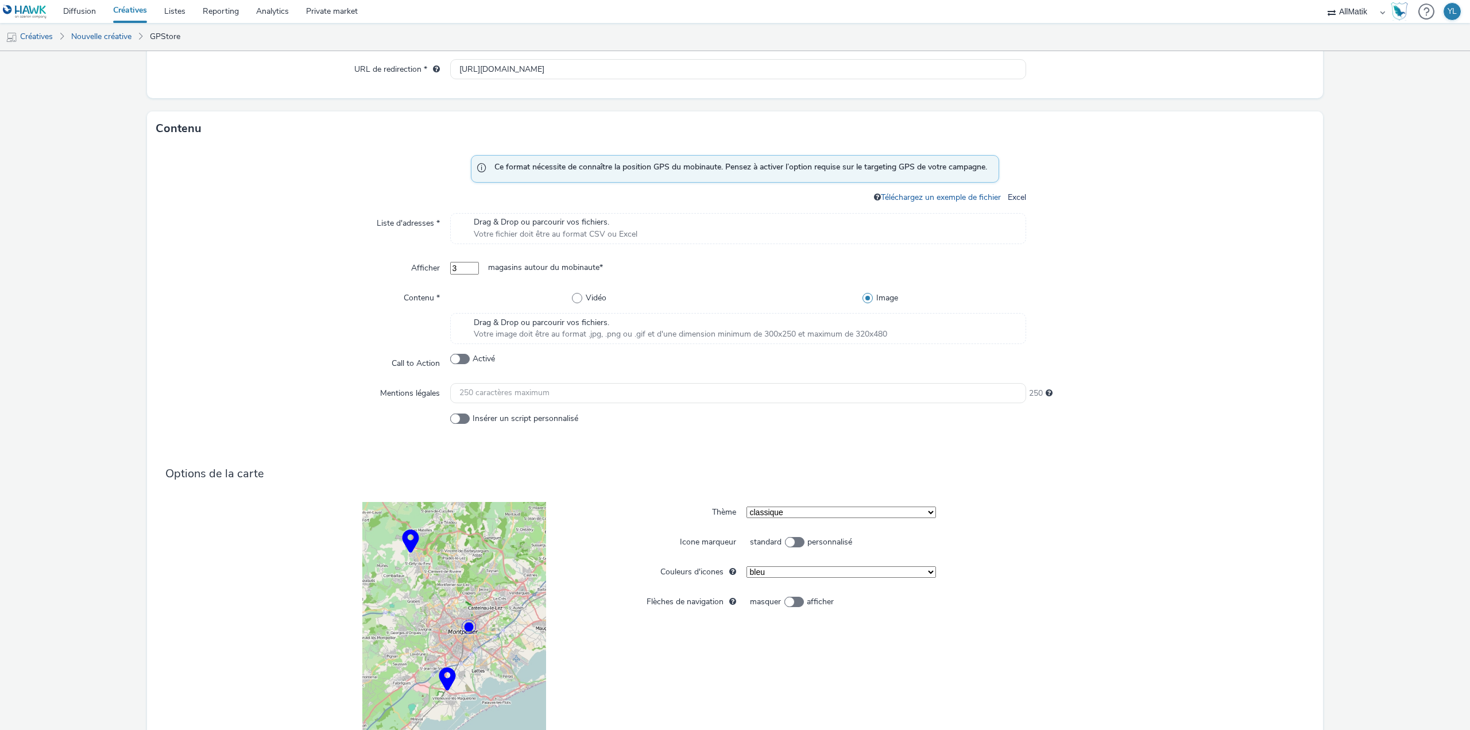
scroll to position [459, 0]
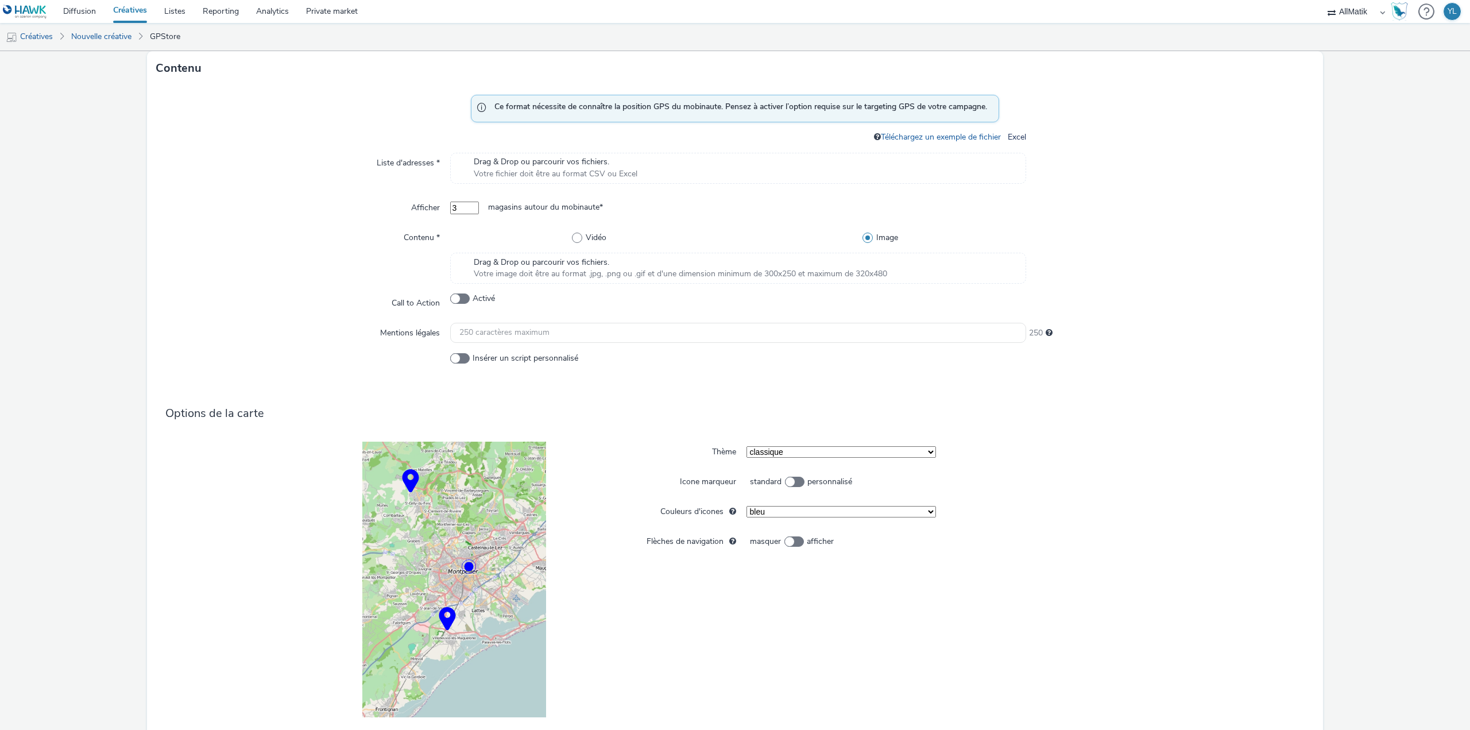
click at [457, 264] on div "Drag & Drop ou parcourir vos fichiers. Votre image doit être au format .jpg, .p…" at bounding box center [738, 268] width 576 height 31
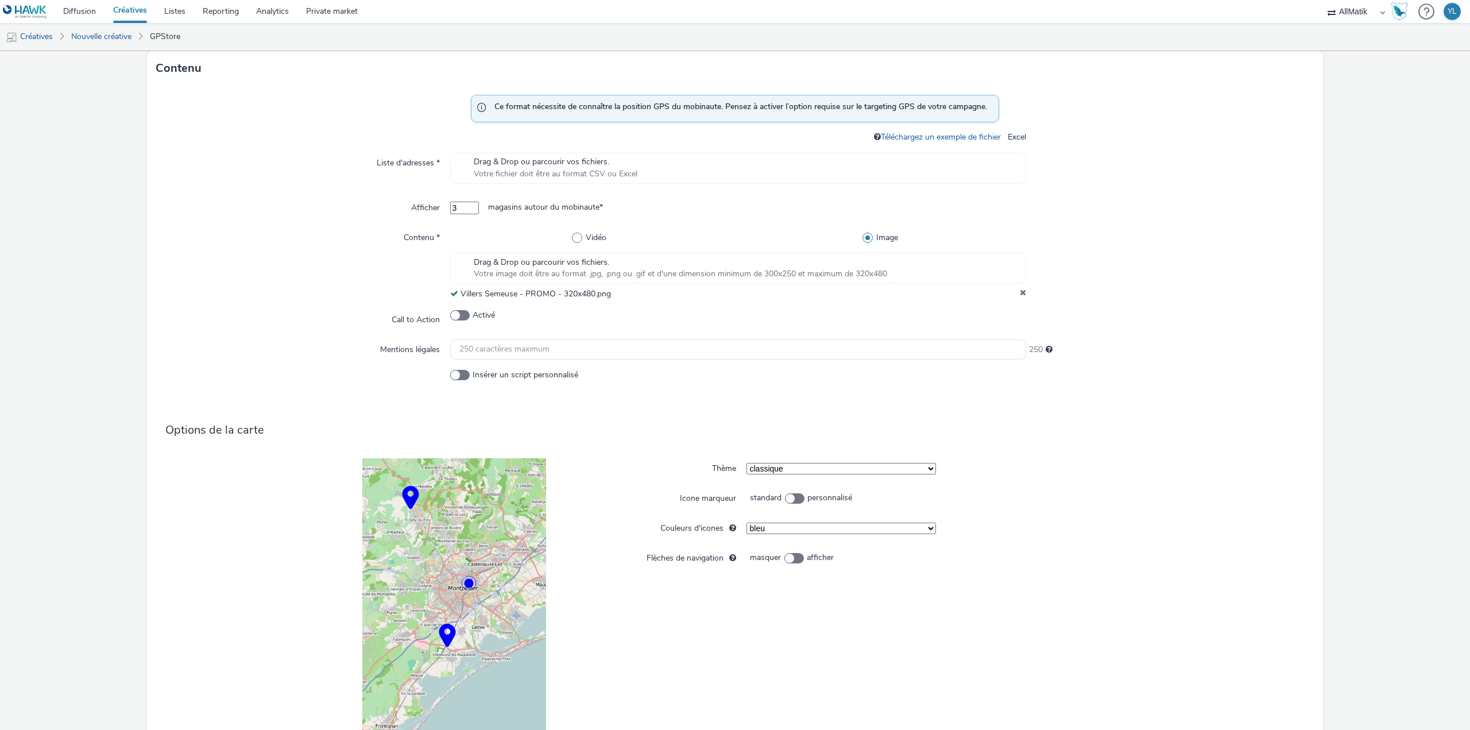
click at [455, 165] on div "Drag & Drop ou parcourir vos fichiers. Votre fichier doit être au format CSV ou…" at bounding box center [738, 168] width 576 height 31
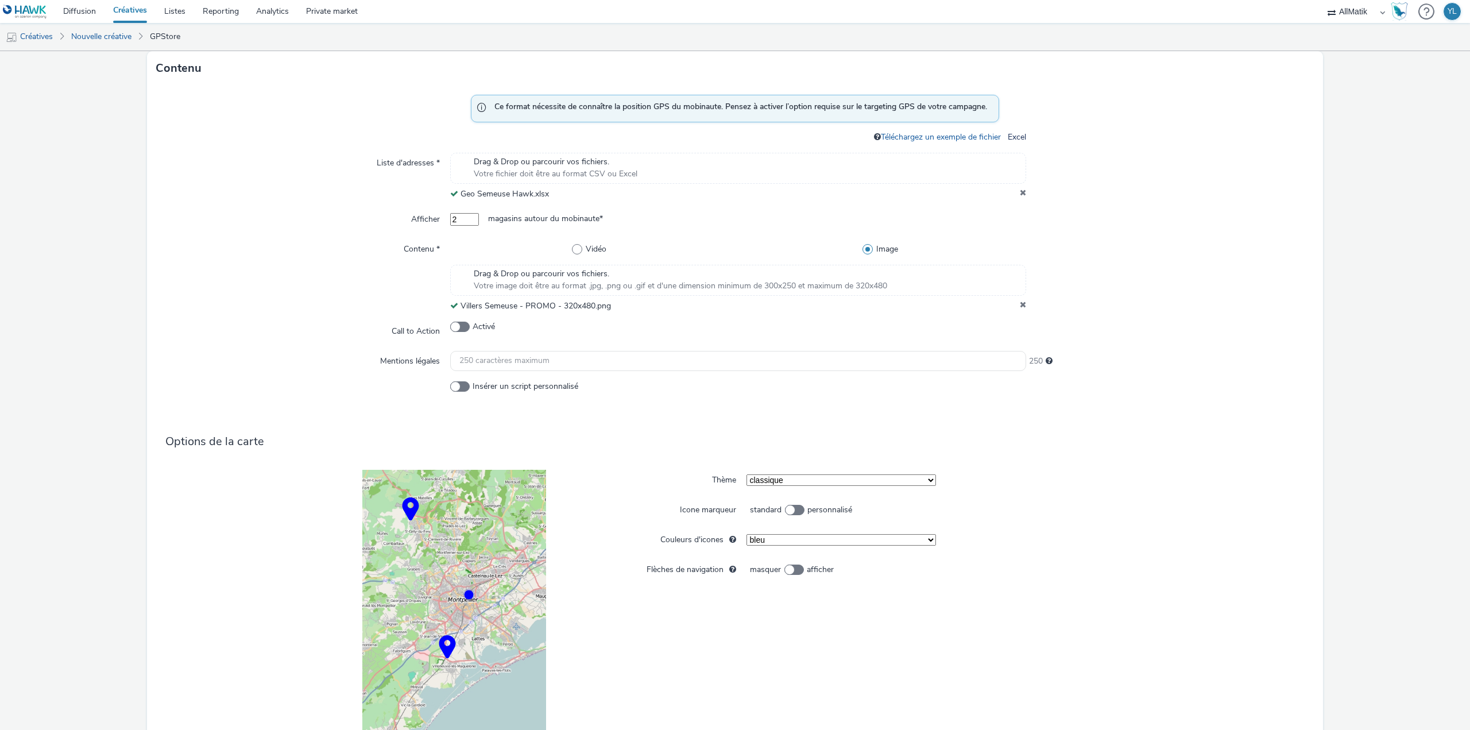
click at [477, 222] on input "2" at bounding box center [464, 219] width 29 height 13
click at [477, 222] on input "1" at bounding box center [464, 219] width 29 height 13
click at [479, 217] on input "2" at bounding box center [464, 219] width 29 height 13
type input "3"
click at [479, 217] on input "3" at bounding box center [464, 219] width 29 height 13
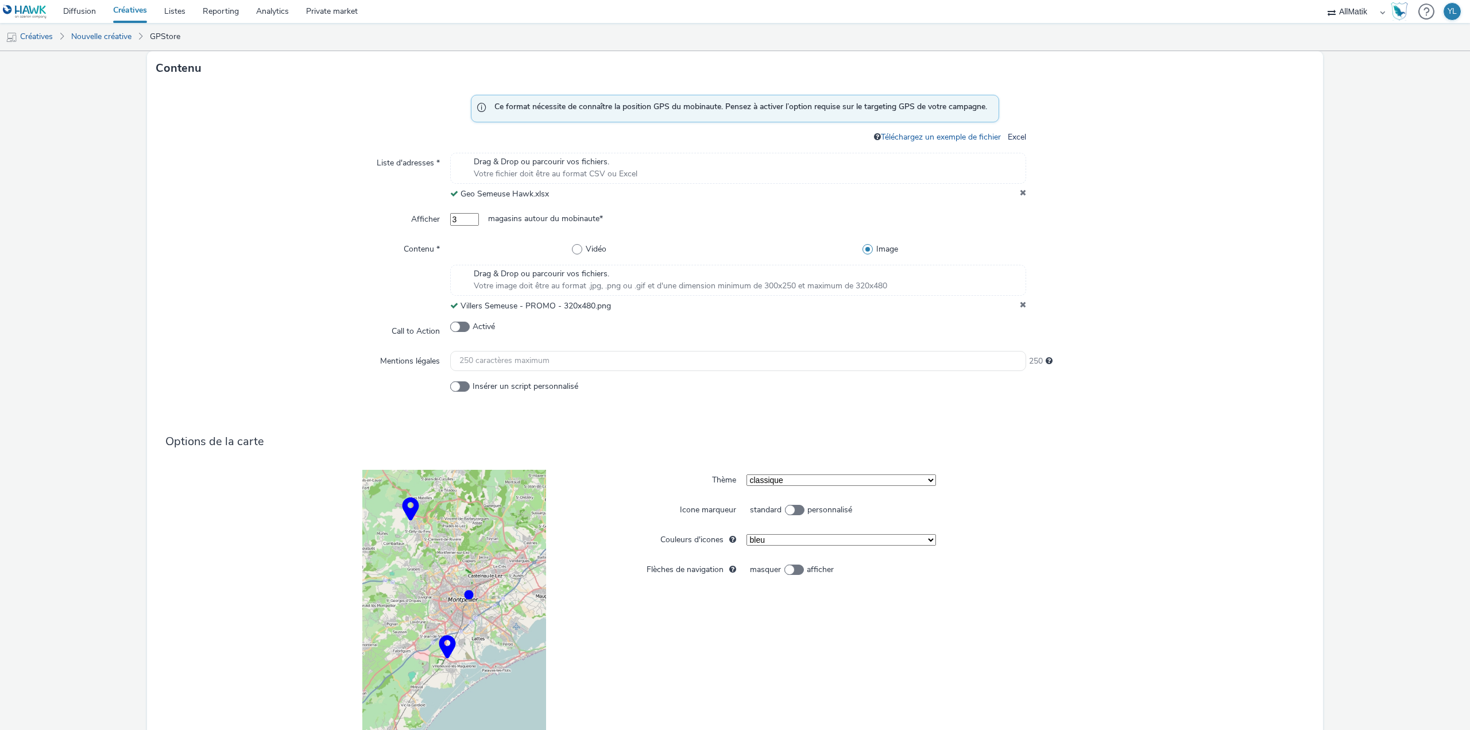
click at [473, 232] on div "Ce format nécessite de connaître la position GPS du mobinaute. Pensez à activer…" at bounding box center [735, 434] width 1176 height 697
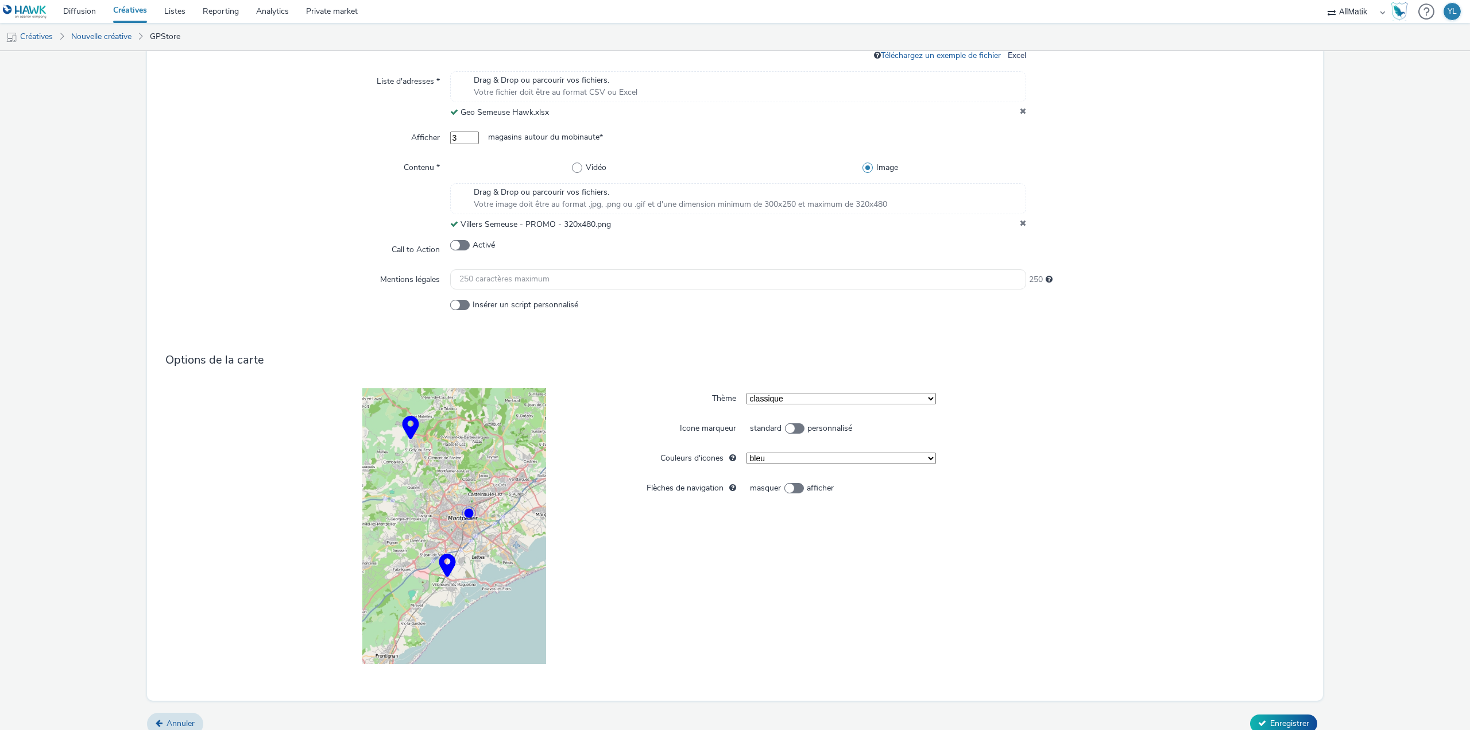
scroll to position [554, 0]
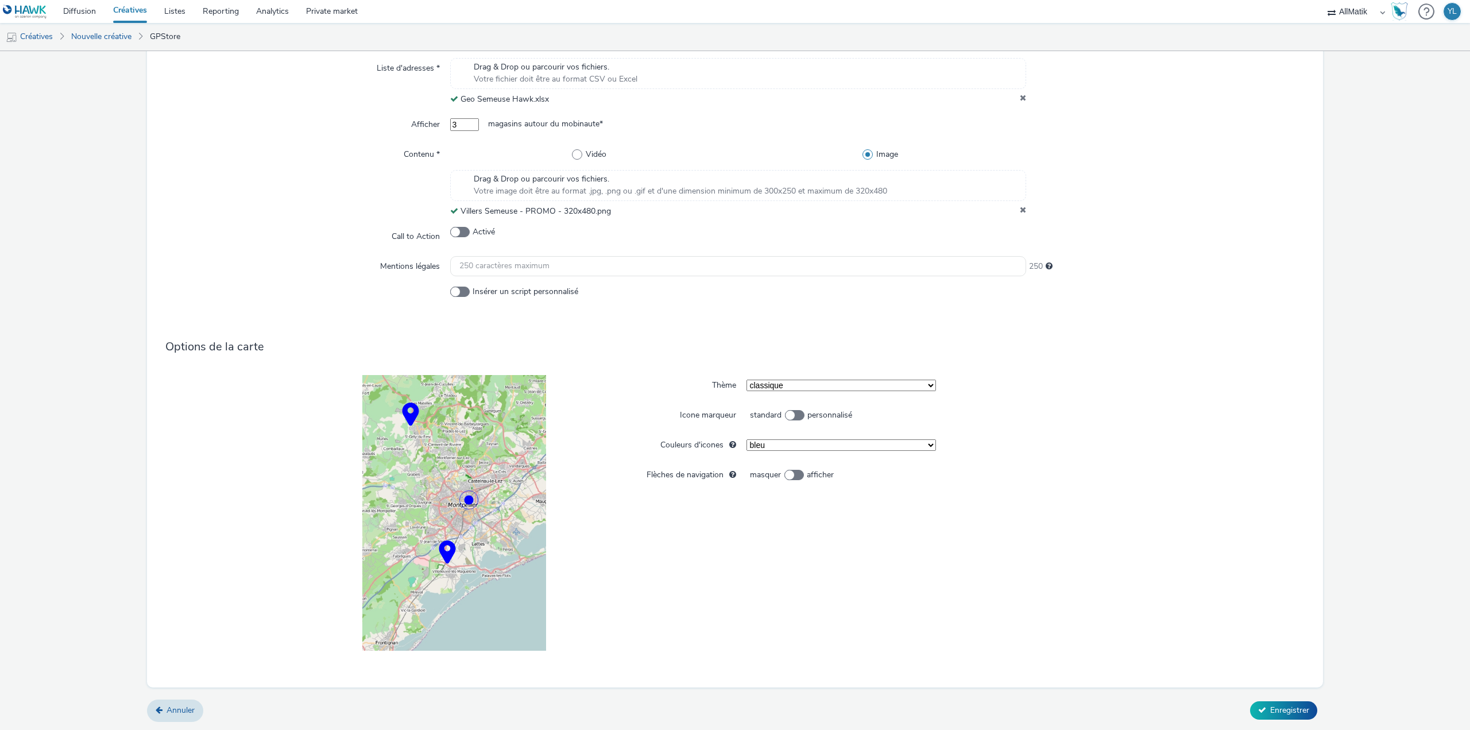
click at [789, 448] on select "bleu vert orange jaune rouge violet mauve" at bounding box center [840, 444] width 189 height 11
click at [746, 439] on select "bleu vert orange jaune rouge violet mauve" at bounding box center [840, 444] width 189 height 11
select select "1"
click at [787, 419] on span at bounding box center [795, 415] width 20 height 10
click at [754, 419] on input "standard personnalisé" at bounding box center [749, 415] width 7 height 7
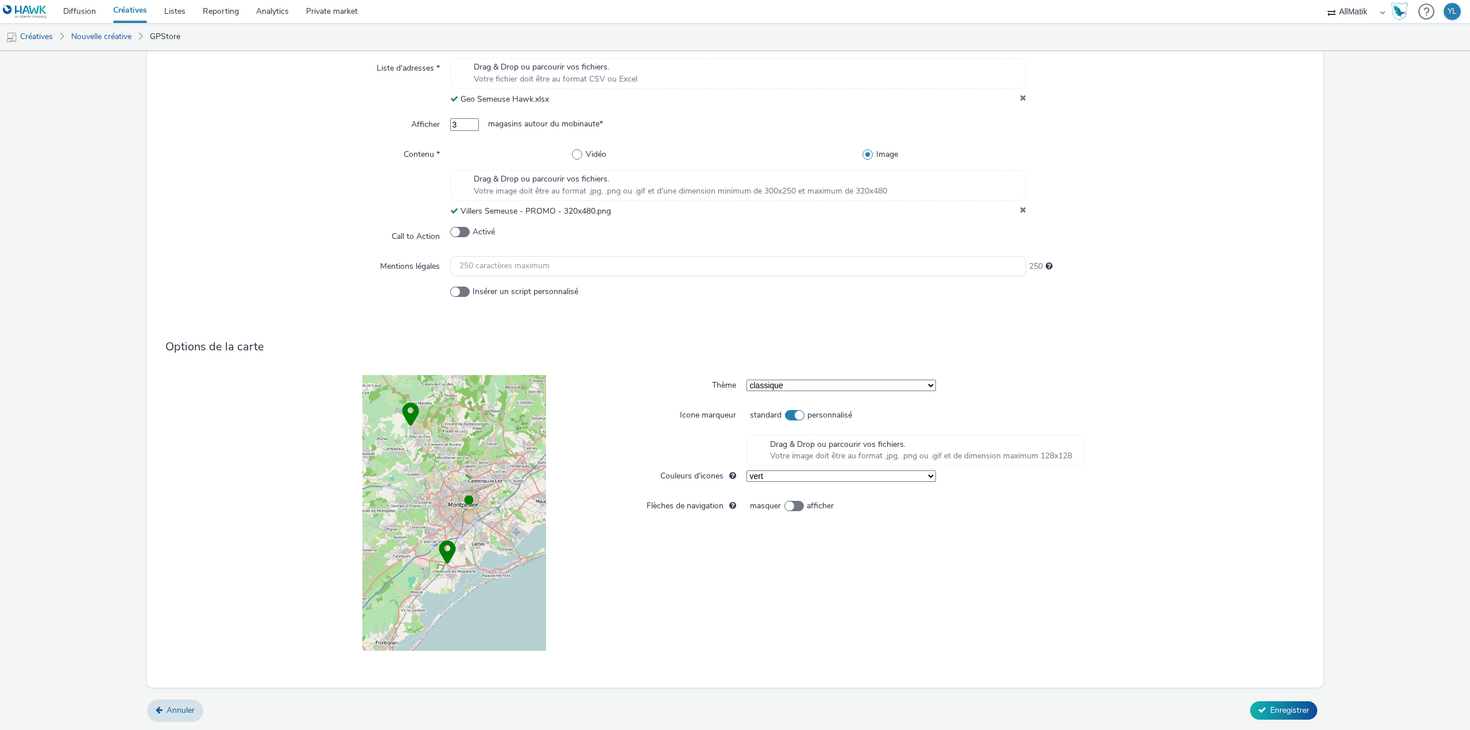
click at [787, 419] on span at bounding box center [795, 415] width 20 height 10
click at [754, 419] on input "standard personnalisé" at bounding box center [749, 415] width 7 height 7
checkbox input "false"
click at [1130, 419] on div at bounding box center [1219, 415] width 189 height 21
click at [1275, 708] on span "Enregistrer" at bounding box center [1289, 710] width 39 height 11
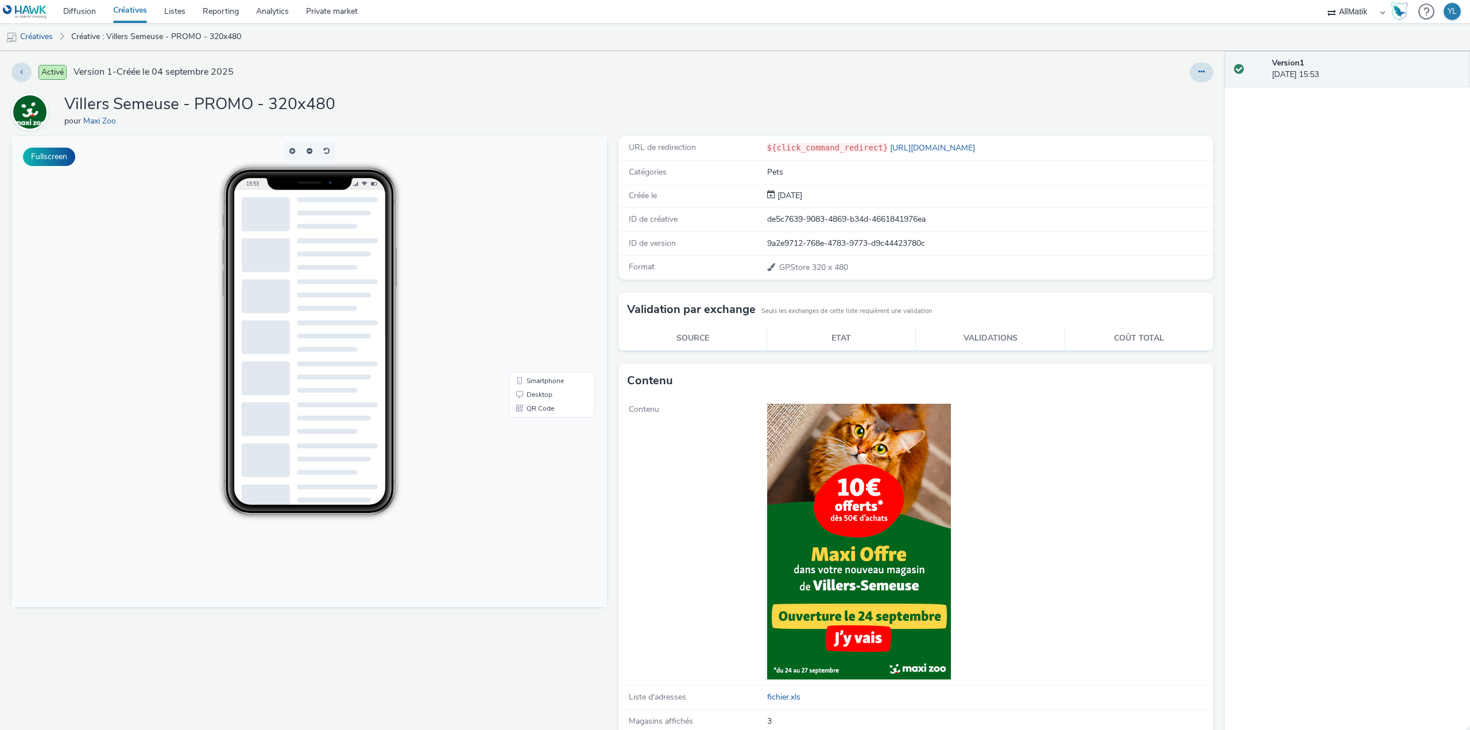
scroll to position [57, 0]
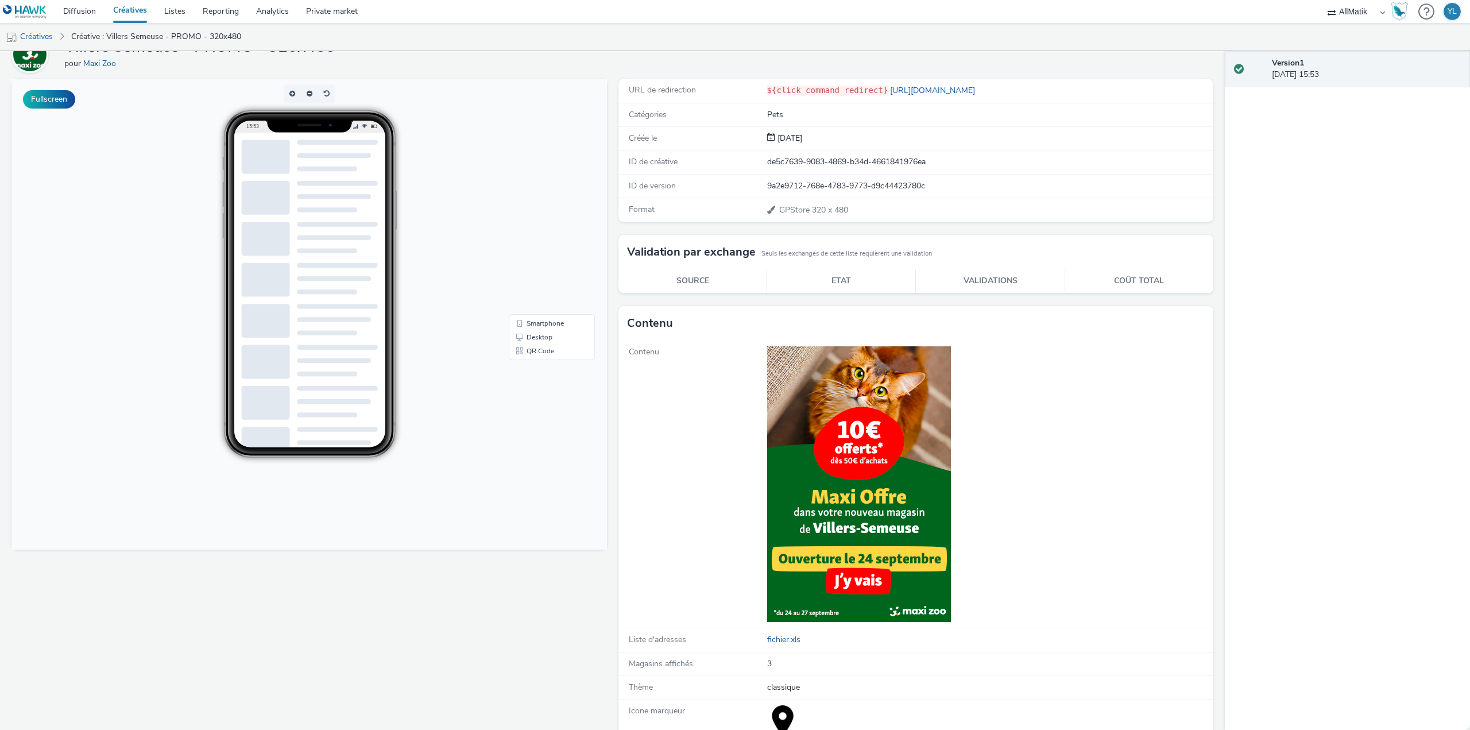
click at [856, 591] on img at bounding box center [859, 484] width 184 height 276
click at [850, 616] on img at bounding box center [859, 484] width 184 height 276
click at [841, 276] on th "Etat" at bounding box center [841, 281] width 149 height 24
click at [60, 101] on button "Fullscreen" at bounding box center [49, 99] width 52 height 18
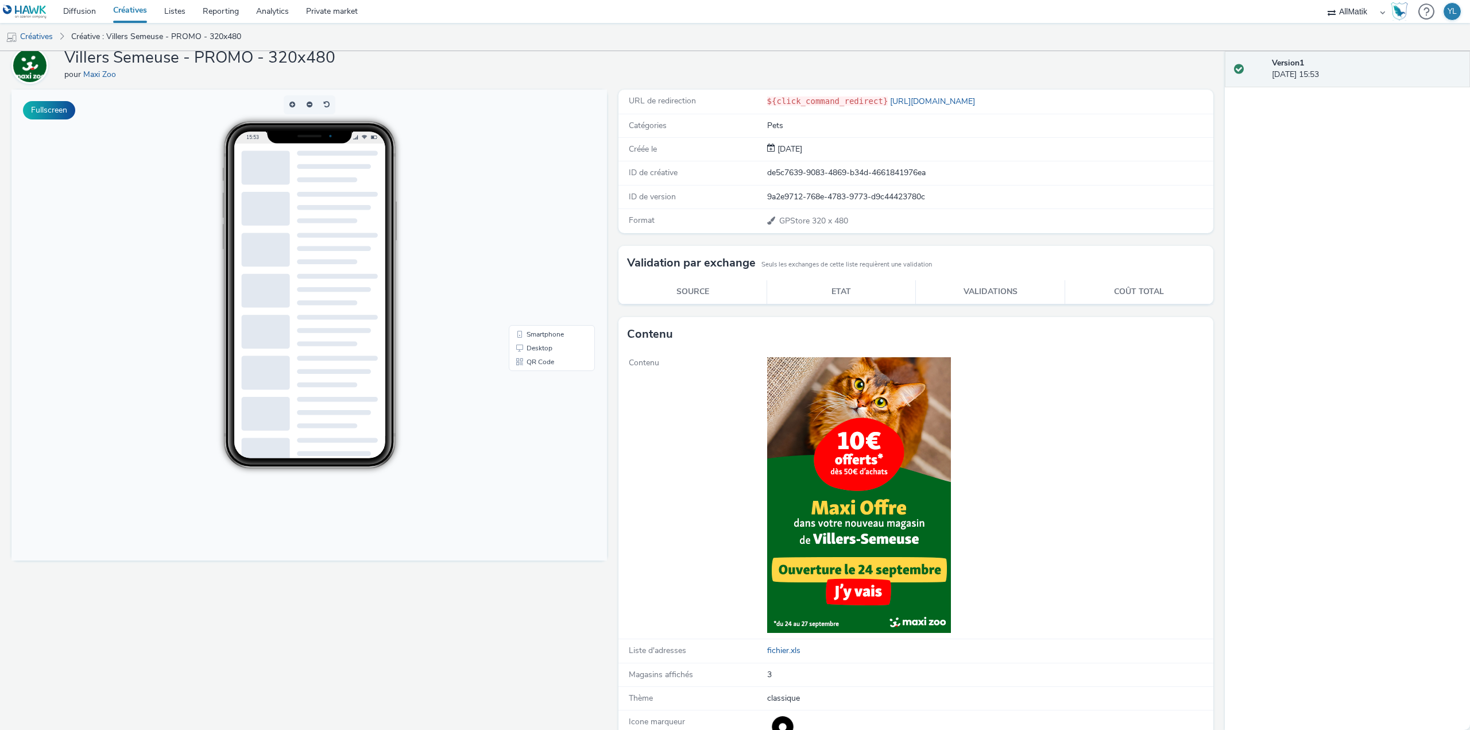
scroll to position [0, 0]
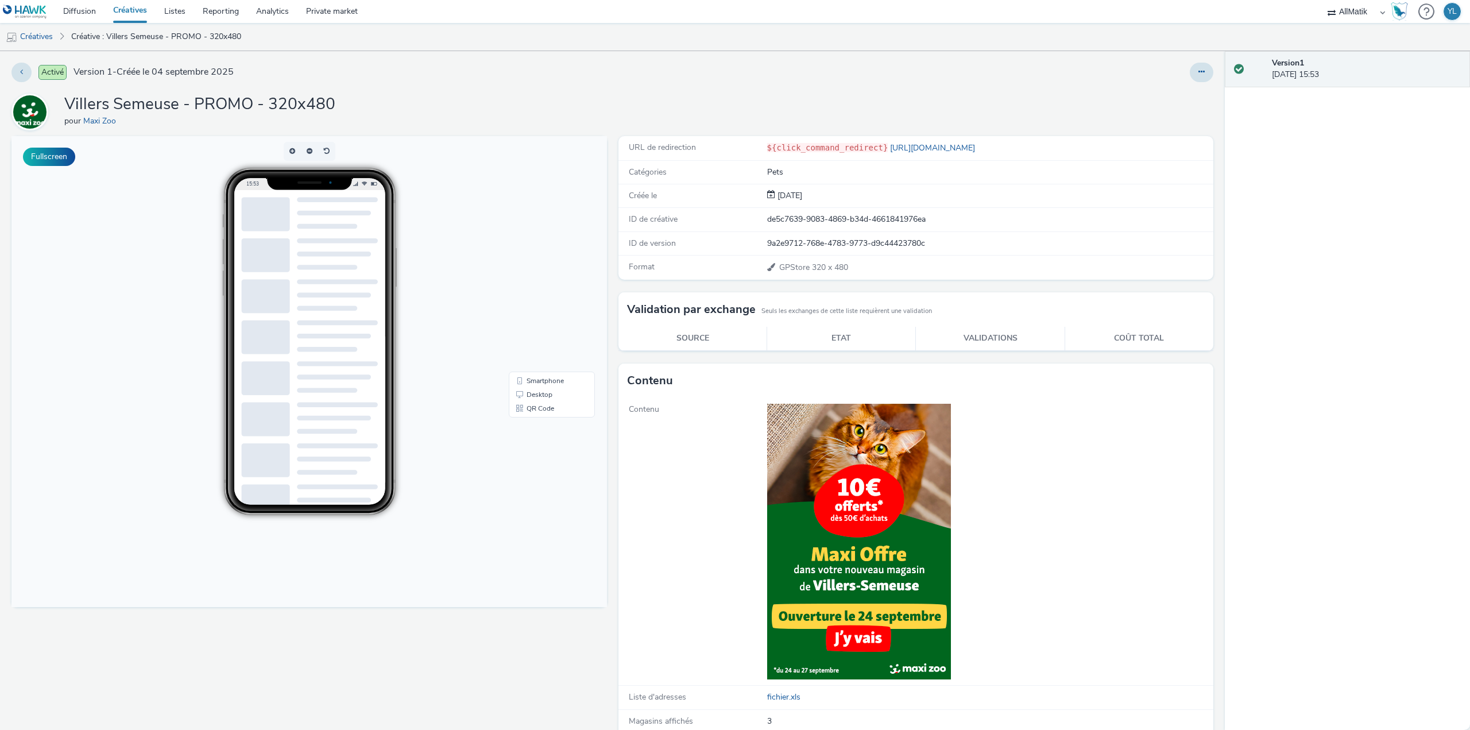
click at [1139, 348] on th "Coût total" at bounding box center [1139, 339] width 149 height 24
click at [1135, 334] on th "Coût total" at bounding box center [1139, 339] width 149 height 24
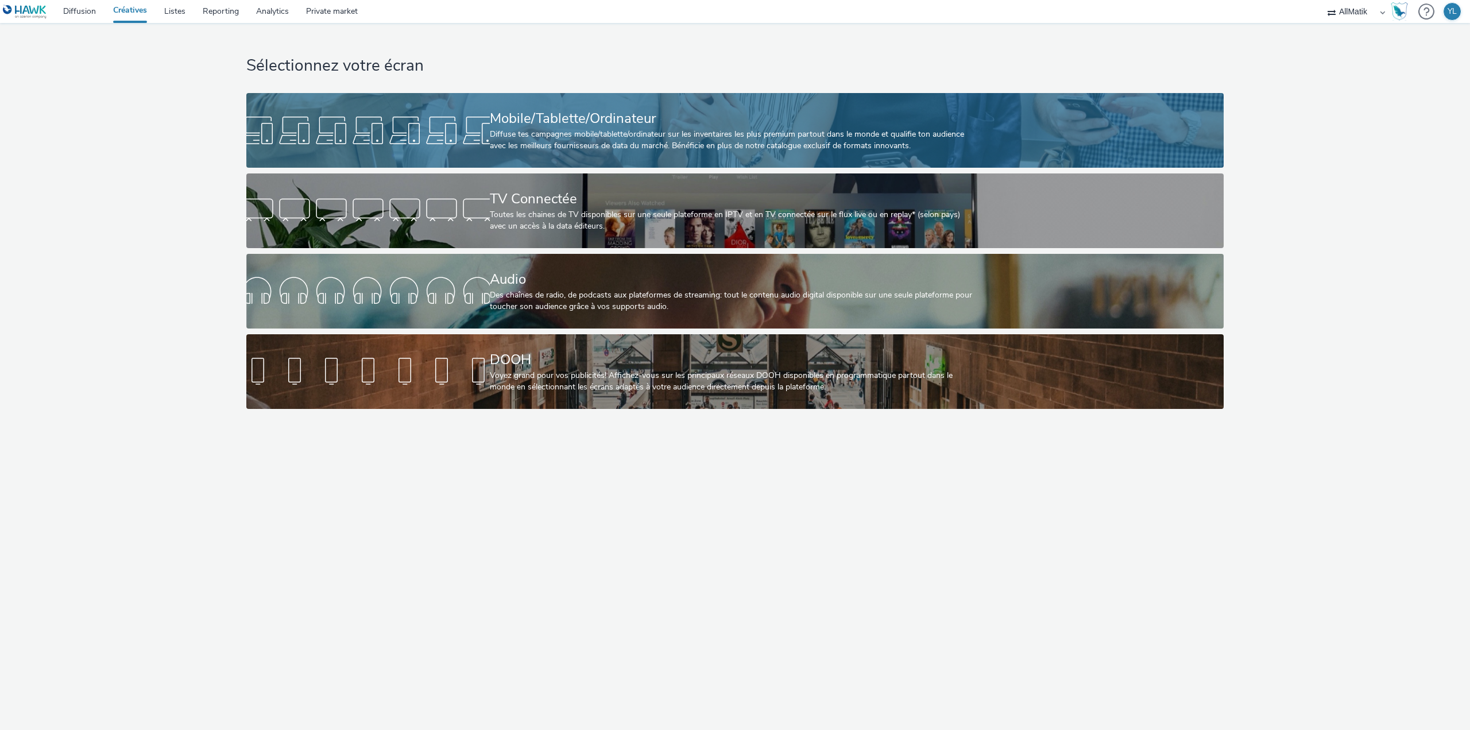
click at [547, 117] on div "Mobile/Tablette/Ordinateur" at bounding box center [733, 119] width 486 height 20
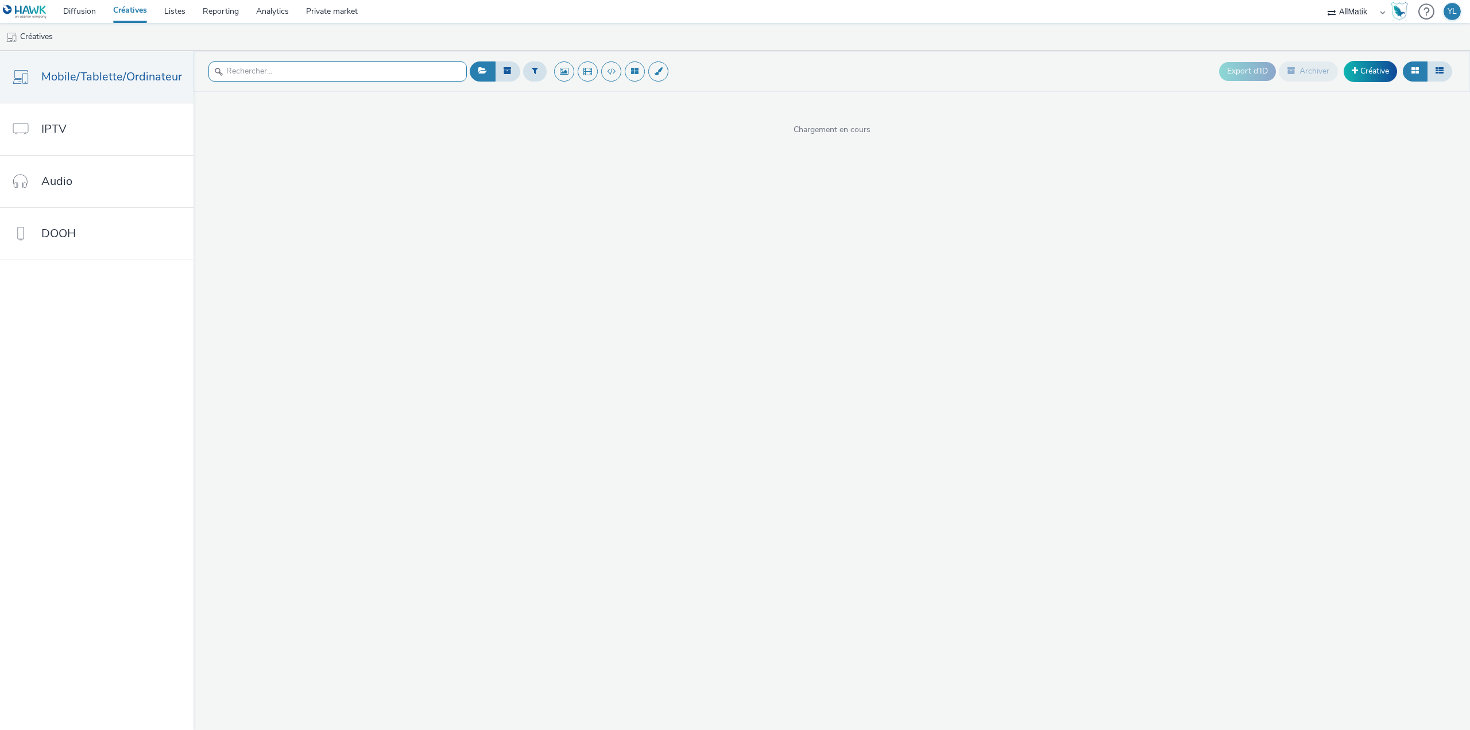
click at [353, 76] on input "text" at bounding box center [337, 71] width 258 height 20
click at [346, 69] on input "zoo ouverture" at bounding box center [337, 71] width 258 height 20
click at [261, 102] on strong "0" at bounding box center [263, 103] width 5 height 11
click at [283, 70] on input "zoo marquette" at bounding box center [337, 71] width 258 height 20
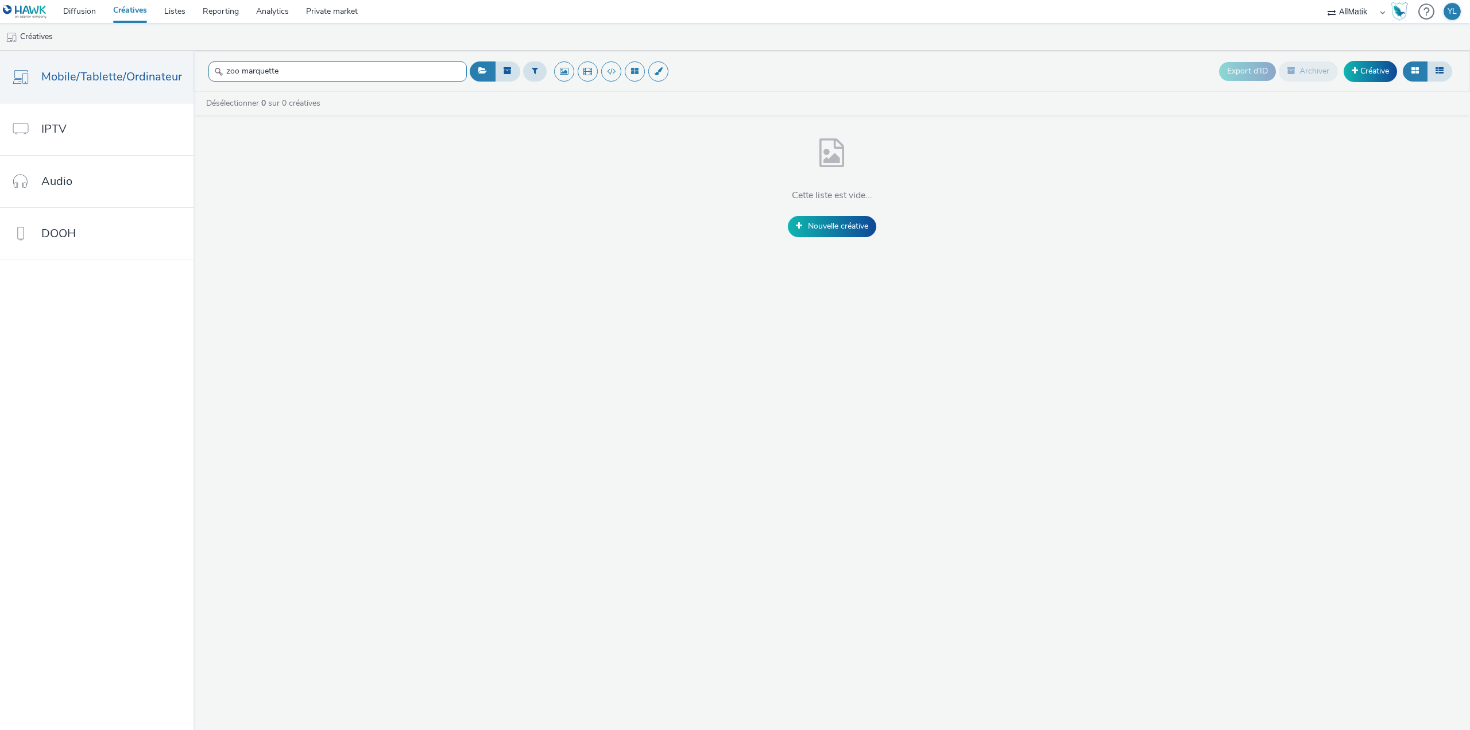
click at [283, 70] on input "zoo marquette" at bounding box center [337, 71] width 258 height 20
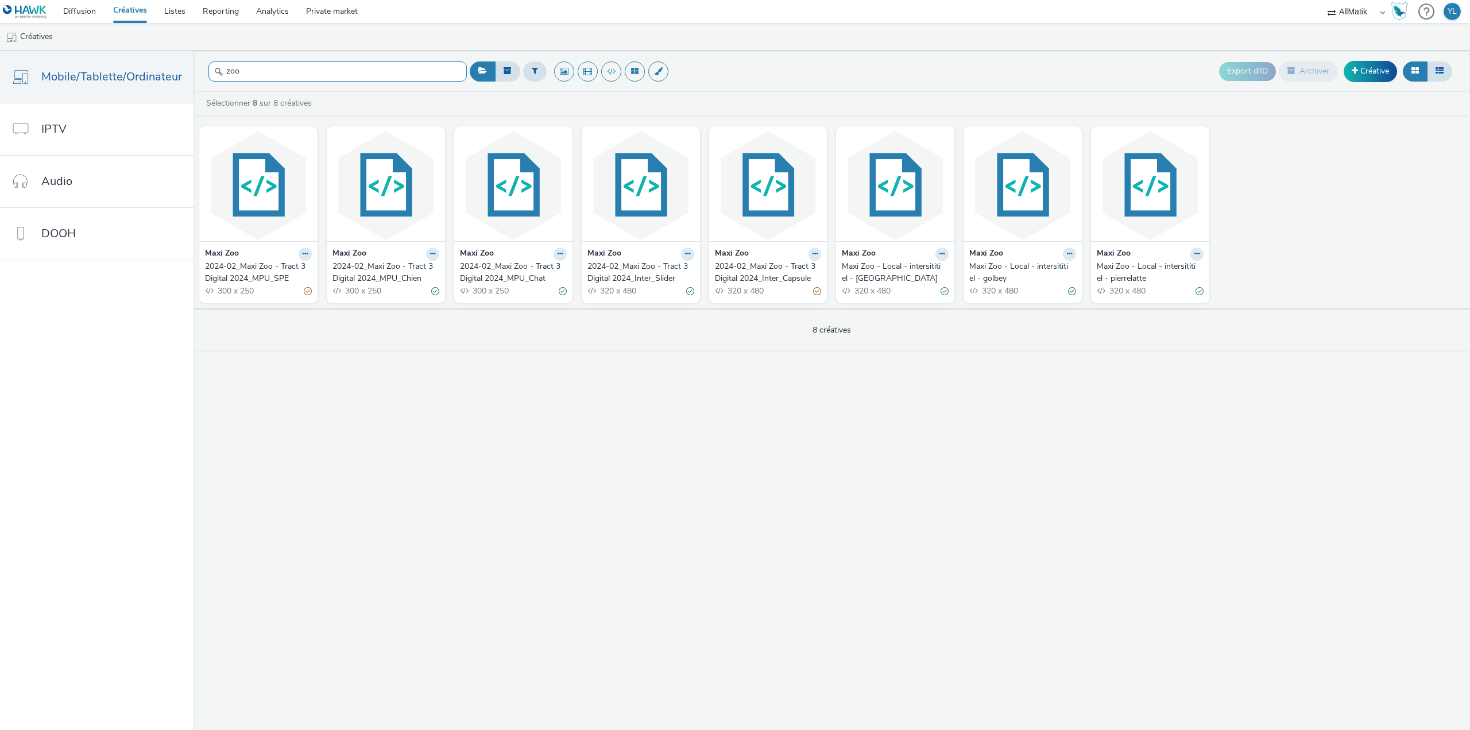
type input "zoo"
click at [740, 250] on strong "Maxi Zoo" at bounding box center [732, 253] width 34 height 13
click at [737, 261] on div "2024-02_Maxi Zoo - Tract 3 Digital 2024_Inter_Capsule" at bounding box center [766, 273] width 102 height 24
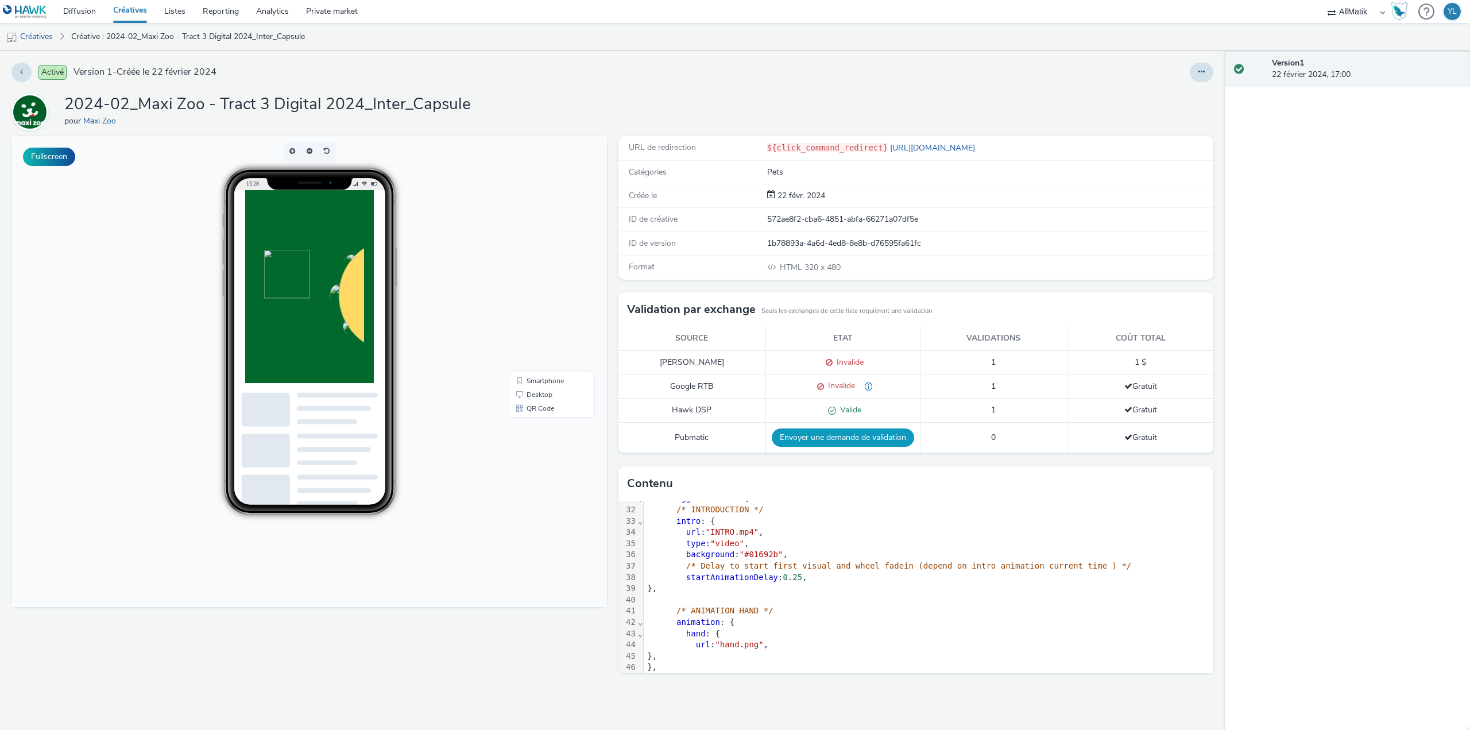
scroll to position [345, 0]
